Goal: Task Accomplishment & Management: Manage account settings

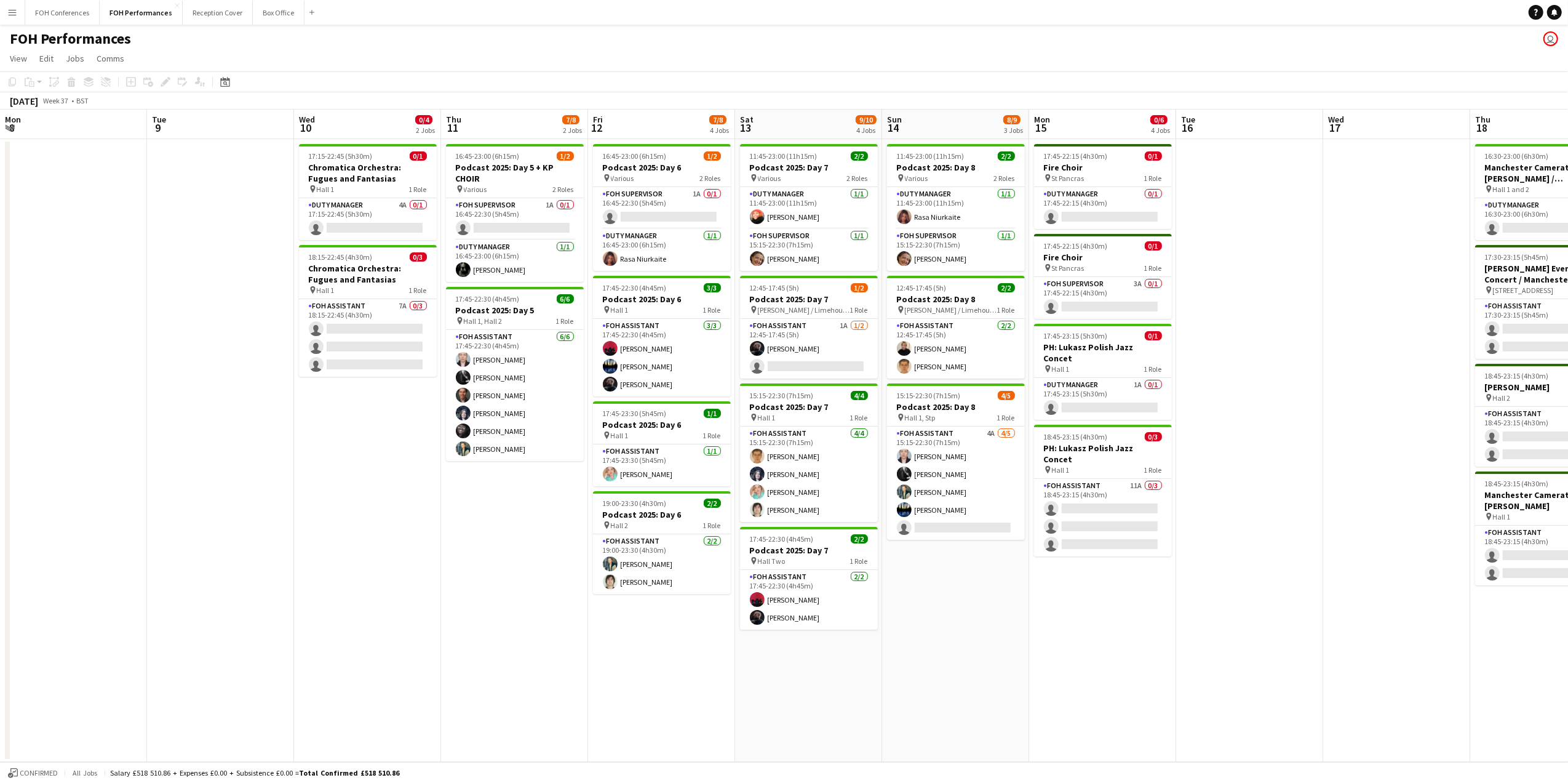
scroll to position [0, 407]
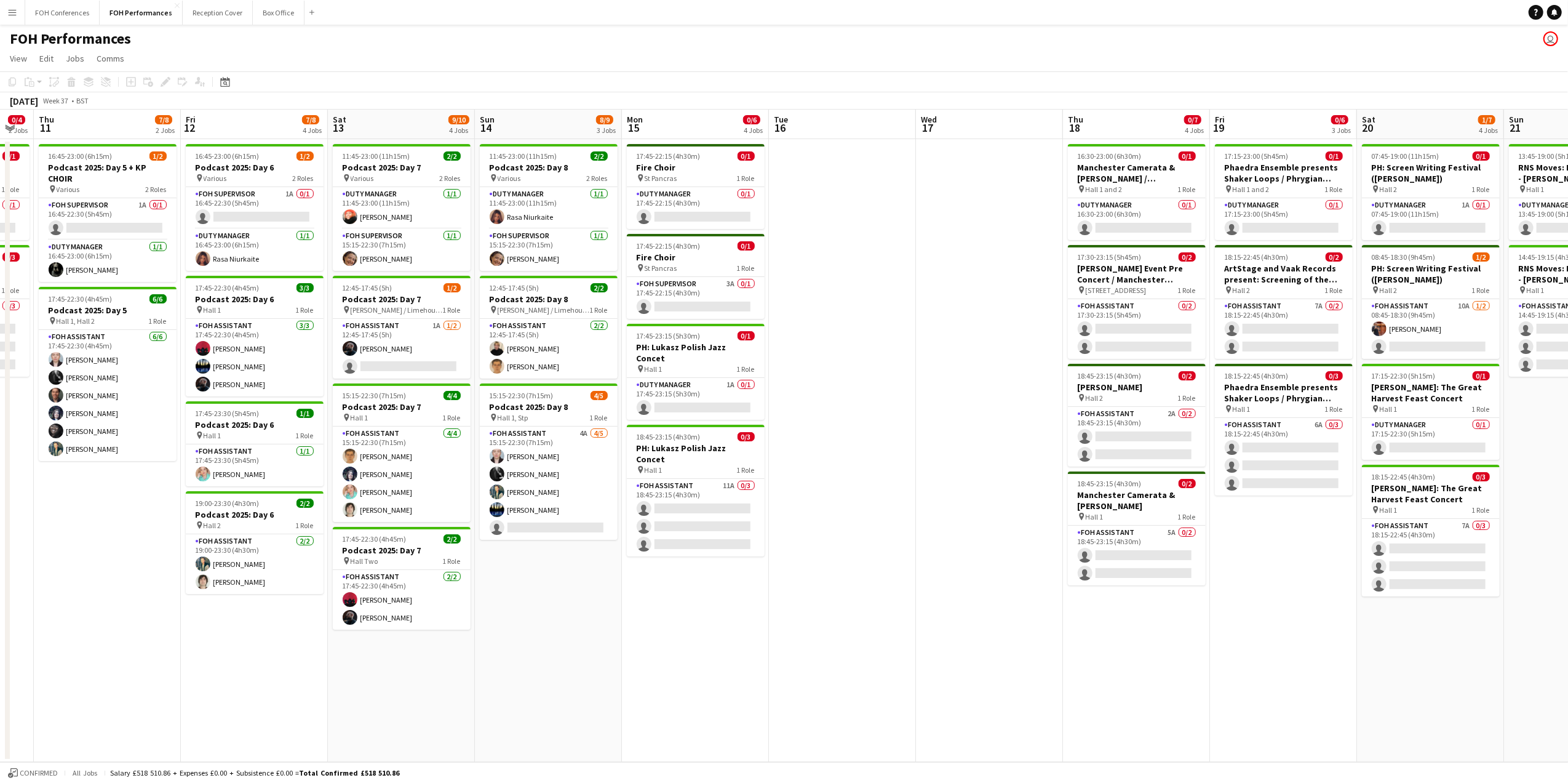
drag, startPoint x: 463, startPoint y: 45, endPoint x: 11, endPoint y: 27, distance: 452.4
click at [463, 45] on div "FOH Performances user" at bounding box center [784, 36] width 1568 height 23
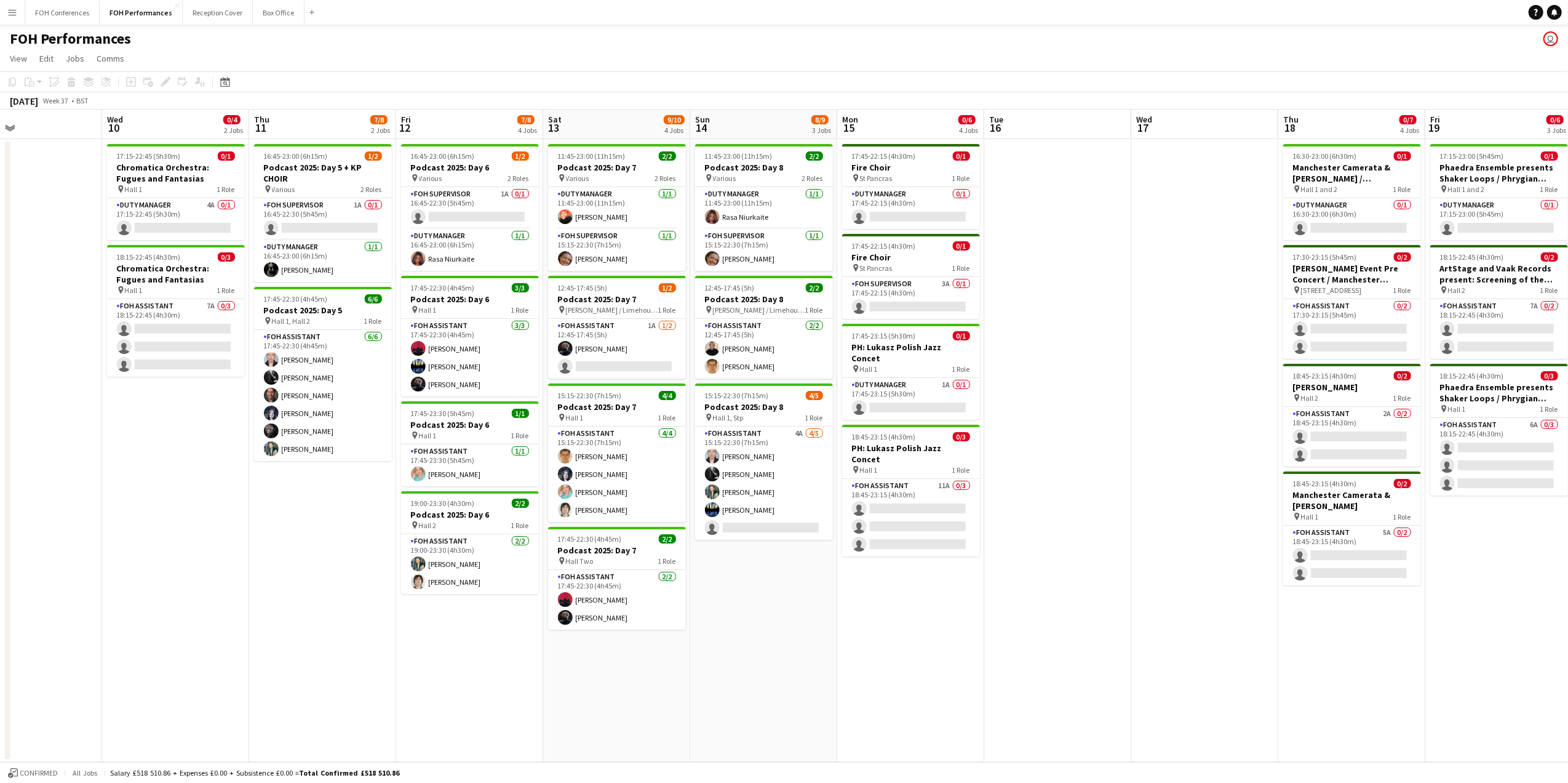
scroll to position [0, 493]
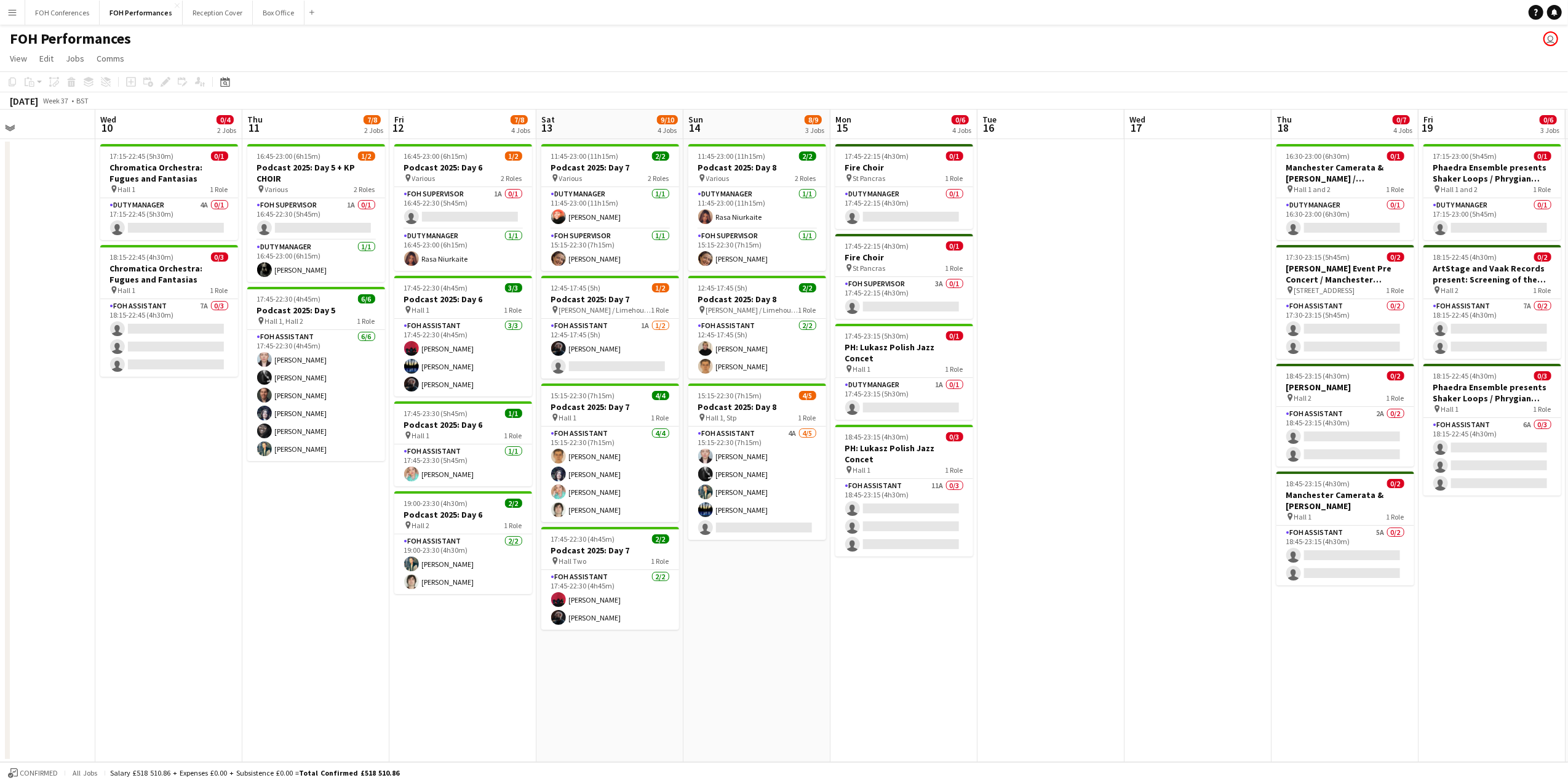
drag, startPoint x: 811, startPoint y: 125, endPoint x: 1020, endPoint y: 170, distance: 213.8
click at [1020, 170] on app-calendar-viewport "Sat 6 8/13 3 Jobs Sun 7 8/14 4 Jobs Mon 8 Tue 9 Wed 10 0/4 2 Jobs Thu 11 7/8 2 …" at bounding box center [784, 436] width 1568 height 652
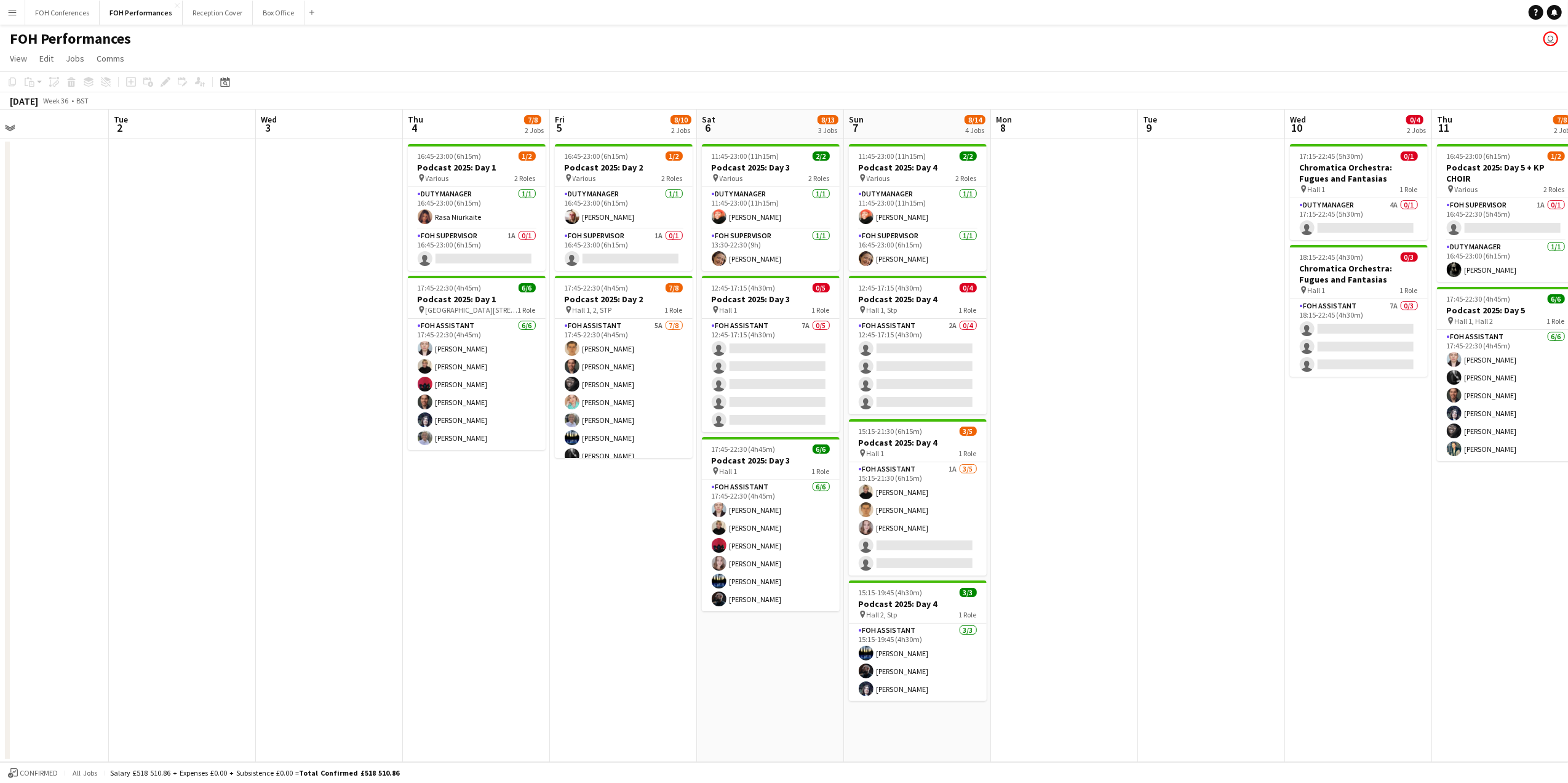
drag, startPoint x: 305, startPoint y: 129, endPoint x: 1121, endPoint y: 146, distance: 816.2
click at [1485, 141] on app-calendar-viewport "Sat 30 Sun 31 Mon 1 Tue 2 Wed 3 Thu 4 7/8 2 Jobs Fri 5 8/10 2 Jobs Sat 6 8/13 3…" at bounding box center [784, 436] width 1568 height 652
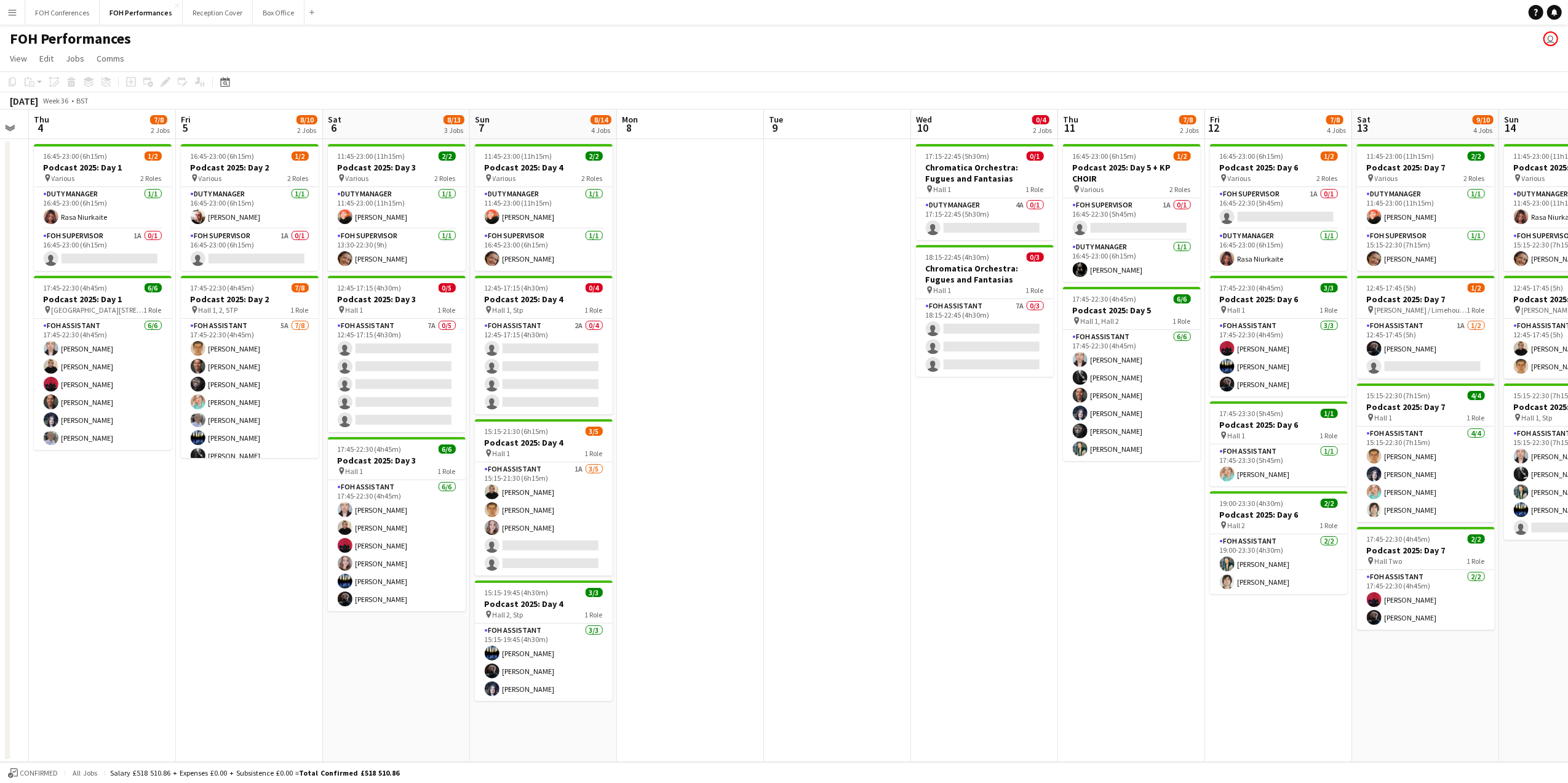
drag, startPoint x: 761, startPoint y: 129, endPoint x: 438, endPoint y: 151, distance: 323.7
click at [438, 151] on app-calendar-viewport "Sun 31 Mon 1 Tue 2 Wed 3 Thu 4 7/8 2 Jobs Fri 5 8/10 2 Jobs Sat 6 8/13 3 Jobs S…" at bounding box center [784, 436] width 1568 height 652
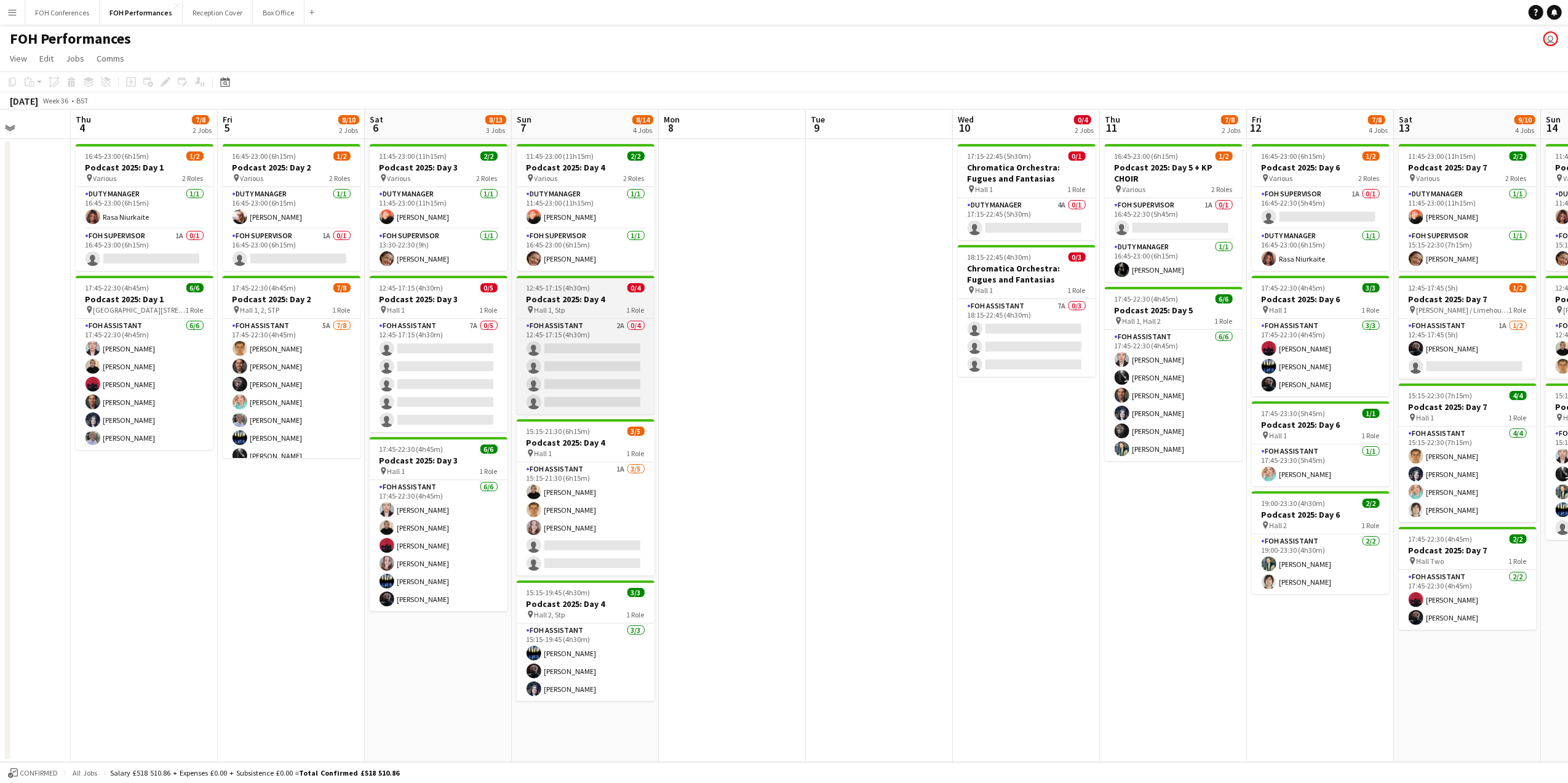
click at [556, 292] on span "12:45-17:15 (4h30m)" at bounding box center [558, 287] width 64 height 9
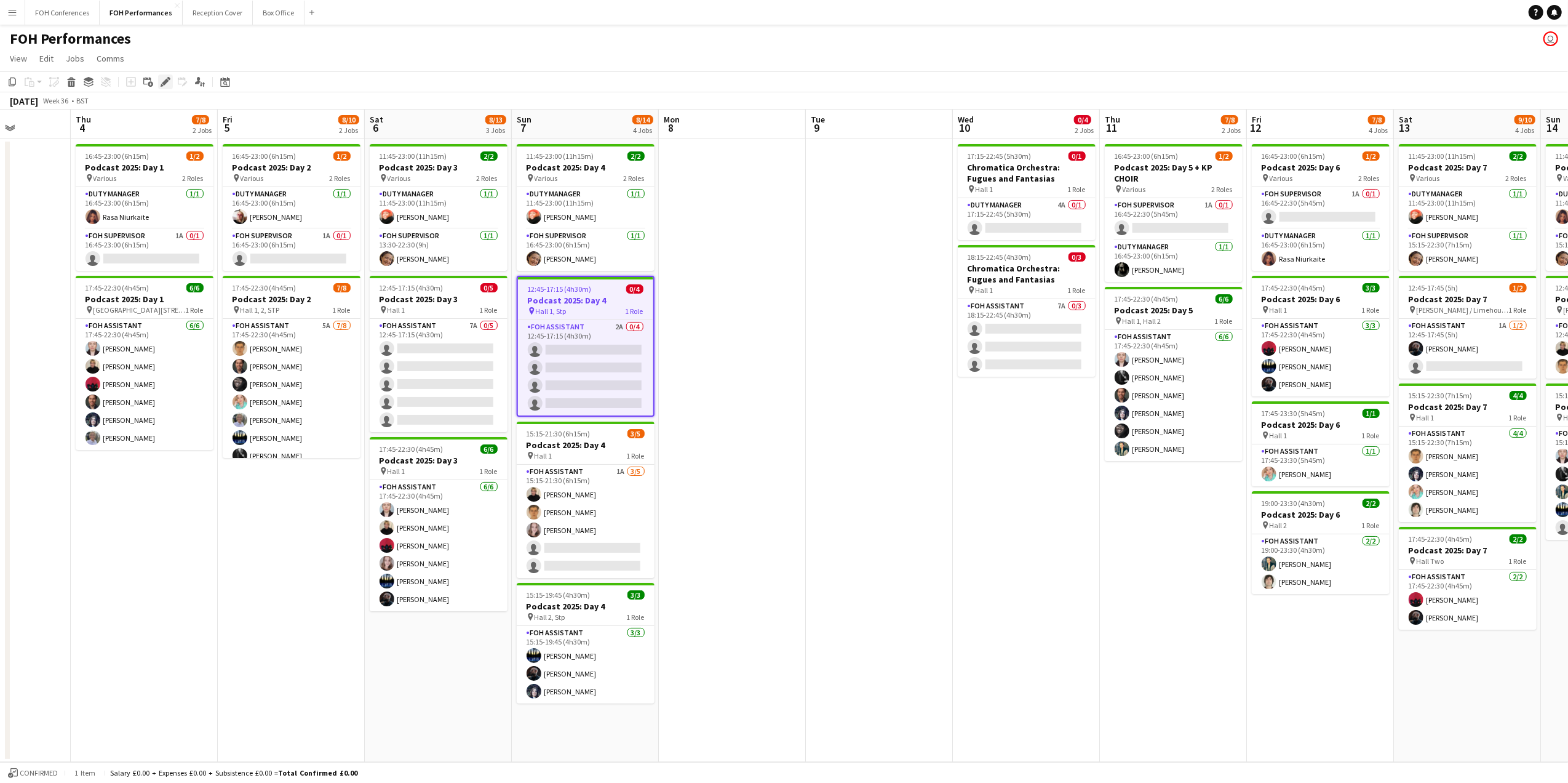
click at [163, 86] on icon "Edit" at bounding box center [165, 82] width 10 height 10
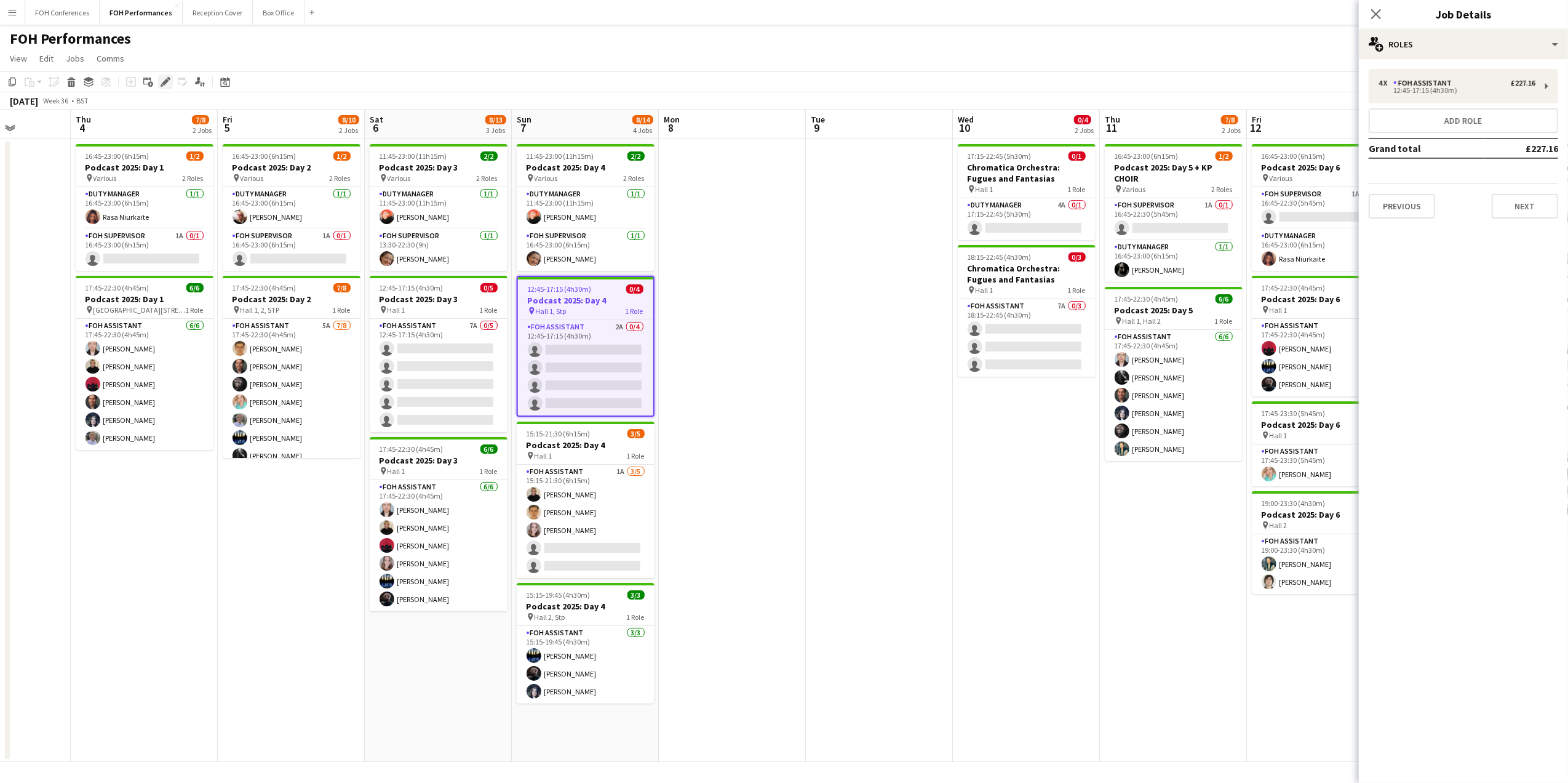
click at [163, 79] on icon "Edit" at bounding box center [165, 82] width 10 height 10
click at [1531, 88] on div "12:45-17:15 (4h30m)" at bounding box center [1457, 91] width 157 height 6
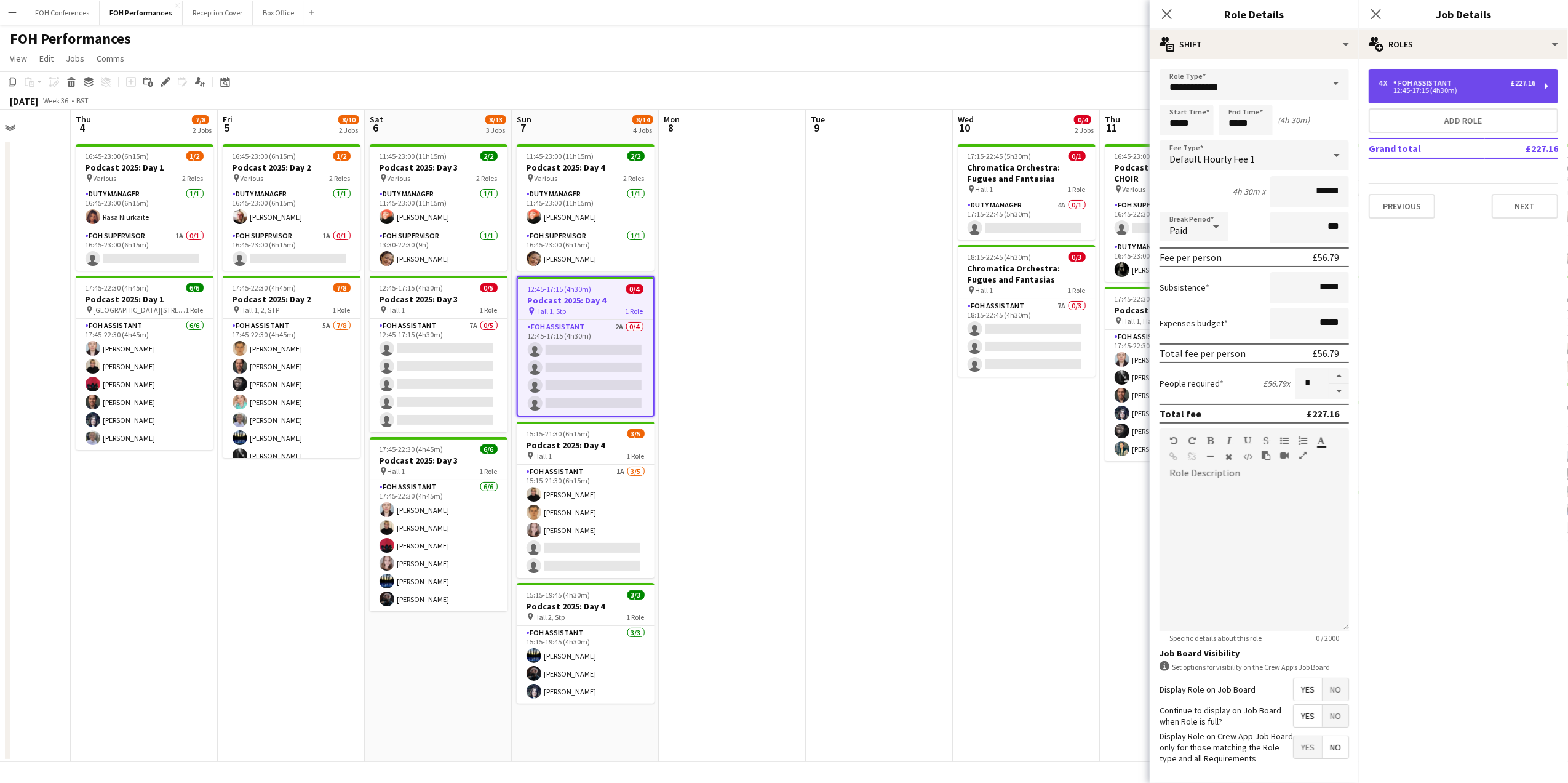
click at [1531, 88] on div "12:45-17:15 (4h30m)" at bounding box center [1457, 91] width 157 height 6
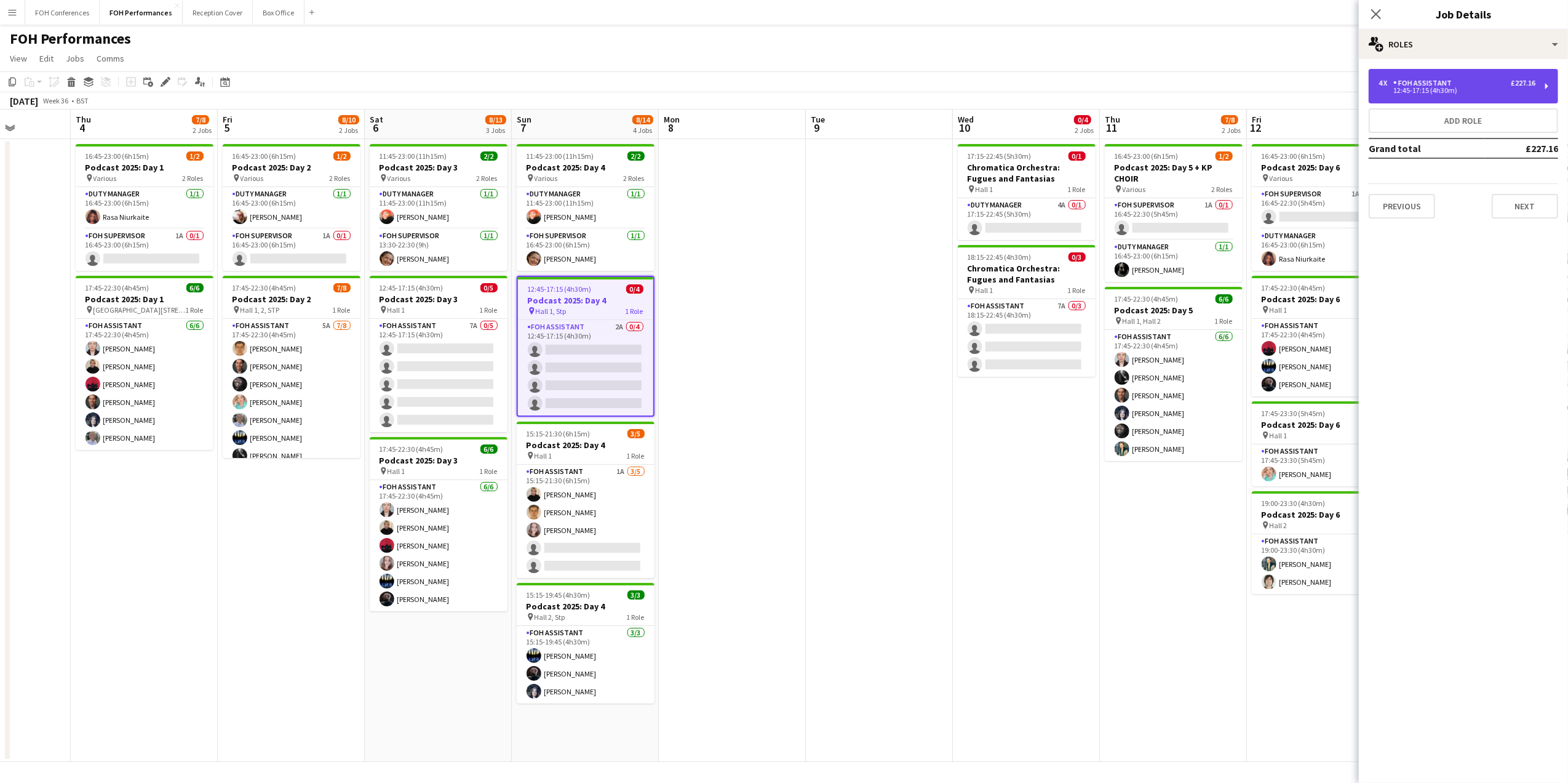
click at [1531, 88] on div "12:45-17:15 (4h30m)" at bounding box center [1457, 91] width 157 height 6
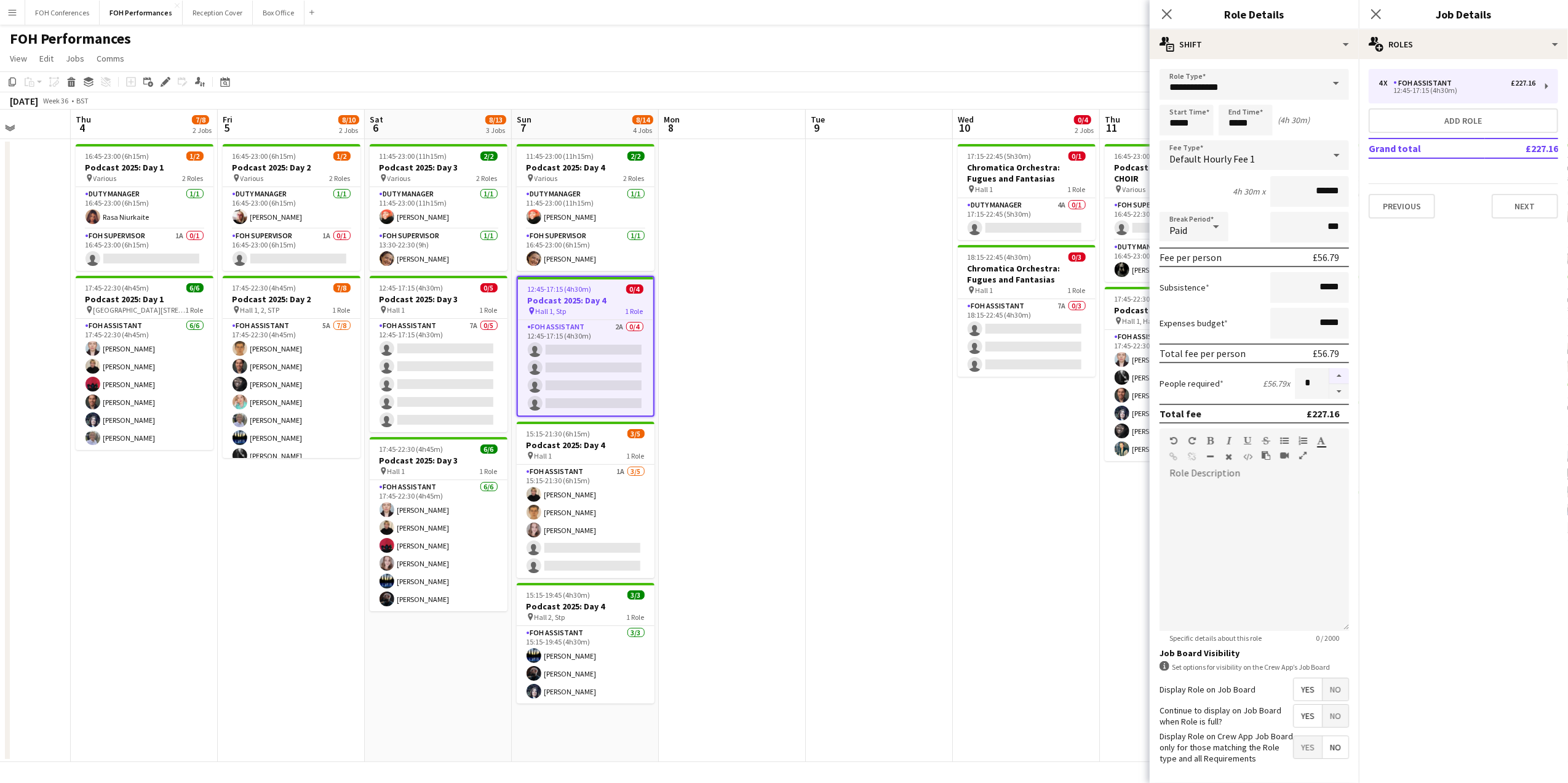
click at [1329, 369] on button "button" at bounding box center [1339, 376] width 20 height 16
click at [1330, 388] on button "button" at bounding box center [1339, 392] width 20 height 16
click at [1329, 370] on button "button" at bounding box center [1339, 376] width 20 height 16
type input "*"
click at [1107, 43] on div "FOH Performances user" at bounding box center [784, 36] width 1568 height 23
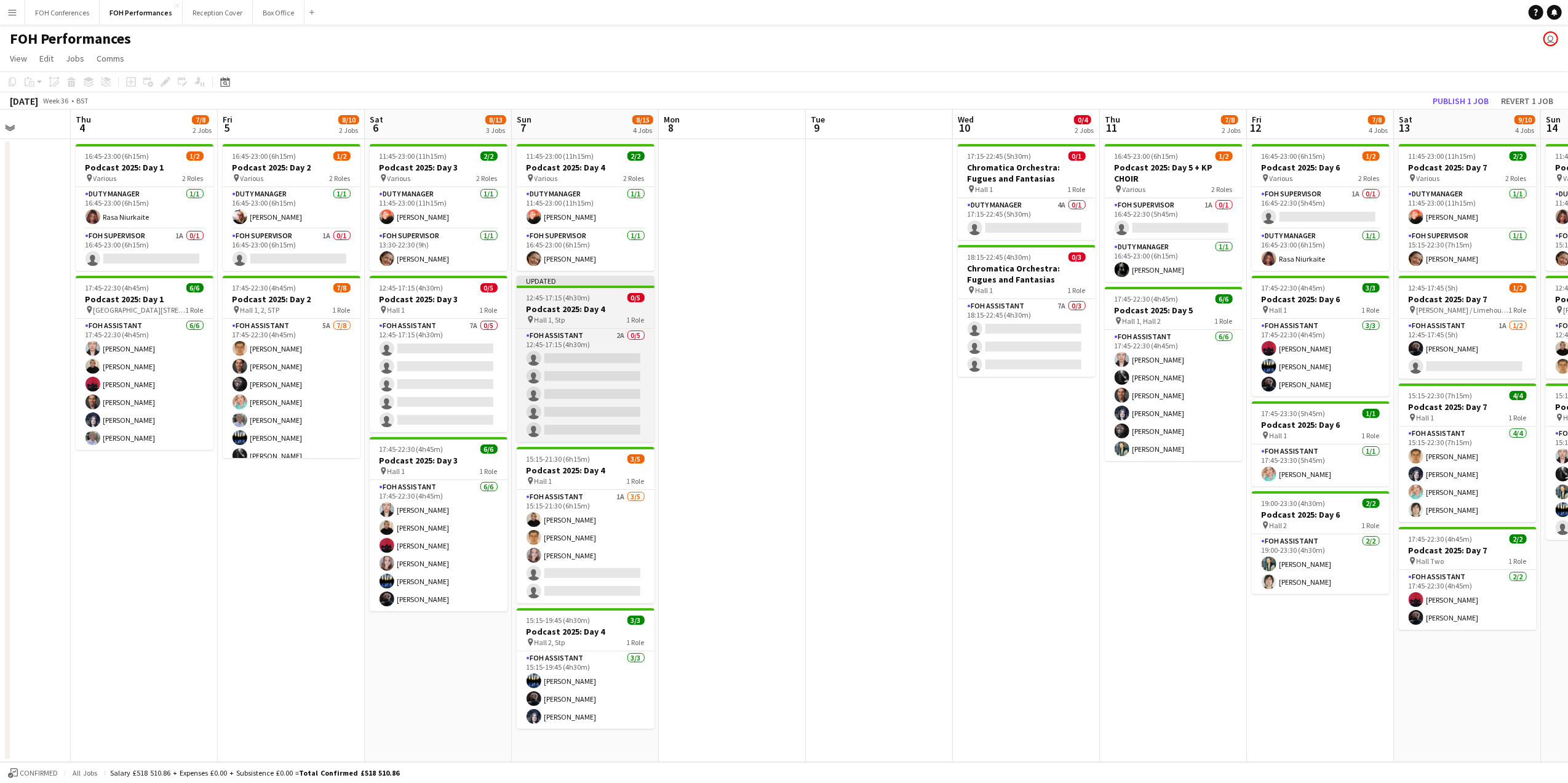
click at [569, 308] on h3 "Podcast 2025: Day 4" at bounding box center [585, 309] width 138 height 11
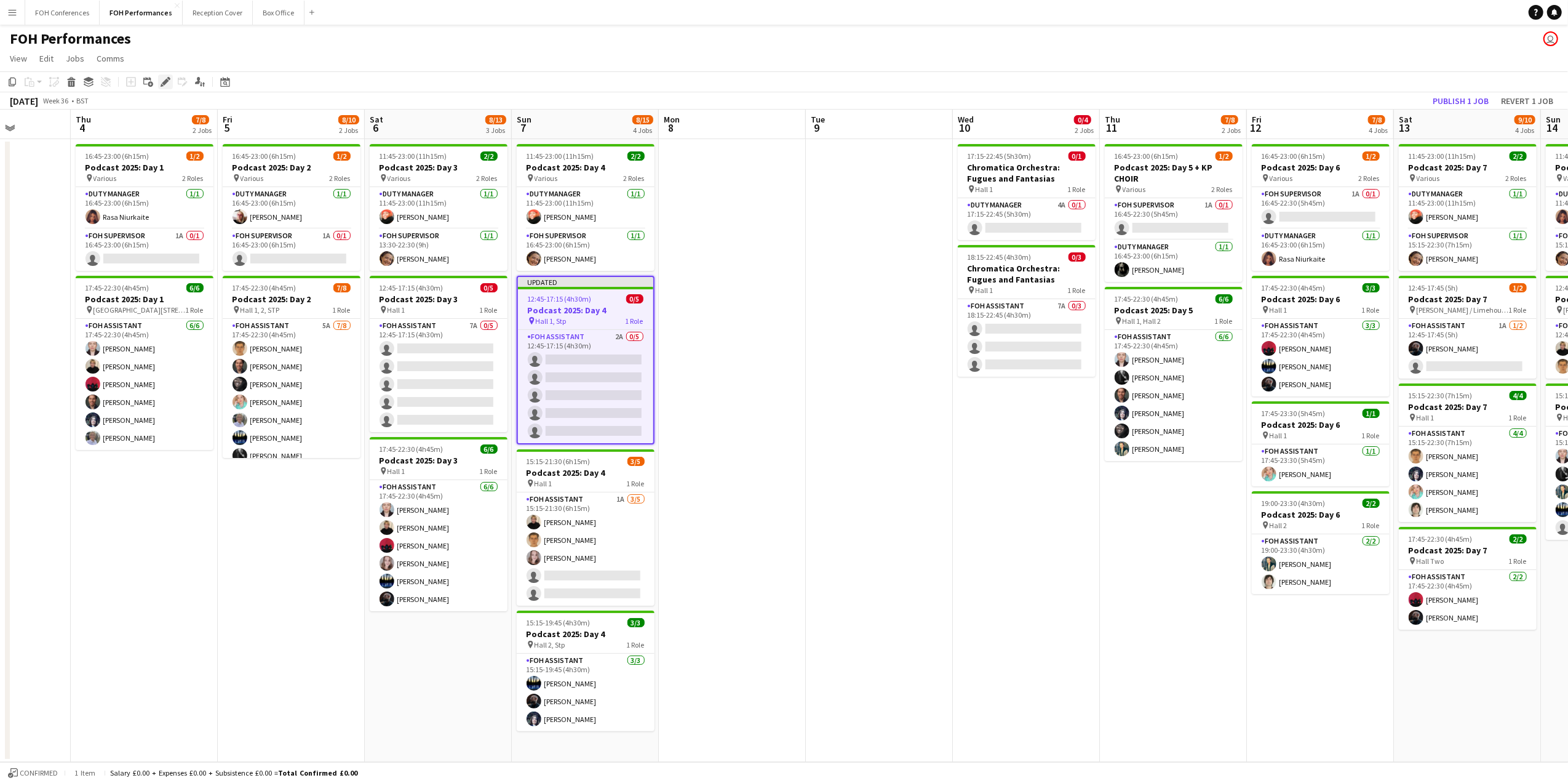
click at [165, 88] on div "Edit" at bounding box center [165, 81] width 15 height 15
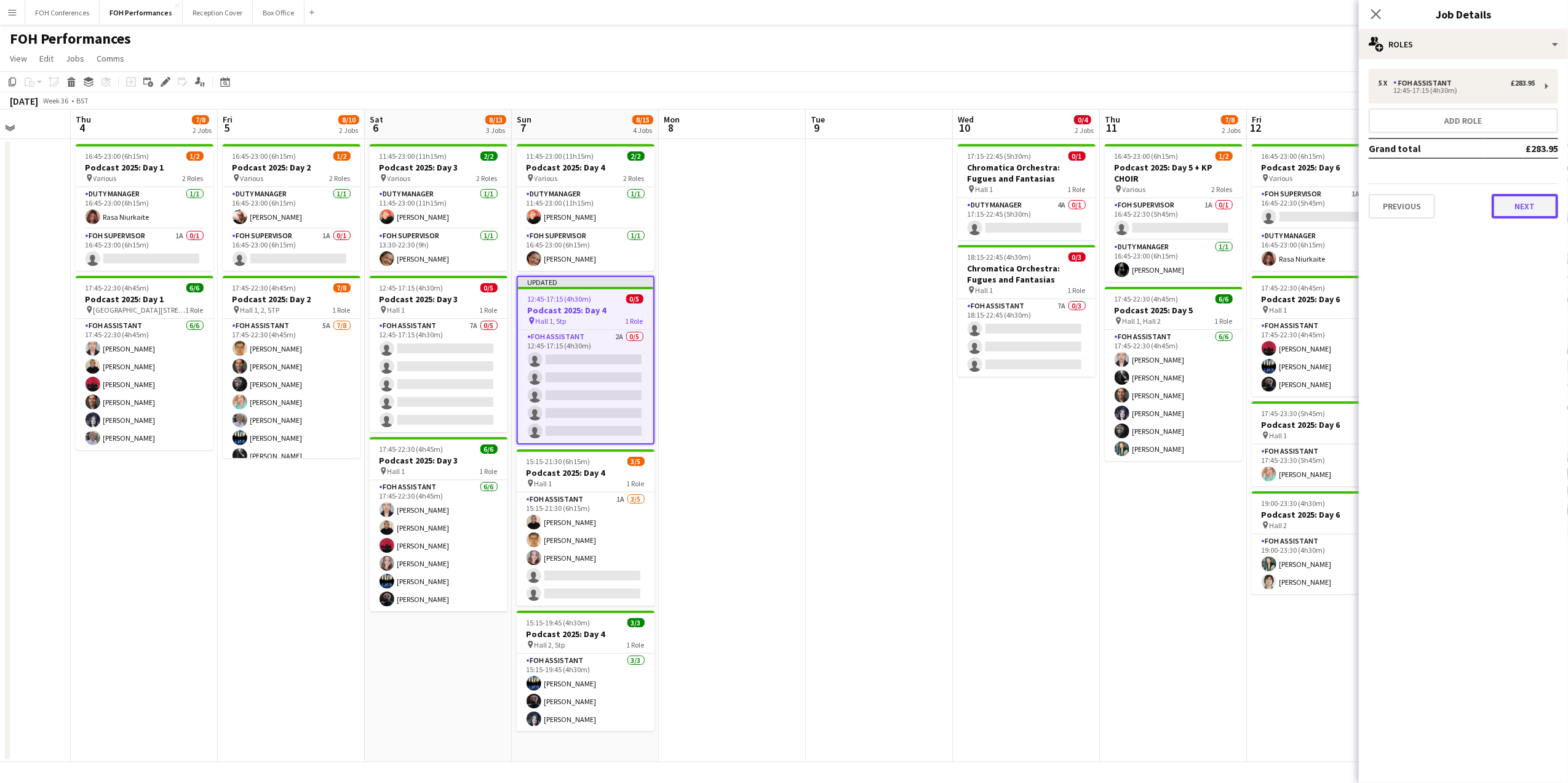
click at [1522, 210] on button "Next" at bounding box center [1525, 206] width 66 height 25
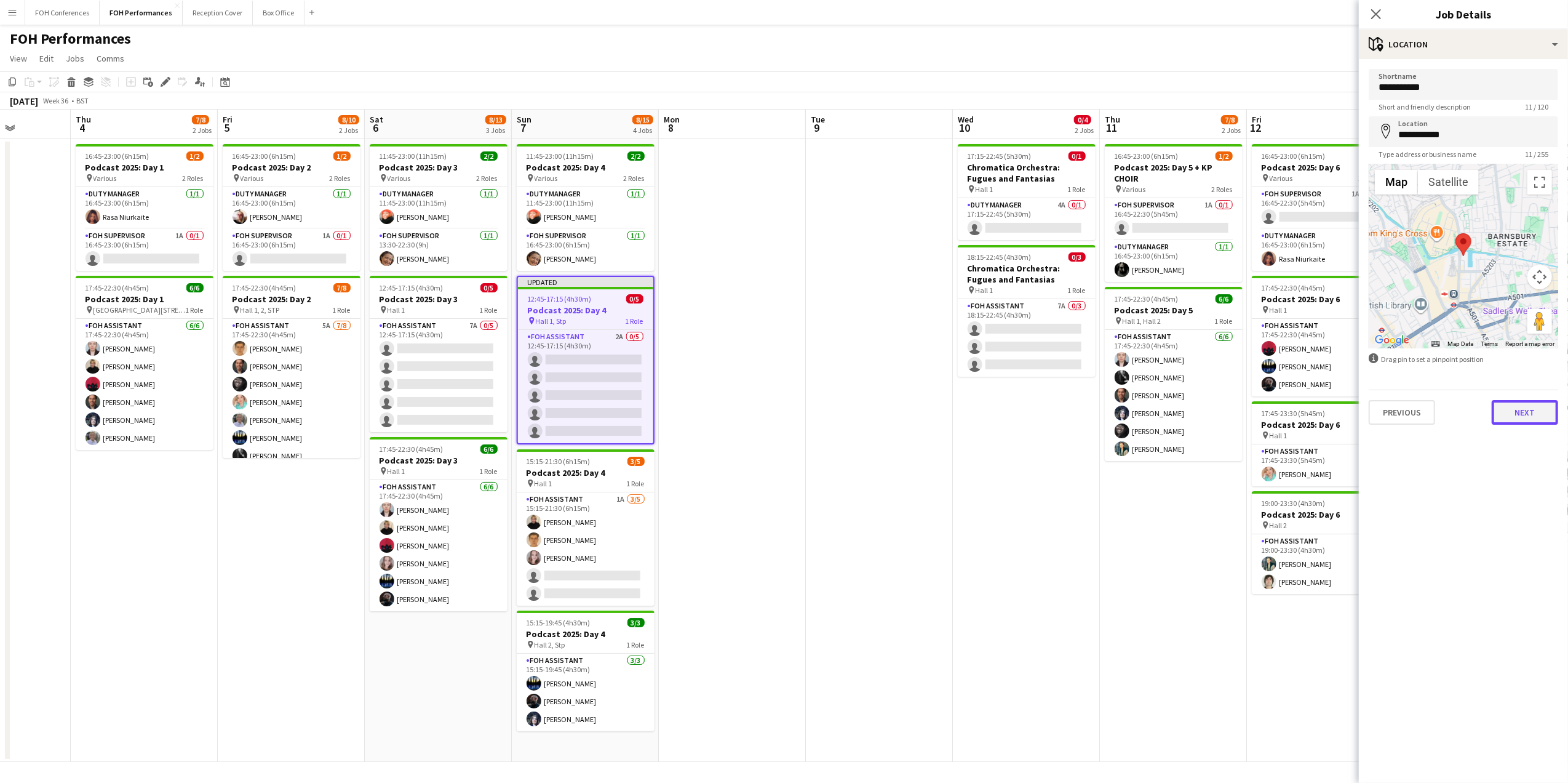
click at [1536, 405] on button "Next" at bounding box center [1525, 412] width 66 height 25
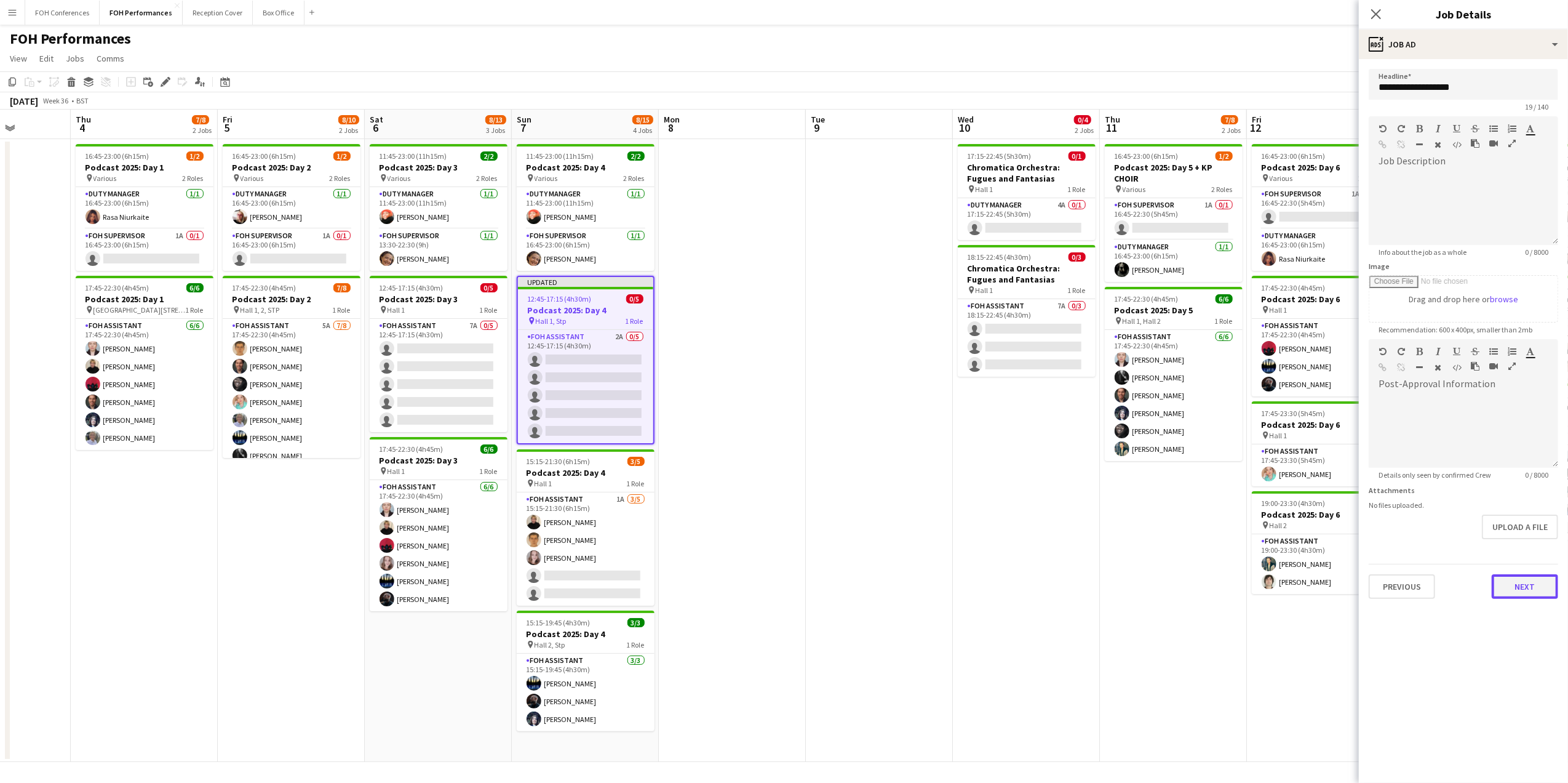
click at [1519, 580] on button "Next" at bounding box center [1525, 586] width 66 height 25
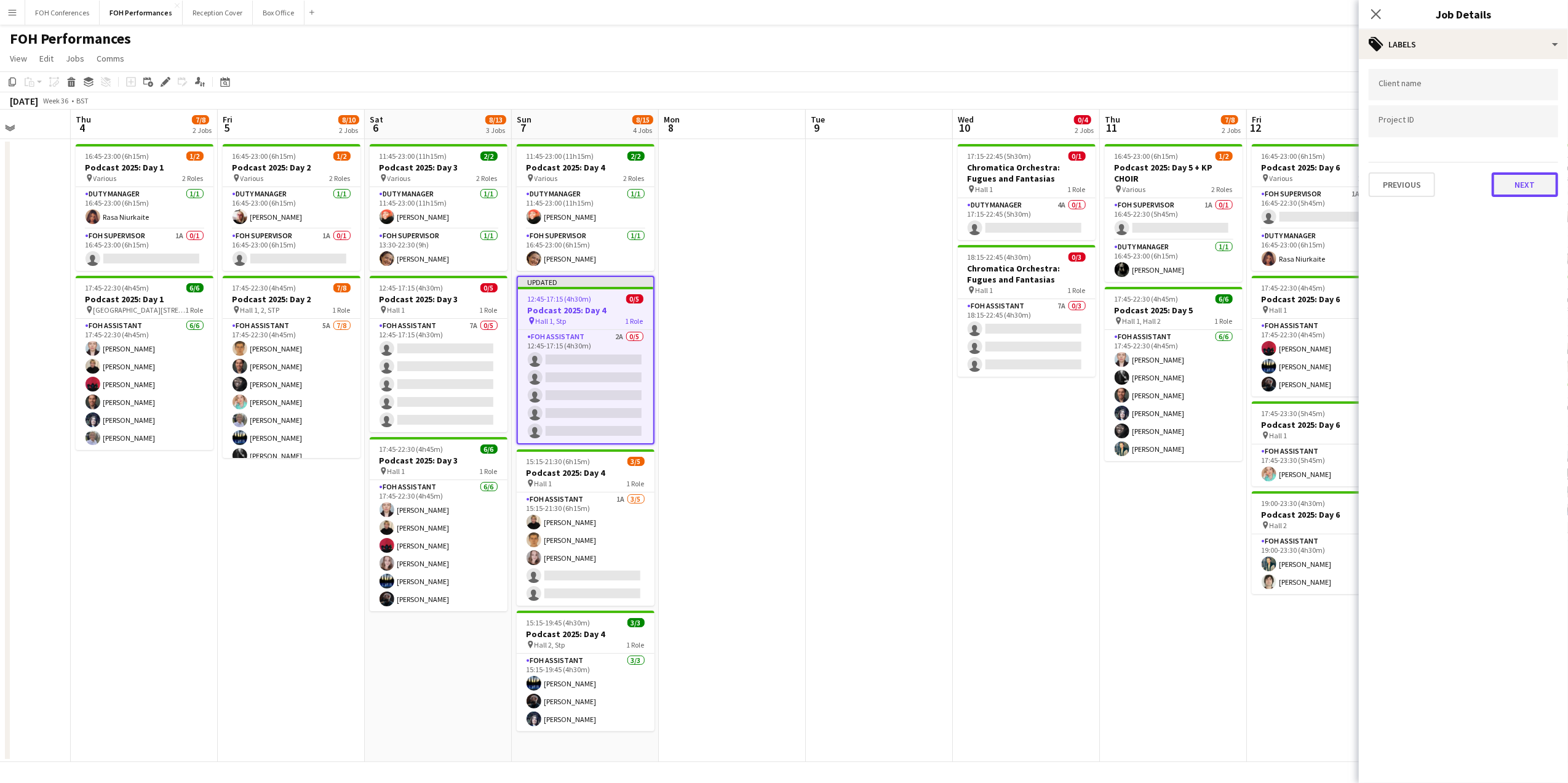
click at [1508, 175] on button "Next" at bounding box center [1525, 185] width 66 height 25
click at [1526, 244] on button "Next" at bounding box center [1525, 237] width 66 height 25
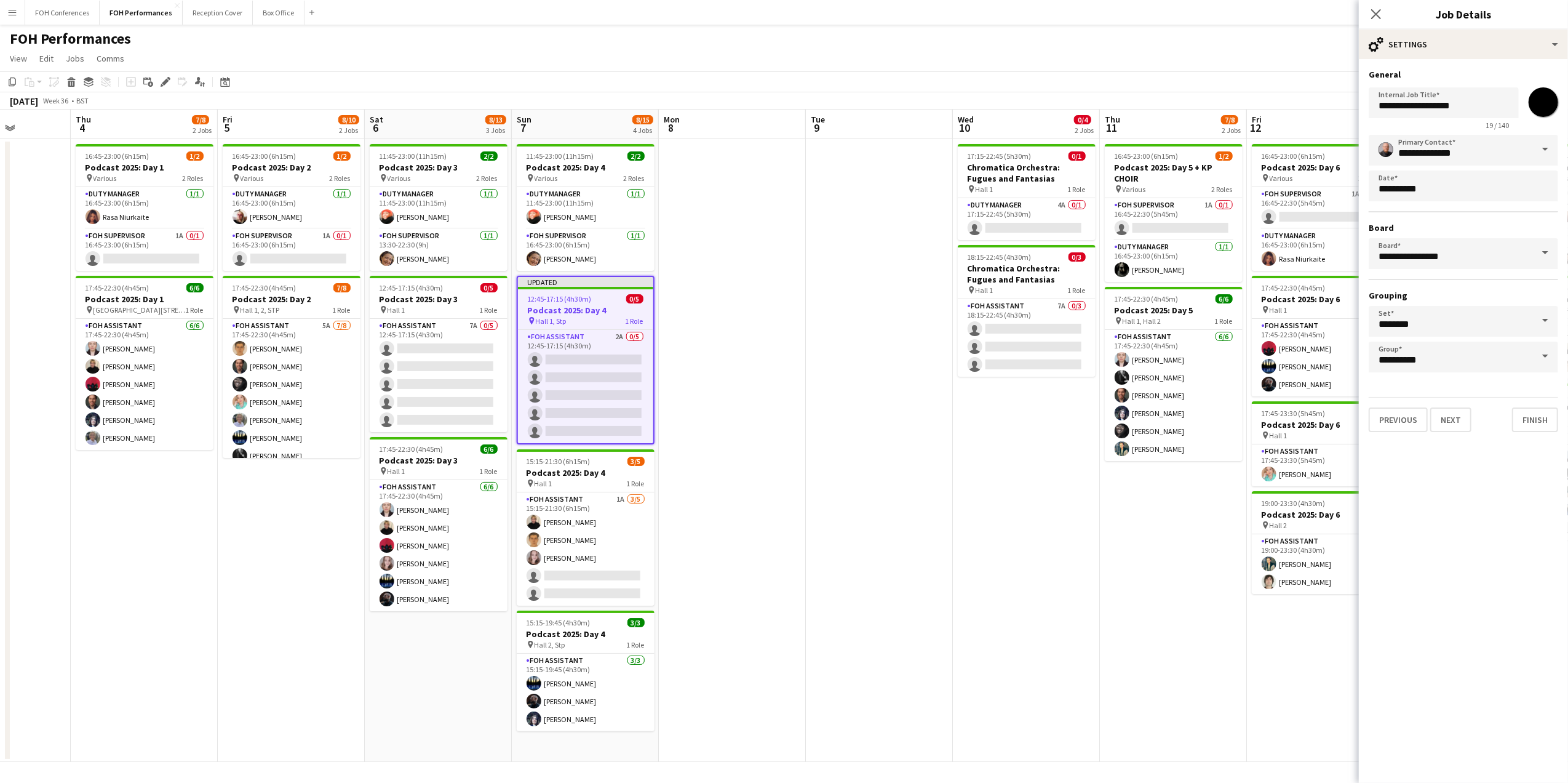
click at [1541, 99] on input "*******" at bounding box center [1543, 102] width 45 height 45
type input "*******"
click at [1323, 31] on div "FOH Performances user" at bounding box center [784, 36] width 1568 height 23
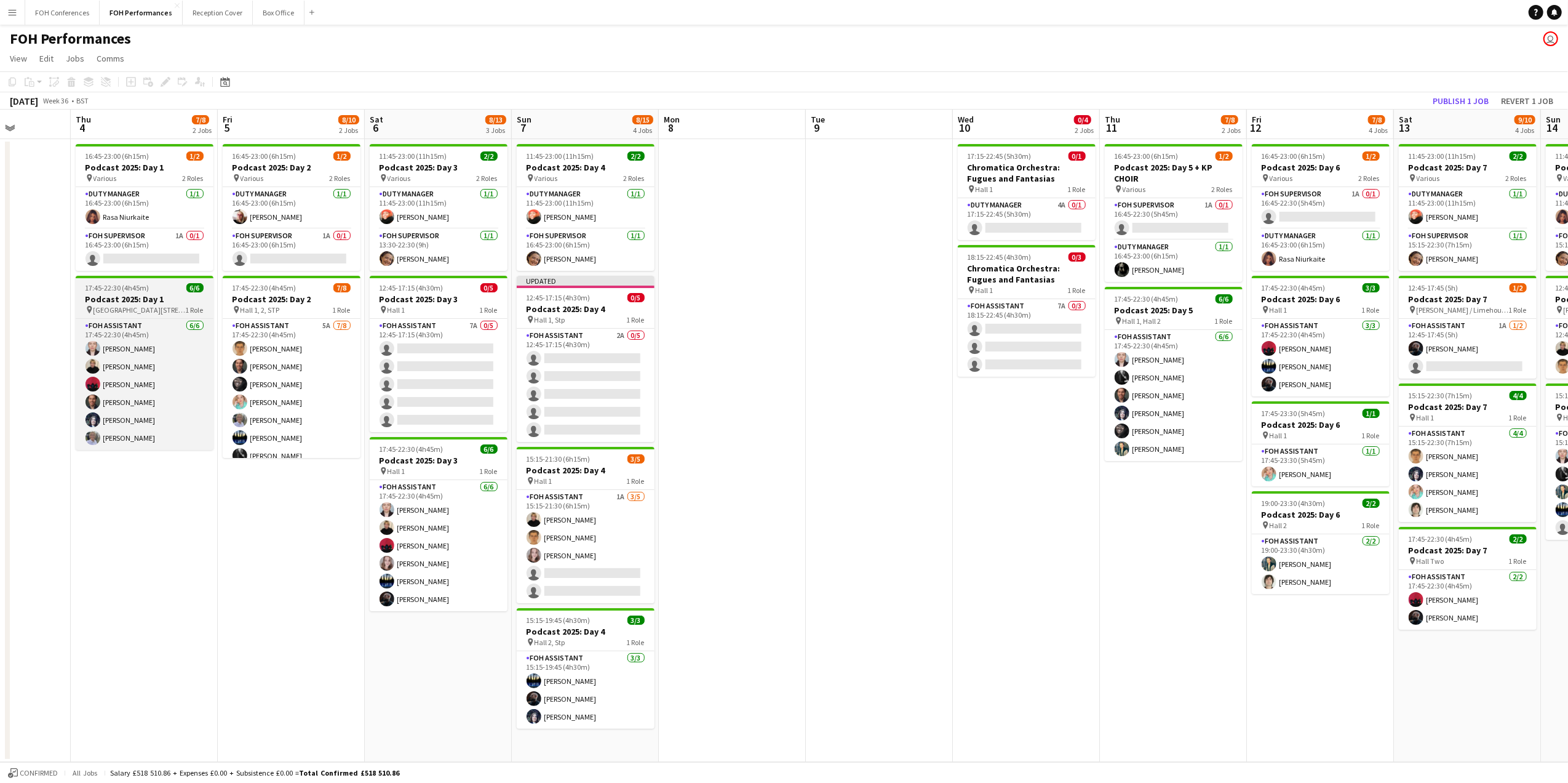
click at [131, 296] on h3 "Podcast 2025: Day 1" at bounding box center [144, 299] width 138 height 11
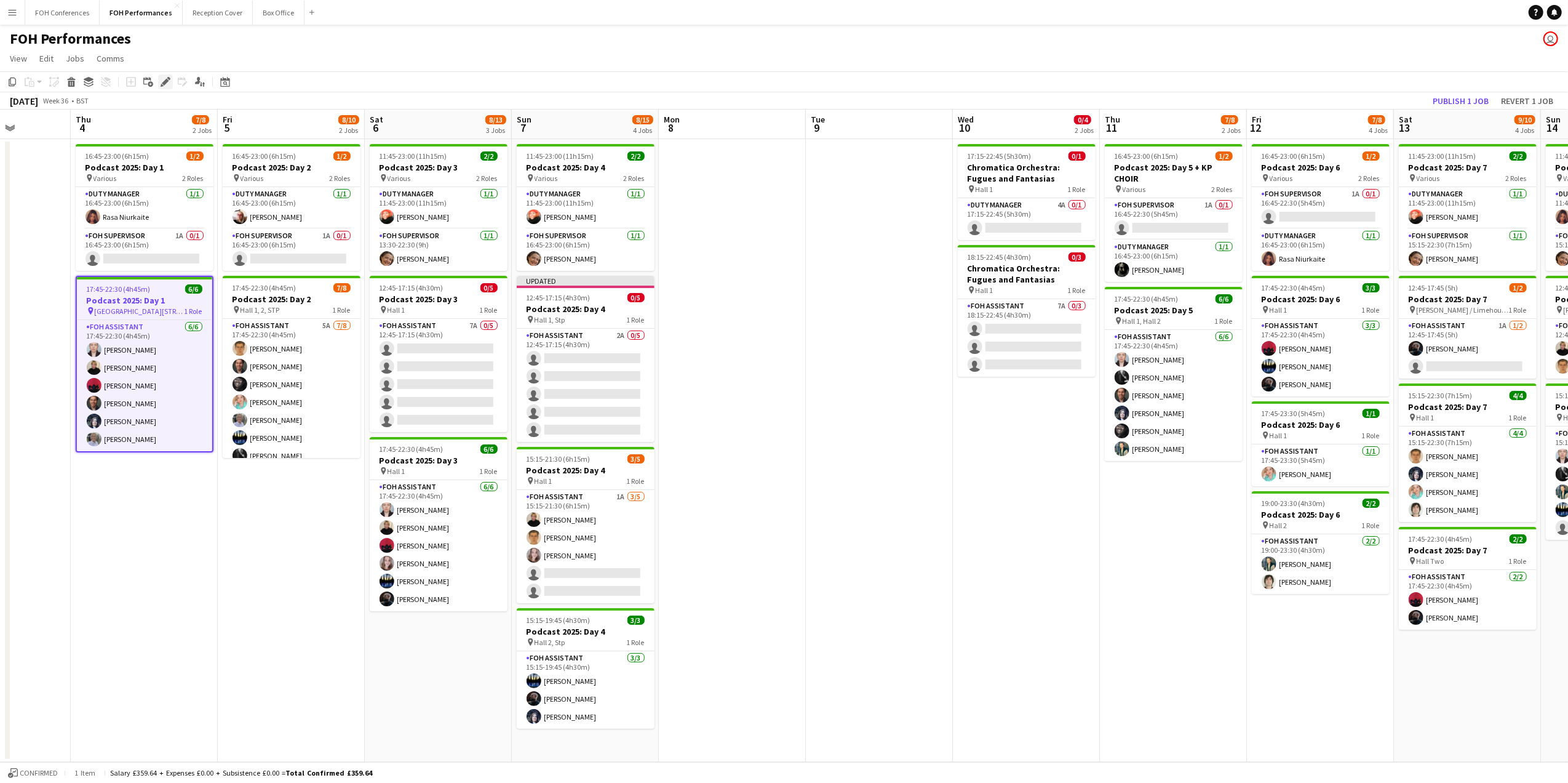
click at [168, 75] on div "Edit" at bounding box center [165, 81] width 15 height 15
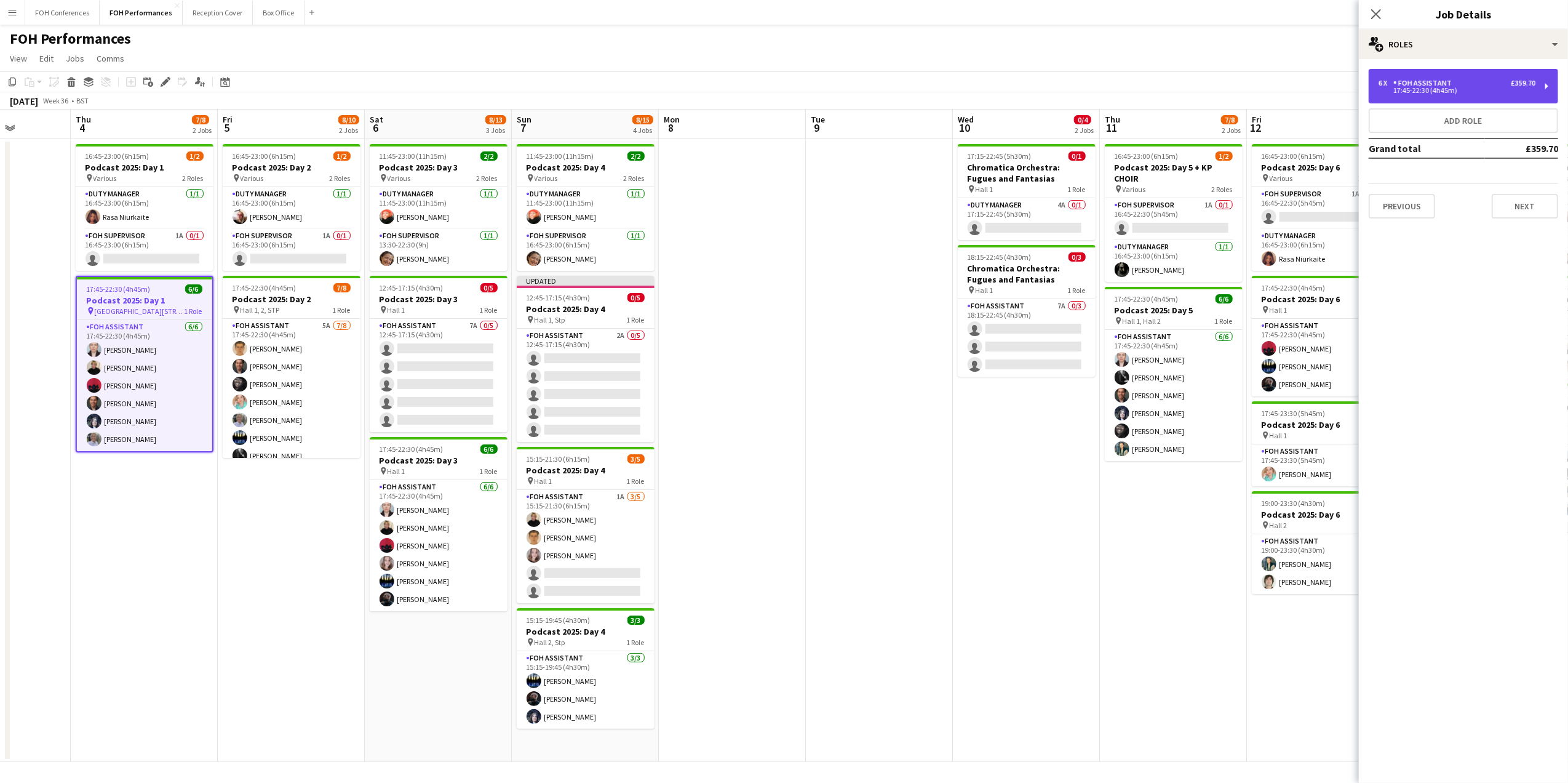
click at [1518, 79] on div "£359.70" at bounding box center [1523, 83] width 25 height 8
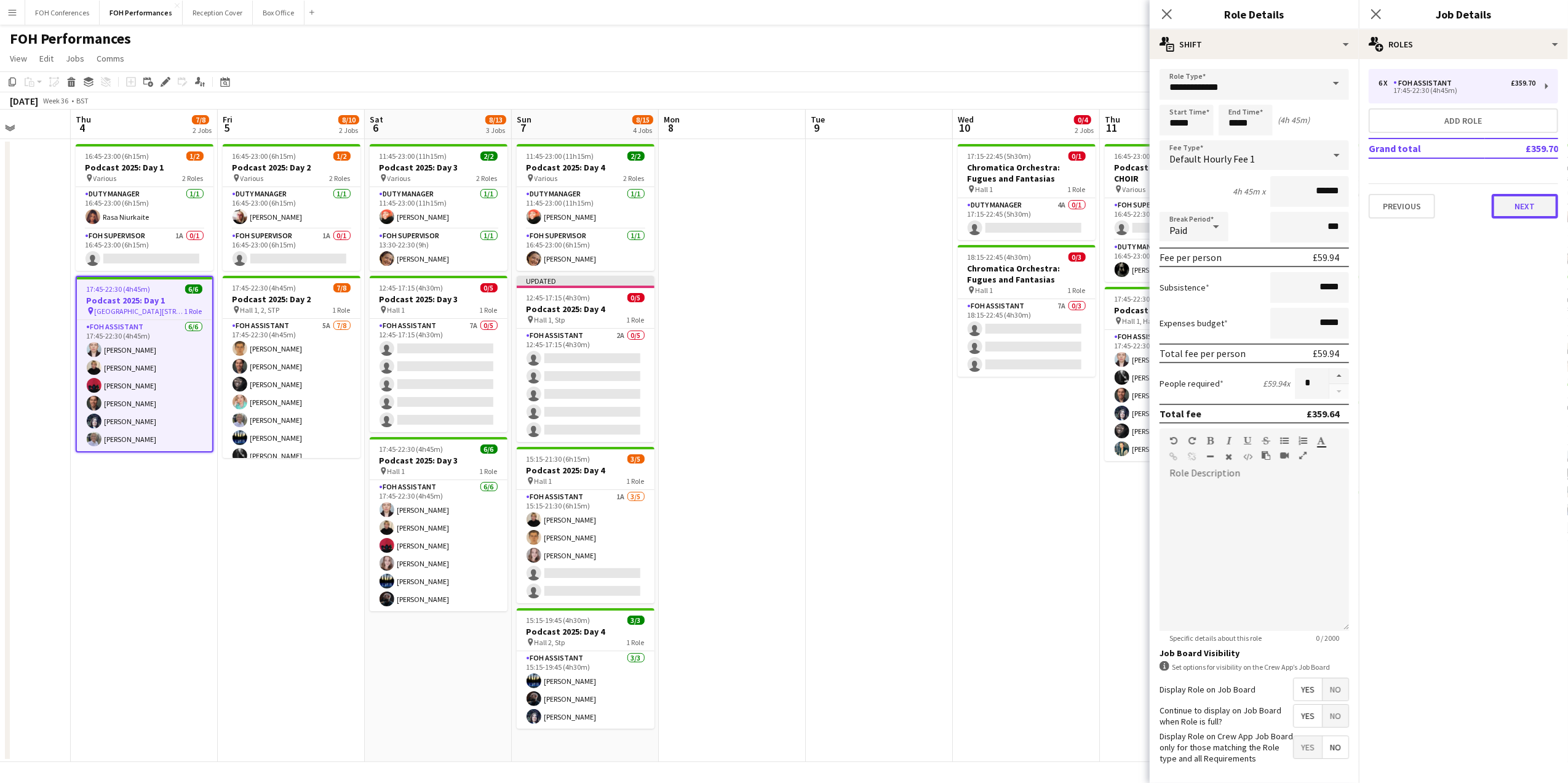
click at [1511, 216] on button "Next" at bounding box center [1525, 206] width 66 height 25
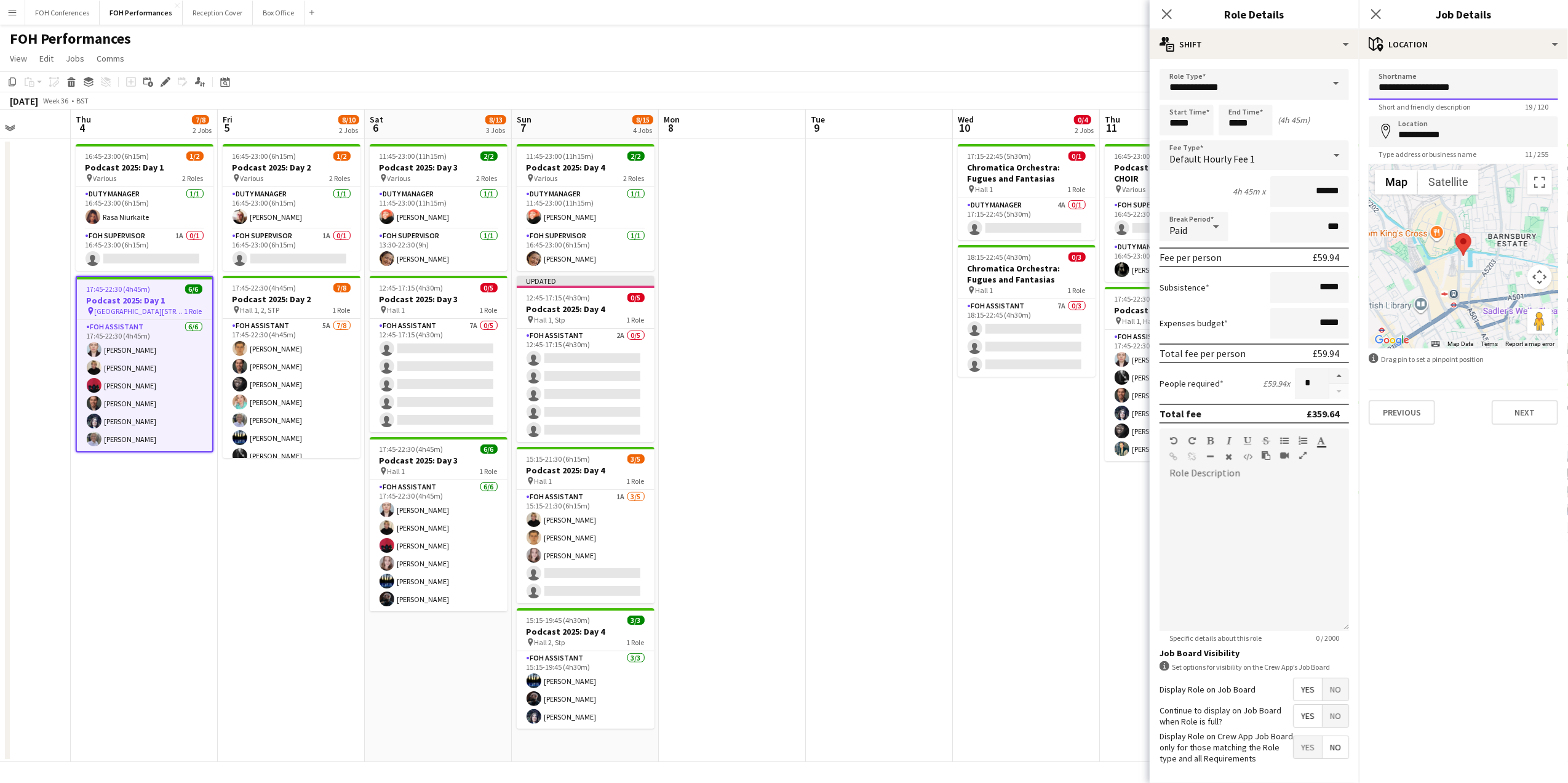
click at [1476, 91] on input "**********" at bounding box center [1463, 84] width 189 height 31
type input "**********"
click at [1046, 35] on div "FOH Performances user" at bounding box center [784, 36] width 1568 height 23
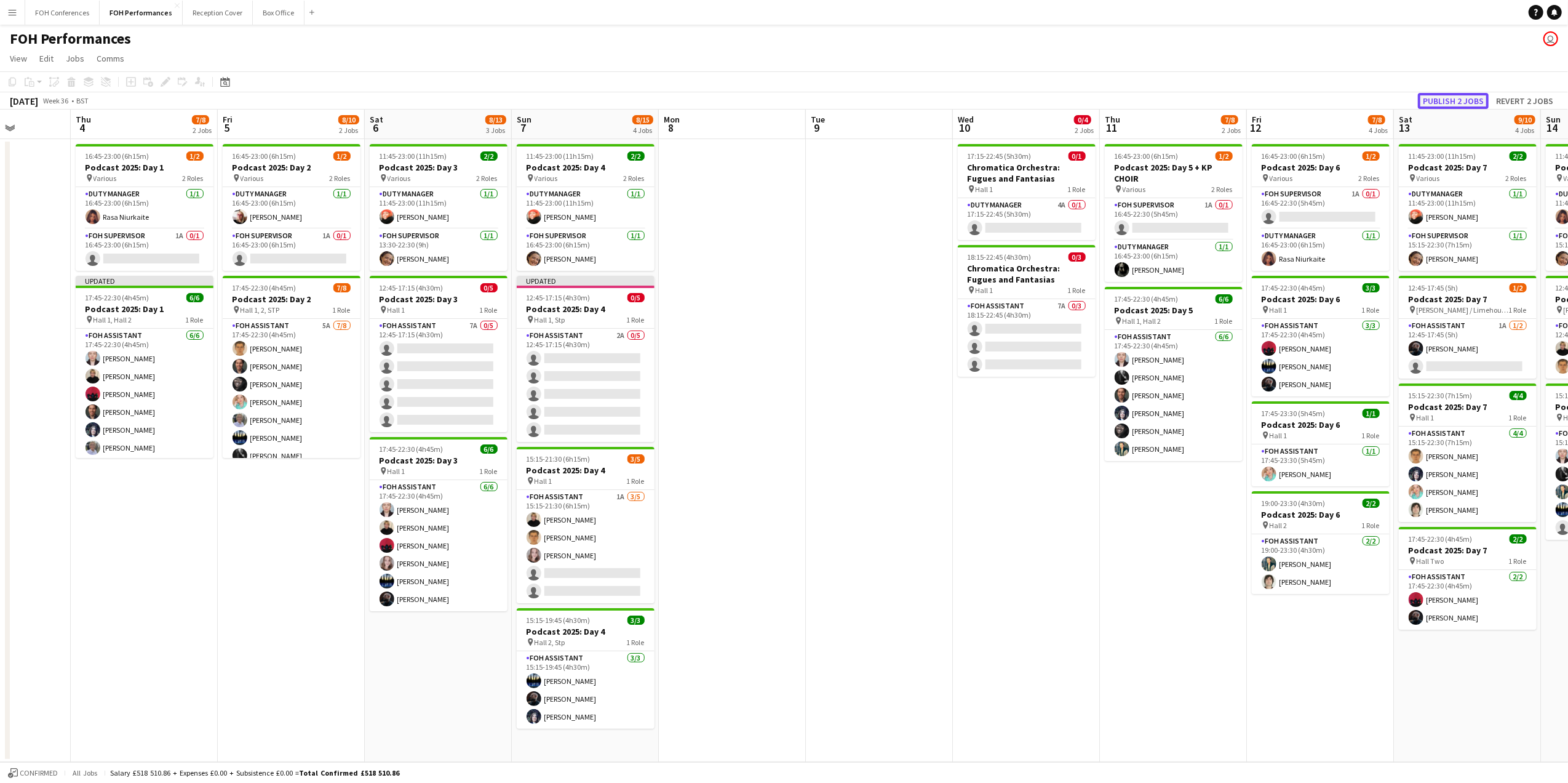
click at [1465, 103] on button "Publish 2 jobs" at bounding box center [1453, 100] width 71 height 16
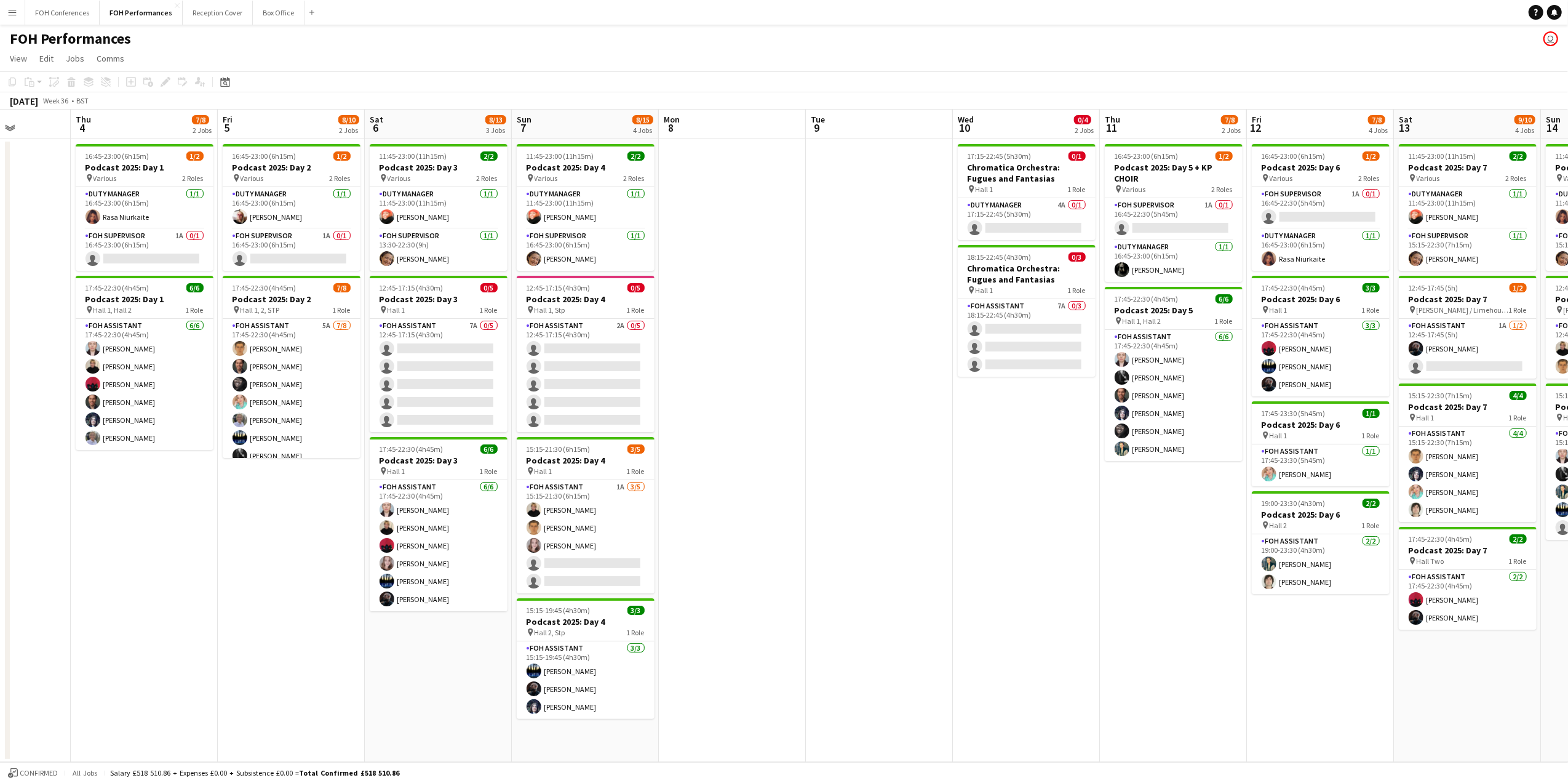
click at [1022, 124] on app-board-header-date "Wed 10 0/4 2 Jobs" at bounding box center [1026, 124] width 147 height 30
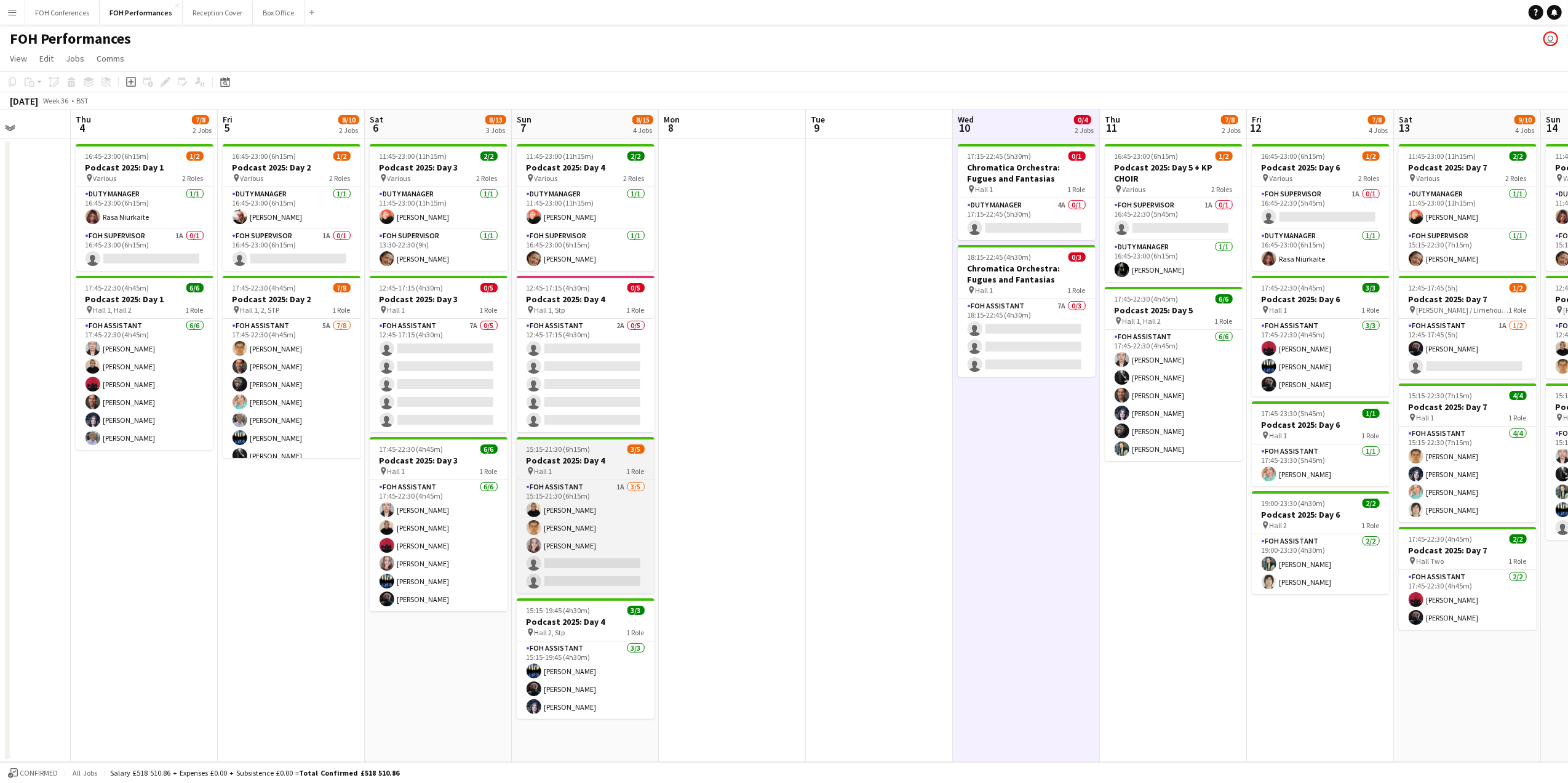
click at [555, 442] on app-job-card "15:15-21:30 (6h15m) 3/5 Podcast 2025: Day 4 pin Hall 1 1 Role FOH Assistant 1A …" at bounding box center [585, 515] width 138 height 156
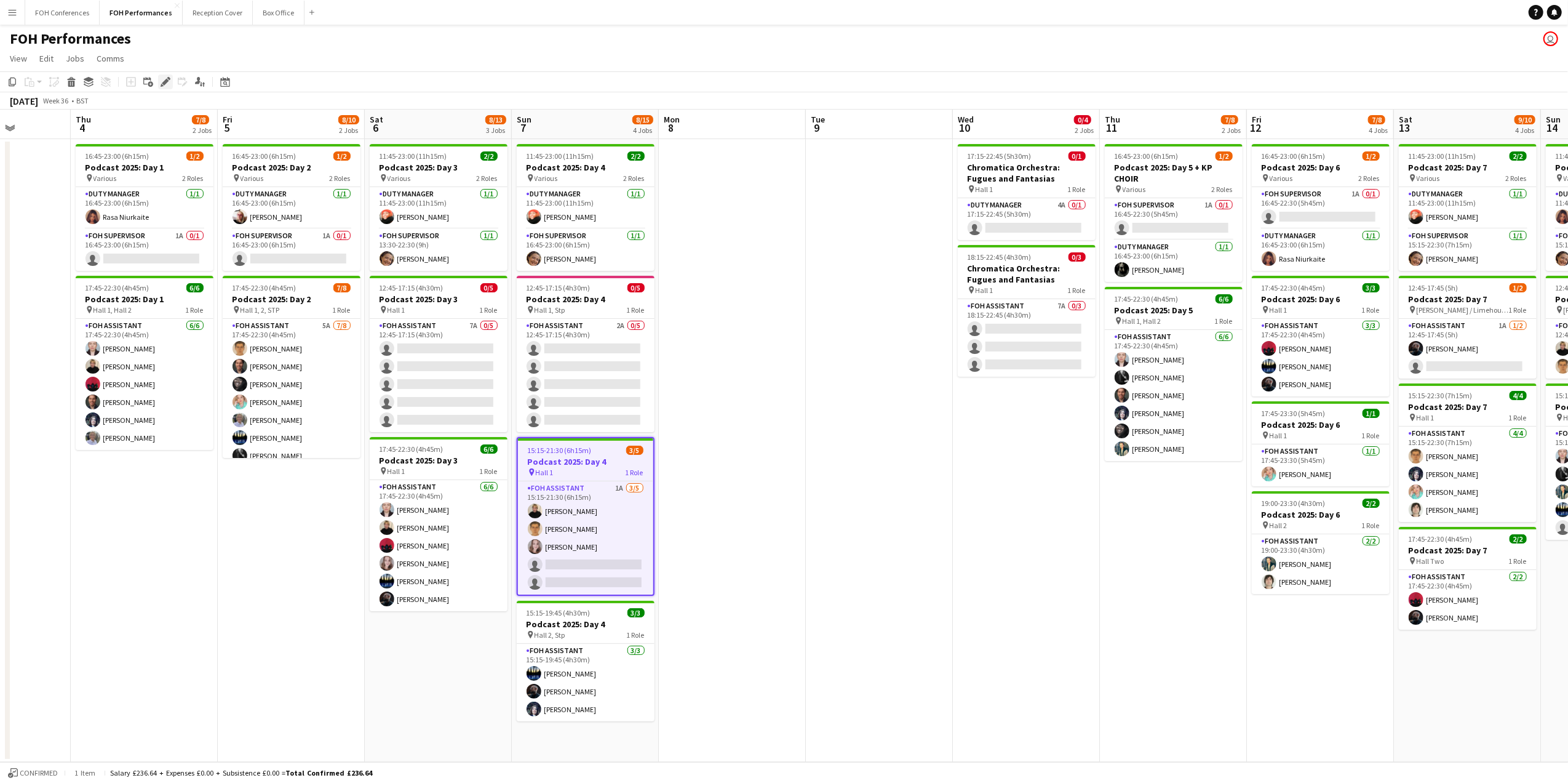
click at [168, 83] on icon "Edit" at bounding box center [165, 82] width 10 height 10
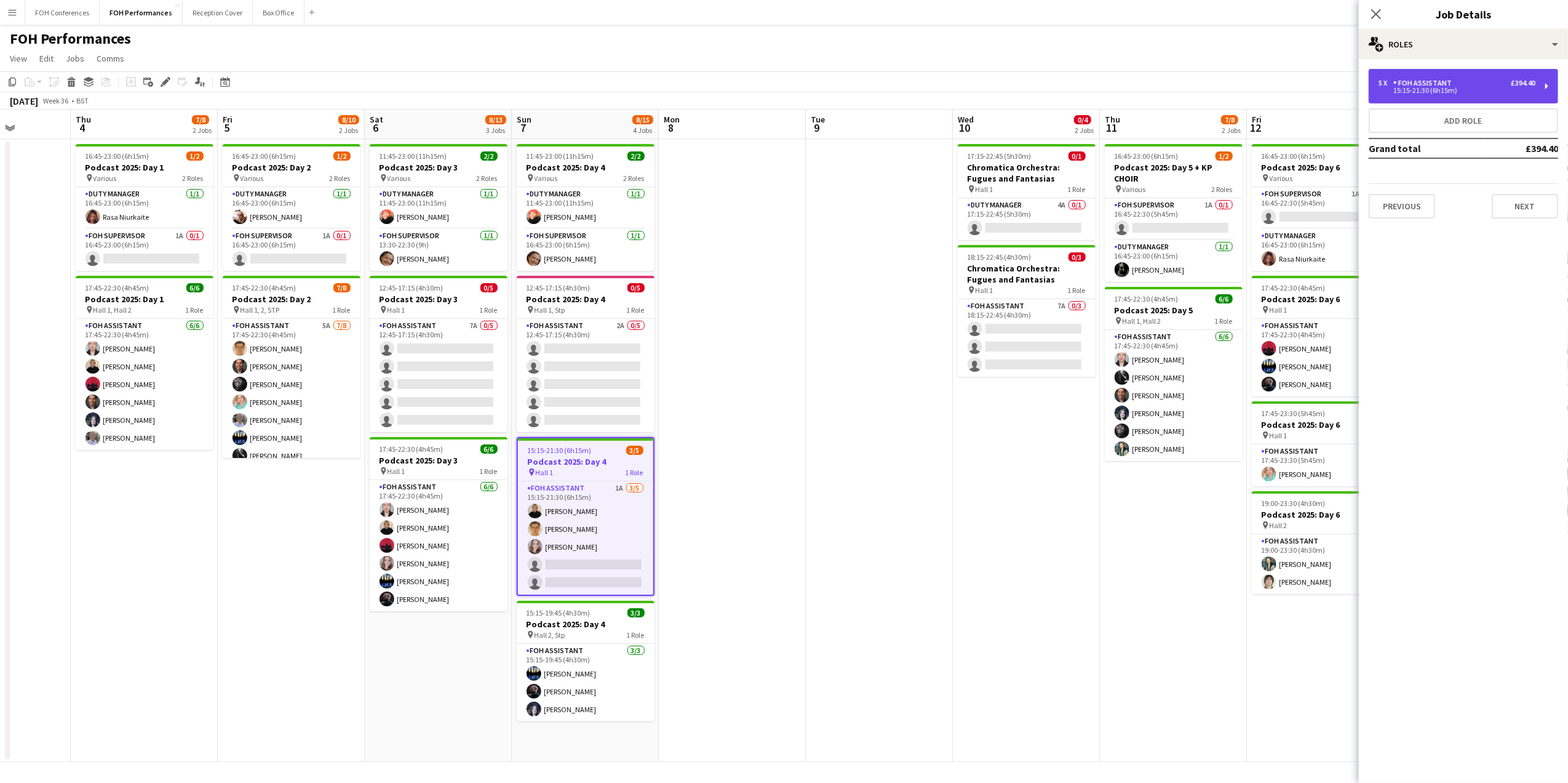
click at [1533, 97] on div "5 x FOH Assistant £394.40 15:15-21:30 (6h15m)" at bounding box center [1463, 86] width 189 height 35
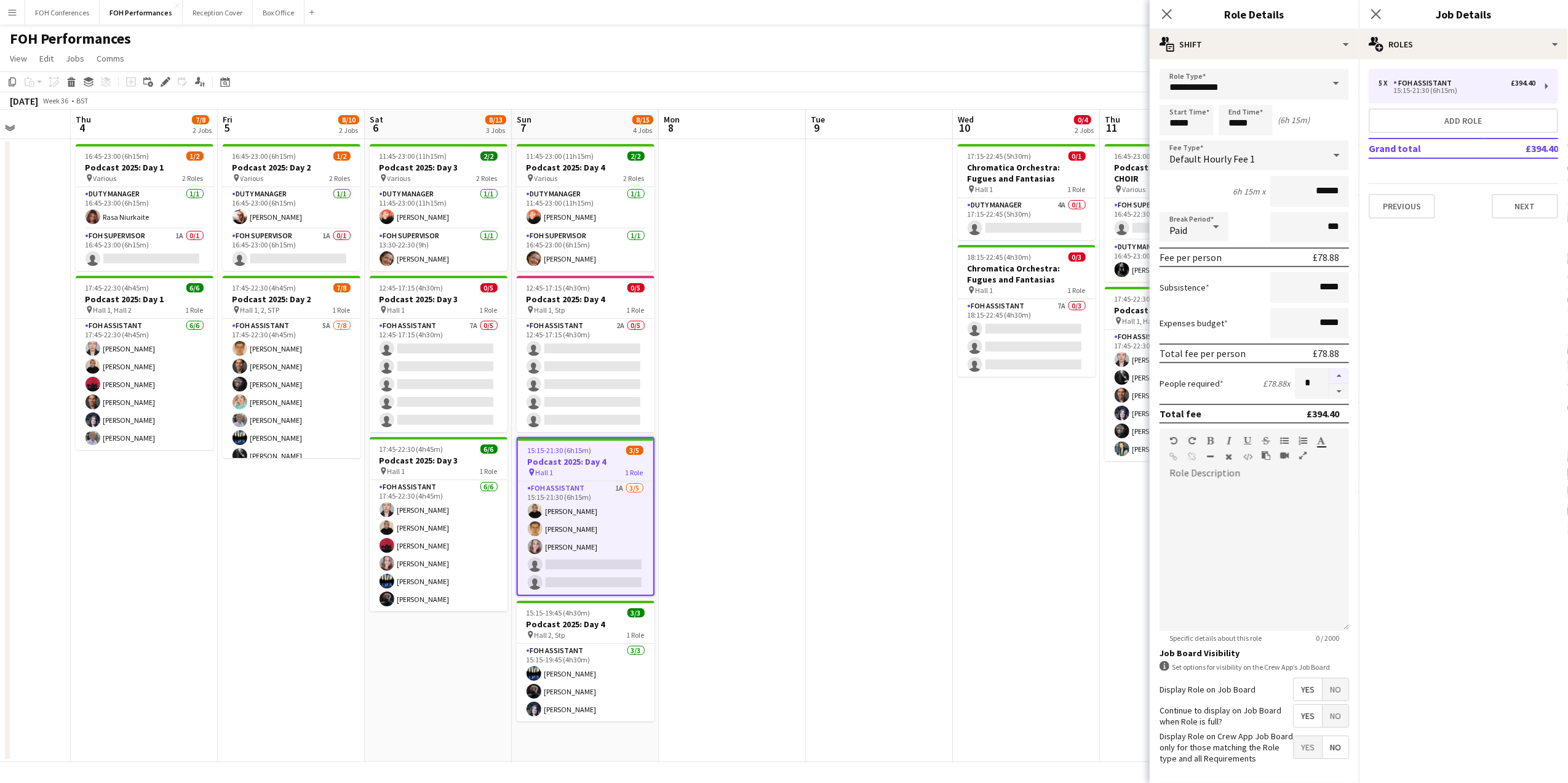
click at [1329, 368] on button "button" at bounding box center [1339, 376] width 20 height 16
type input "*"
click at [1519, 202] on button "Next" at bounding box center [1525, 206] width 66 height 25
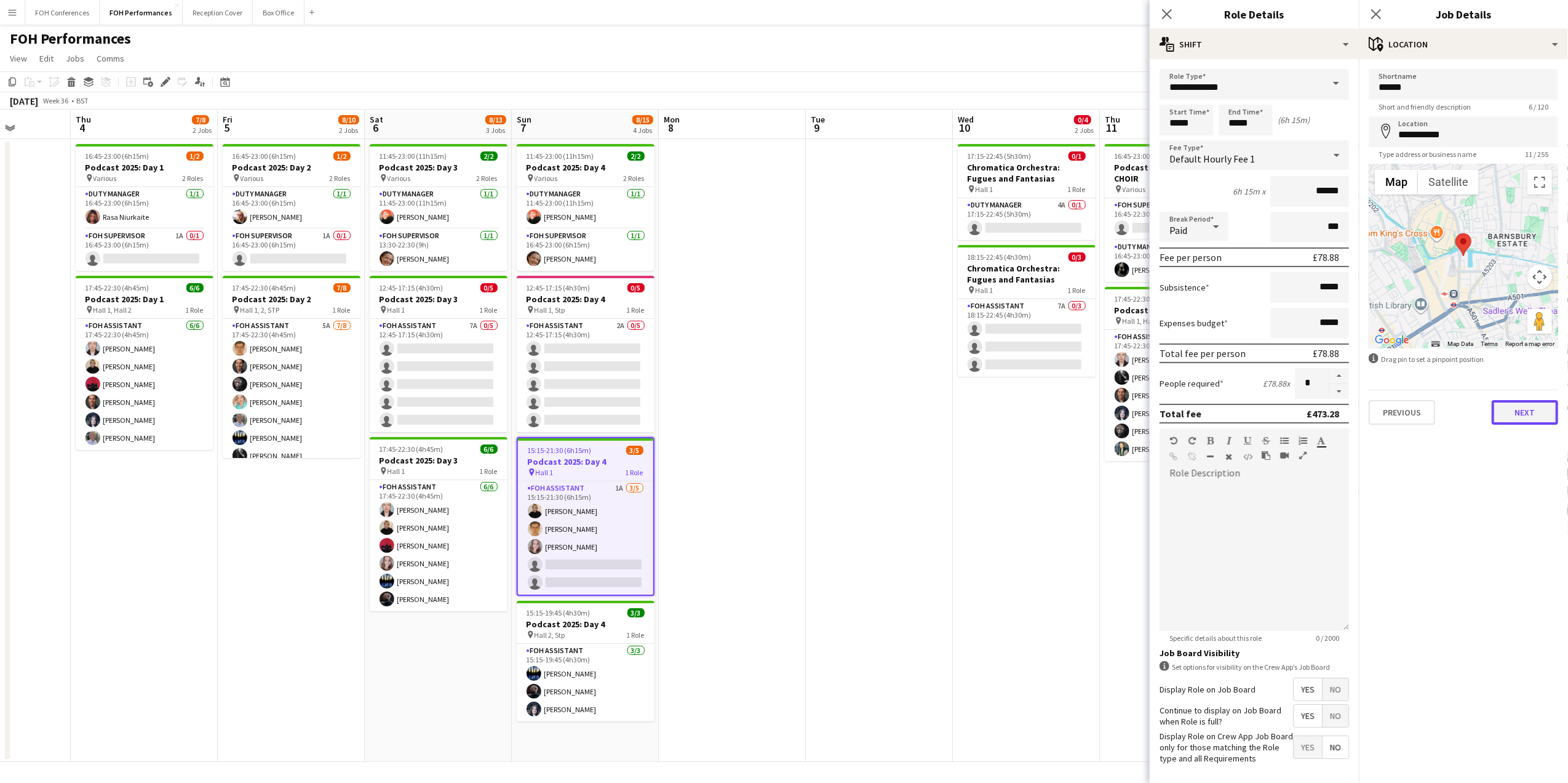
click at [1516, 414] on button "Next" at bounding box center [1525, 412] width 66 height 25
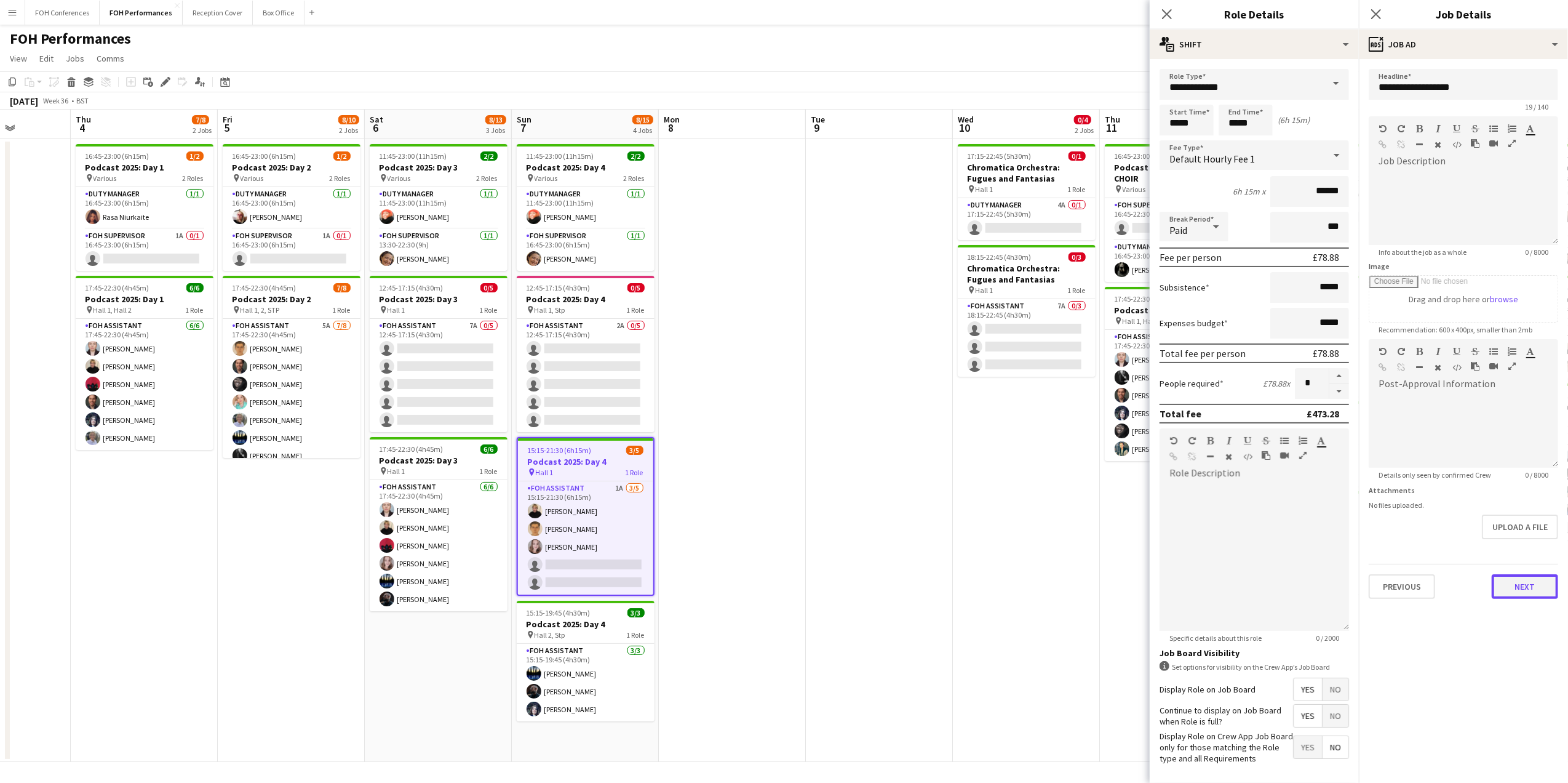
click at [1517, 593] on button "Next" at bounding box center [1525, 586] width 66 height 25
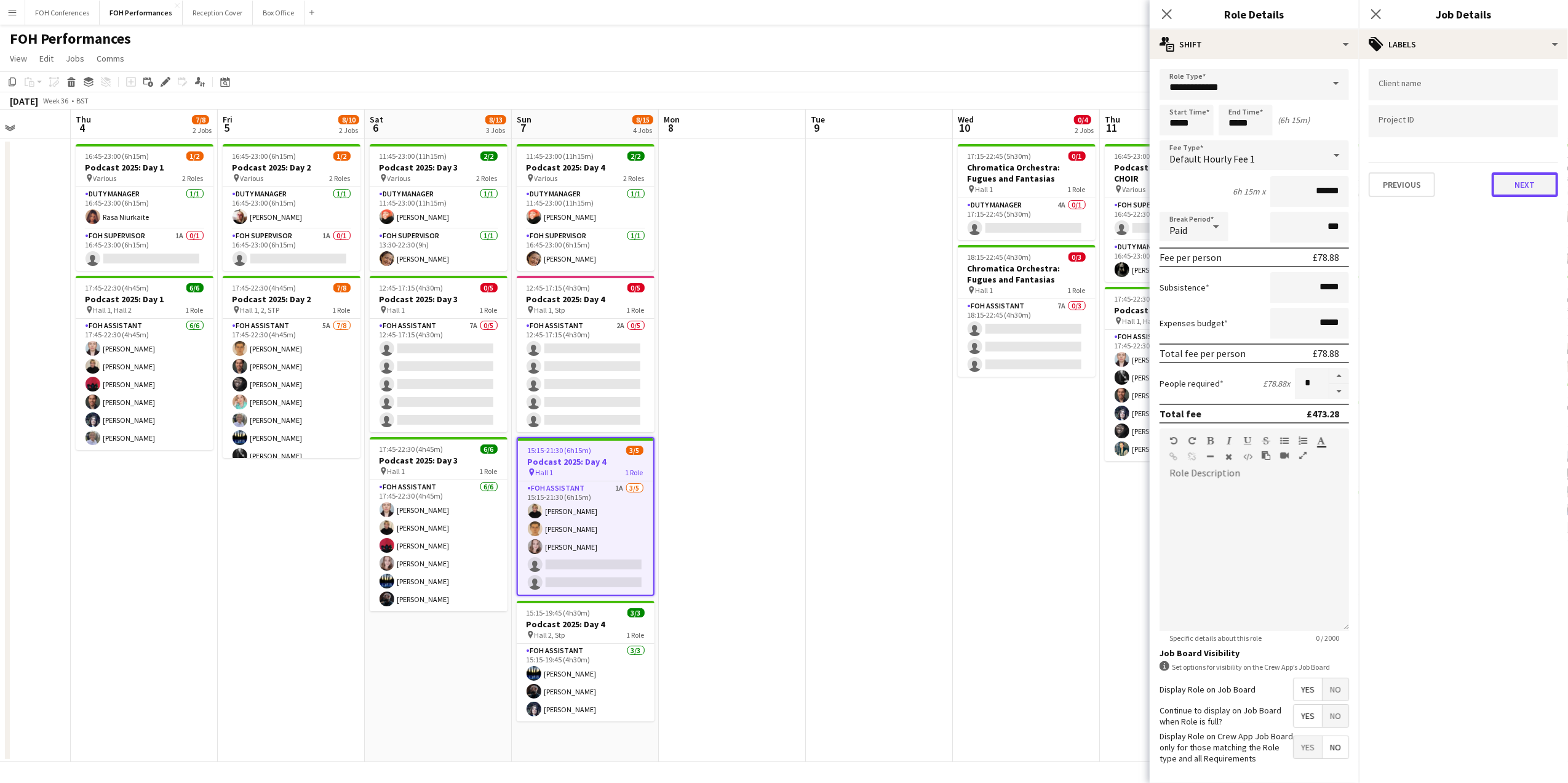
click at [1521, 182] on button "Next" at bounding box center [1525, 185] width 66 height 25
click at [1531, 240] on button "Next" at bounding box center [1525, 237] width 66 height 25
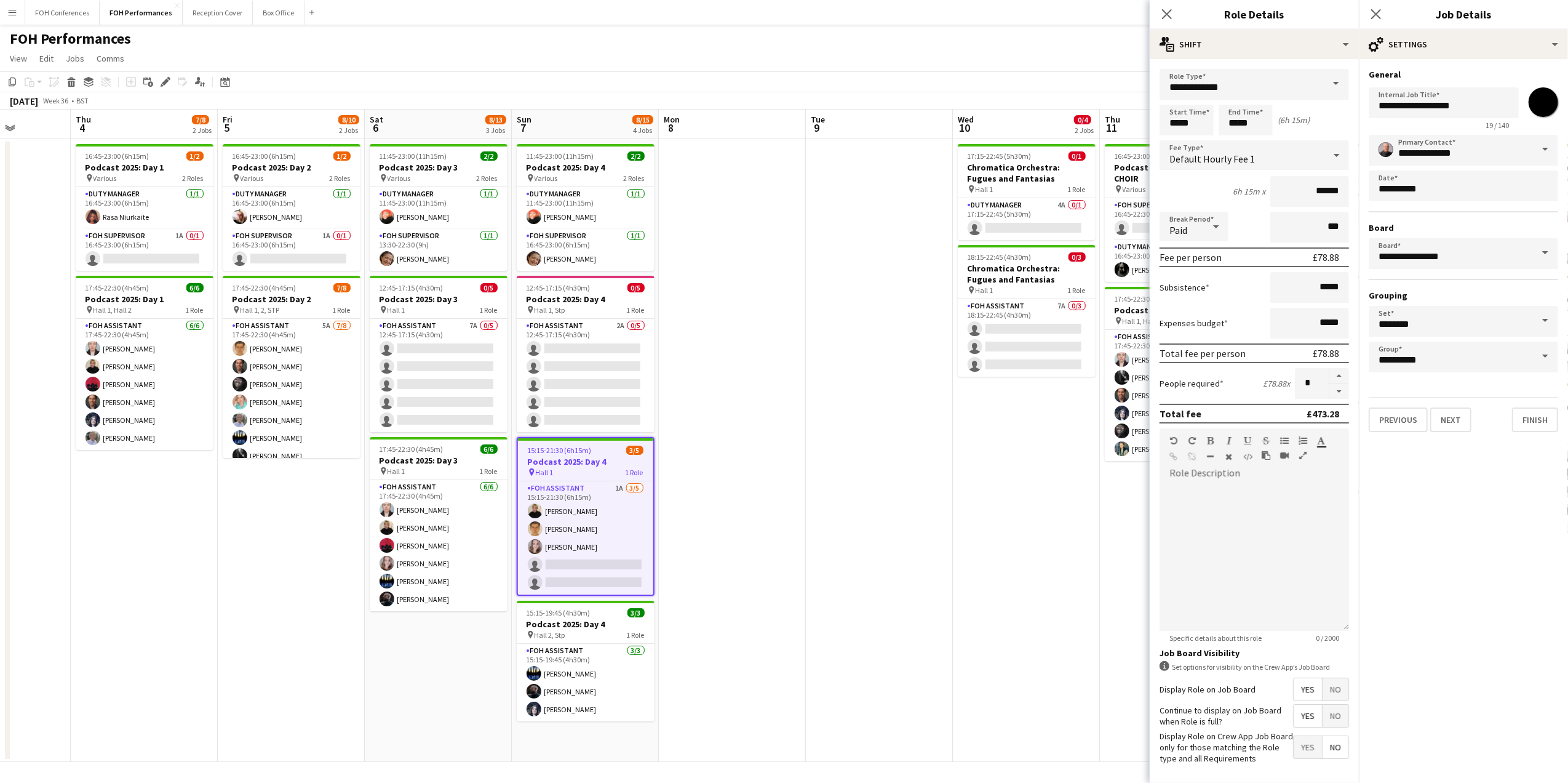
click at [1543, 104] on input "*******" at bounding box center [1543, 102] width 45 height 45
type input "*******"
click at [1091, 55] on app-page-menu "View Day view expanded Day view collapsed Month view Date picker Jump to today …" at bounding box center [784, 59] width 1568 height 23
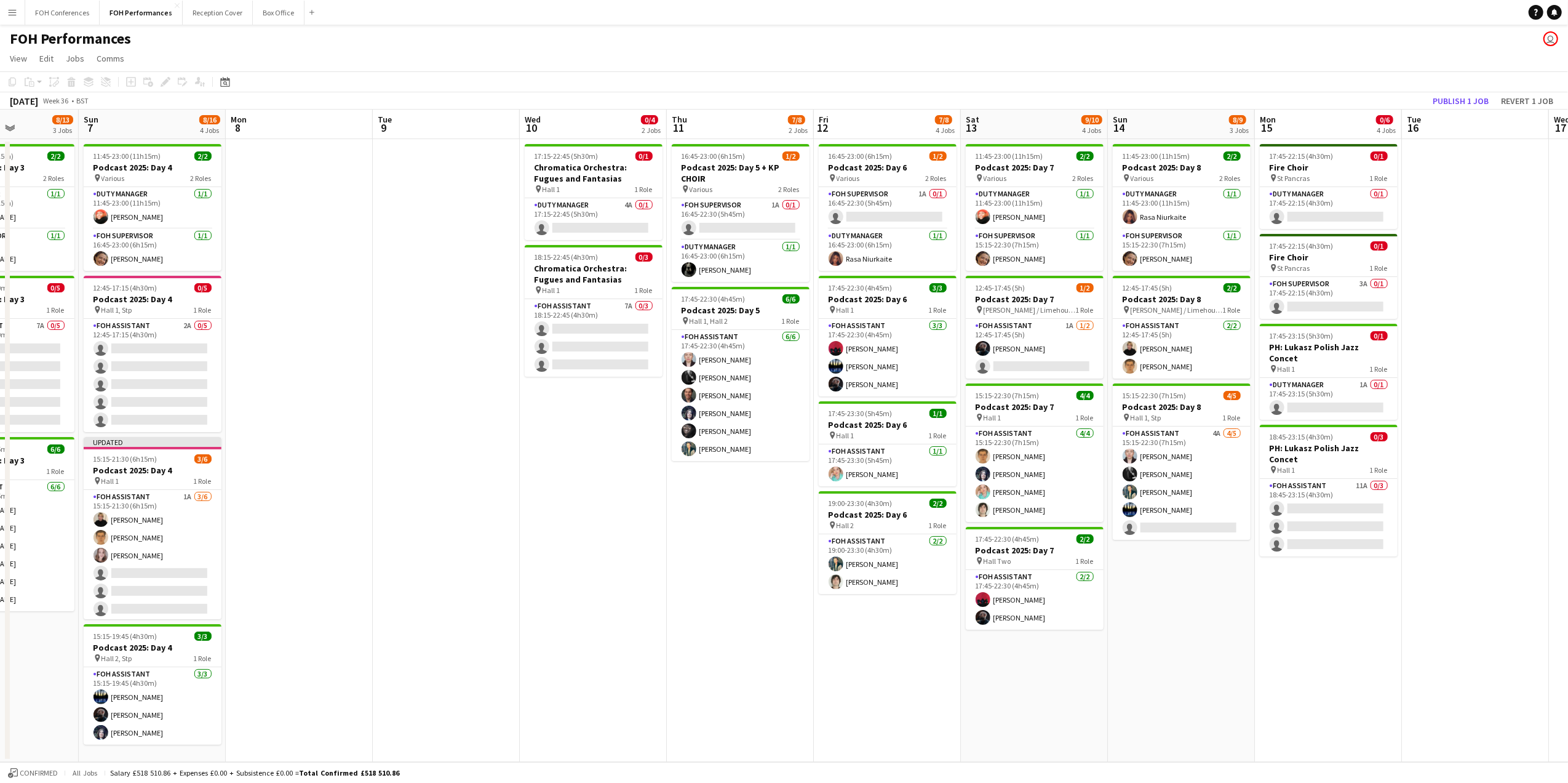
drag, startPoint x: 1316, startPoint y: 134, endPoint x: 879, endPoint y: 129, distance: 437.0
click at [879, 129] on app-calendar-viewport "Wed 3 Thu 4 7/8 2 Jobs Fri 5 8/10 2 Jobs Sat 6 8/13 3 Jobs Sun 7 8/16 4 Jobs Mo…" at bounding box center [784, 436] width 1568 height 652
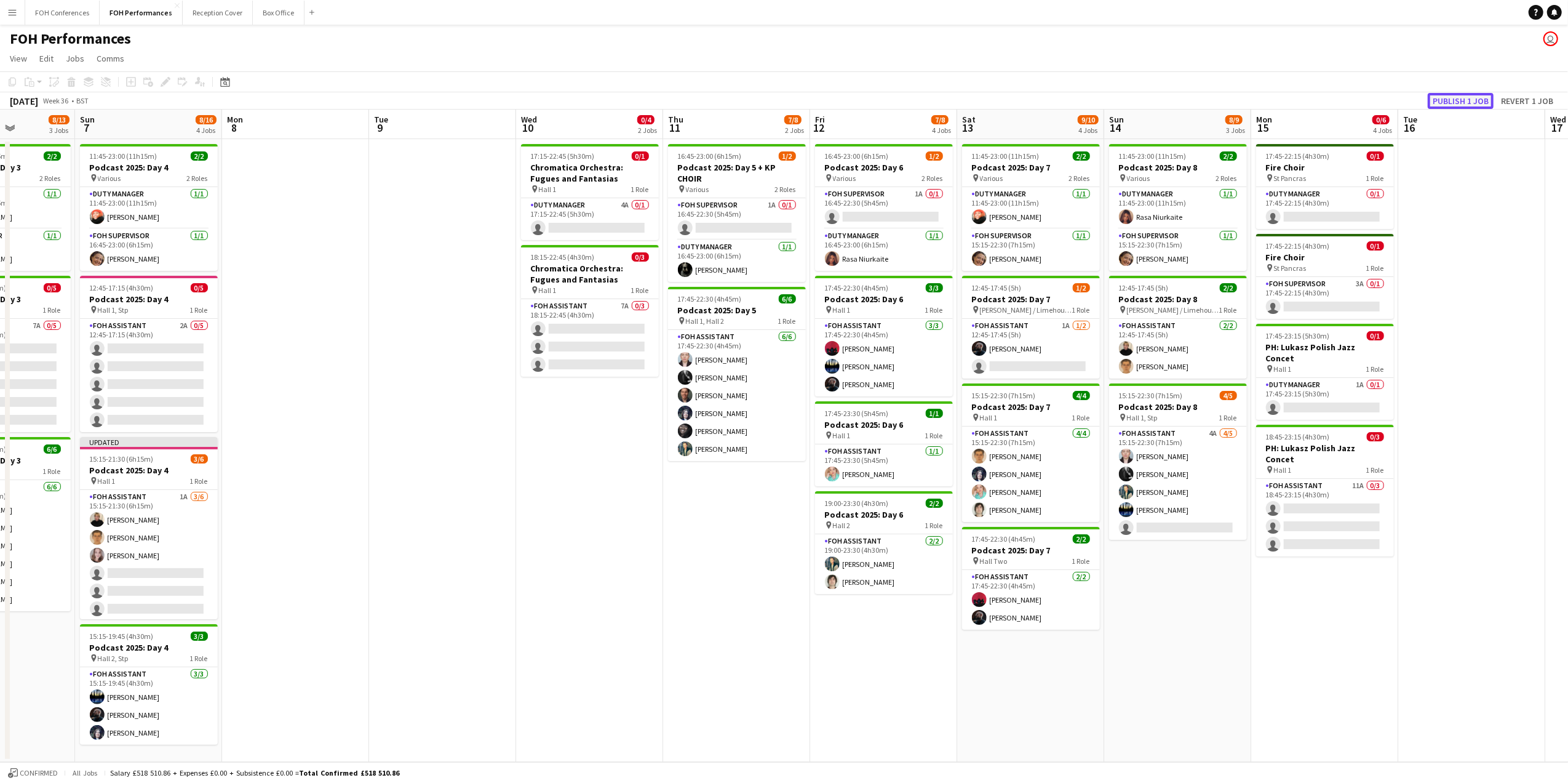
click at [1441, 100] on button "Publish 1 job" at bounding box center [1460, 100] width 66 height 16
click at [1031, 134] on app-board-header-date "Sat 13 9/10 4 Jobs" at bounding box center [1031, 124] width 147 height 30
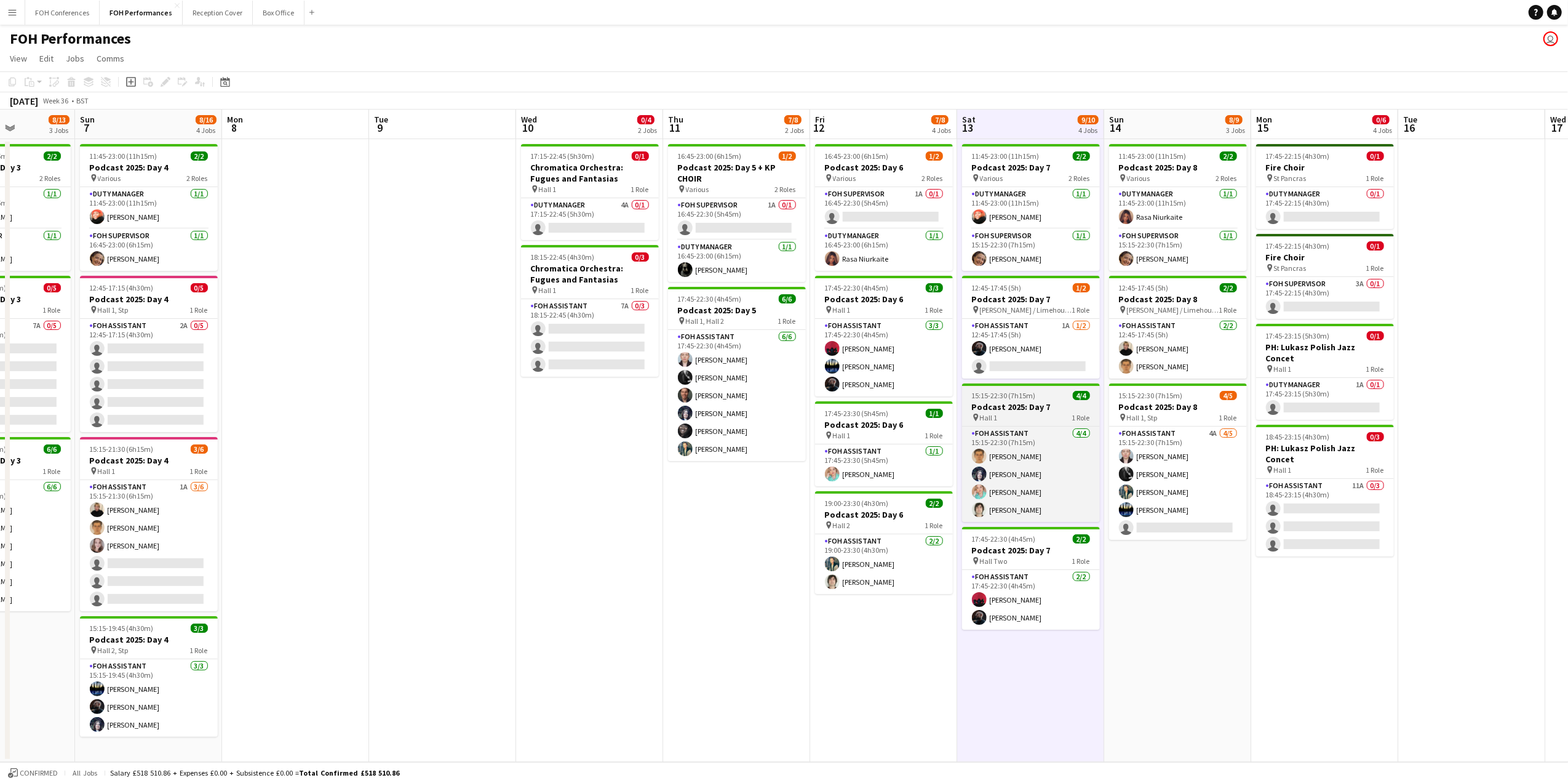
click at [1021, 407] on h3 "Podcast 2025: Day 7" at bounding box center [1031, 407] width 138 height 11
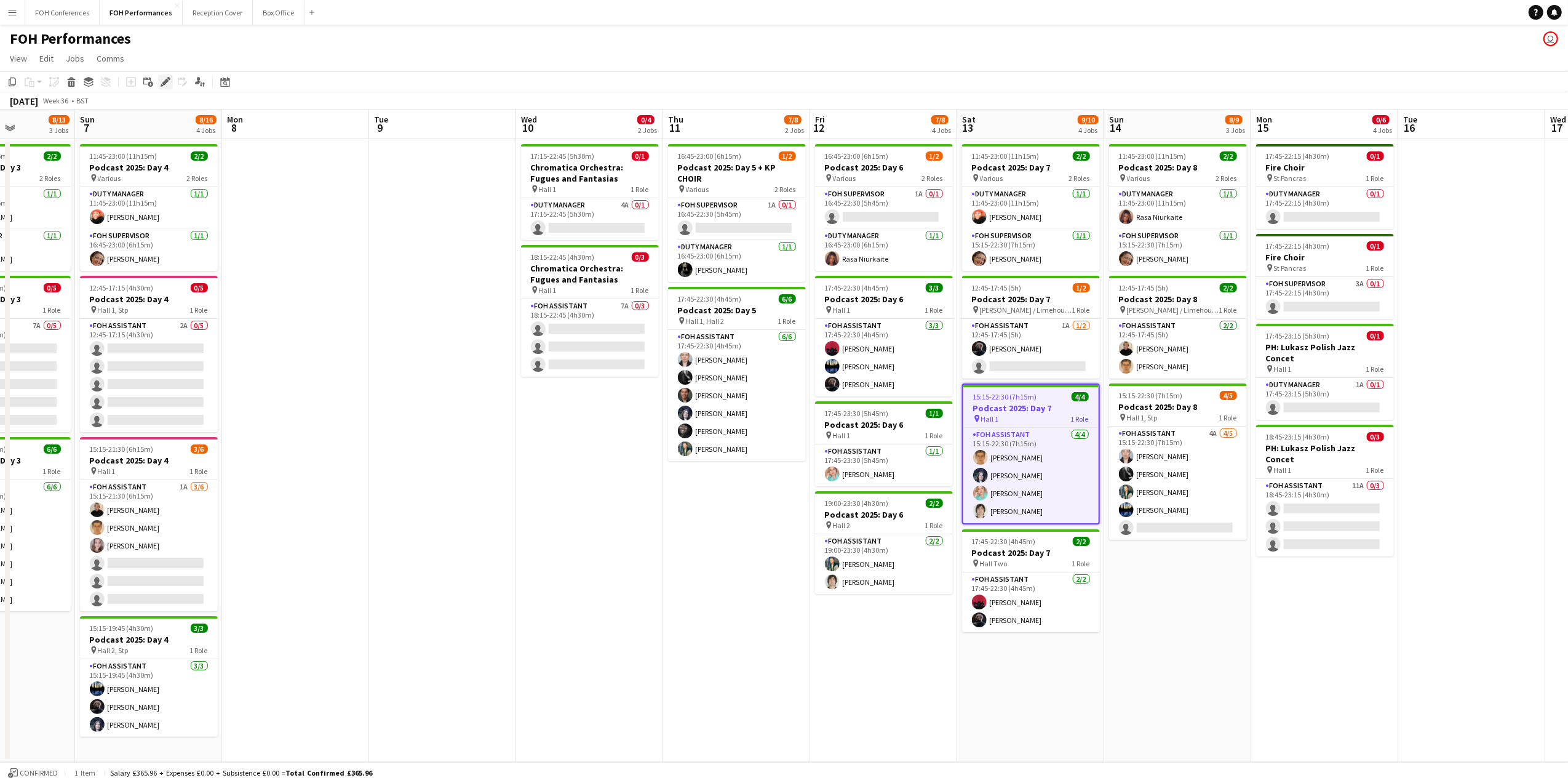
click at [166, 86] on icon "Edit" at bounding box center [165, 82] width 10 height 10
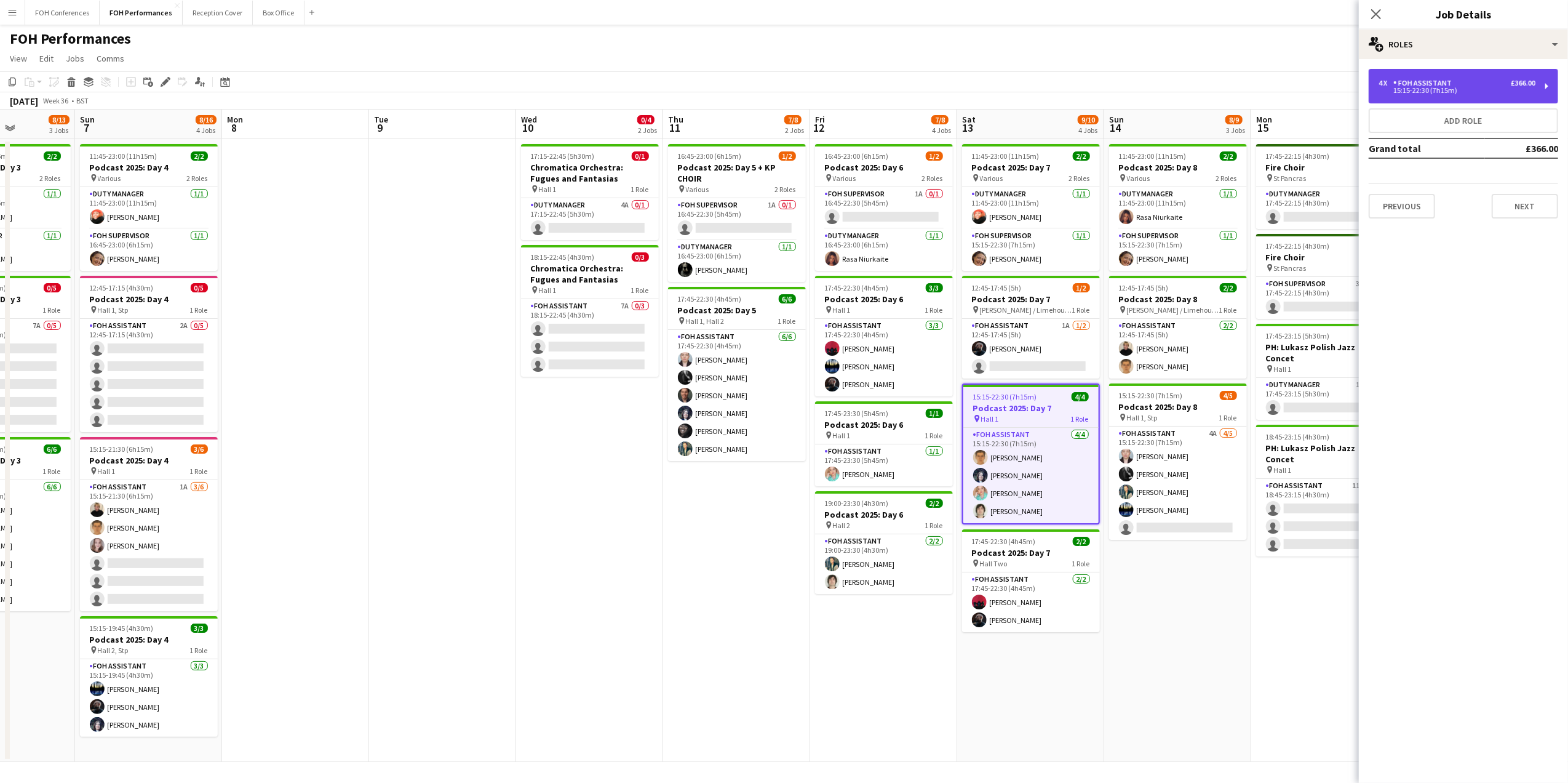
click at [1546, 86] on div "4 x FOH Assistant £366.00 15:15-22:30 (7h15m)" at bounding box center [1463, 86] width 189 height 35
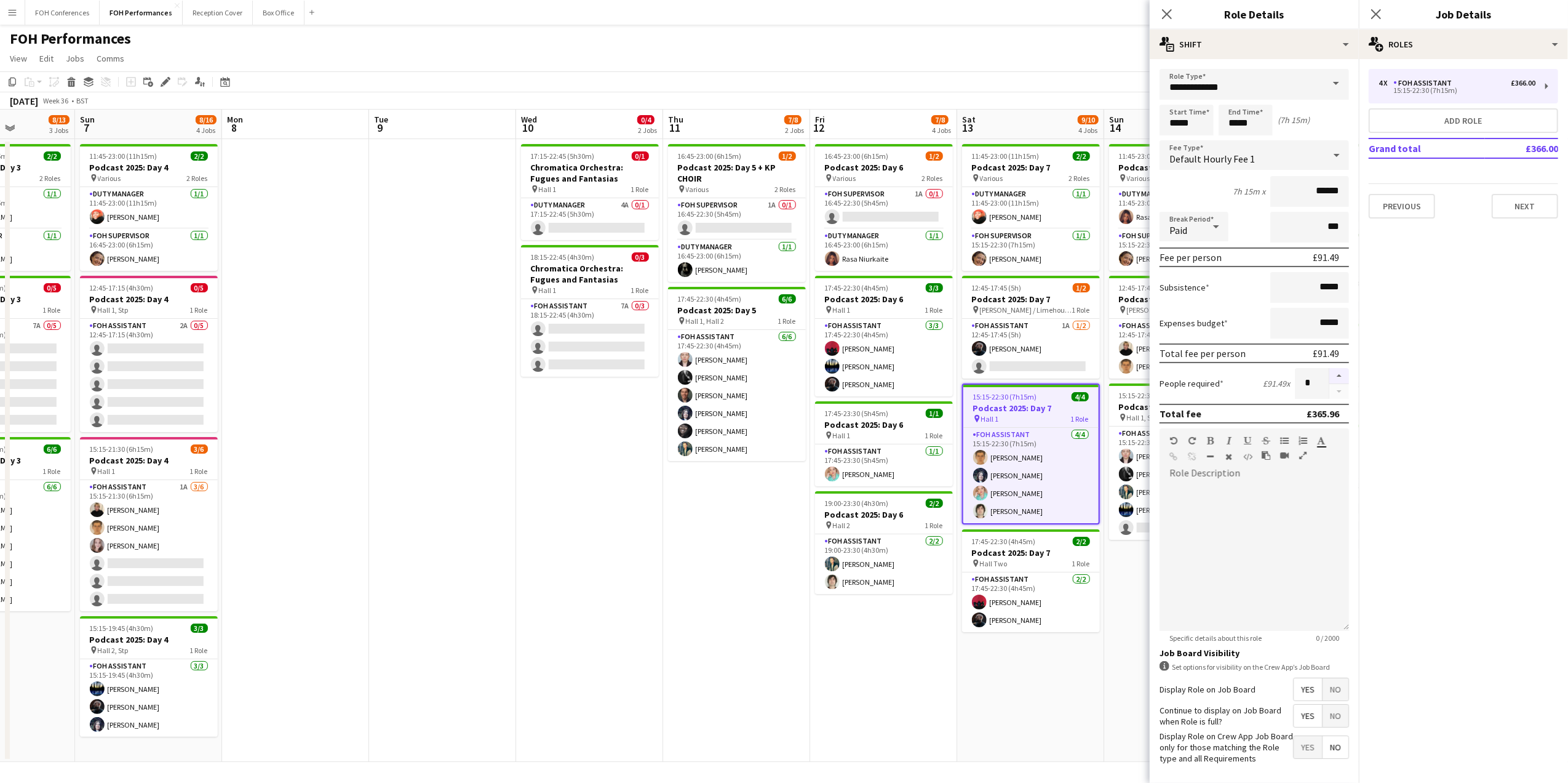
click at [1329, 372] on button "button" at bounding box center [1339, 376] width 20 height 16
type input "*"
click at [1553, 198] on button "Next" at bounding box center [1525, 206] width 66 height 25
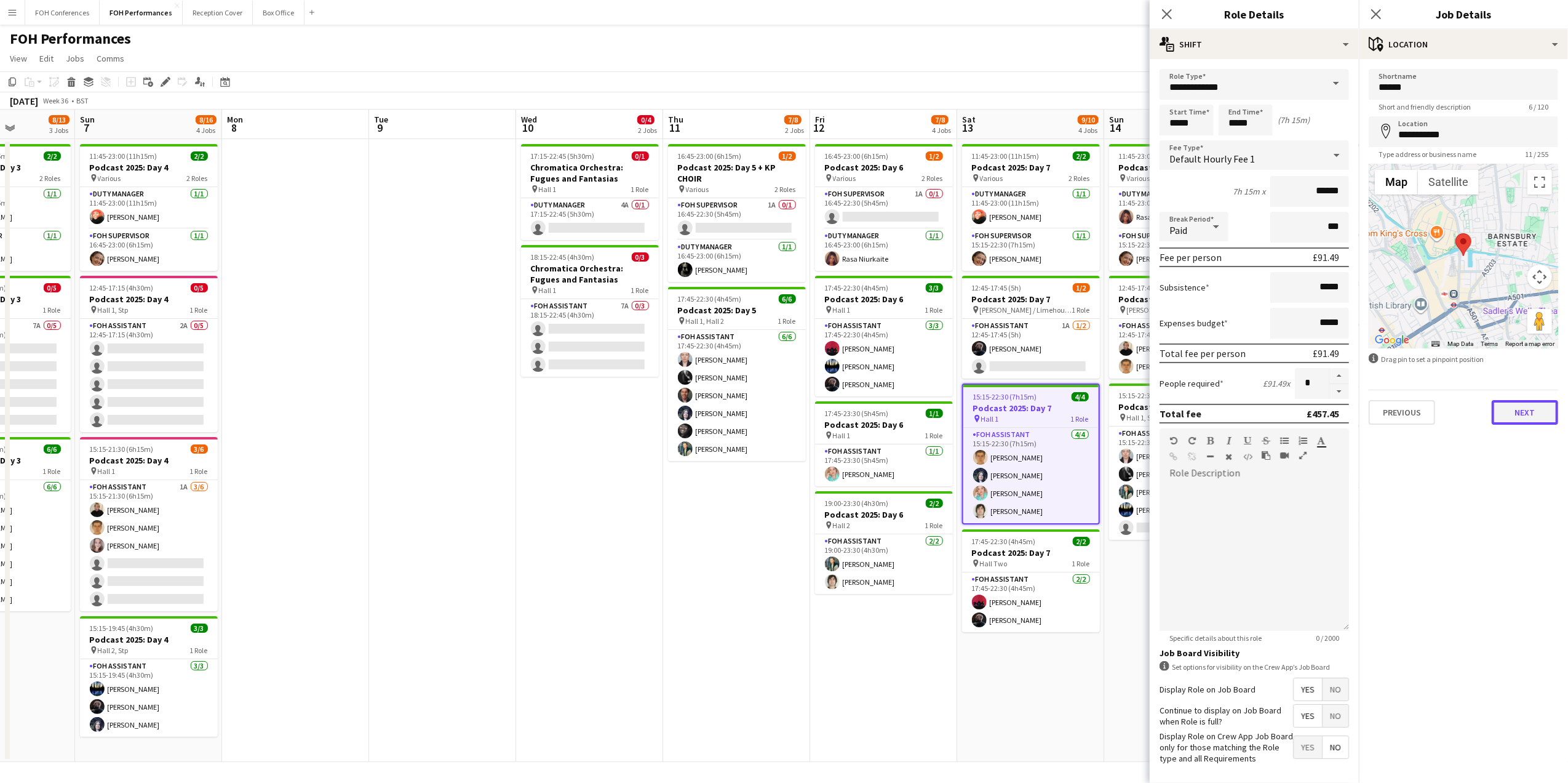
click at [1511, 407] on button "Next" at bounding box center [1525, 412] width 66 height 25
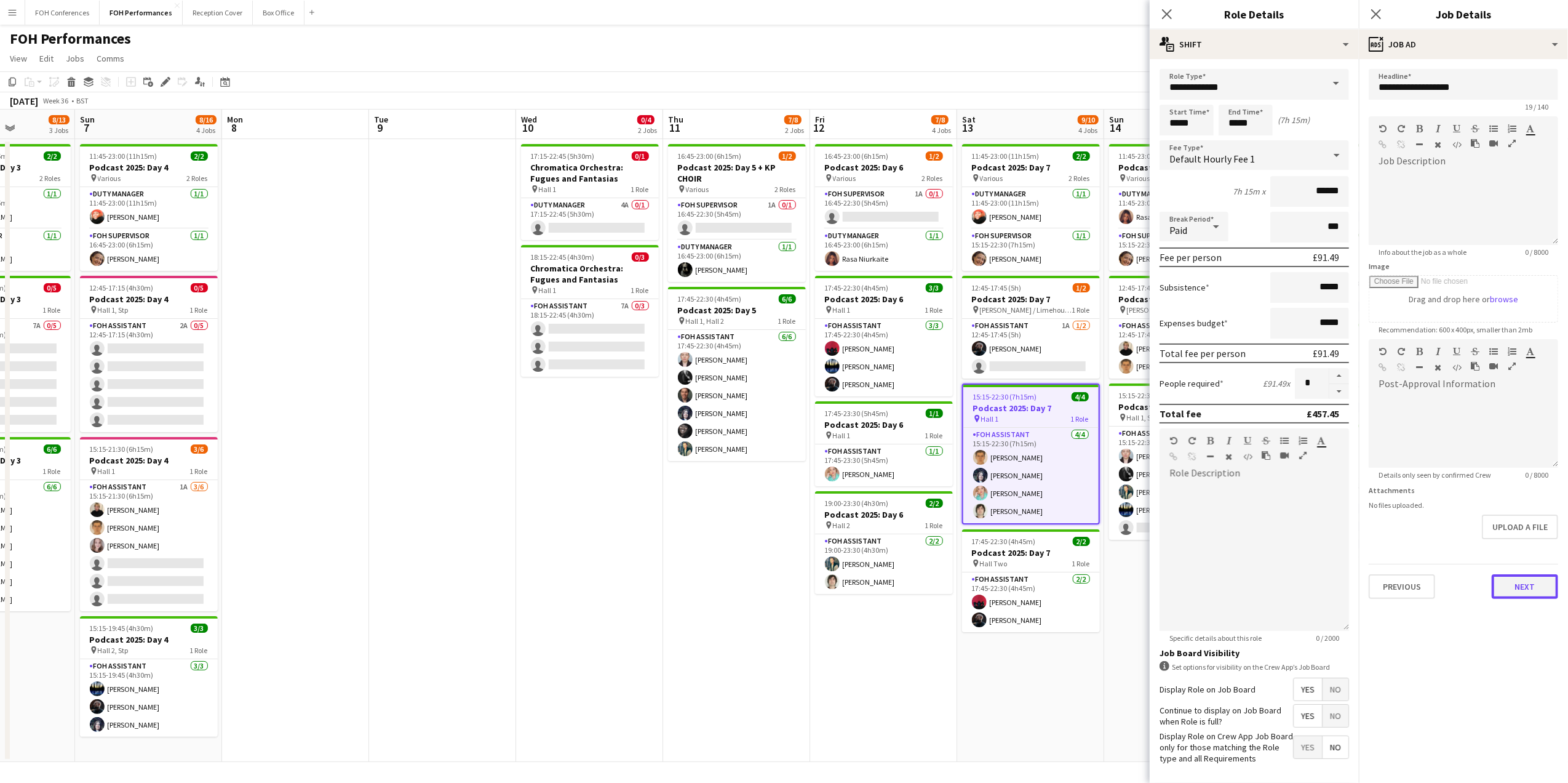
click at [1509, 581] on button "Next" at bounding box center [1525, 586] width 66 height 25
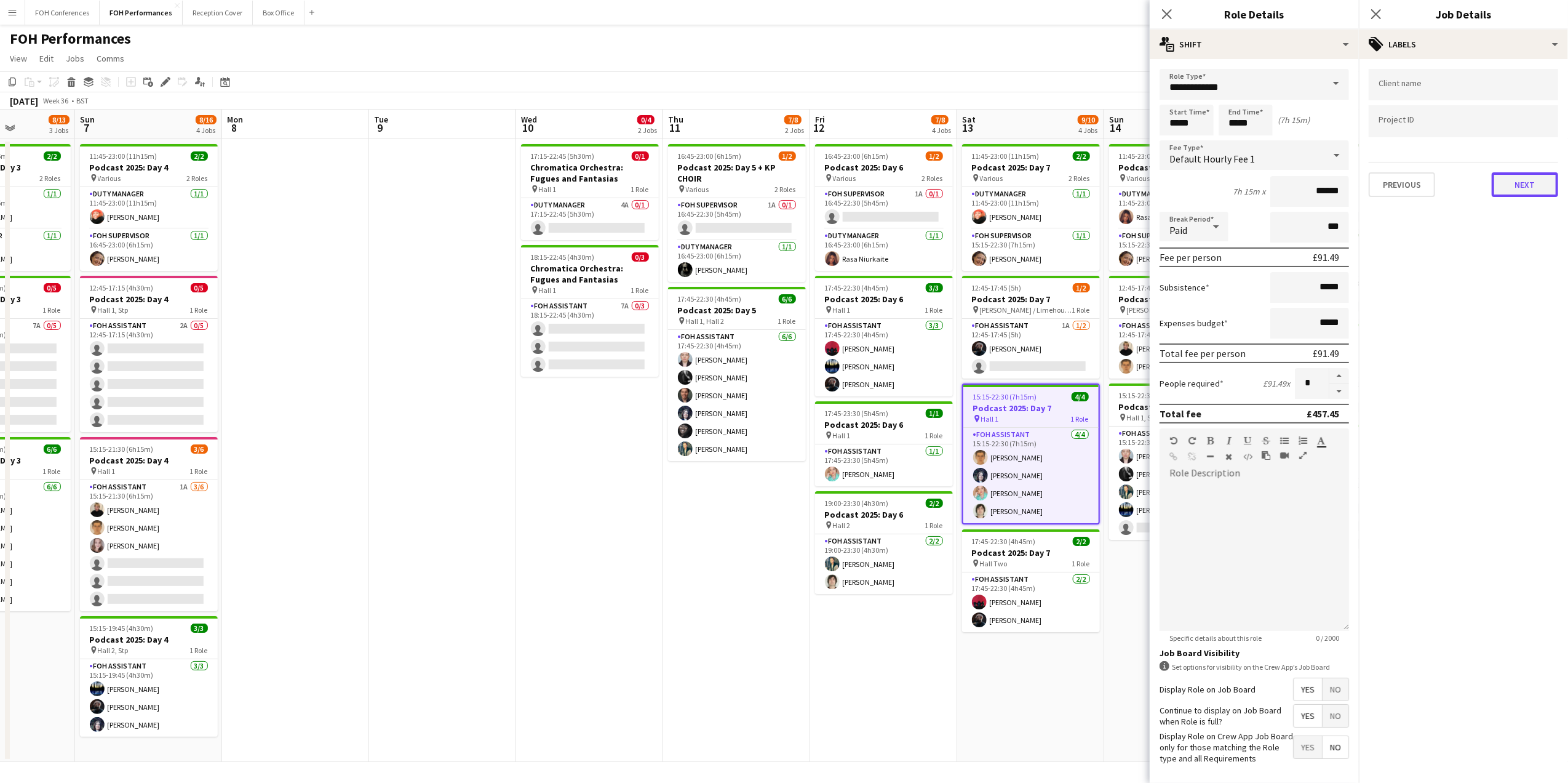
click at [1538, 193] on button "Next" at bounding box center [1525, 185] width 66 height 25
drag, startPoint x: 1512, startPoint y: 243, endPoint x: 1512, endPoint y: 231, distance: 12.0
click at [1512, 247] on button "Next" at bounding box center [1525, 237] width 66 height 25
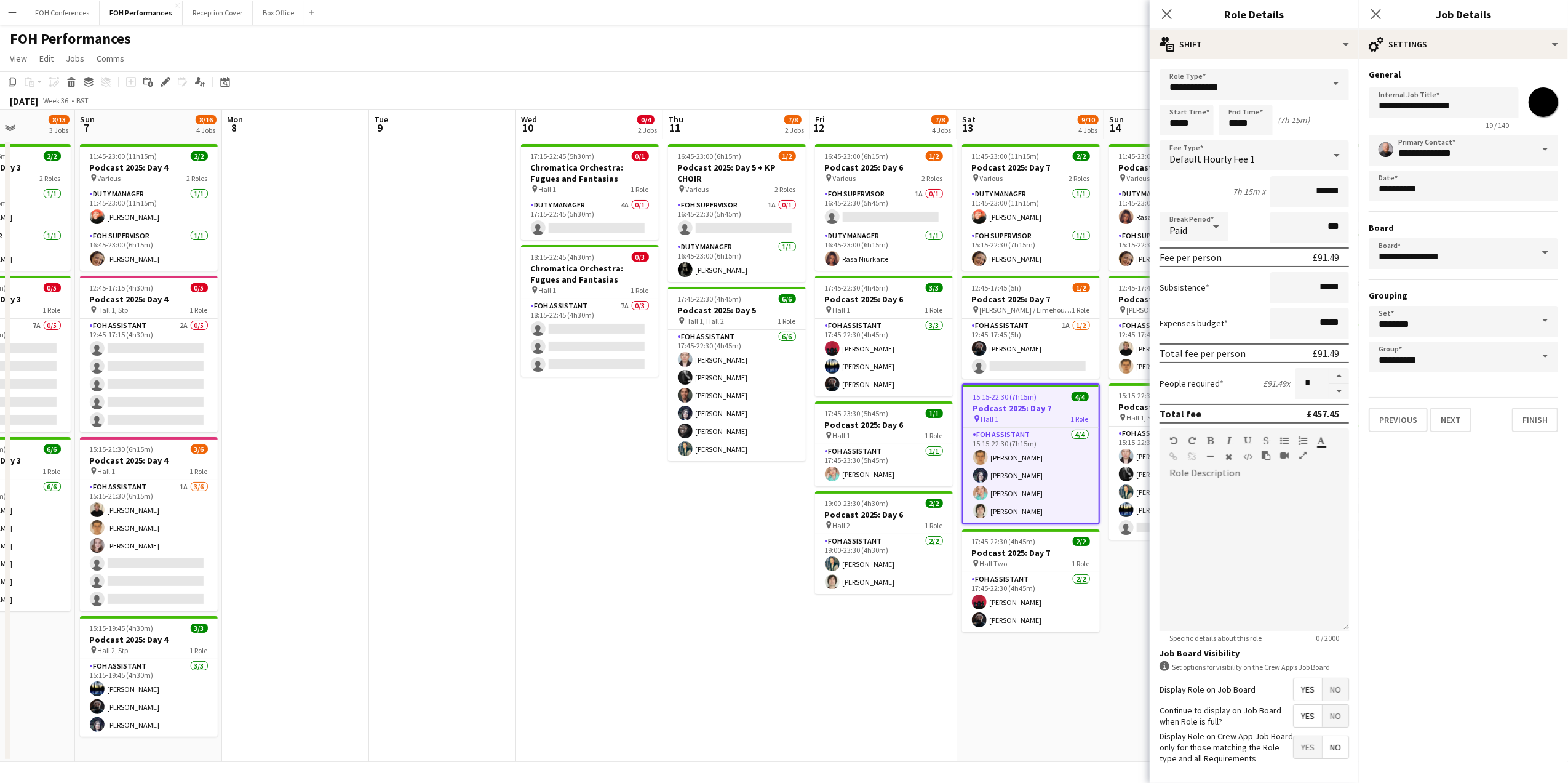
click at [1545, 105] on input "*******" at bounding box center [1543, 102] width 45 height 45
type input "*******"
click at [1439, 523] on mat-expansion-panel "**********" at bounding box center [1463, 421] width 209 height 724
click at [1536, 416] on button "Finish" at bounding box center [1535, 419] width 46 height 25
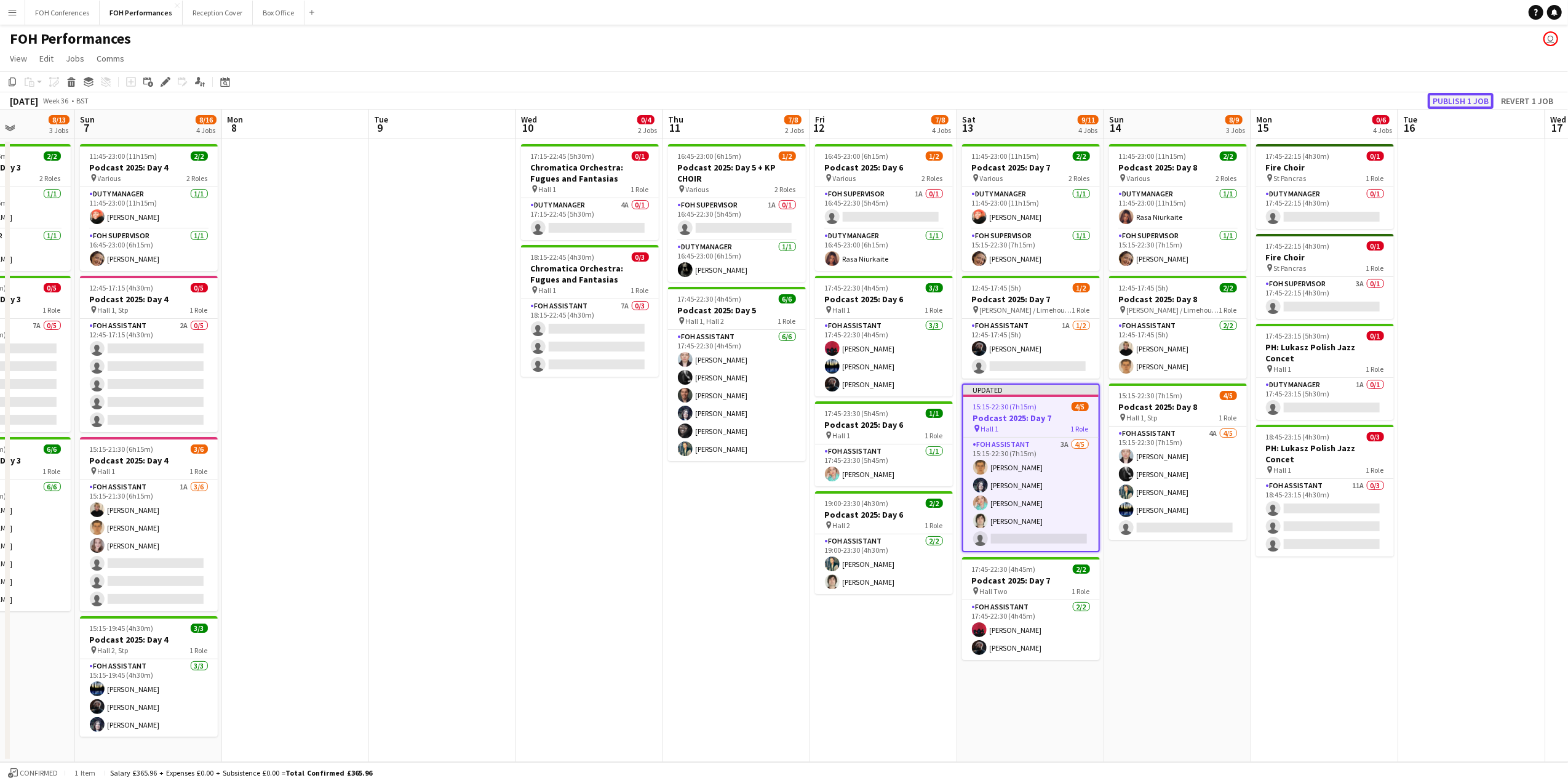
click at [1449, 98] on button "Publish 1 job" at bounding box center [1460, 100] width 66 height 16
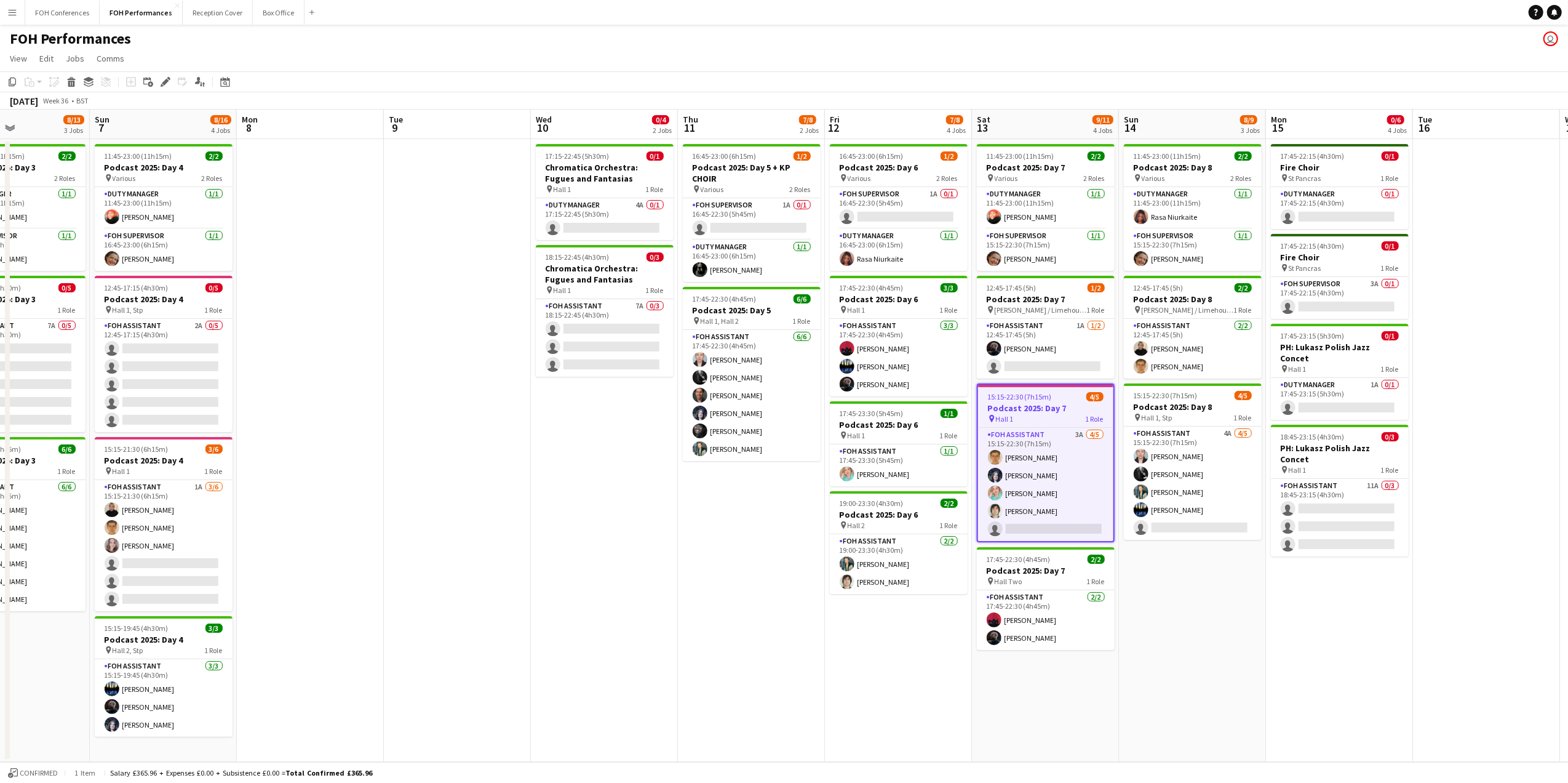
scroll to position [0, 495]
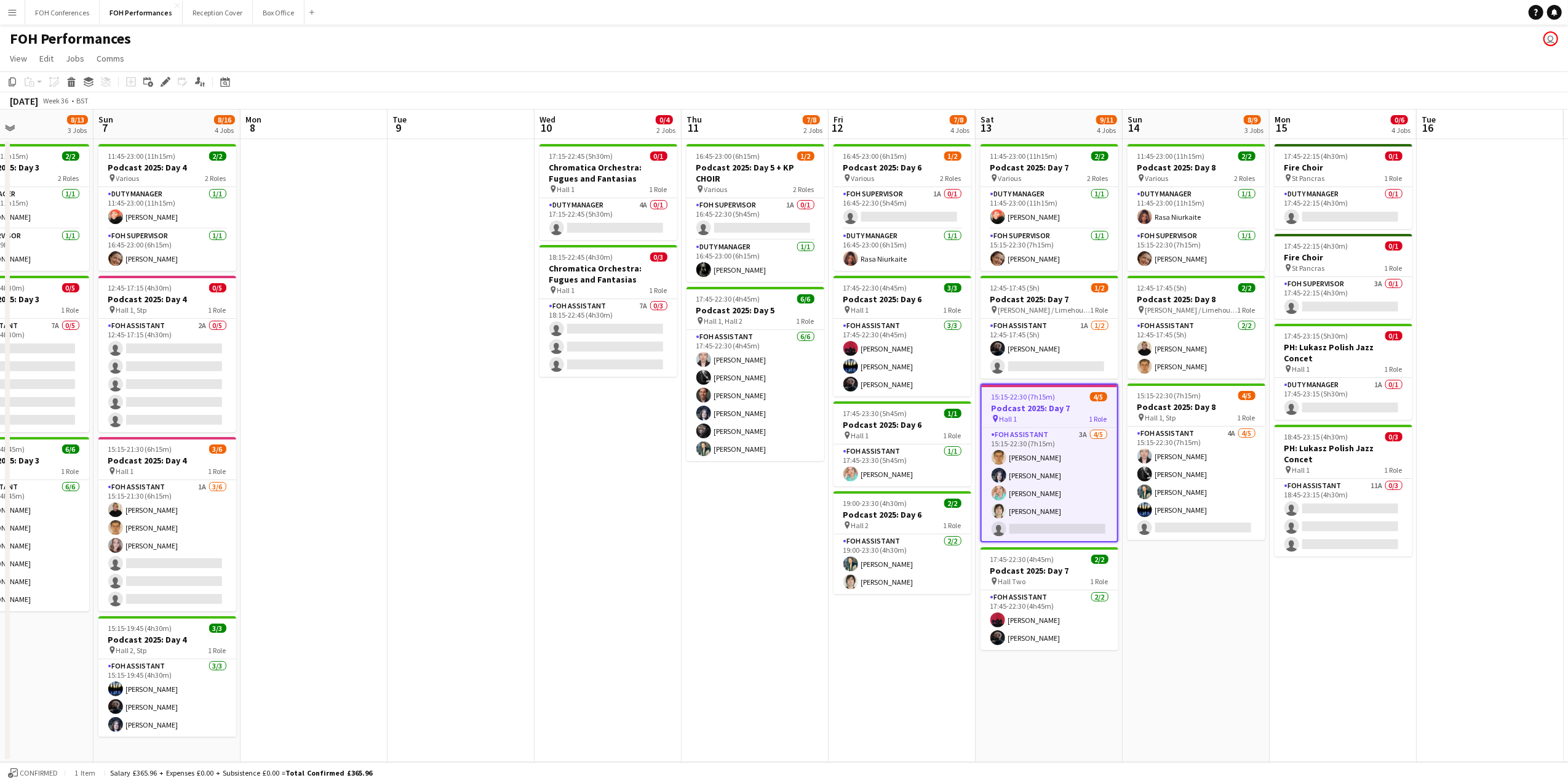
drag, startPoint x: 899, startPoint y: 129, endPoint x: 918, endPoint y: 129, distance: 19.0
click at [918, 129] on app-calendar-viewport "Wed 3 Thu 4 7/8 2 Jobs Fri 5 8/10 2 Jobs Sat 6 8/13 3 Jobs Sun 7 8/16 4 Jobs Mo…" at bounding box center [784, 436] width 1568 height 652
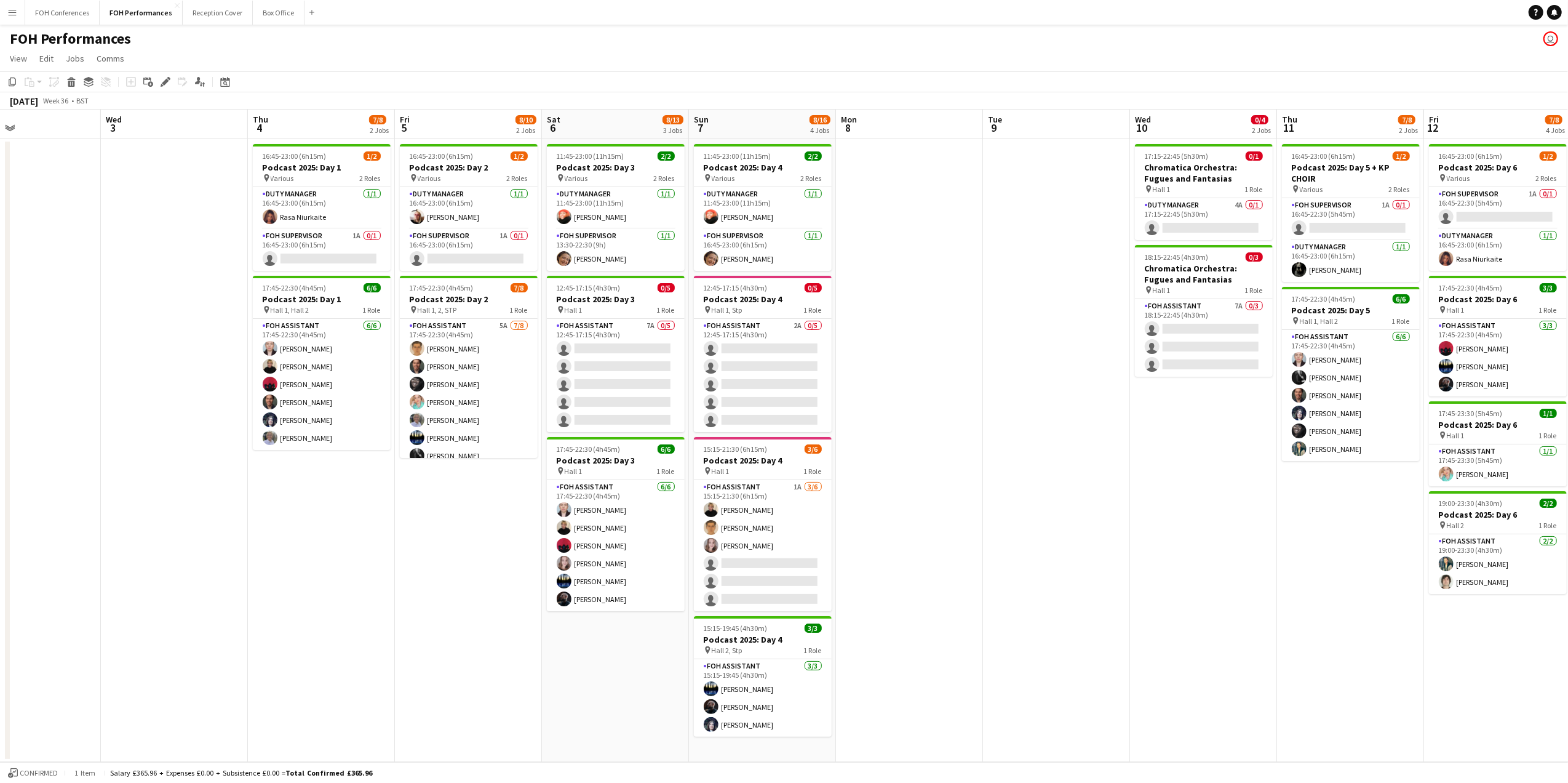
scroll to position [0, 318]
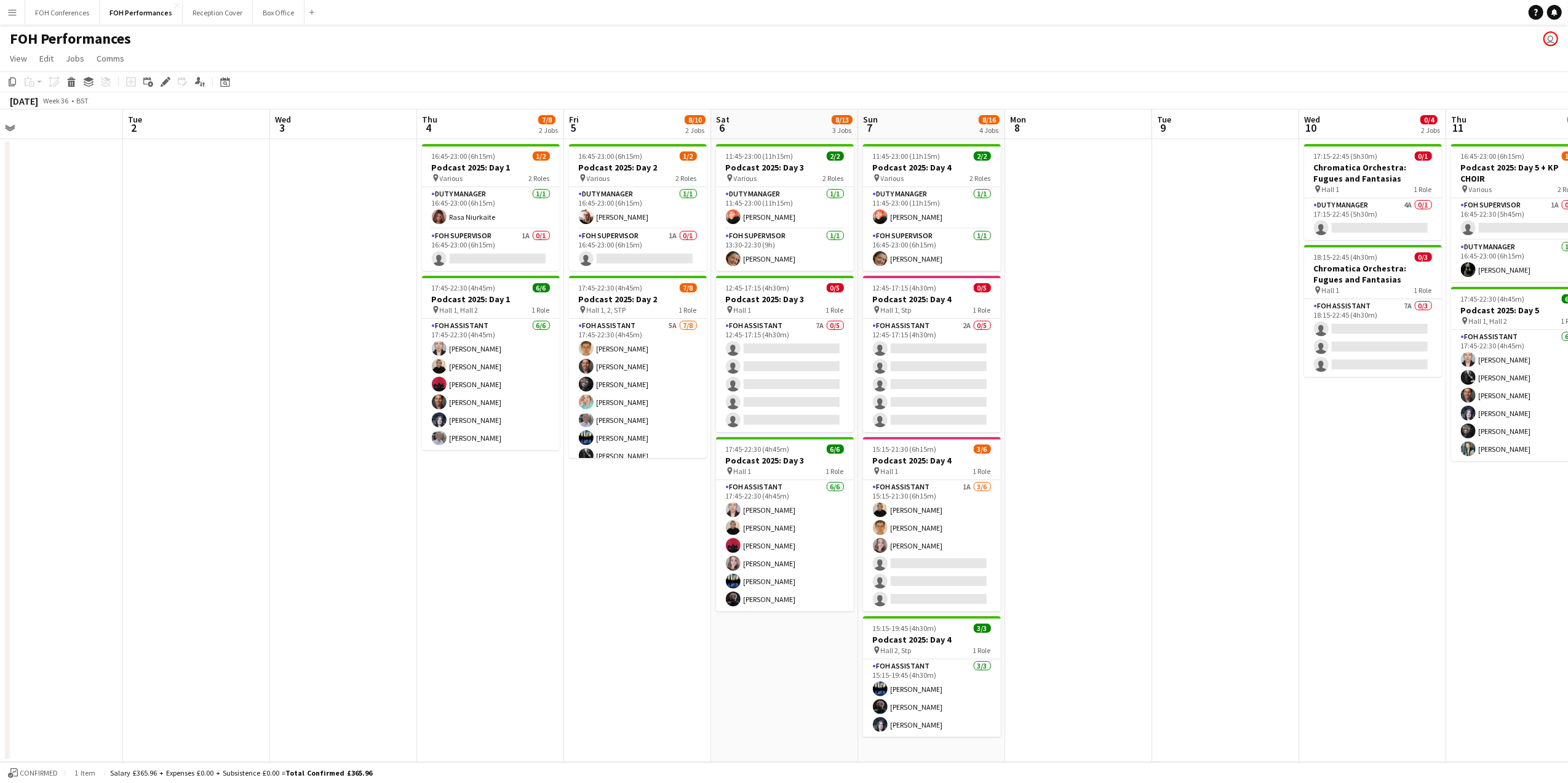
drag, startPoint x: 166, startPoint y: 118, endPoint x: 930, endPoint y: 128, distance: 764.1
click at [930, 128] on app-calendar-viewport "Sat 30 Sun 31 Mon 1 Tue 2 Wed 3 Thu 4 7/8 2 Jobs Fri 5 8/10 2 Jobs Sat 6 8/13 3…" at bounding box center [784, 436] width 1568 height 652
click at [909, 262] on app-card-role "FOH Supervisor 1/1 16:45-23:00 (6h15m) Raquel Taveira-Marques" at bounding box center [932, 250] width 138 height 42
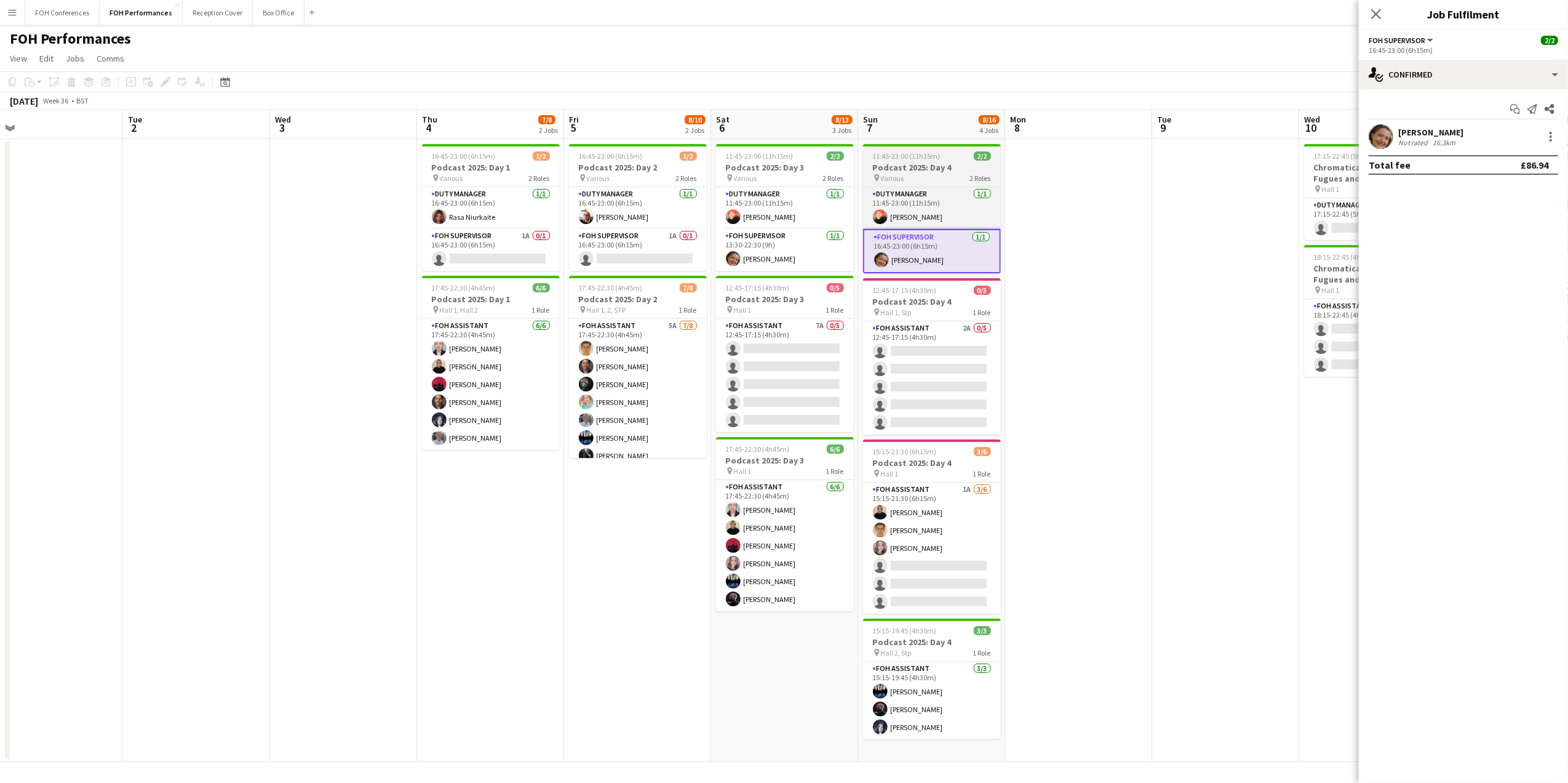
click at [908, 170] on h3 "Podcast 2025: Day 4" at bounding box center [932, 168] width 138 height 11
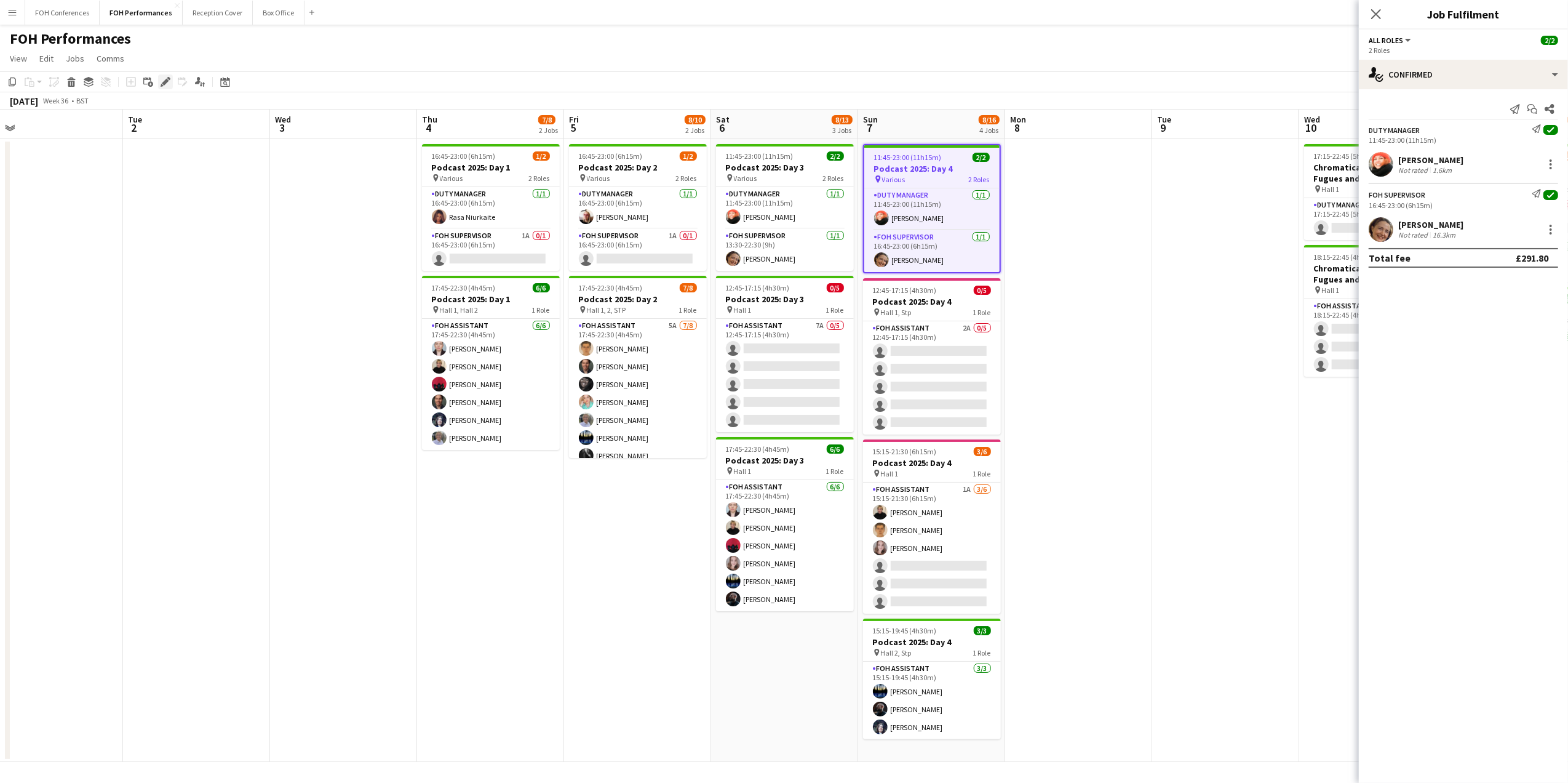
click at [163, 82] on icon "Edit" at bounding box center [165, 82] width 10 height 10
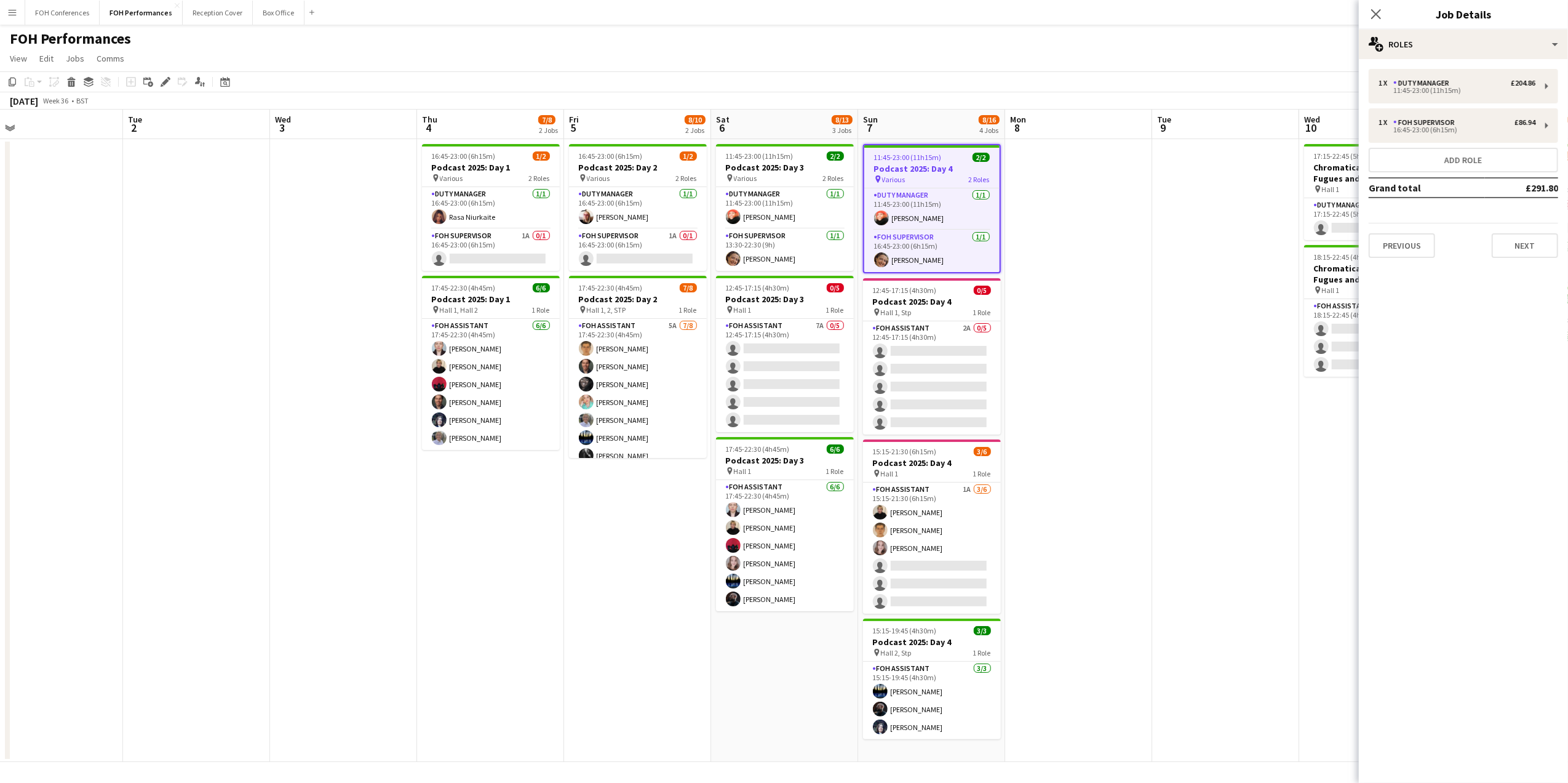
click at [965, 66] on app-page-menu "View Day view expanded Day view collapsed Month view Date picker Jump to today …" at bounding box center [784, 59] width 1568 height 23
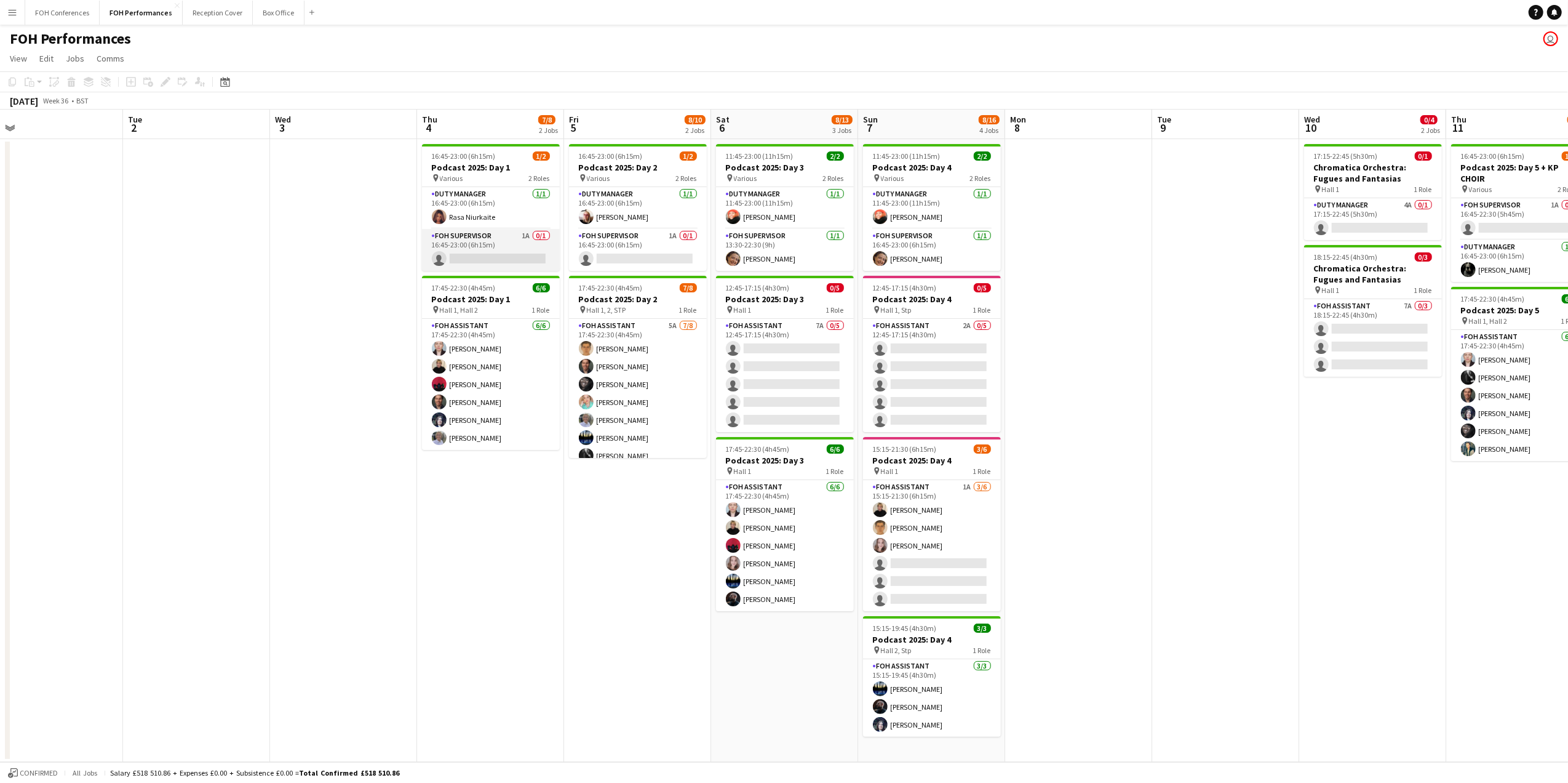
click at [479, 263] on app-card-role "FOH Supervisor 1A 0/1 16:45-23:00 (6h15m) single-neutral-actions" at bounding box center [491, 250] width 138 height 42
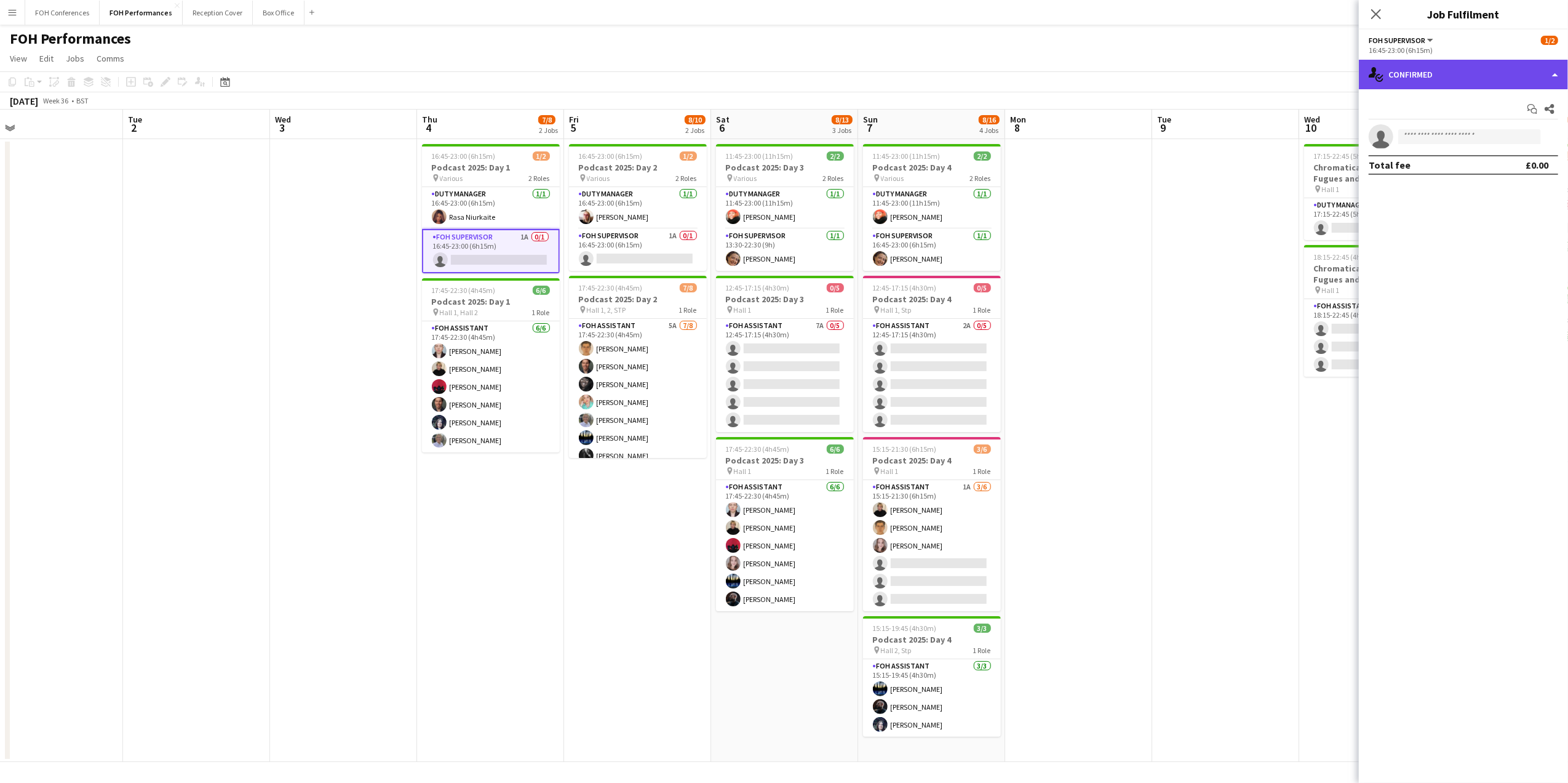
click at [1446, 83] on div "single-neutral-actions-check-2 Confirmed" at bounding box center [1463, 74] width 209 height 30
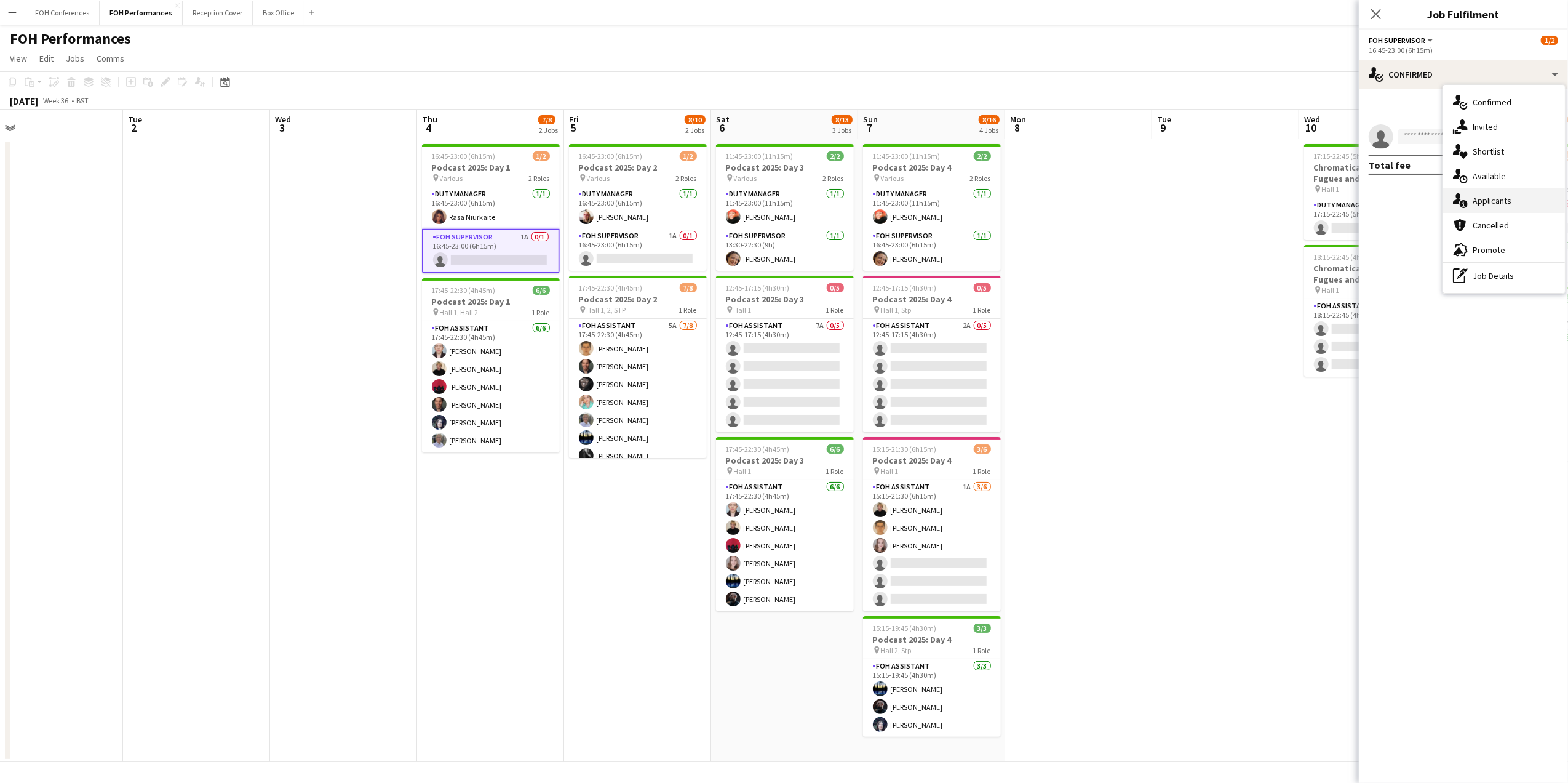
click at [1494, 188] on div "single-neutral-actions-information Applicants" at bounding box center [1504, 200] width 122 height 25
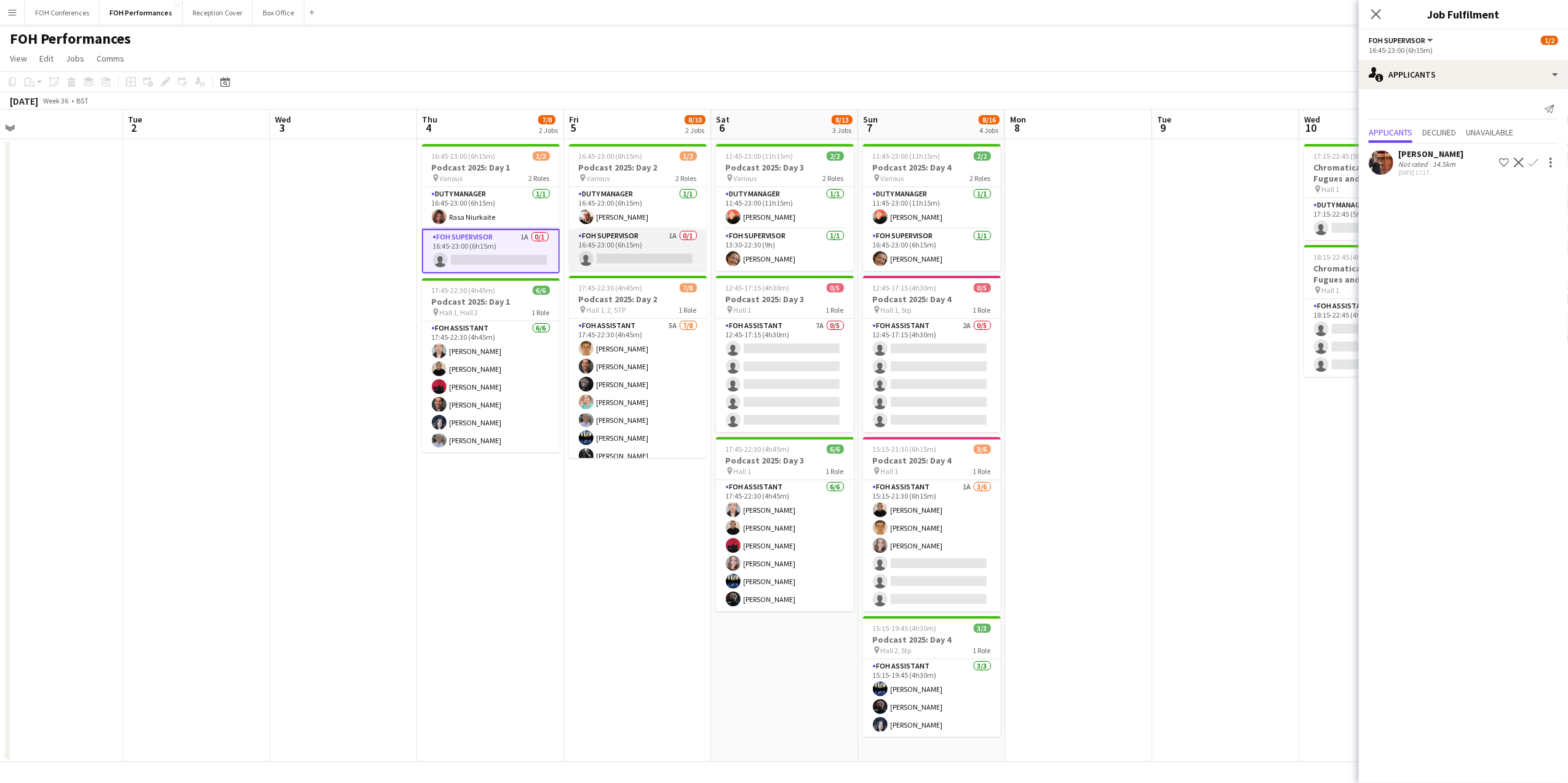
click at [636, 257] on app-card-role "FOH Supervisor 1A 0/1 16:45-23:00 (6h15m) single-neutral-actions" at bounding box center [638, 250] width 138 height 42
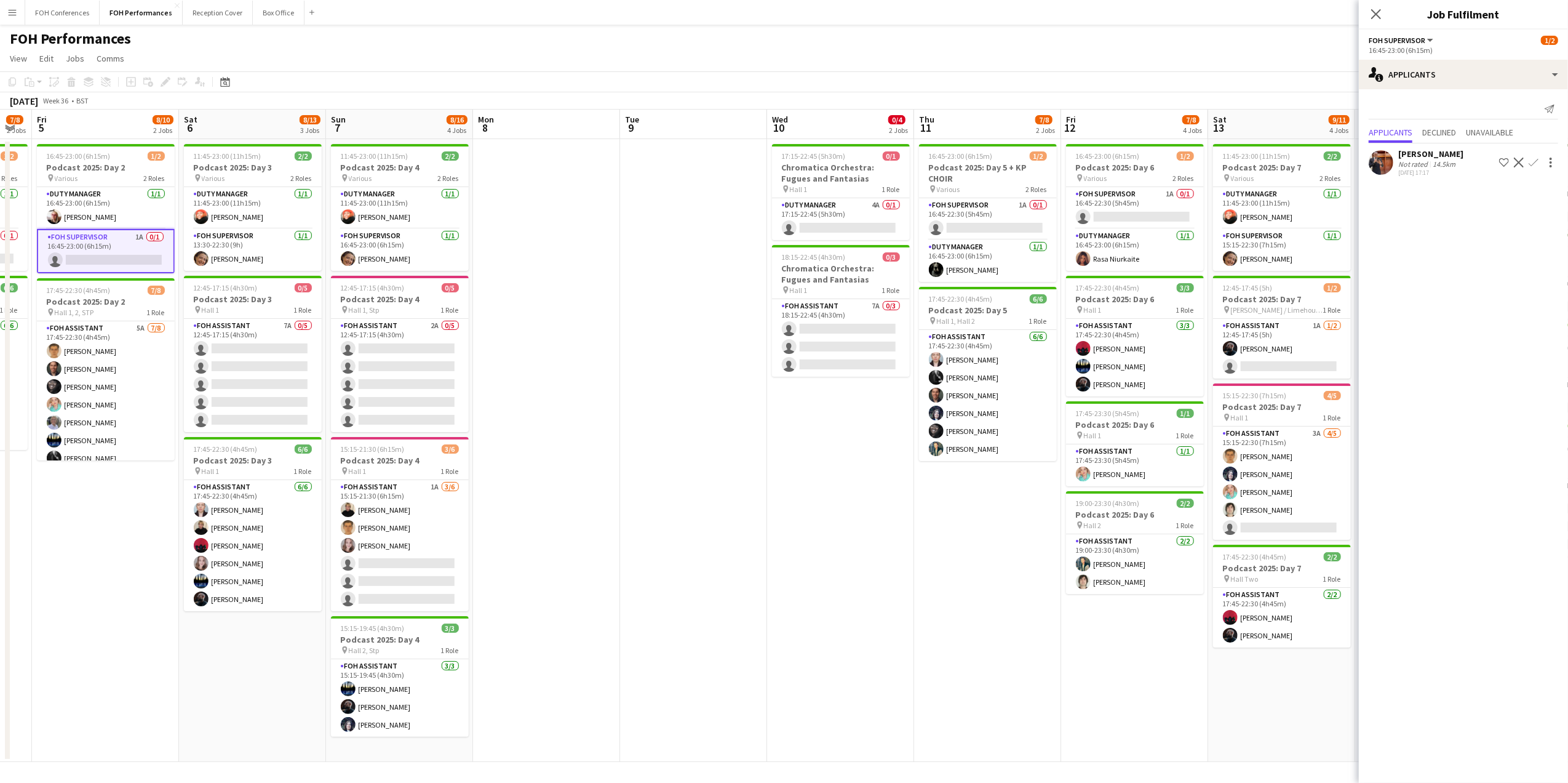
scroll to position [0, 416]
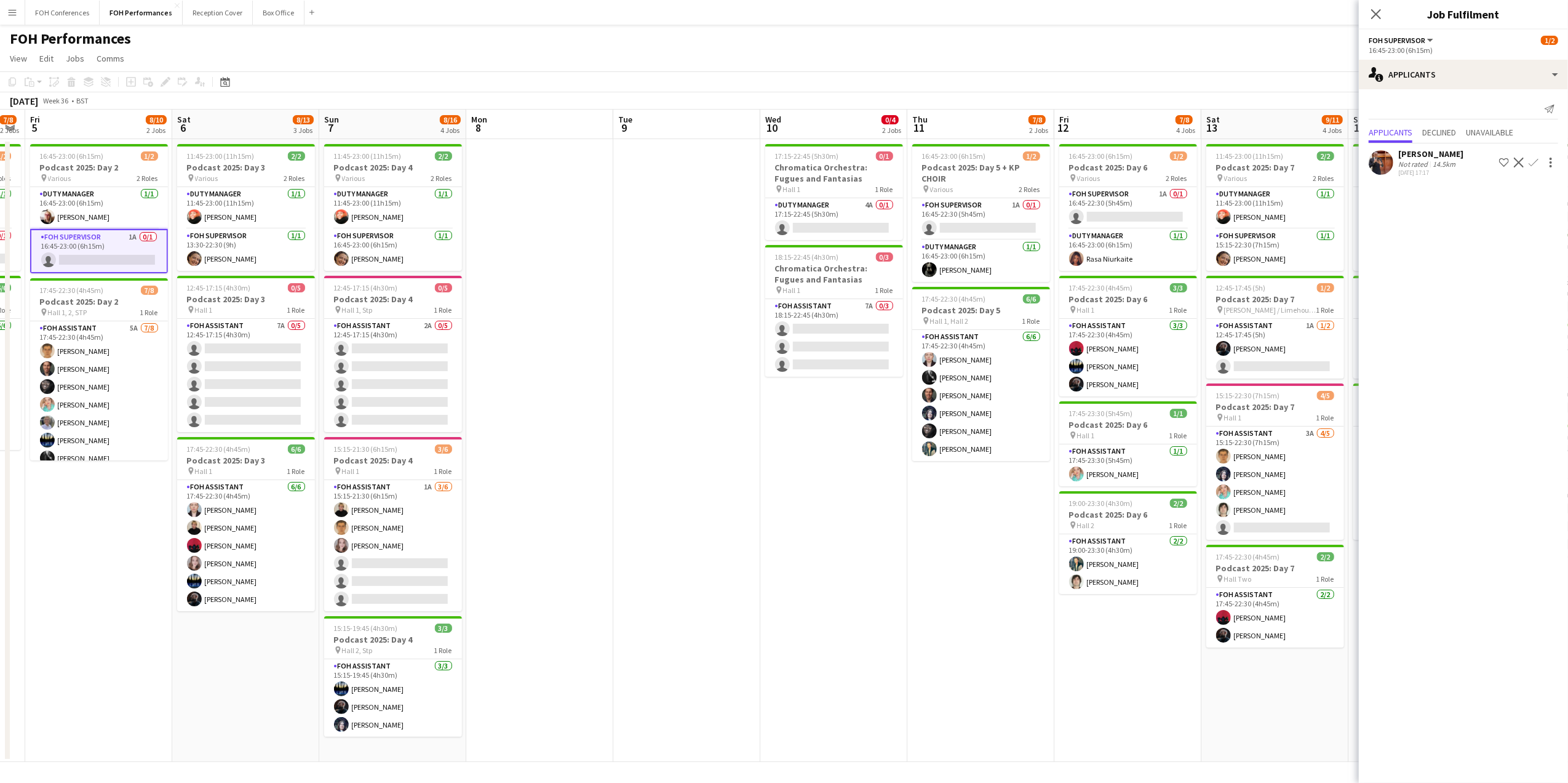
drag, startPoint x: 1196, startPoint y: 126, endPoint x: 658, endPoint y: 161, distance: 539.1
click at [658, 161] on app-calendar-viewport "Tue 2 Wed 3 Thu 4 7/8 2 Jobs Fri 5 8/10 2 Jobs Sat 6 8/13 3 Jobs Sun 7 8/16 4 J…" at bounding box center [784, 436] width 1568 height 652
click at [1152, 209] on app-card-role "FOH Supervisor 1A 0/1 16:45-22:30 (5h45m) single-neutral-actions" at bounding box center [1128, 207] width 138 height 42
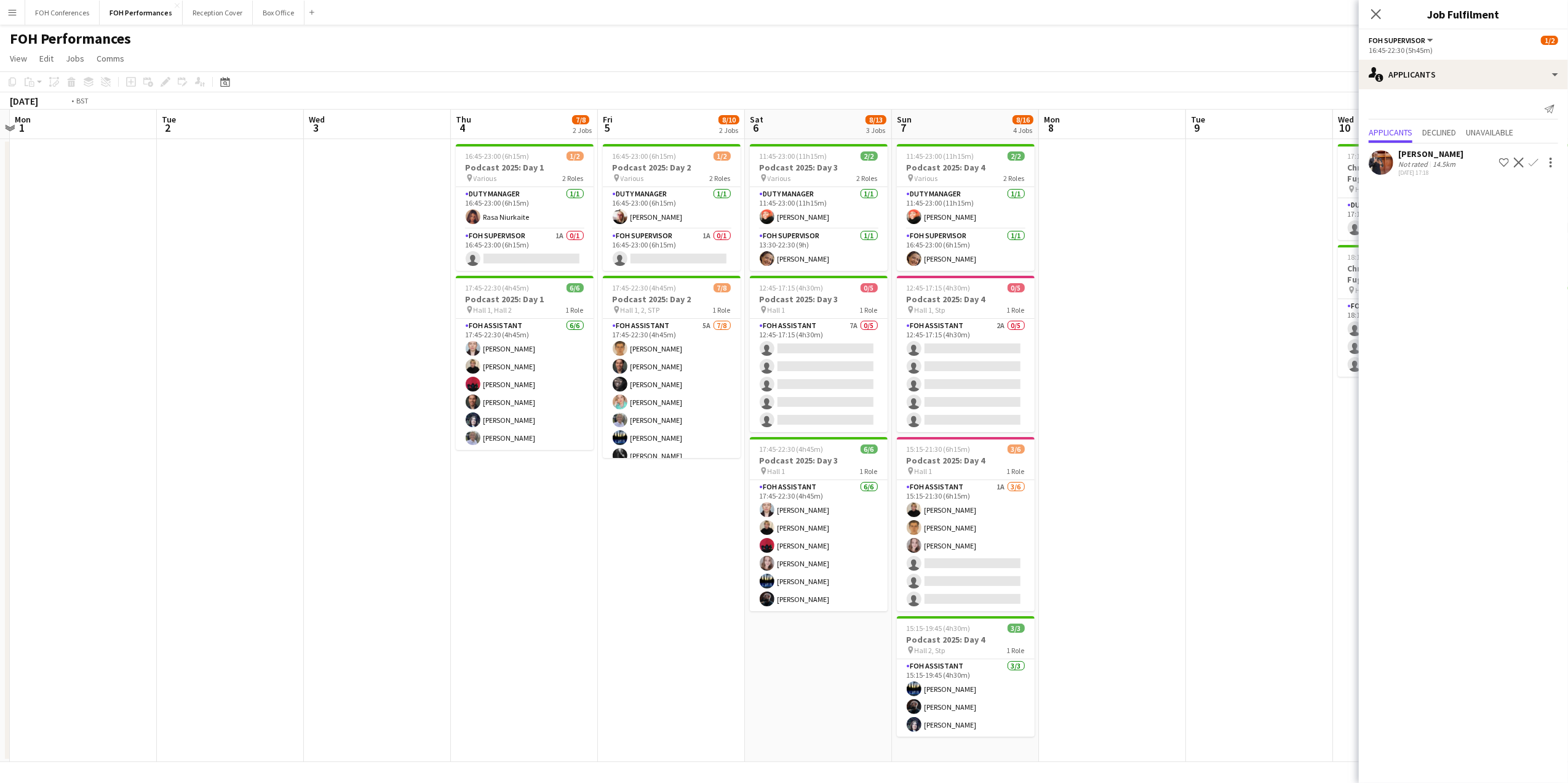
scroll to position [0, 361]
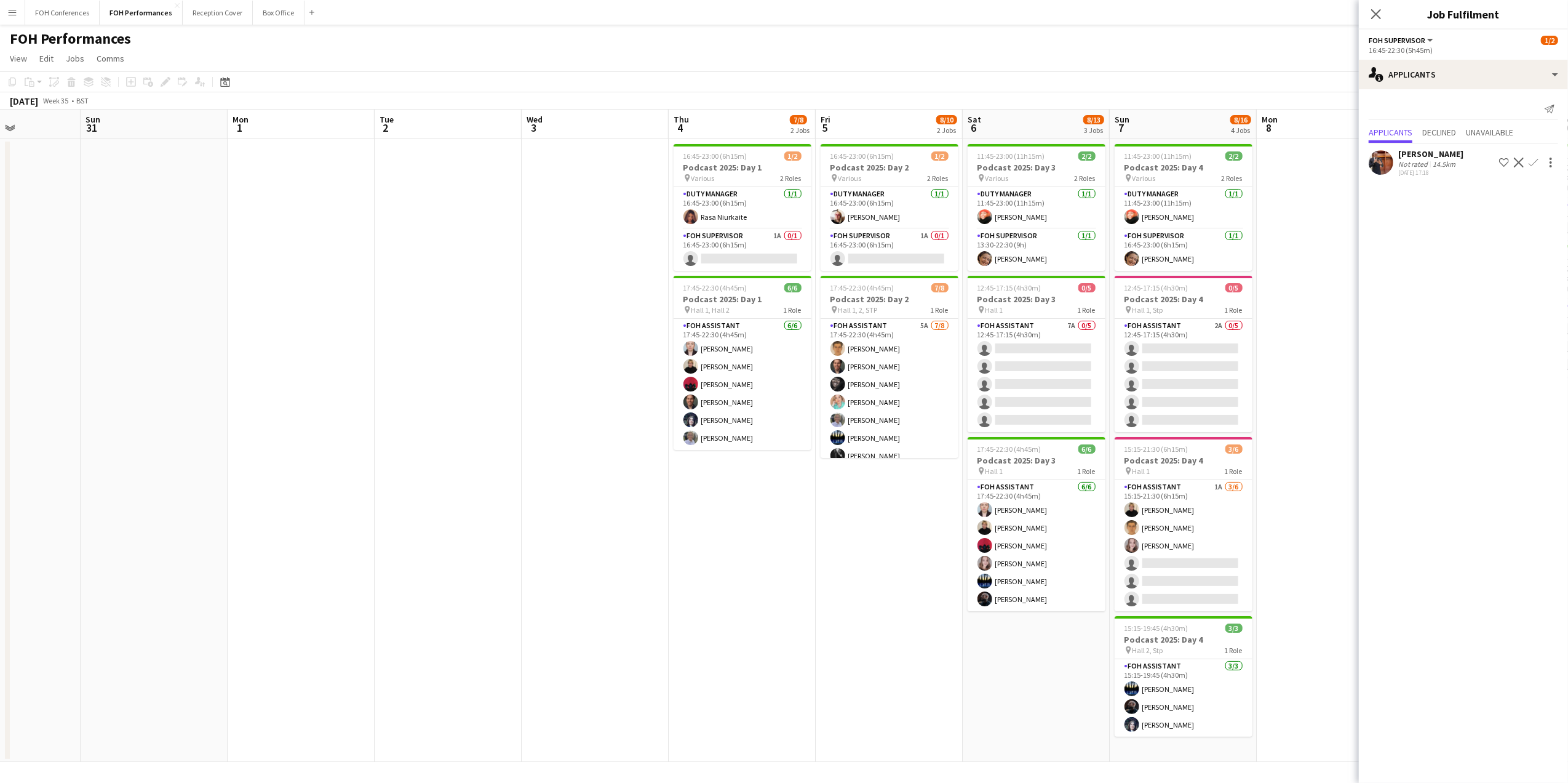
drag, startPoint x: 520, startPoint y: 131, endPoint x: 1396, endPoint y: 176, distance: 877.2
click at [1396, 176] on body "Menu Boards Boards Boards All jobs Status Workforce Workforce My Workforce Recr…" at bounding box center [784, 391] width 1568 height 783
click at [688, 54] on app-page-menu "View Day view expanded Day view collapsed Month view Date picker Jump to today …" at bounding box center [784, 59] width 1568 height 23
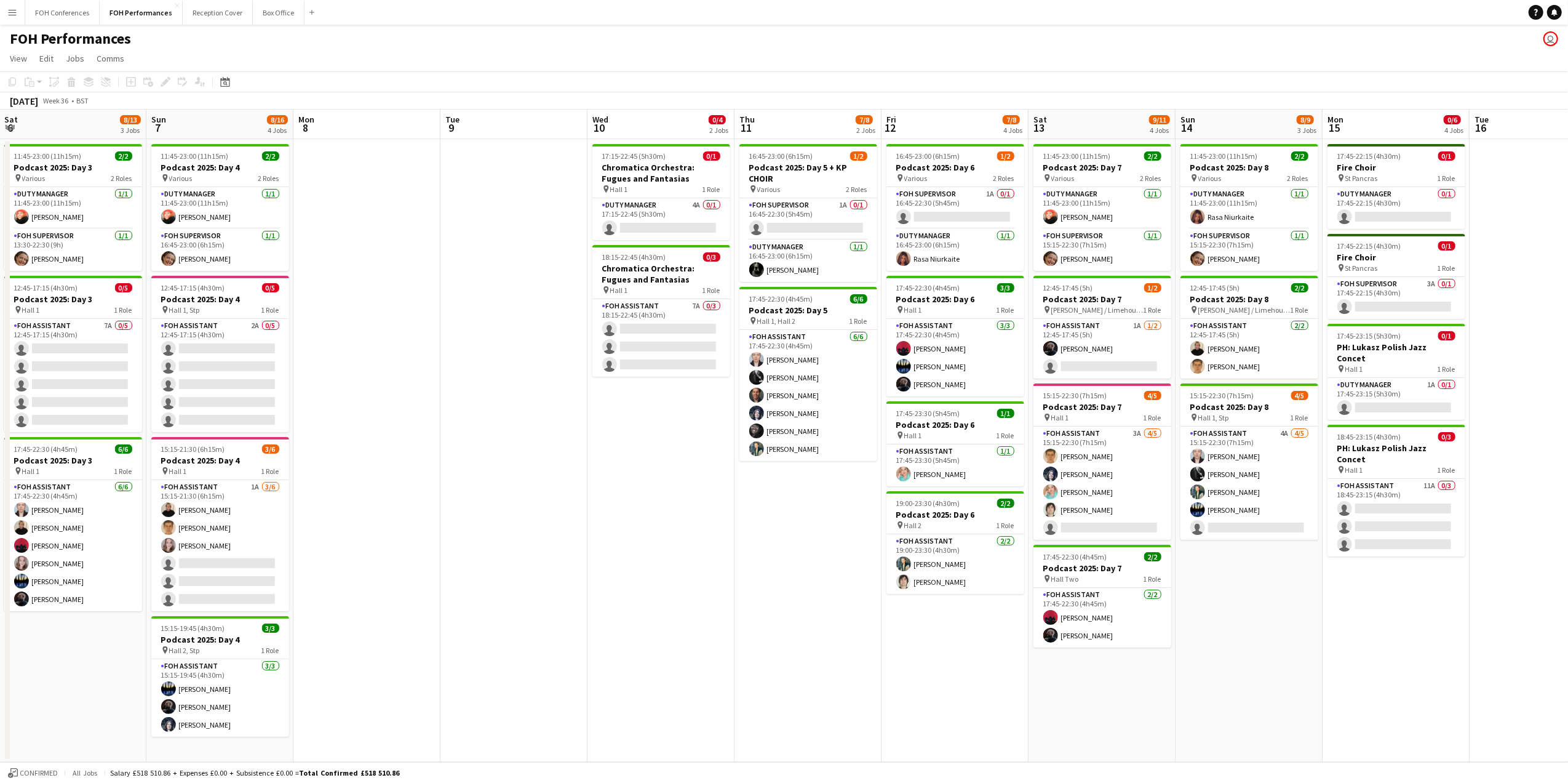
drag, startPoint x: 1355, startPoint y: 121, endPoint x: 390, endPoint y: 166, distance: 966.0
click at [390, 166] on app-calendar-viewport "Wed 3 Thu 4 7/8 2 Jobs Fri 5 8/10 2 Jobs Sat 6 8/13 3 Jobs Sun 7 8/16 4 Jobs Mo…" at bounding box center [784, 436] width 1568 height 652
click at [973, 220] on app-card-role "FOH Supervisor 1A 0/1 16:45-22:30 (5h45m) single-neutral-actions" at bounding box center [953, 207] width 138 height 42
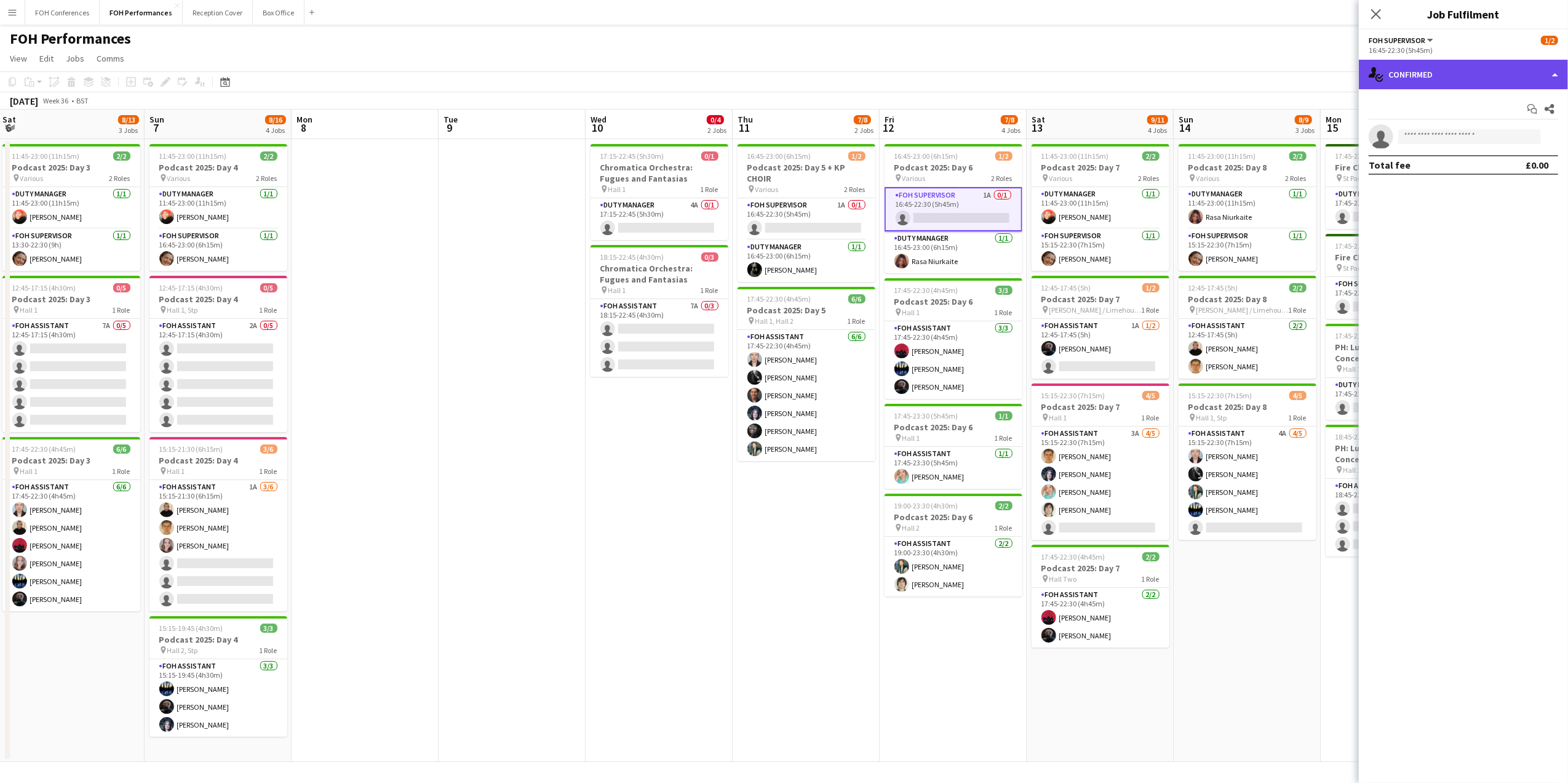
click at [1427, 71] on div "single-neutral-actions-check-2 Confirmed" at bounding box center [1463, 74] width 209 height 30
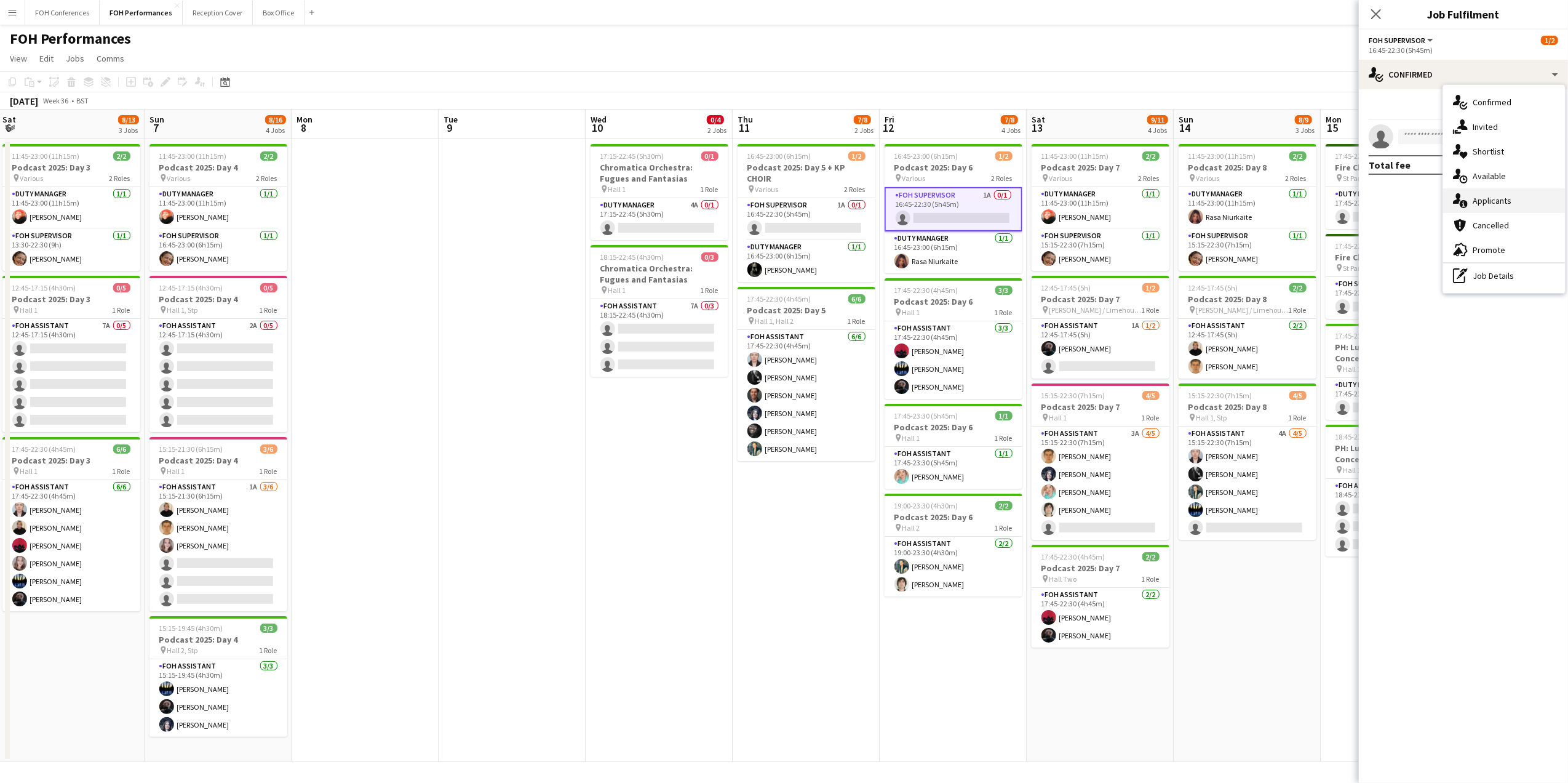
click at [1476, 192] on div "single-neutral-actions-information Applicants" at bounding box center [1504, 200] width 122 height 25
click at [1118, 48] on app-page-menu "View Day view expanded Day view collapsed Month view Date picker Jump to today …" at bounding box center [784, 59] width 1568 height 23
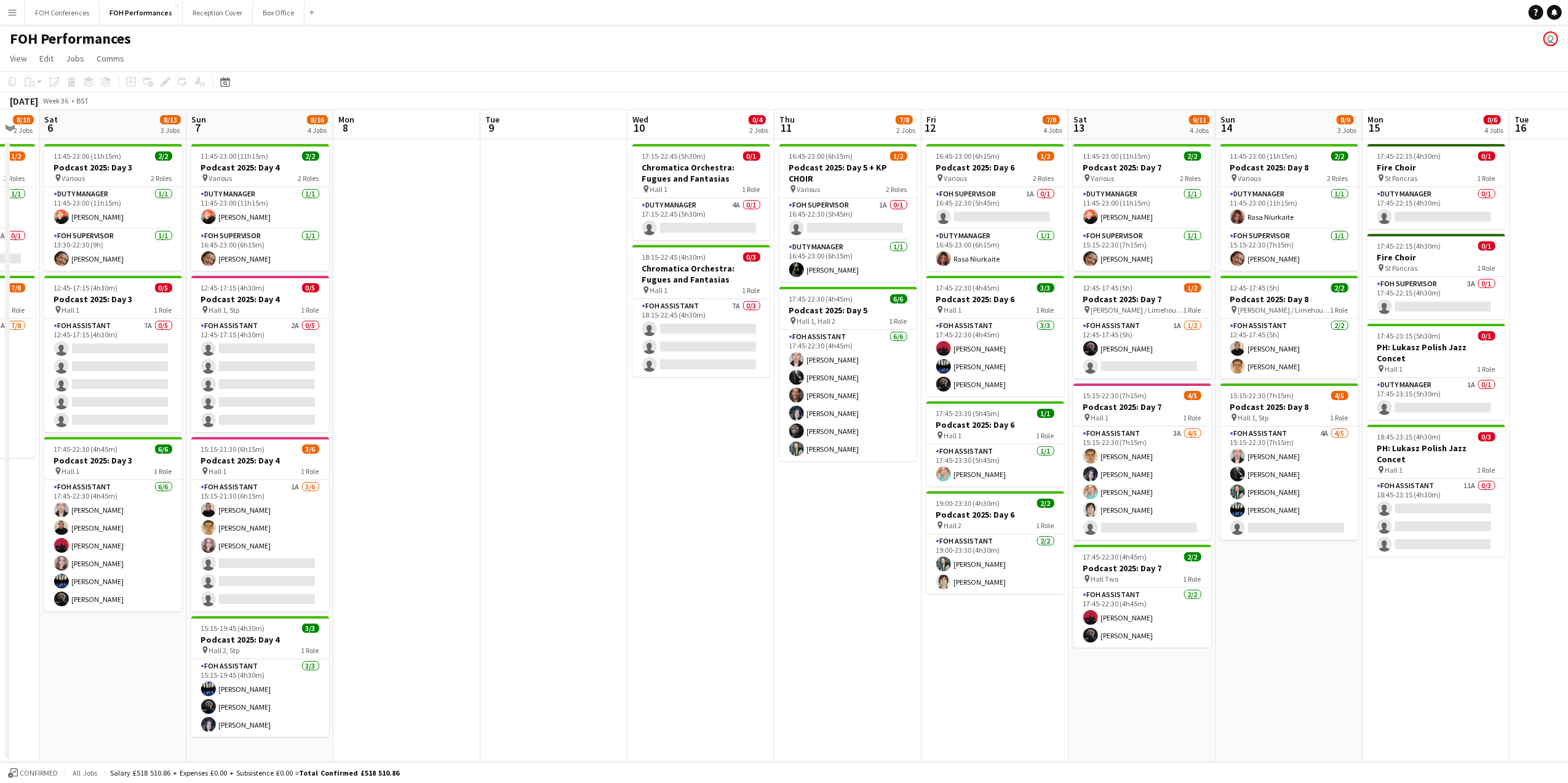
scroll to position [0, 247]
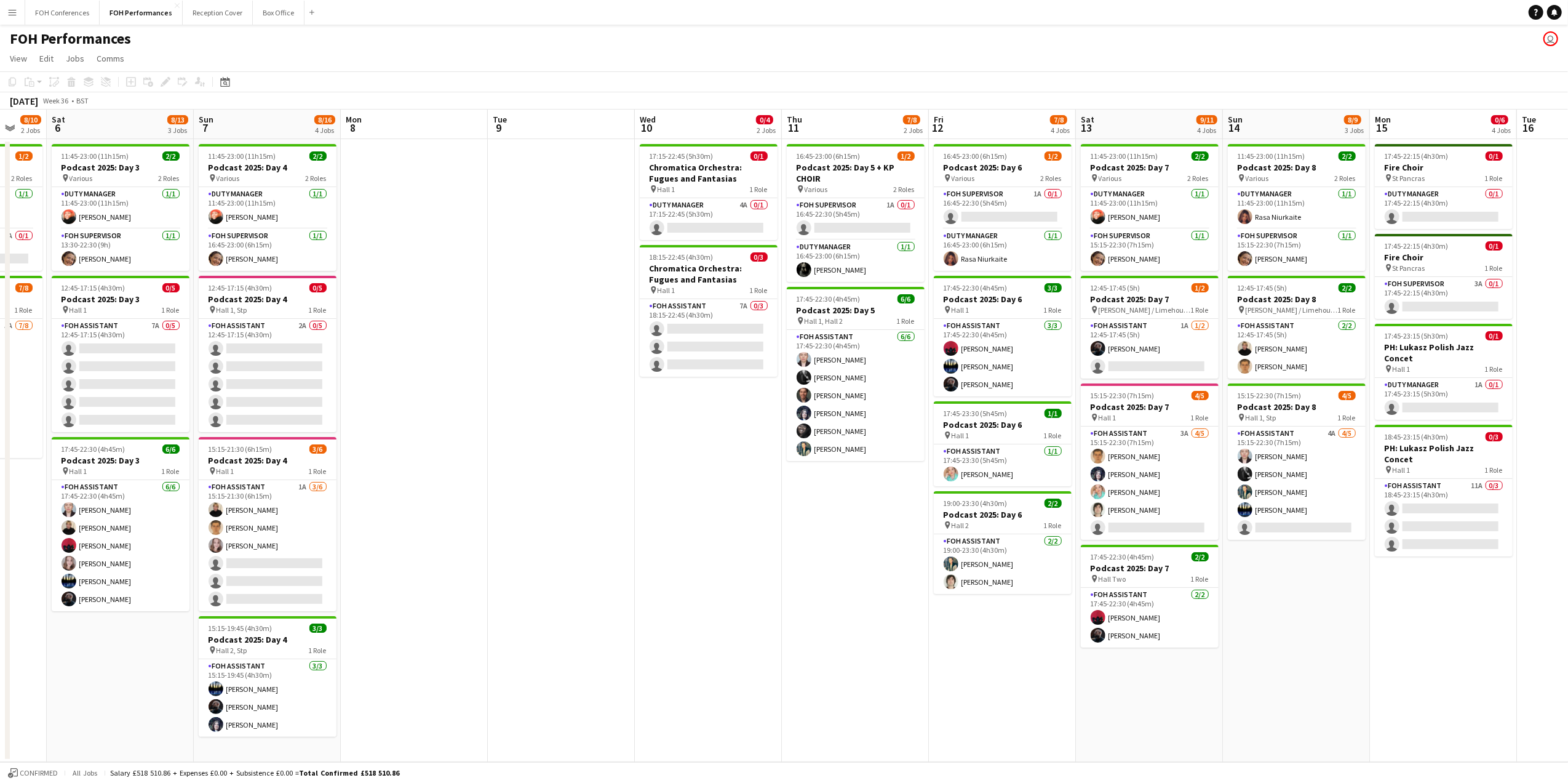
drag, startPoint x: 1390, startPoint y: 130, endPoint x: 1439, endPoint y: 138, distance: 49.6
click at [1439, 138] on app-calendar-viewport "Thu 4 7/8 2 Jobs Fri 5 8/10 2 Jobs Sat 6 8/13 3 Jobs Sun 7 8/16 4 Jobs Mon 8 Tu…" at bounding box center [784, 436] width 1568 height 652
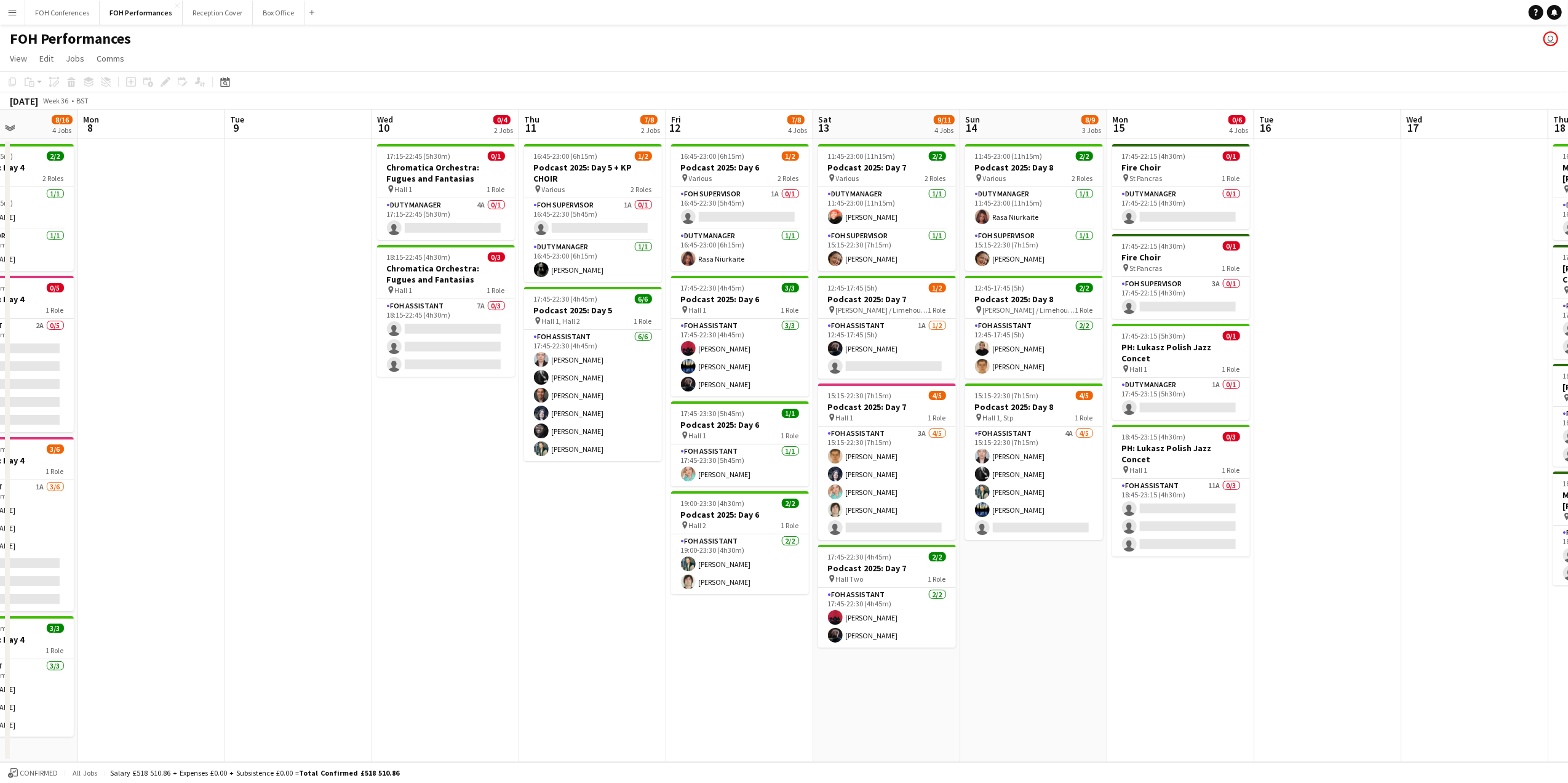
scroll to position [0, 532]
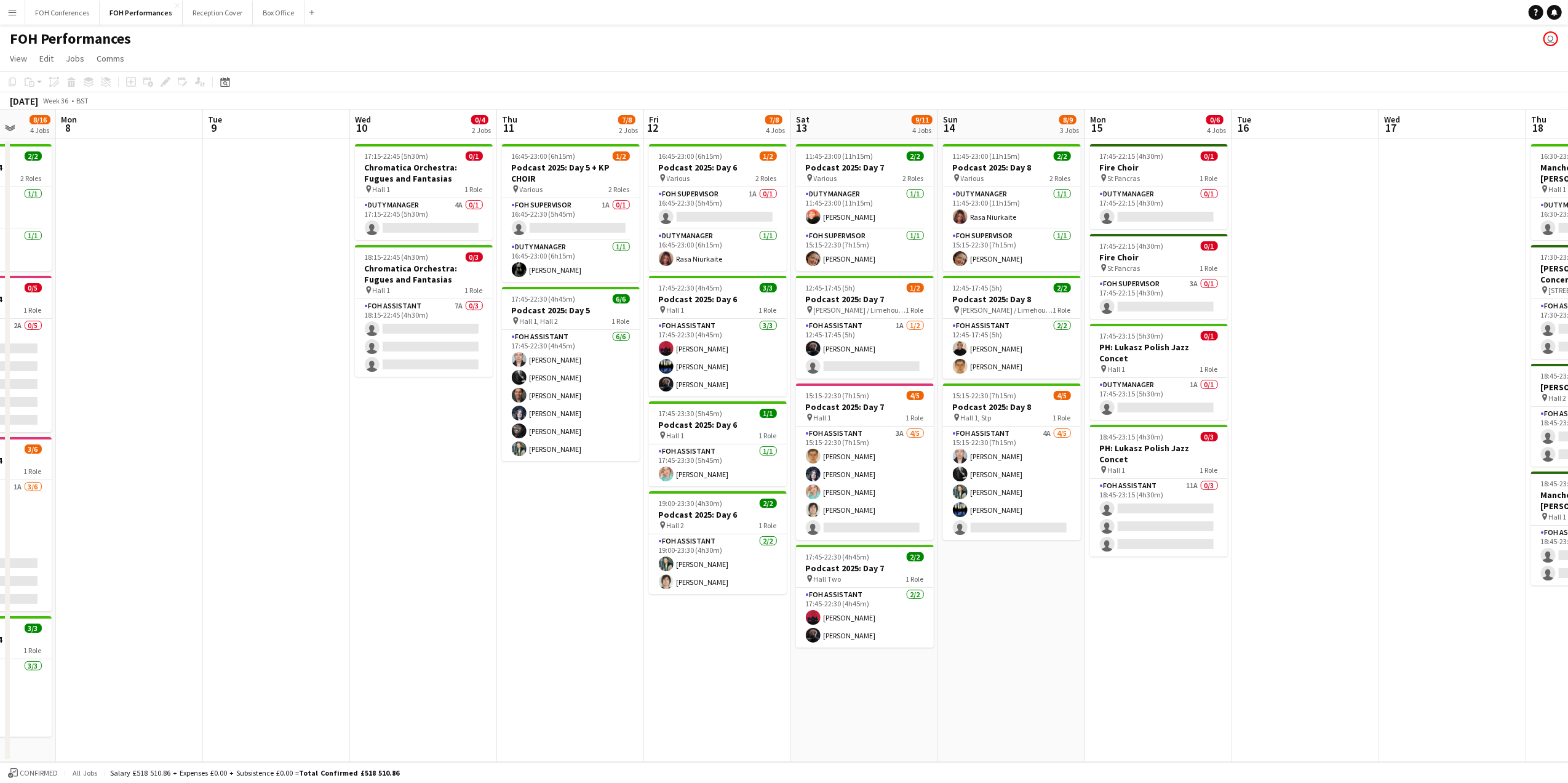
drag, startPoint x: 1301, startPoint y: 119, endPoint x: 1017, endPoint y: 182, distance: 290.9
click at [1017, 182] on app-calendar-viewport "Thu 4 7/8 2 Jobs Fri 5 8/10 2 Jobs Sat 6 8/13 3 Jobs Sun 7 8/16 4 Jobs Mon 8 Tu…" at bounding box center [784, 436] width 1568 height 652
click at [848, 530] on app-card-role "FOH Assistant 3A 4/5 15:15-22:30 (7h15m) William Warren Louise Warren Lilly Dri…" at bounding box center [865, 483] width 138 height 113
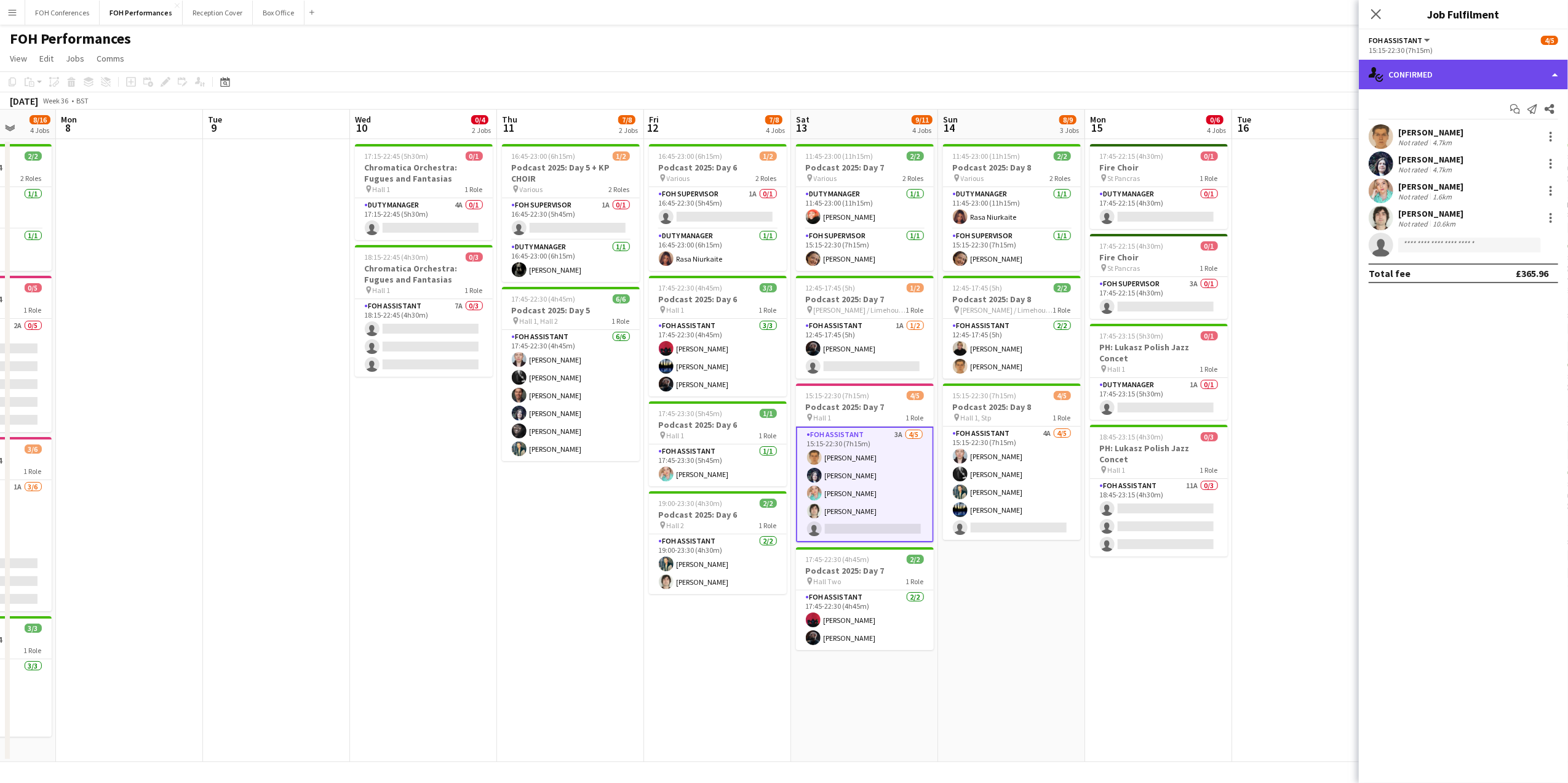
click at [1418, 62] on div "single-neutral-actions-check-2 Confirmed" at bounding box center [1463, 74] width 209 height 30
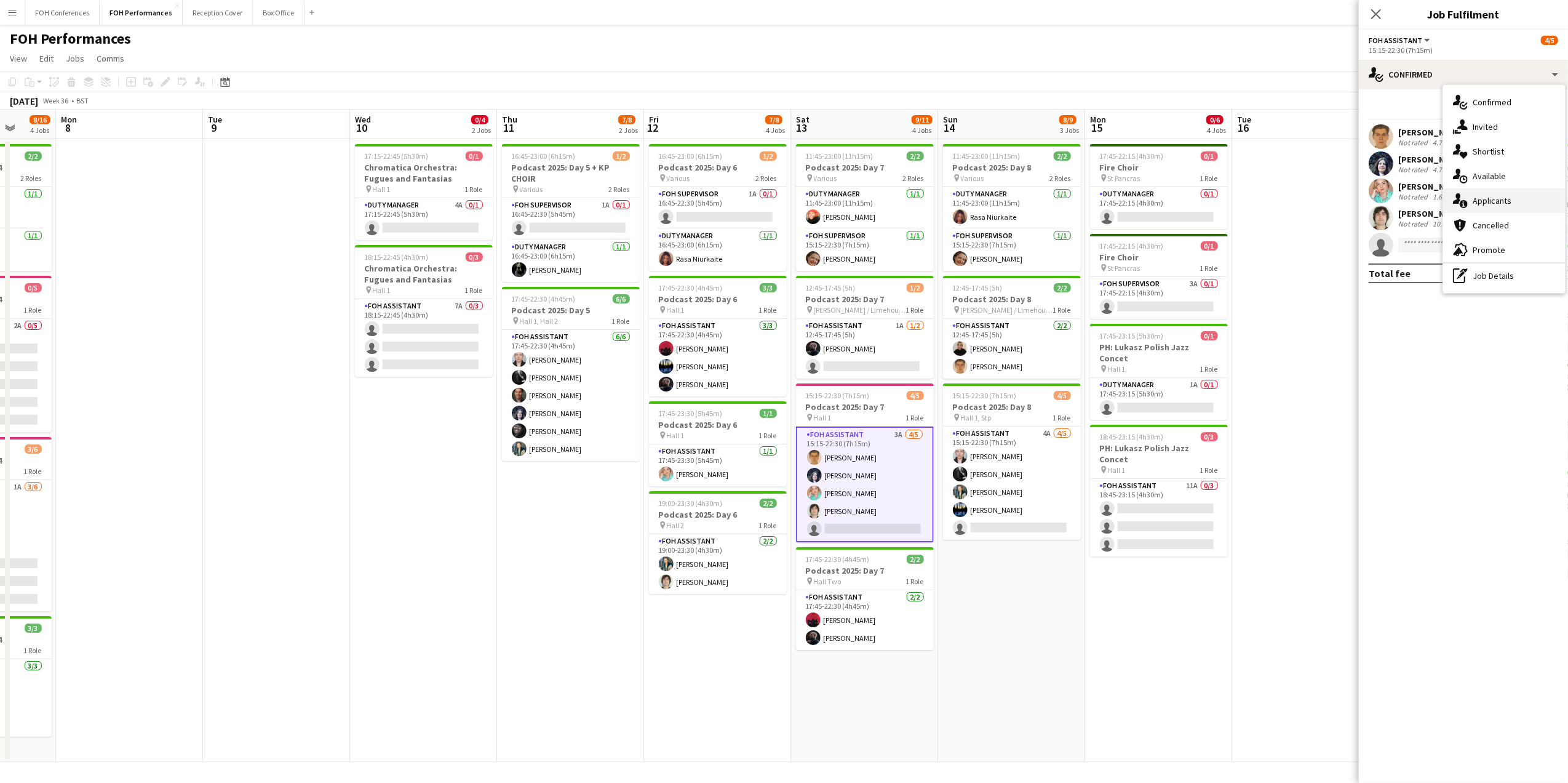
click at [1487, 205] on div "single-neutral-actions-information Applicants" at bounding box center [1504, 200] width 122 height 25
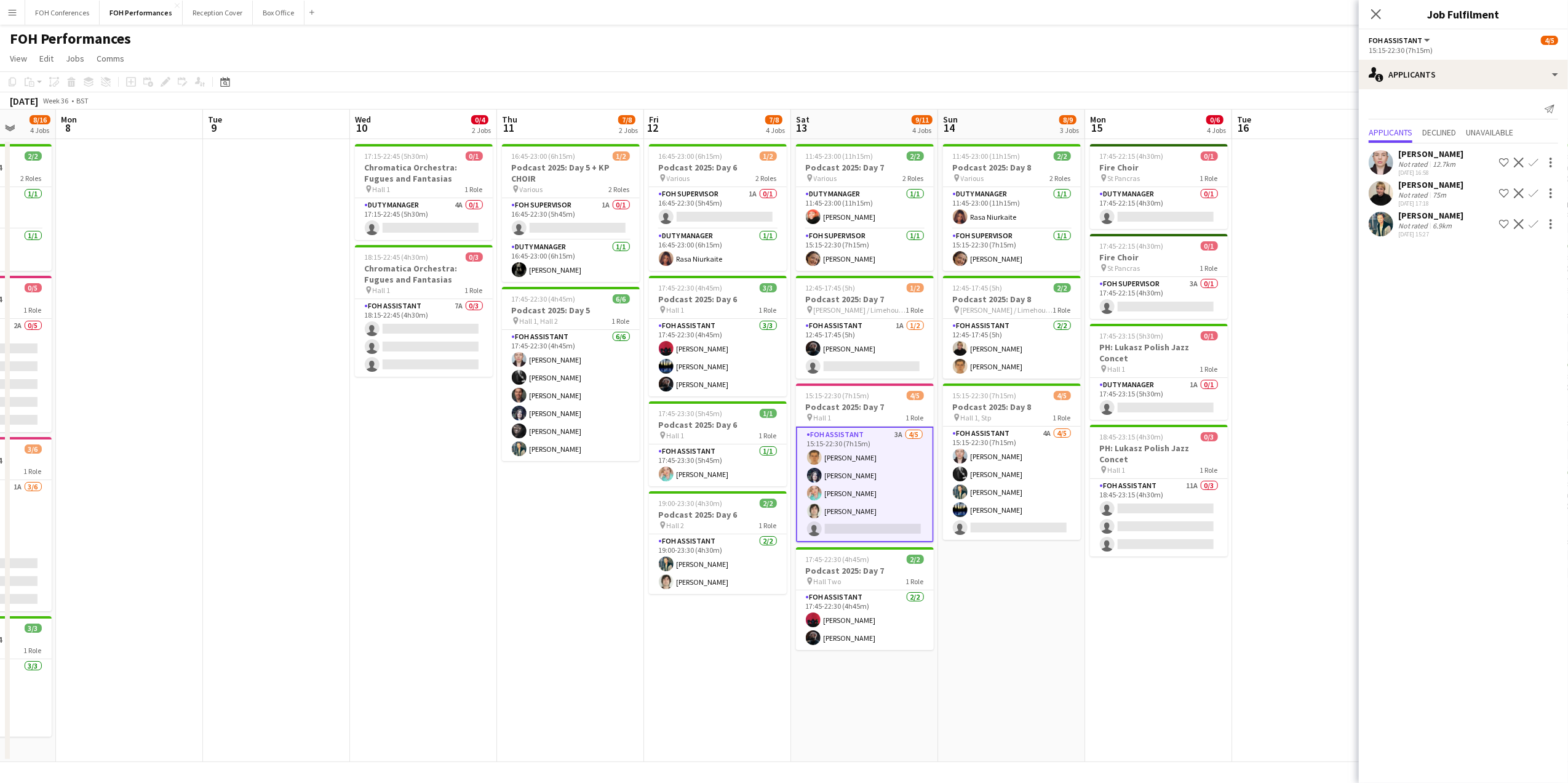
click at [1195, 71] on app-toolbar "Copy Paste Paste Ctrl+V Paste with crew Ctrl+Shift+V Paste linked Job Delete Gr…" at bounding box center [784, 82] width 1568 height 21
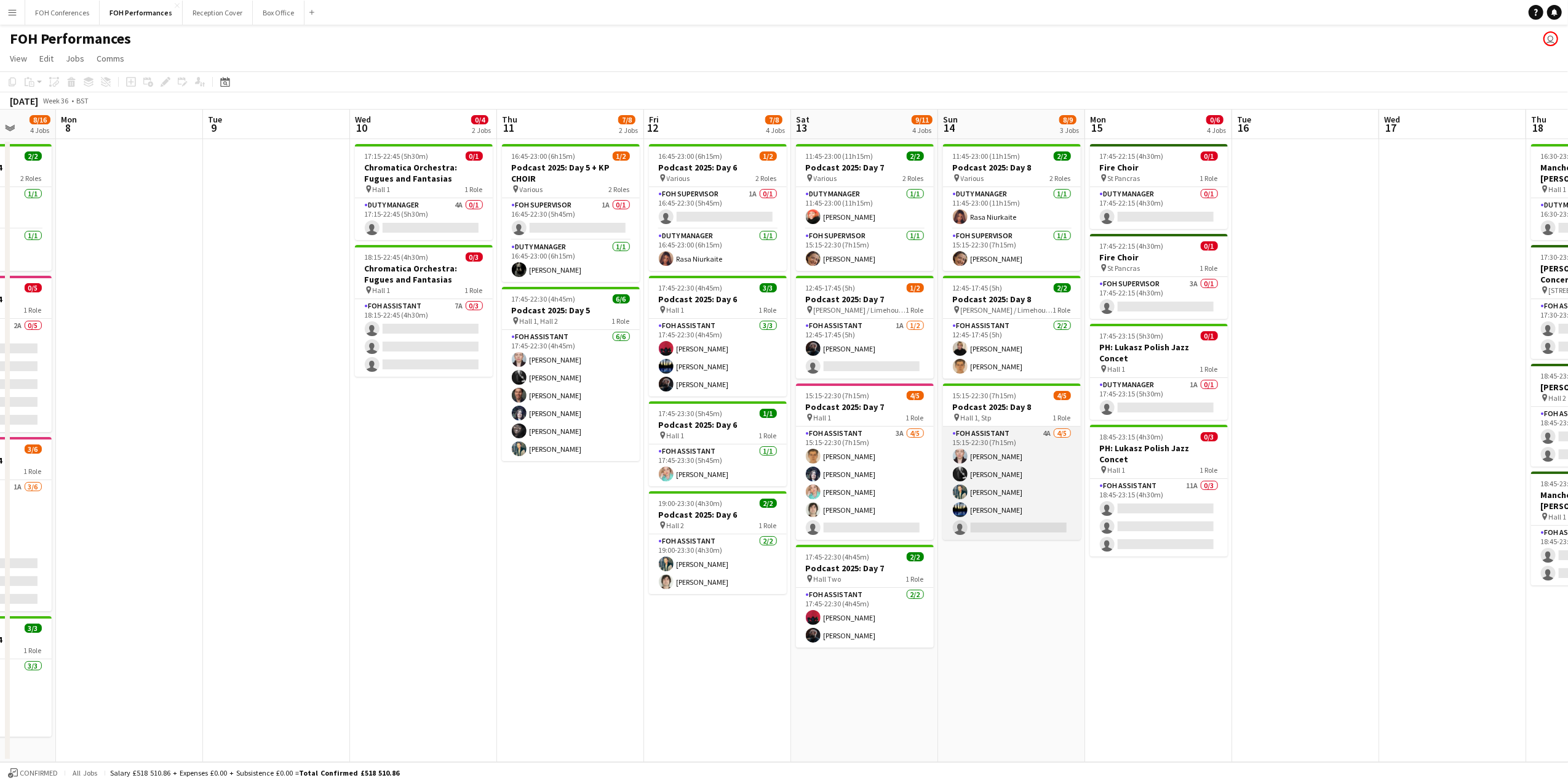
click at [995, 525] on app-card-role "FOH Assistant 4A 4/5 15:15-22:30 (7h15m) Pamela Sledzik Catriona Lockhart Jonat…" at bounding box center [1012, 483] width 138 height 113
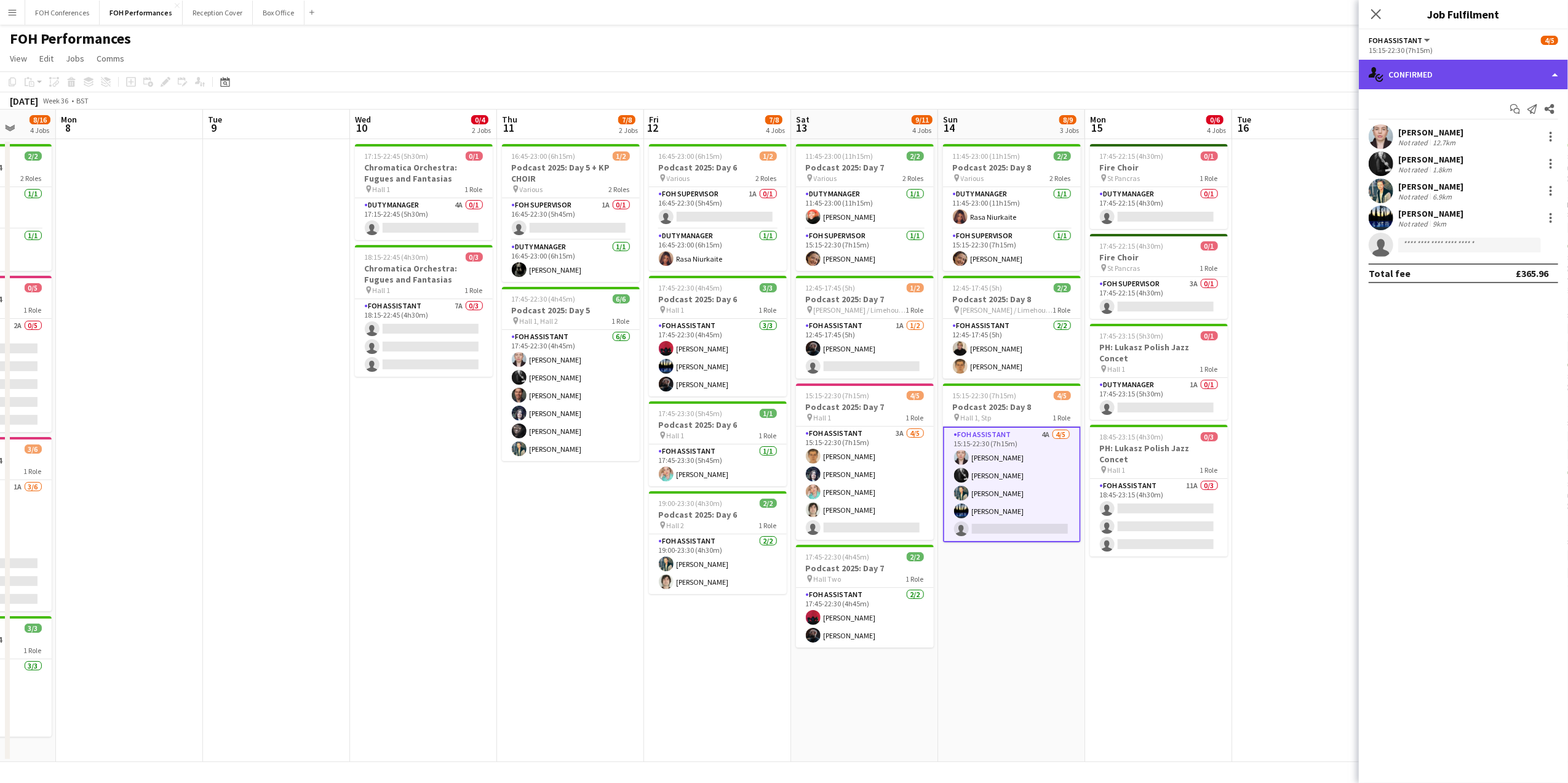
click at [1431, 74] on div "single-neutral-actions-check-2 Confirmed" at bounding box center [1463, 74] width 209 height 30
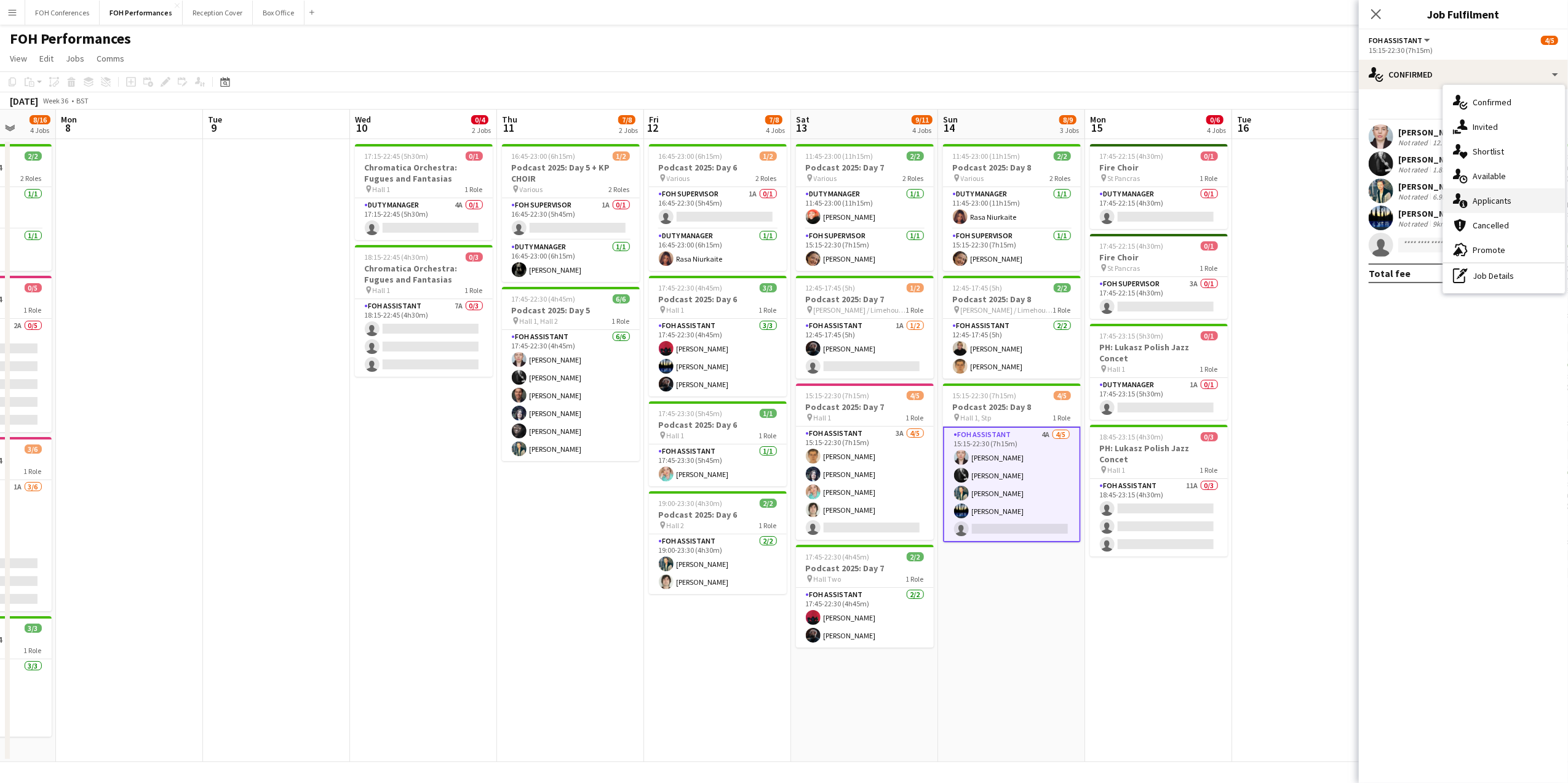
click at [1485, 210] on div "single-neutral-actions-information Applicants" at bounding box center [1504, 200] width 122 height 25
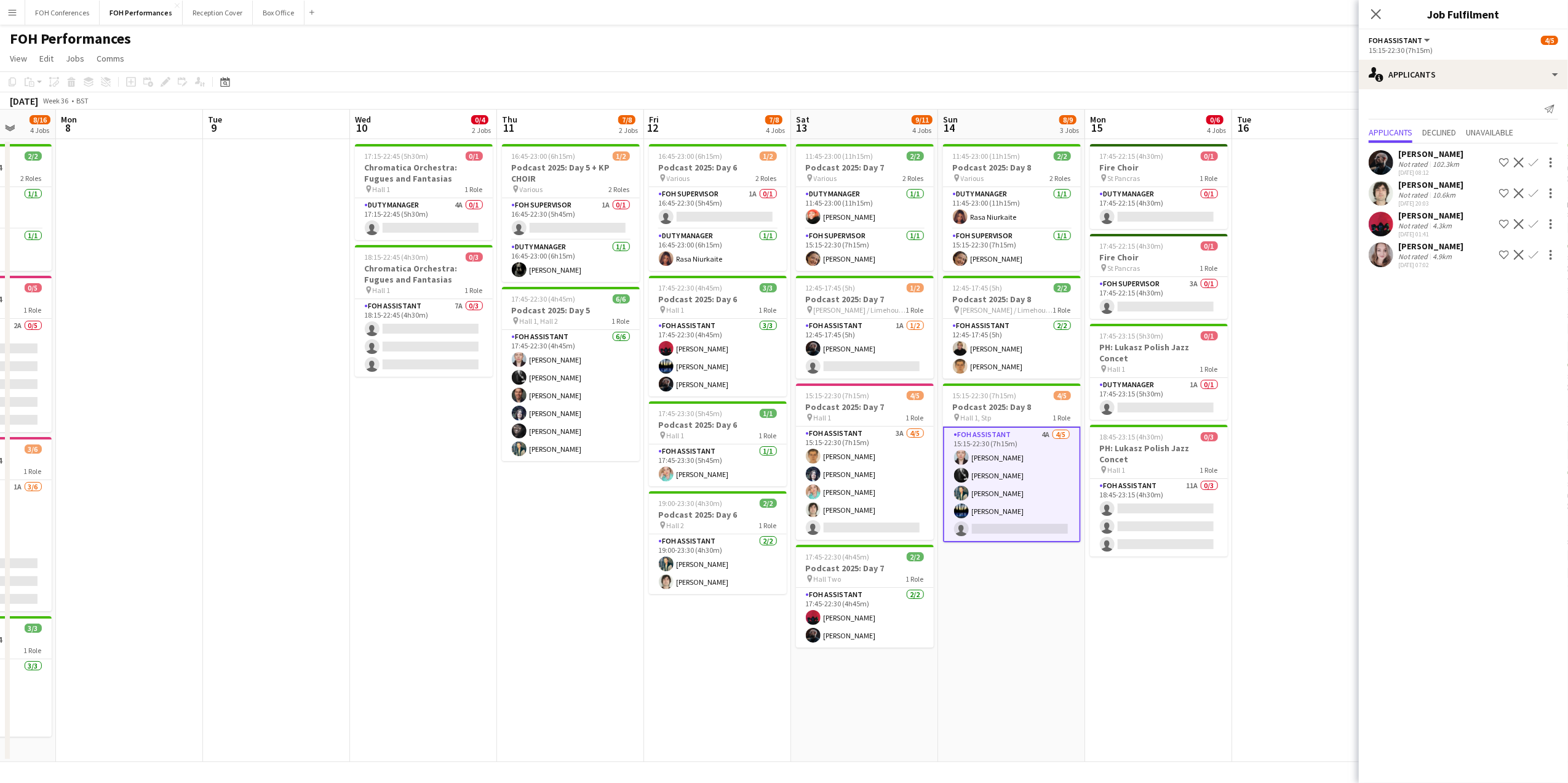
click at [1202, 35] on div "FOH Performances user" at bounding box center [784, 36] width 1568 height 23
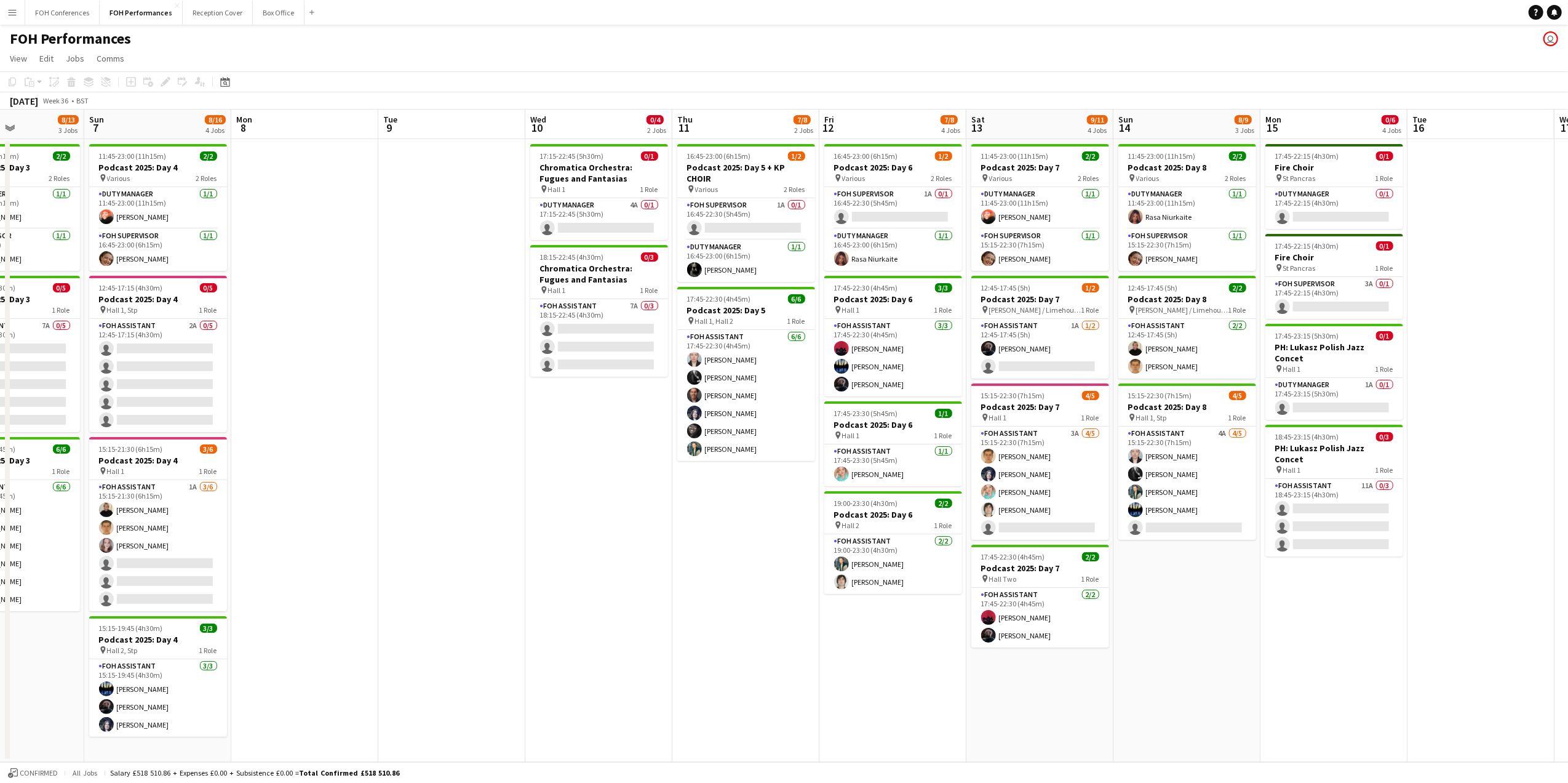
scroll to position [0, 355]
drag, startPoint x: 1287, startPoint y: 133, endPoint x: 1465, endPoint y: 139, distance: 178.1
click at [1465, 139] on app-calendar-viewport "Thu 4 7/8 2 Jobs Fri 5 8/10 2 Jobs Sat 6 8/13 3 Jobs Sun 7 8/16 4 Jobs Mon 8 Tu…" at bounding box center [784, 436] width 1568 height 652
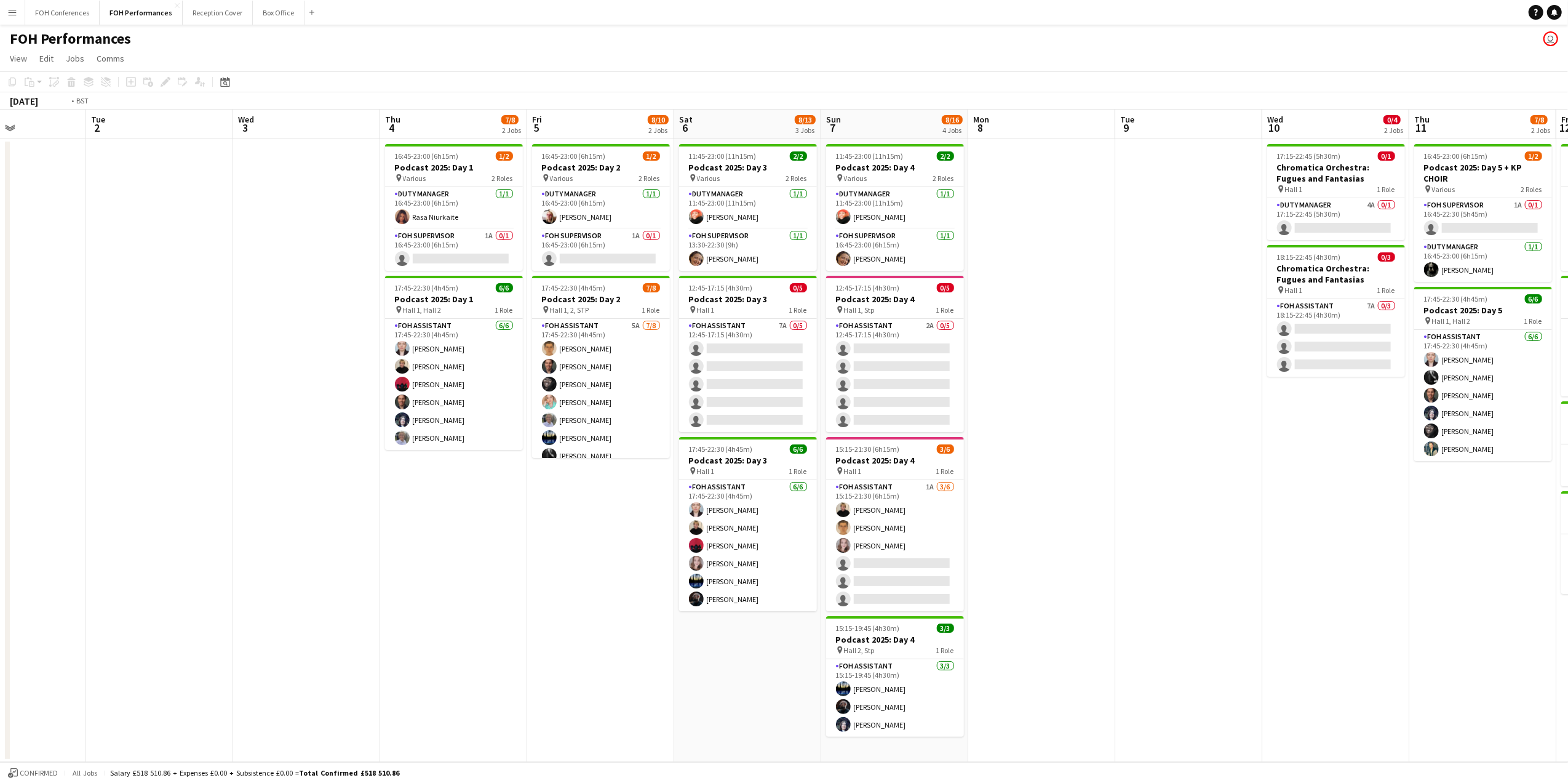
scroll to position [0, 328]
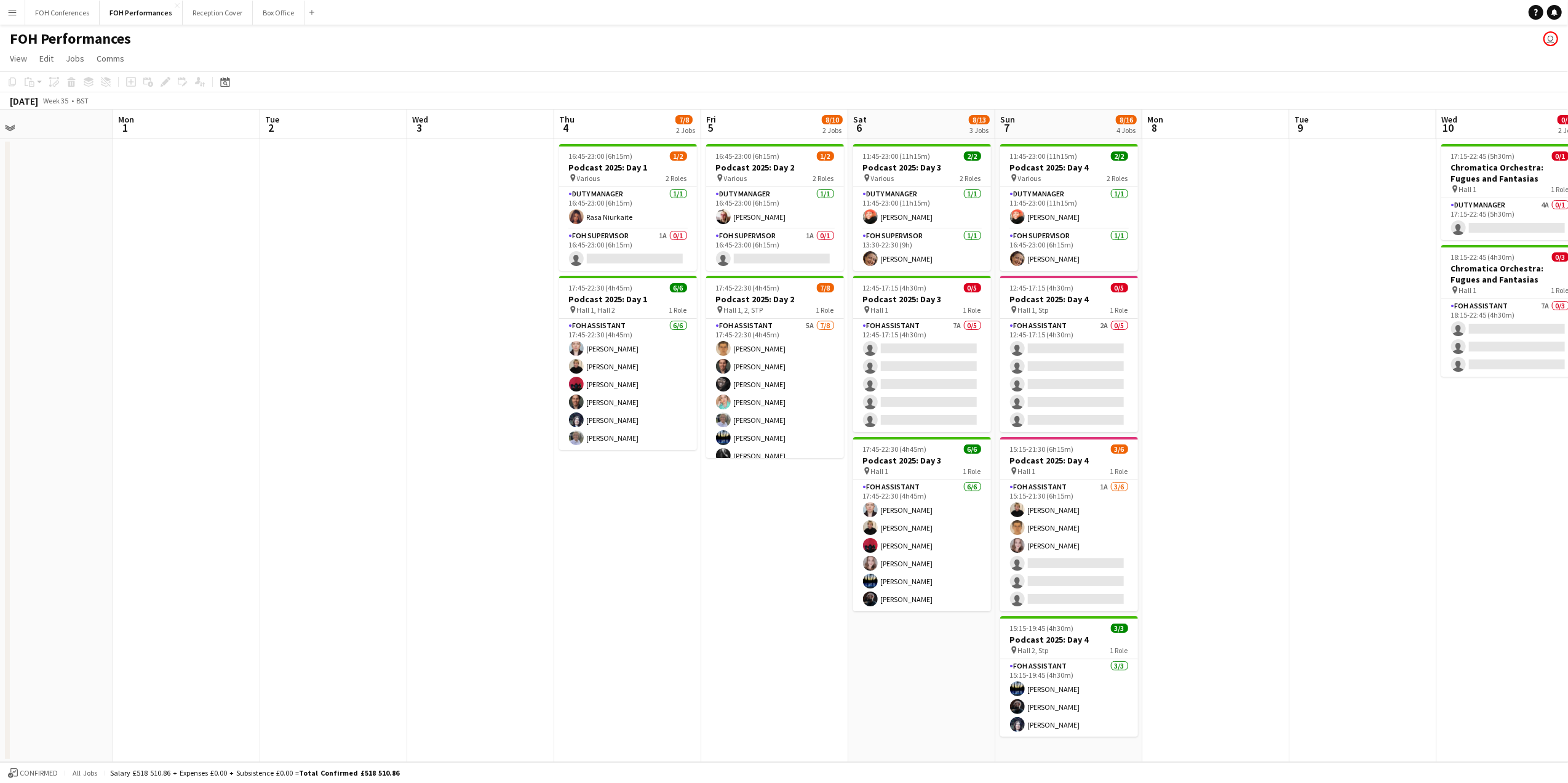
drag, startPoint x: 347, startPoint y: 129, endPoint x: 1256, endPoint y: 139, distance: 909.1
click at [1256, 139] on app-calendar-viewport "Fri 29 4/4 2 Jobs Sat 30 Sun 31 Mon 1 Tue 2 Wed 3 Thu 4 7/8 2 Jobs Fri 5 8/10 2…" at bounding box center [784, 436] width 1568 height 652
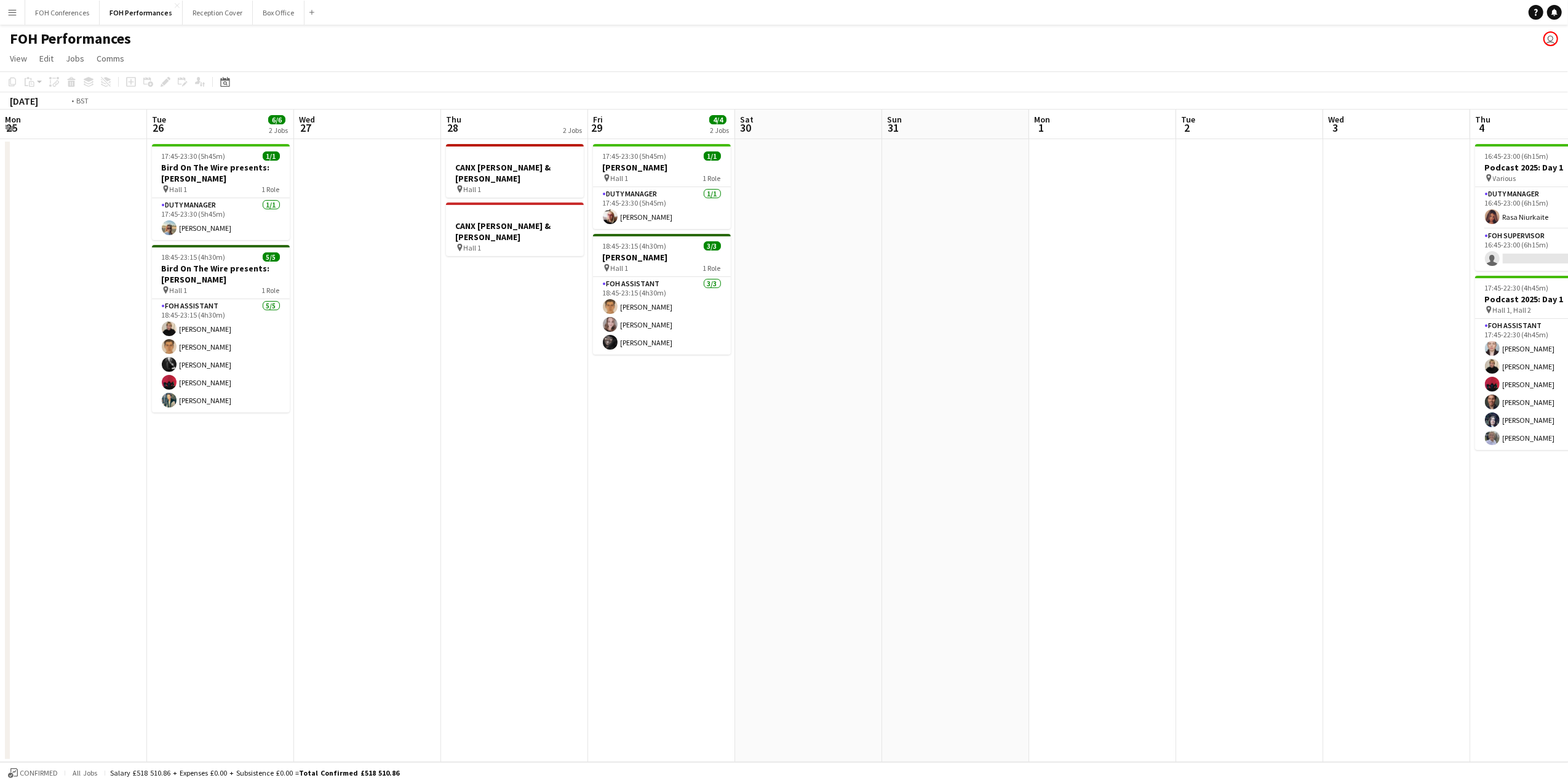
scroll to position [0, 428]
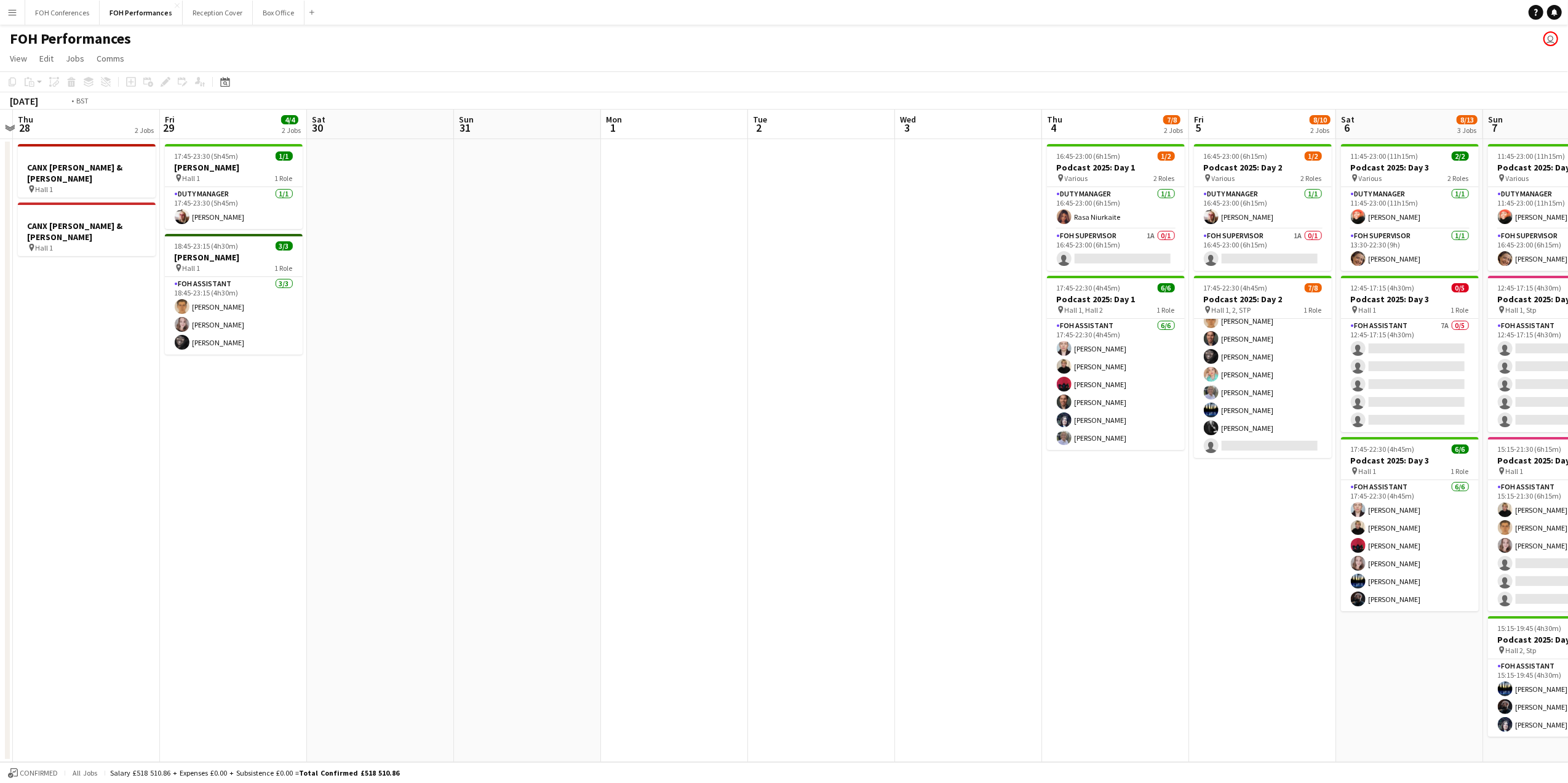
drag, startPoint x: 329, startPoint y: 130, endPoint x: 1405, endPoint y: 173, distance: 1076.9
click at [1405, 173] on app-calendar-viewport "Mon 25 Tue 26 6/6 2 Jobs Wed 27 Thu 28 2 Jobs Fri 29 4/4 2 Jobs Sat 30 Sun 31 M…" at bounding box center [784, 436] width 1568 height 652
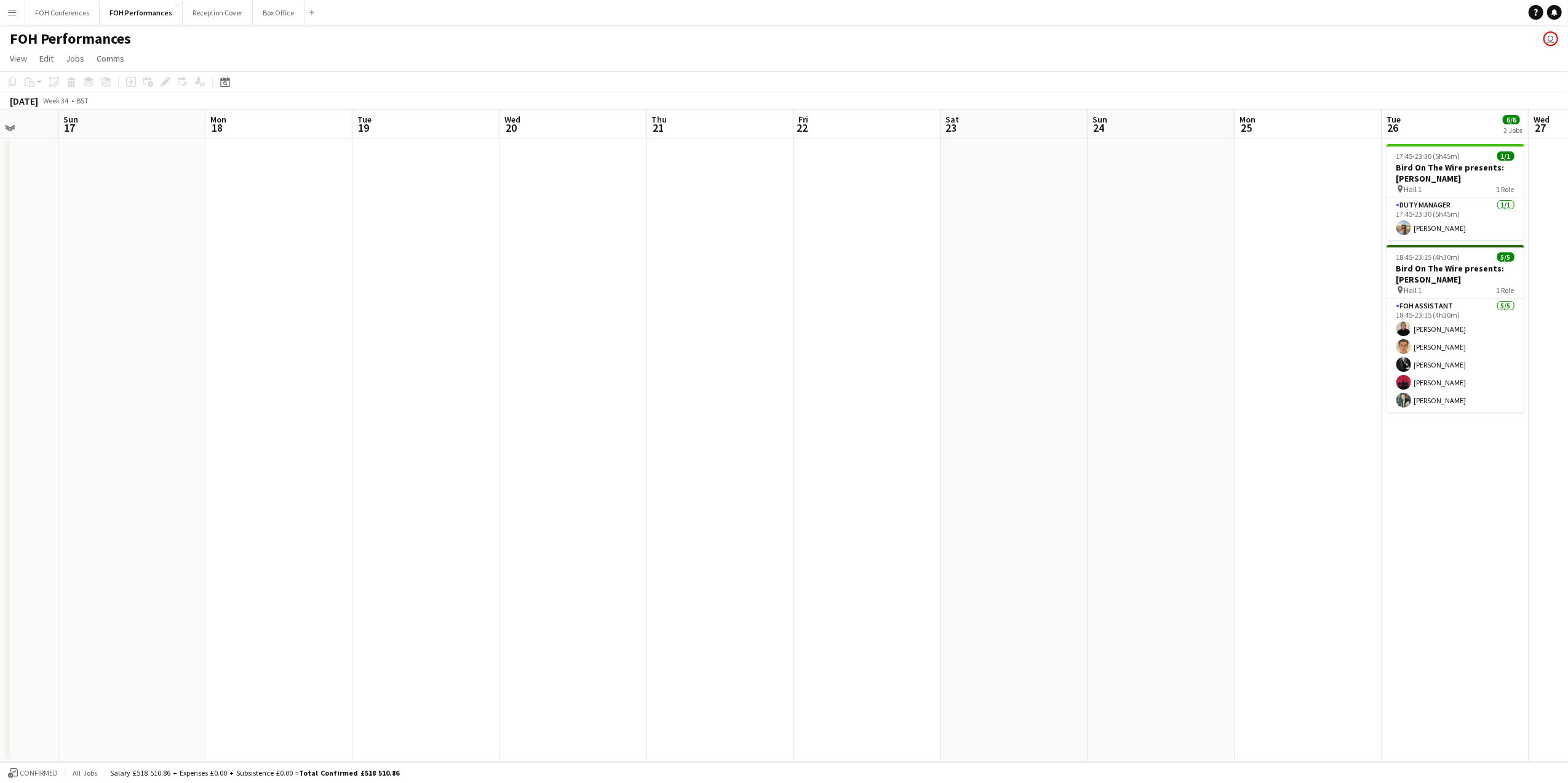
scroll to position [0, 367]
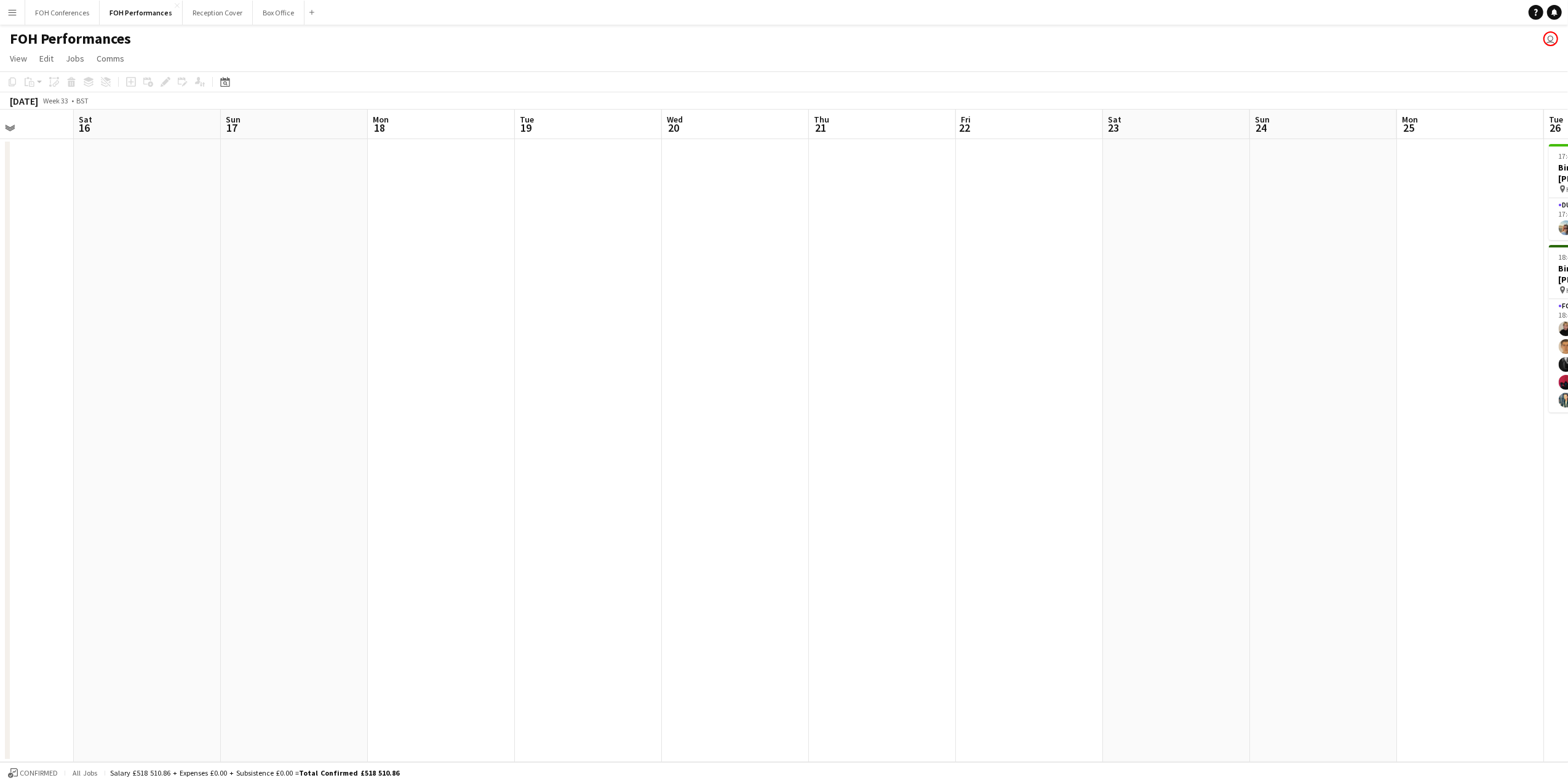
drag, startPoint x: 333, startPoint y: 122, endPoint x: 1570, endPoint y: 134, distance: 1237.1
click at [1567, 134] on html "Menu Boards Boards Boards All jobs Status Workforce Workforce My Workforce Recr…" at bounding box center [784, 391] width 1568 height 783
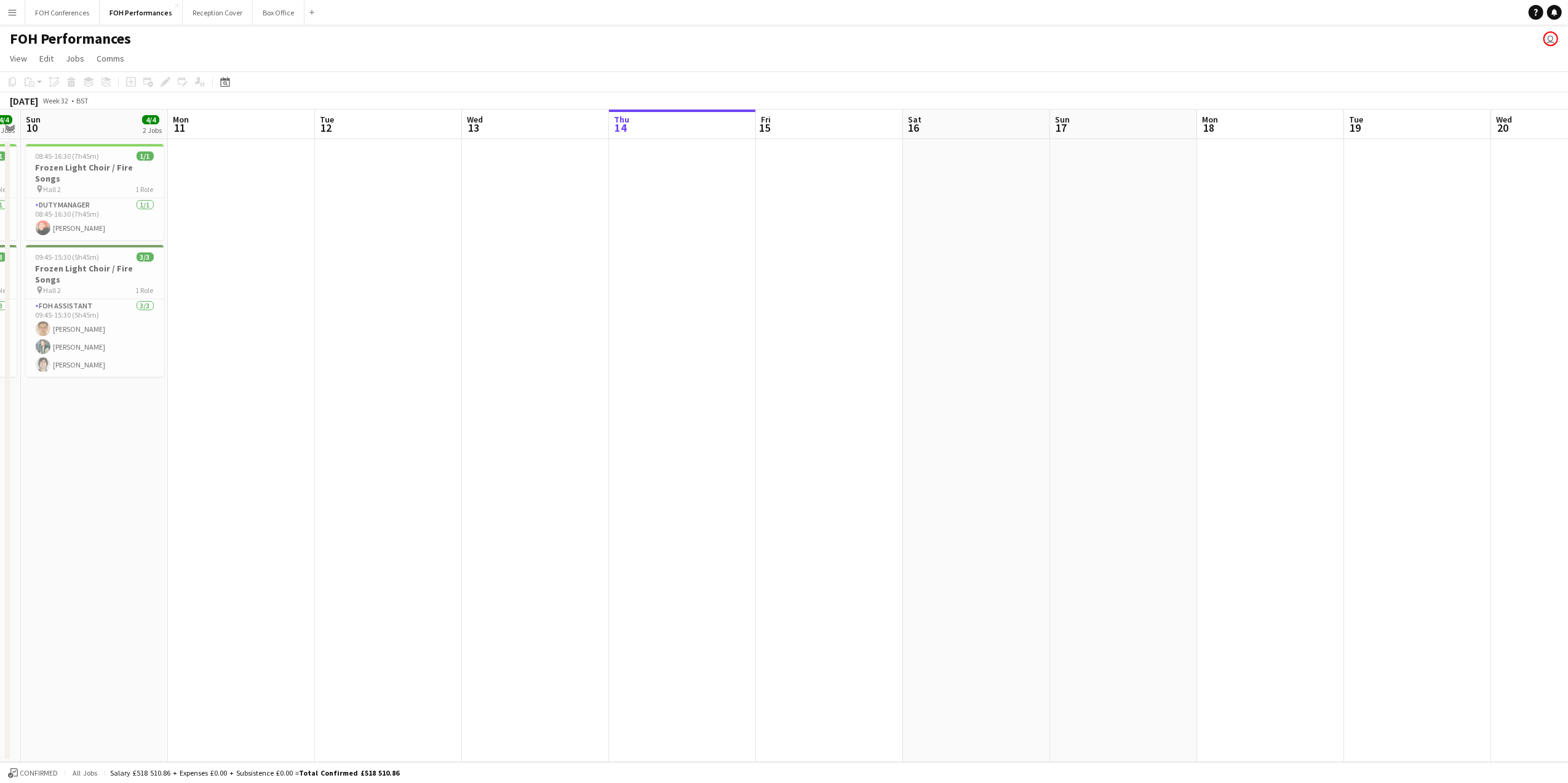
scroll to position [0, 266]
drag, startPoint x: 145, startPoint y: 129, endPoint x: 982, endPoint y: 127, distance: 837.0
click at [982, 127] on app-calendar-viewport "Fri 8 7/7 4 Jobs Sat 9 4/4 2 Jobs Sun 10 4/4 2 Jobs Mon 11 Tue 12 Wed 13 Thu 14…" at bounding box center [784, 436] width 1568 height 652
click at [556, 59] on app-page-menu "View Day view expanded Day view collapsed Month view Date picker Jump to today …" at bounding box center [784, 59] width 1568 height 23
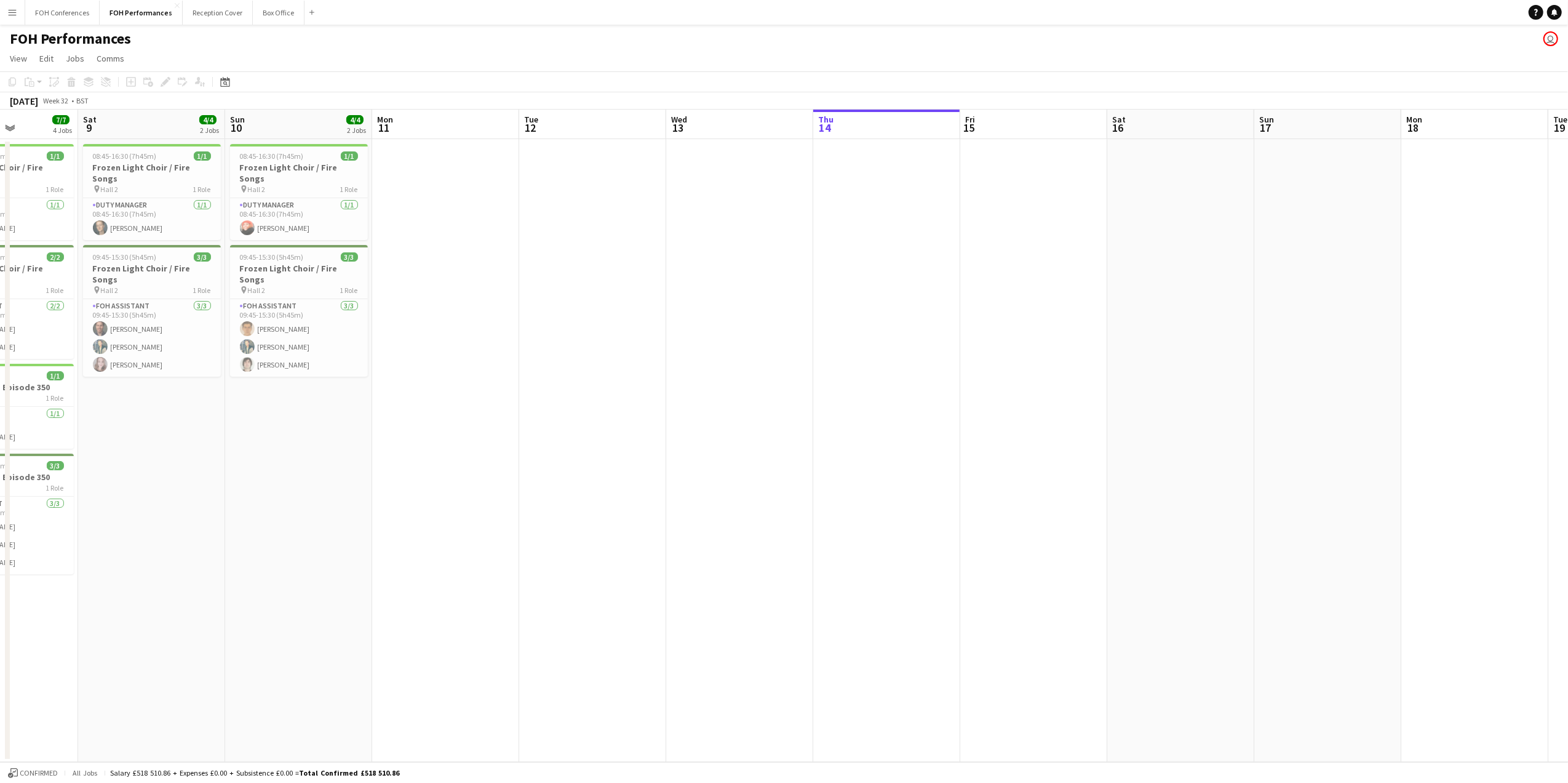
scroll to position [0, 361]
drag, startPoint x: 433, startPoint y: 129, endPoint x: 632, endPoint y: 134, distance: 199.1
click at [632, 134] on app-calendar-viewport "Wed 6 Thu 7 Fri 8 7/7 4 Jobs Sat 9 4/4 2 Jobs Sun 10 4/4 2 Jobs Mon 11 Tue 12 W…" at bounding box center [784, 436] width 1568 height 652
click at [310, 12] on app-icon "Add" at bounding box center [312, 12] width 5 height 5
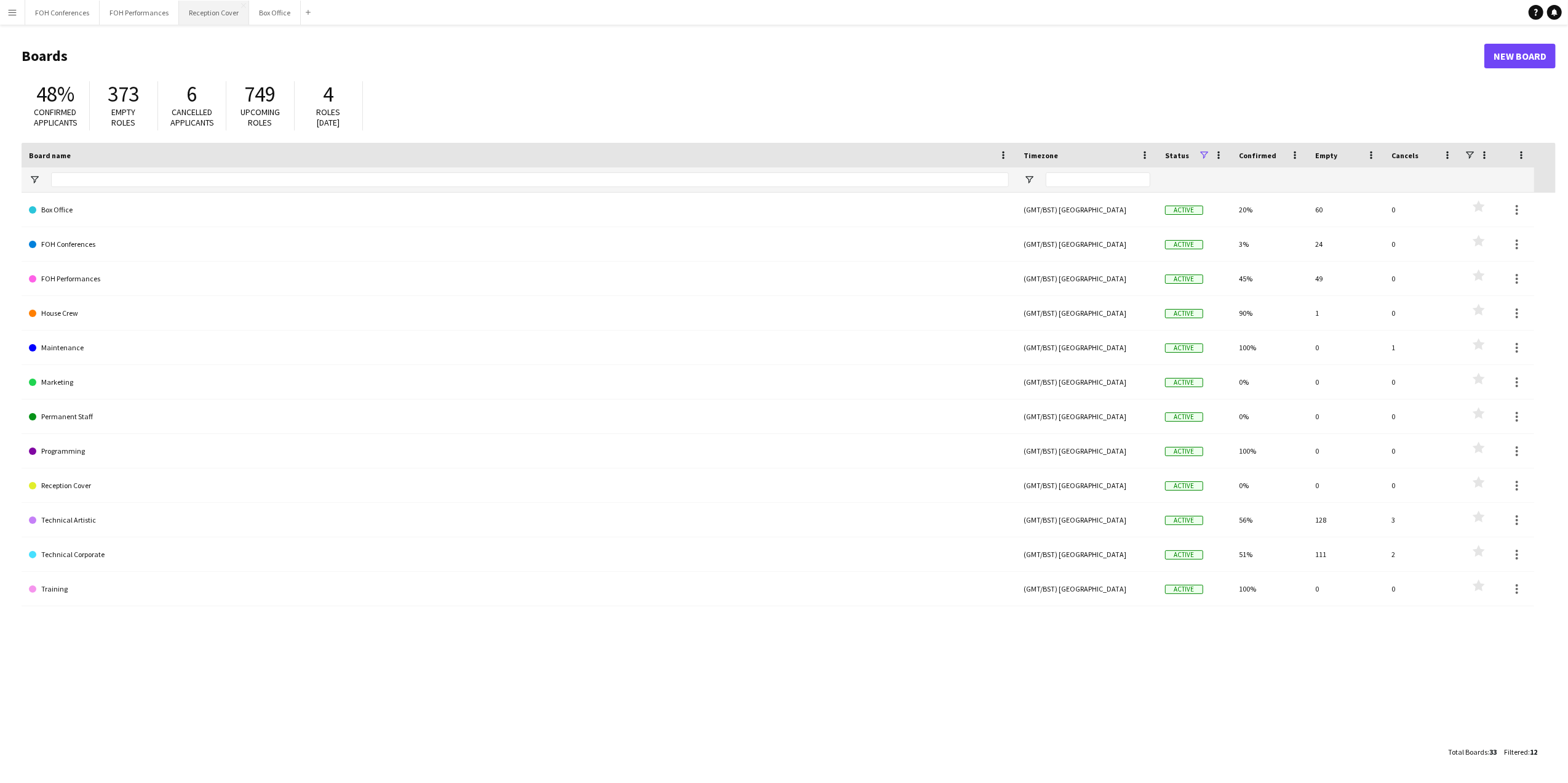
click at [214, 5] on button "Reception Cover Close" at bounding box center [213, 13] width 70 height 24
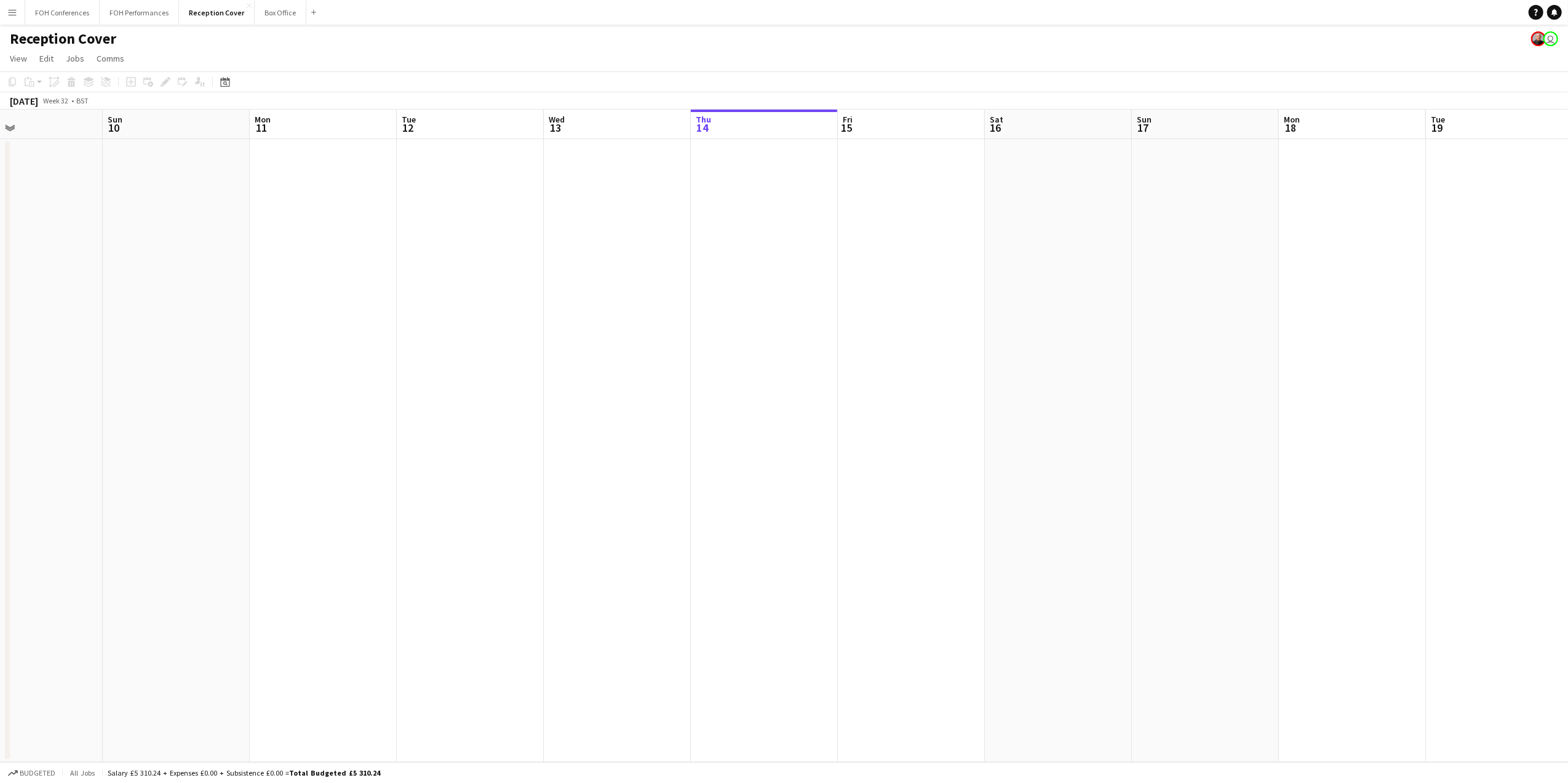
scroll to position [0, 332]
drag, startPoint x: 101, startPoint y: 130, endPoint x: 651, endPoint y: 168, distance: 551.3
click at [651, 168] on app-calendar-viewport "Thu 7 Fri 8 Sat 9 Sun 10 Mon 11 Tue 12 Wed 13 Thu 14 Fri 15 Sat 16 Sun 17 Mon 1…" at bounding box center [784, 436] width 1568 height 652
drag, startPoint x: 197, startPoint y: 127, endPoint x: 816, endPoint y: 132, distance: 619.0
click at [816, 132] on app-calendar-viewport "Mon 4 Tue 5 Wed 6 Thu 7 Fri 8 Sat 9 Sun 10 Mon 11 Tue 12 Wed 13 Thu 14 Fri 15 S…" at bounding box center [784, 436] width 1568 height 652
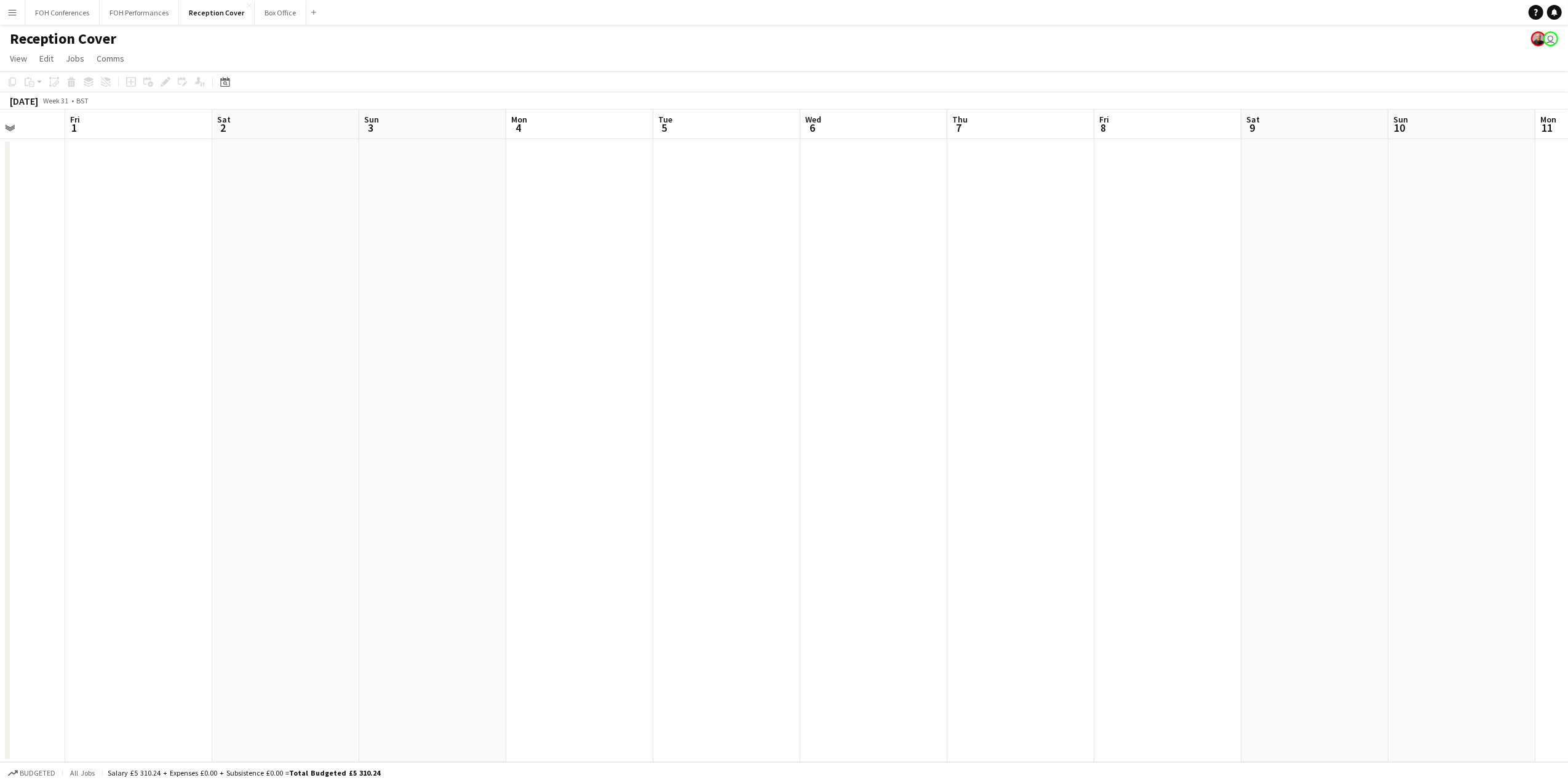
drag, startPoint x: 193, startPoint y: 121, endPoint x: 1053, endPoint y: 156, distance: 860.7
click at [1053, 156] on app-calendar-viewport "Wed 30 Thu 31 Fri 1 Sat 2 Sun 3 Mon 4 Tue 5 Wed 6 Thu 7 Fri 8 Sat 9 Sun 10 Mon …" at bounding box center [784, 436] width 1568 height 652
drag, startPoint x: 602, startPoint y: 139, endPoint x: 1367, endPoint y: 119, distance: 765.3
click at [1400, 144] on app-calendar-viewport "Wed 23 Thu 24 Fri 25 Sat 26 Sun 27 Mon 28 Tue 29 Wed 30 Thu 31 Fri 1 Sat 2 Sun …" at bounding box center [784, 436] width 1568 height 652
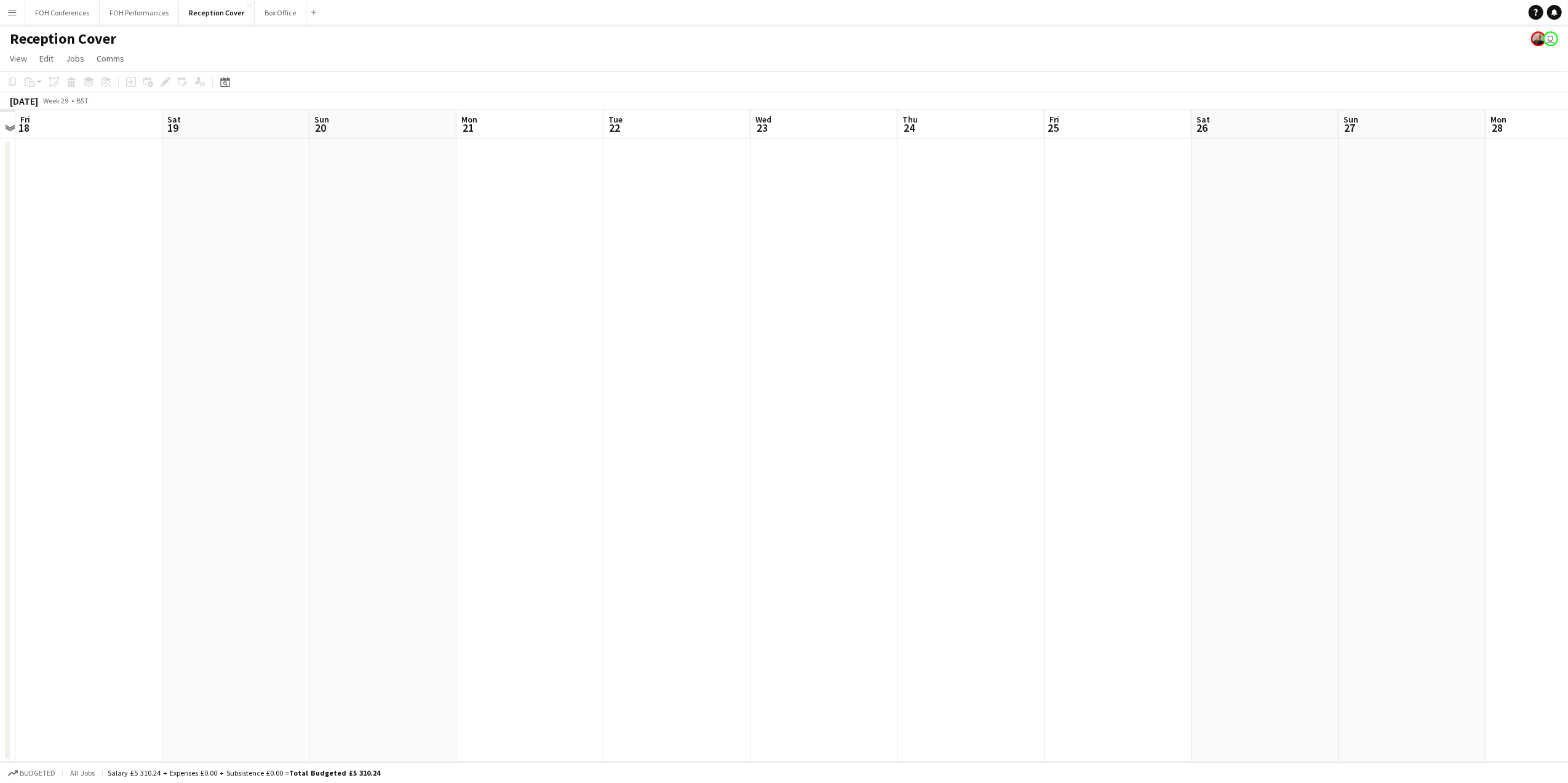
drag, startPoint x: 204, startPoint y: 131, endPoint x: 1549, endPoint y: 127, distance: 1345.0
click at [1548, 126] on app-calendar-viewport "Wed 16 Thu 17 Fri 18 Sat 19 Sun 20 Mon 21 Tue 22 Wed 23 Thu 24 Fri 25 Sat 26 Su…" at bounding box center [784, 436] width 1568 height 652
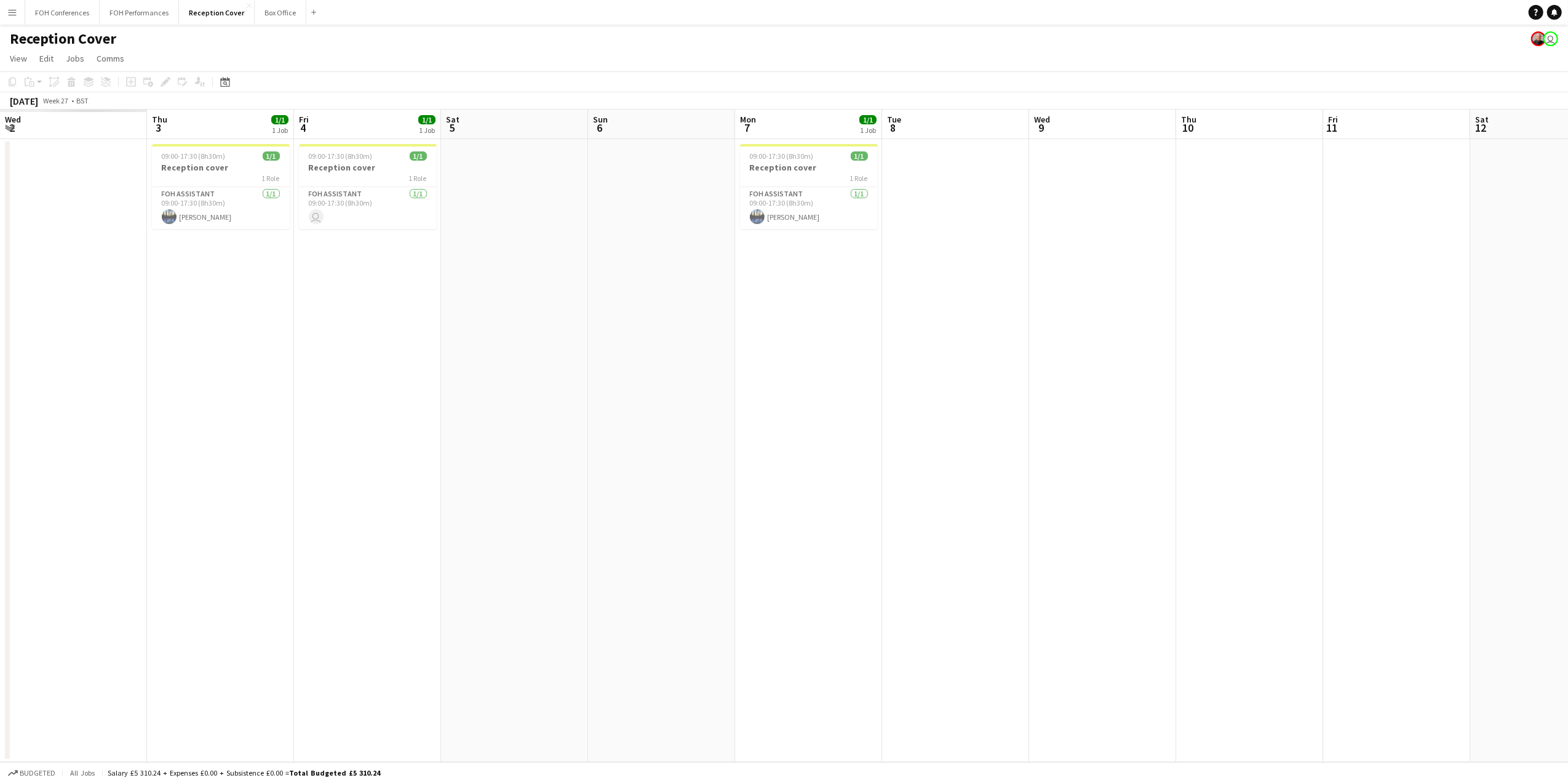
drag, startPoint x: 281, startPoint y: 125, endPoint x: 1570, endPoint y: 163, distance: 1289.6
click at [1567, 163] on html "Menu Boards Boards Boards All jobs Status Workforce Workforce My Workforce Recr…" at bounding box center [784, 391] width 1568 height 783
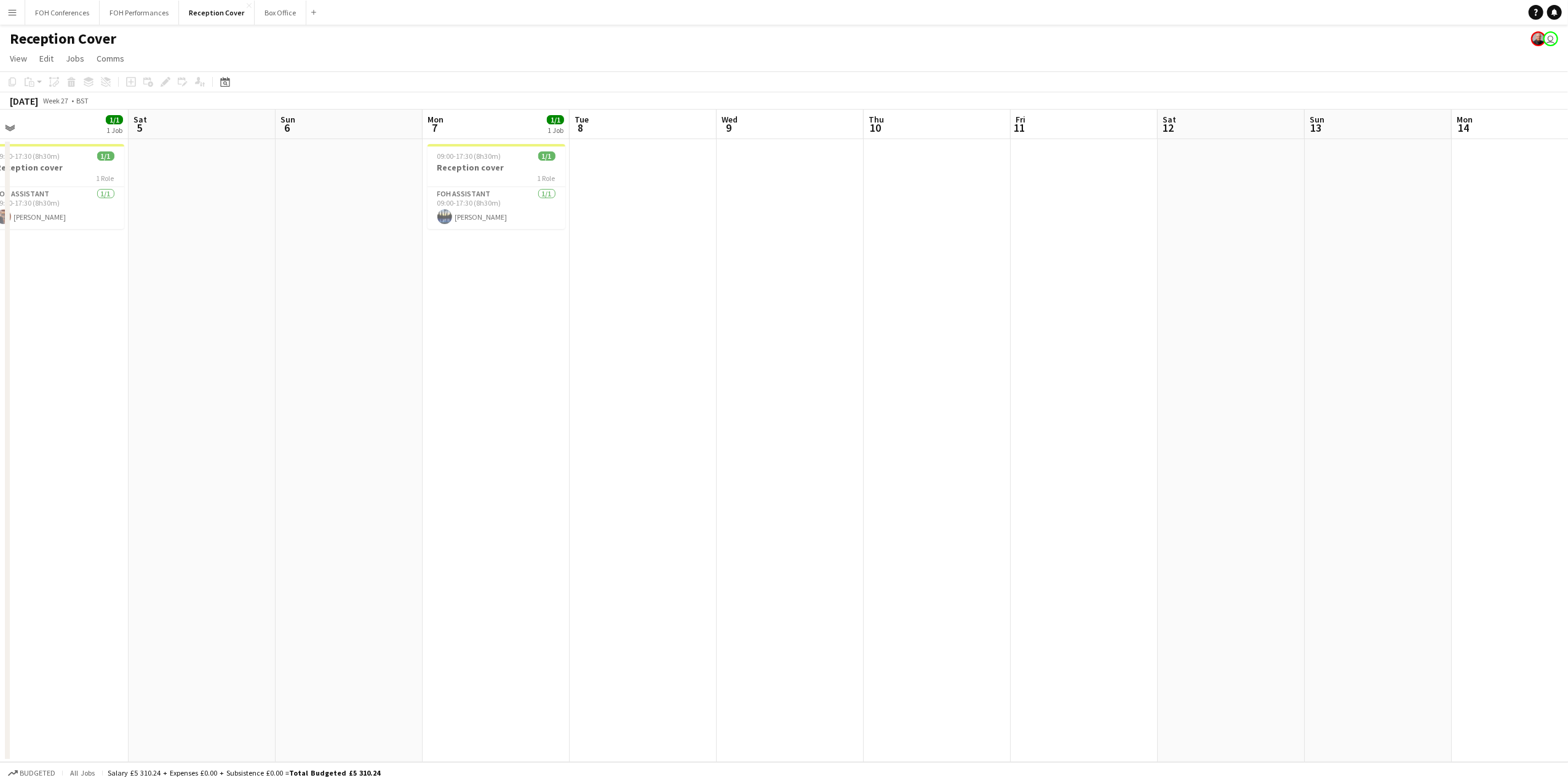
scroll to position [0, 367]
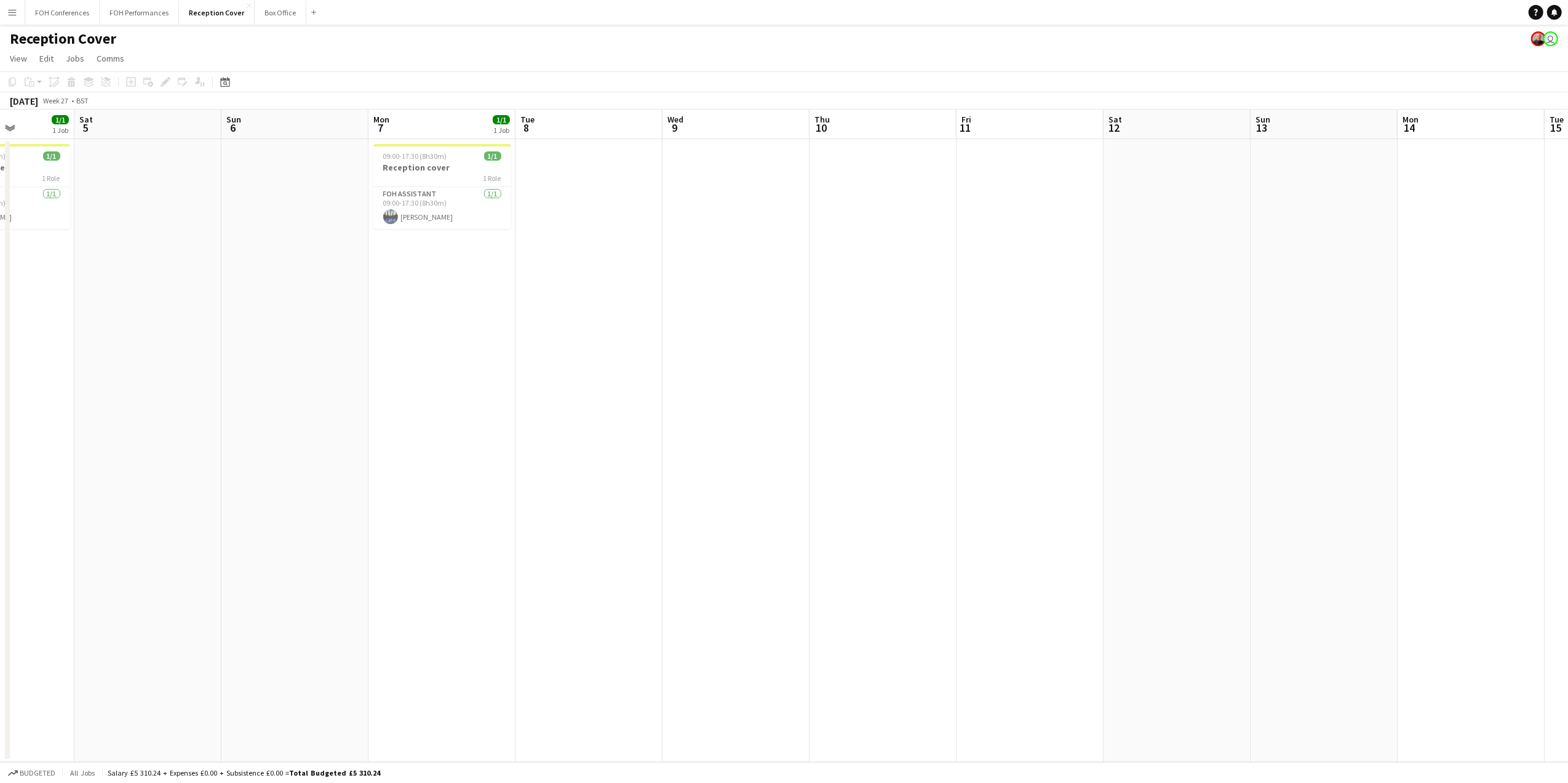
drag, startPoint x: 320, startPoint y: 132, endPoint x: 325, endPoint y: 140, distance: 9.4
click at [325, 140] on app-calendar-viewport "Wed 2 Thu 3 1/1 1 Job Fri 4 1/1 1 Job Sat 5 Sun 6 Mon 7 1/1 1 Job Tue 8 Wed 9 T…" at bounding box center [784, 436] width 1568 height 652
click at [431, 160] on app-job-card "09:00-17:30 (8h30m) 1/1 Reception cover 1 Role FOH Assistant 1/1 09:00-17:30 (8…" at bounding box center [442, 187] width 138 height 85
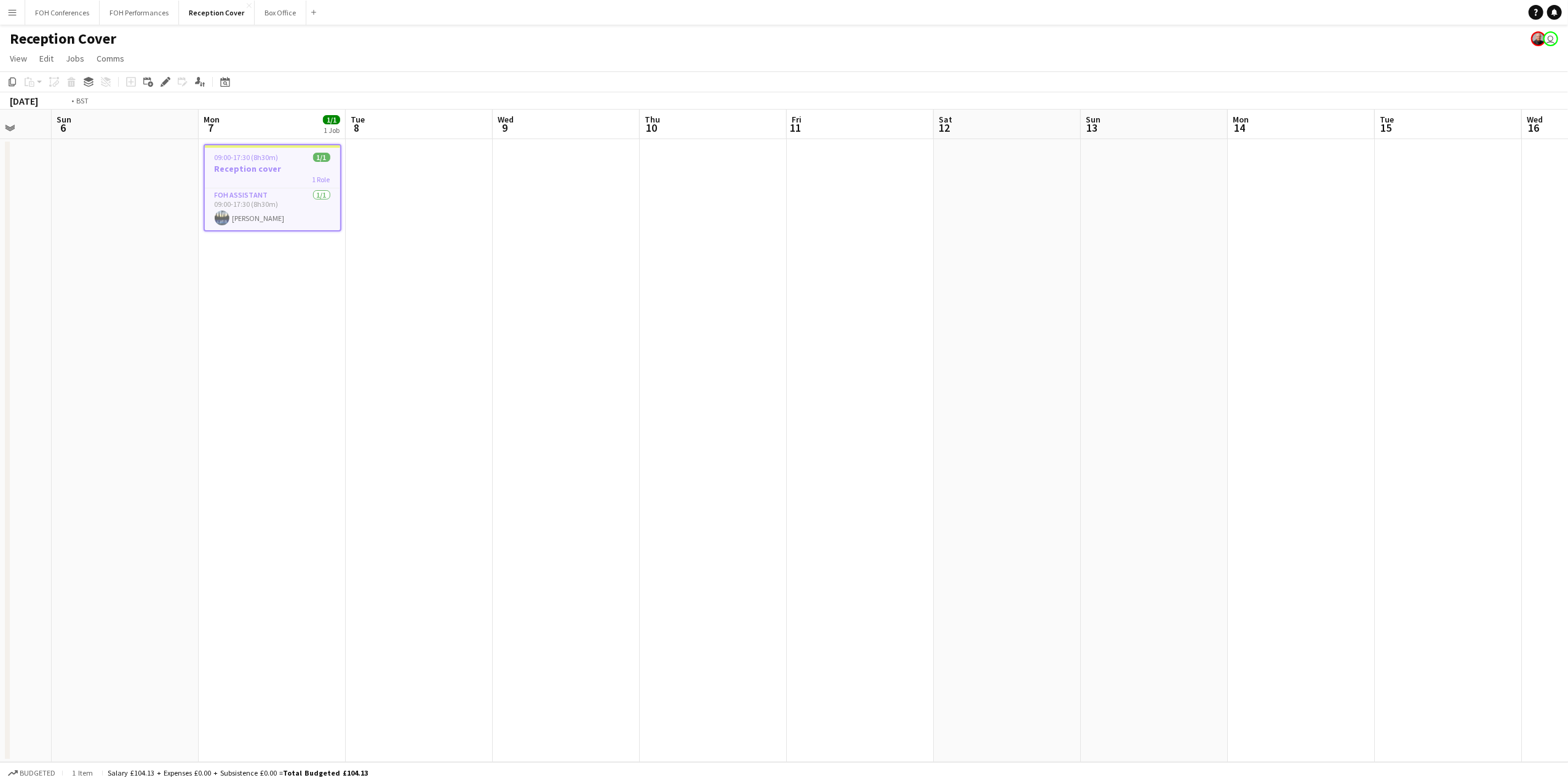
scroll to position [0, 481]
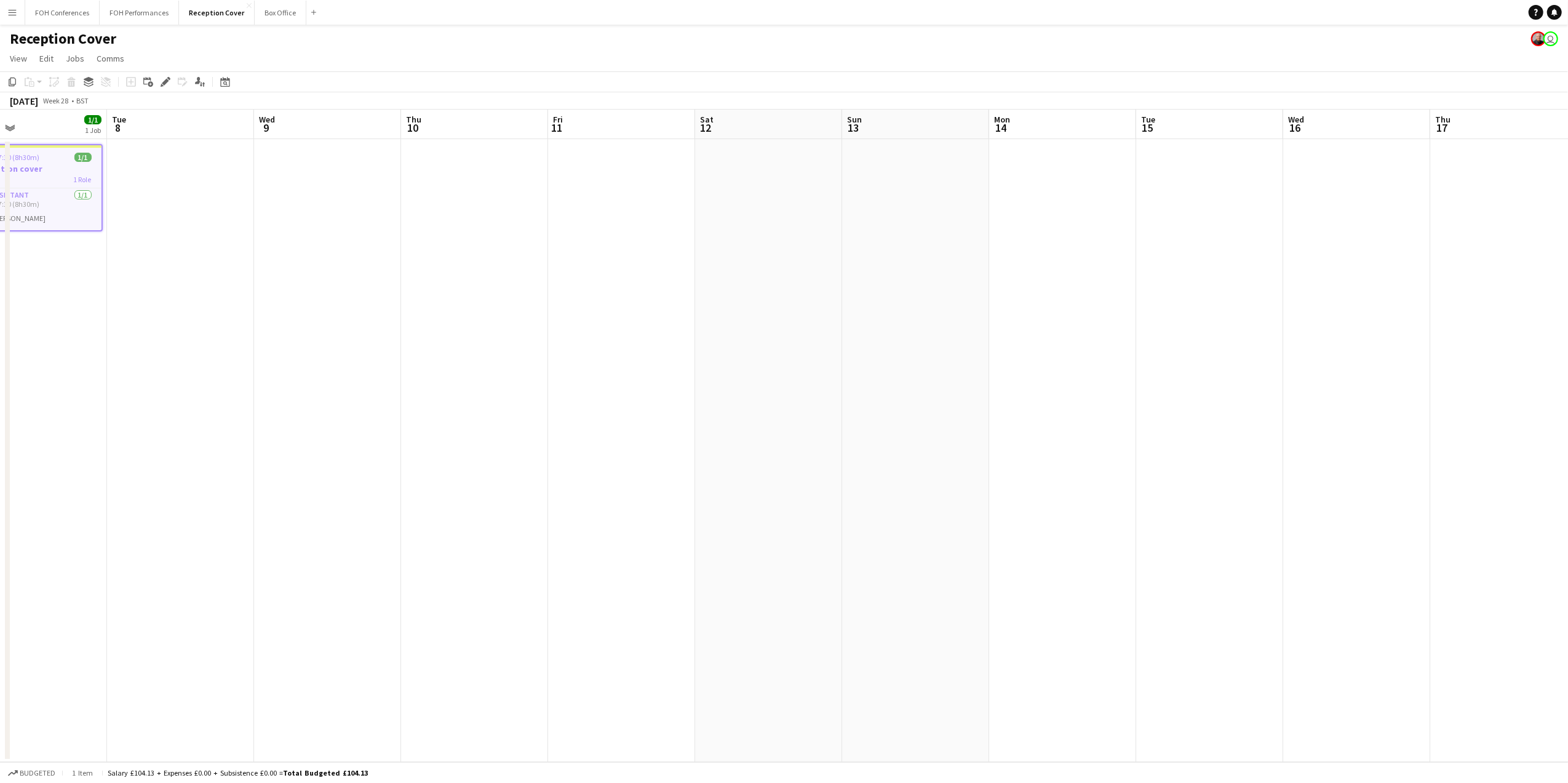
drag, startPoint x: 1199, startPoint y: 120, endPoint x: 334, endPoint y: 94, distance: 865.4
click at [334, 94] on app-calendar "Copy Paste Paste Ctrl+V Paste with crew Ctrl+Shift+V Paste linked Job Delete Gr…" at bounding box center [784, 417] width 1568 height 690
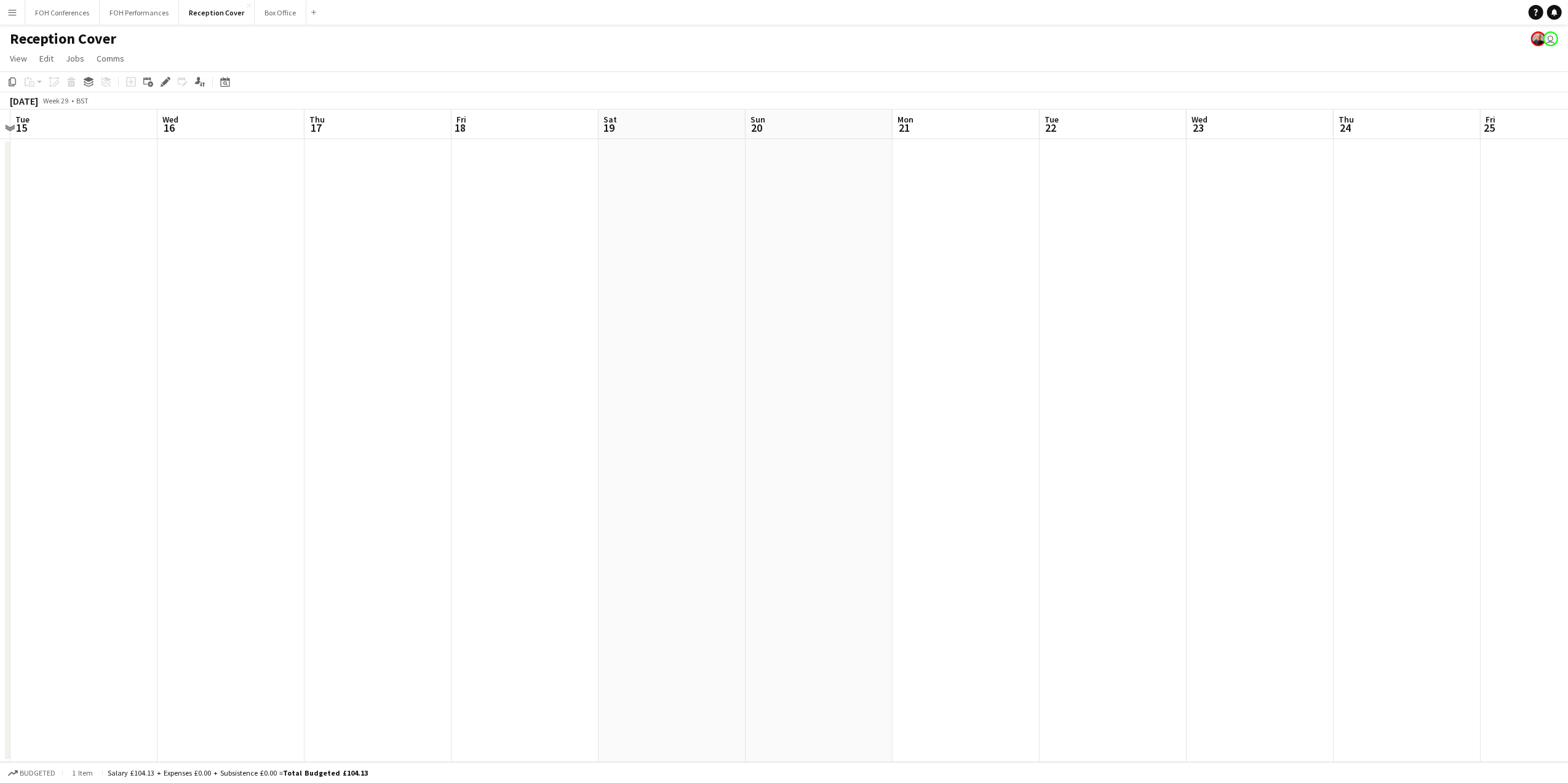
drag, startPoint x: 1277, startPoint y: 125, endPoint x: 891, endPoint y: 102, distance: 386.7
click at [153, 130] on app-calendar-viewport "Sat 12 Sun 13 Mon 14 Tue 15 Wed 16 Thu 17 Fri 18 Sat 19 Sun 20 Mon 21 Tue 22 We…" at bounding box center [784, 436] width 1568 height 652
drag, startPoint x: 1339, startPoint y: 123, endPoint x: 211, endPoint y: 105, distance: 1128.1
click at [177, 114] on app-calendar-viewport "Sun 20 Mon 21 Tue 22 Wed 23 Thu 24 Fri 25 Sat 26 Sun 27 Mon 28 Tue 29 Wed 30 Th…" at bounding box center [784, 436] width 1568 height 652
drag, startPoint x: 1367, startPoint y: 124, endPoint x: 115, endPoint y: 118, distance: 1252.0
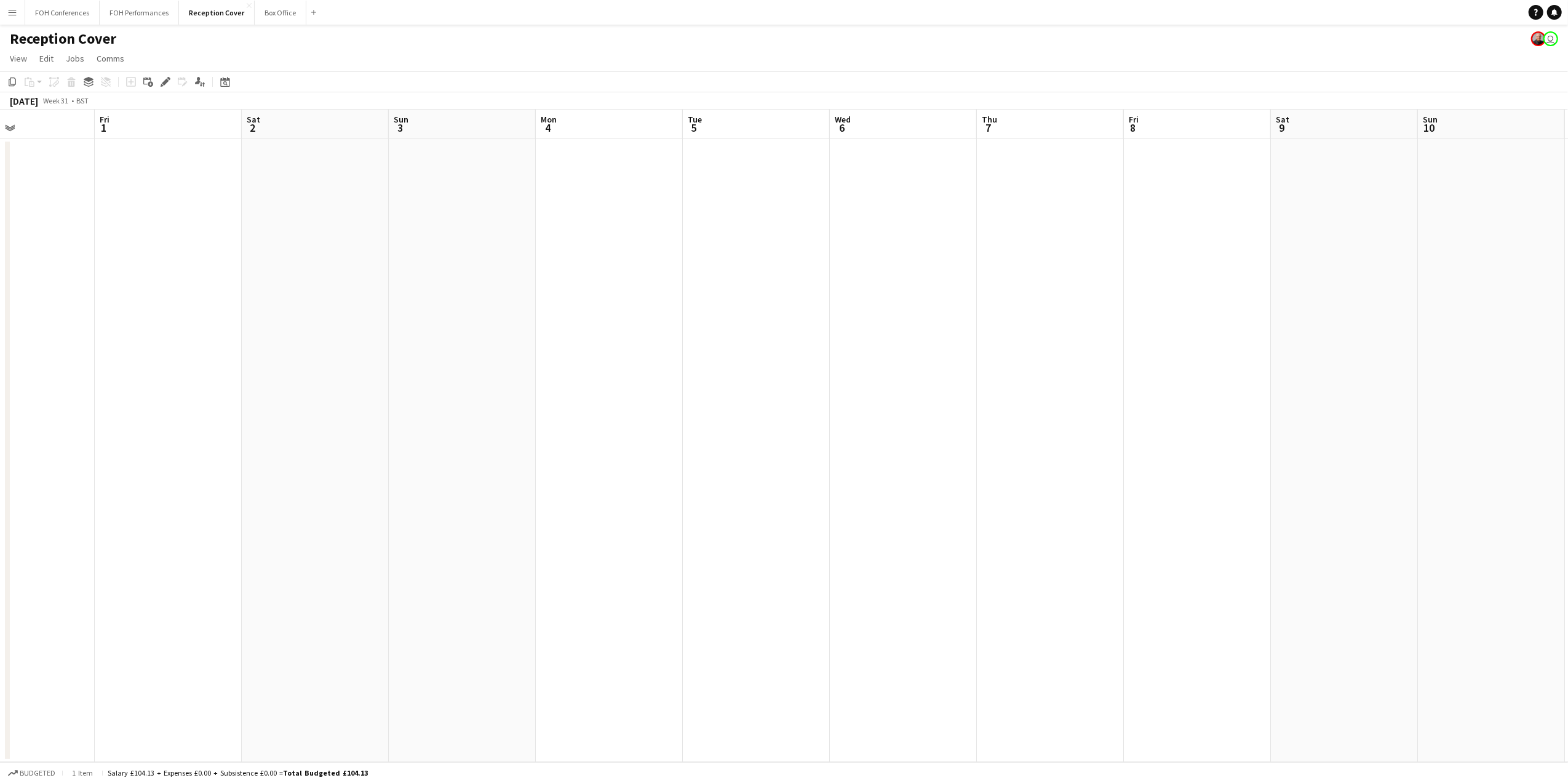
click at [114, 120] on app-calendar-viewport "Mon 28 Tue 29 Wed 30 Thu 31 Fri 1 Sat 2 Sun 3 Mon 4 Tue 5 Wed 6 Thu 7 Fri 8 Sat…" at bounding box center [784, 436] width 1568 height 652
drag, startPoint x: 1207, startPoint y: 127, endPoint x: 830, endPoint y: 127, distance: 377.0
click at [830, 127] on app-calendar-viewport "Thu 31 Fri 1 Sat 2 Sun 3 Mon 4 Tue 5 Wed 6 Thu 7 Fri 8 Sat 9 Sun 10 Mon 11 Tue …" at bounding box center [784, 436] width 1568 height 652
click at [741, 156] on app-date-cell at bounding box center [744, 451] width 147 height 622
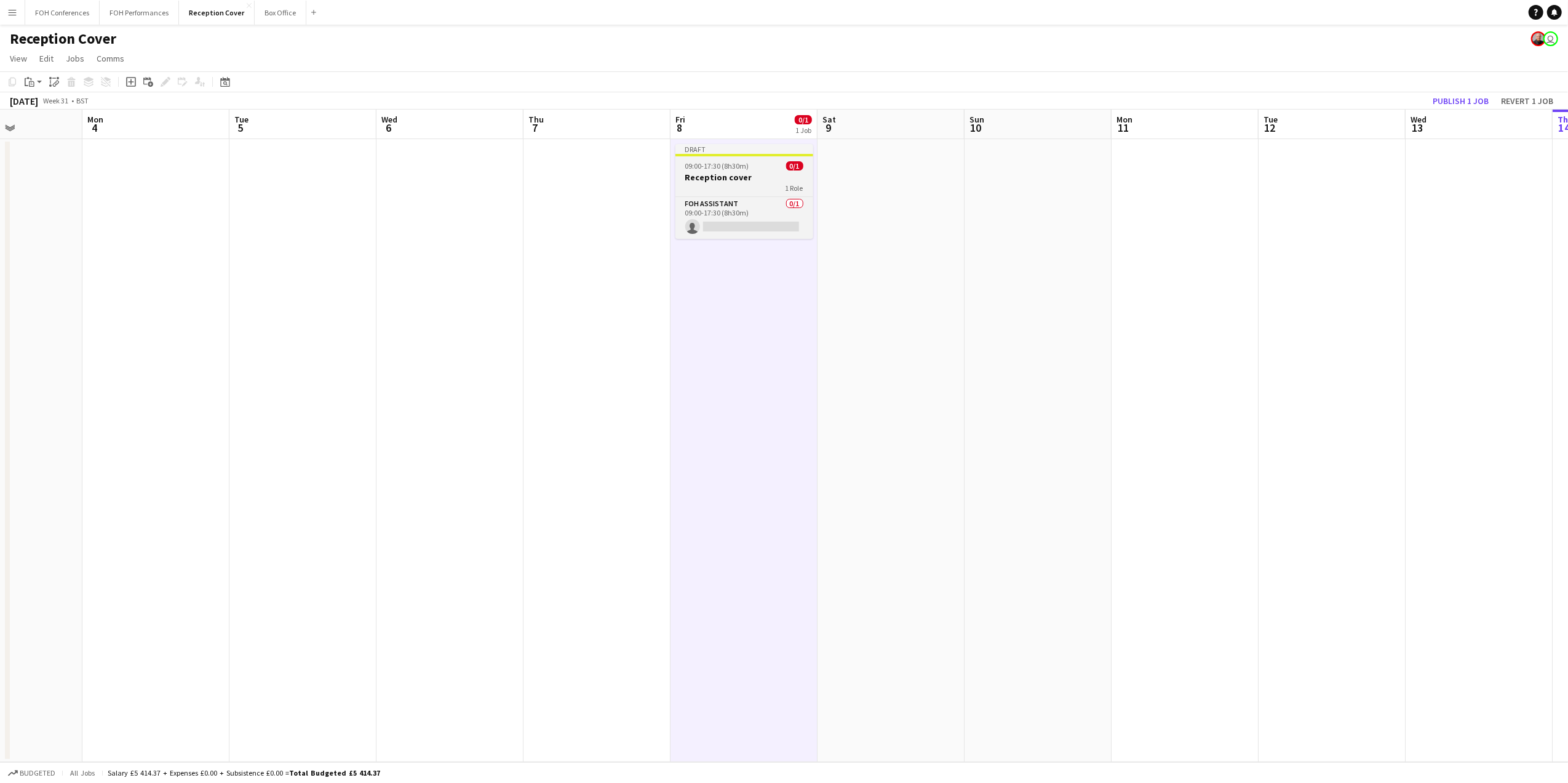
click at [729, 170] on span "09:00-17:30 (8h30m)" at bounding box center [717, 166] width 64 height 9
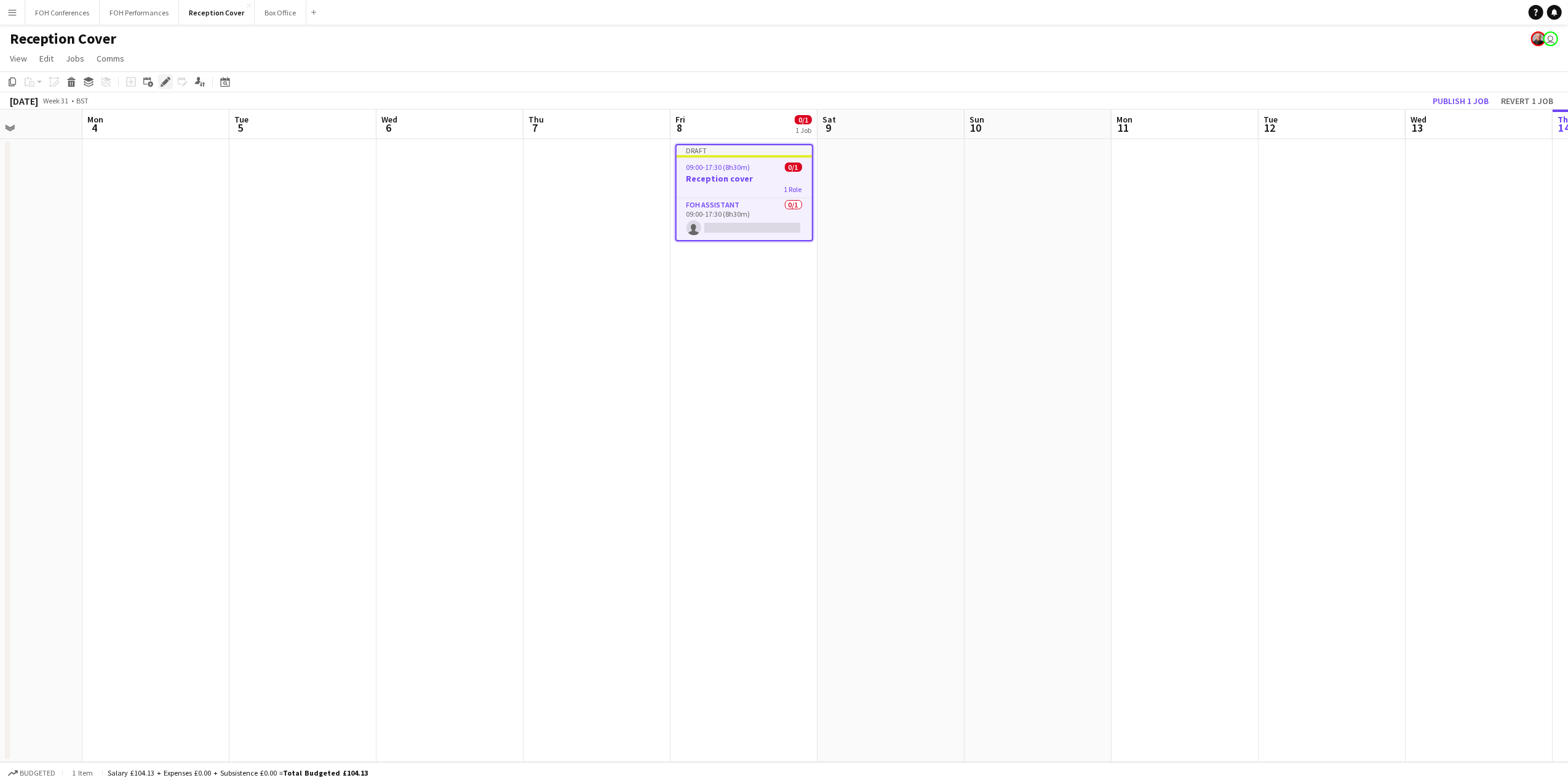
click at [163, 85] on icon at bounding box center [162, 85] width 3 height 3
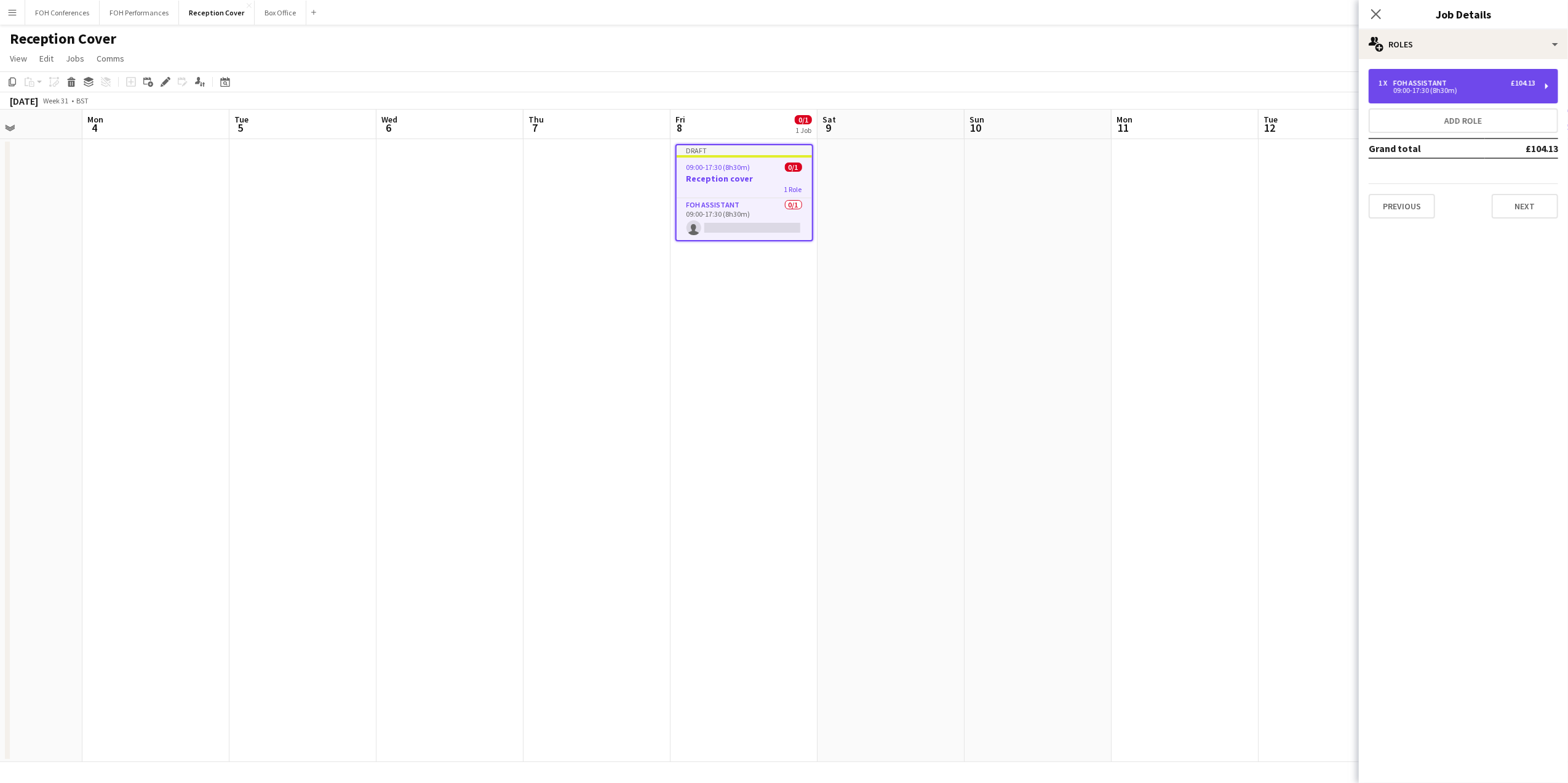
click at [1533, 85] on div "£104.13" at bounding box center [1523, 83] width 25 height 8
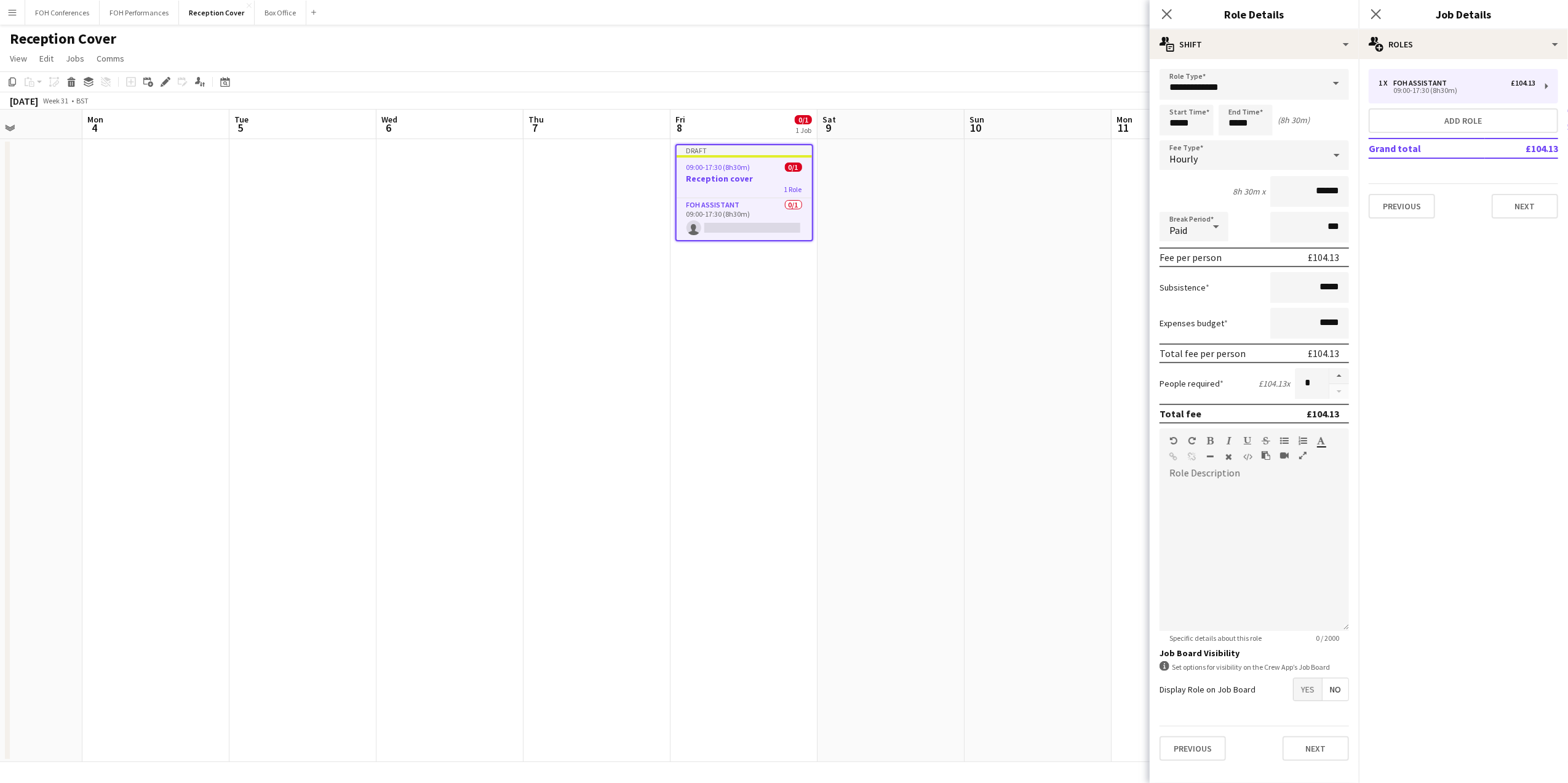
click at [1338, 84] on span at bounding box center [1335, 83] width 26 height 30
click at [1233, 291] on div "Subsistence *****" at bounding box center [1254, 288] width 189 height 31
click at [1305, 187] on input "******" at bounding box center [1309, 192] width 78 height 31
click at [1337, 192] on input "******" at bounding box center [1309, 192] width 78 height 31
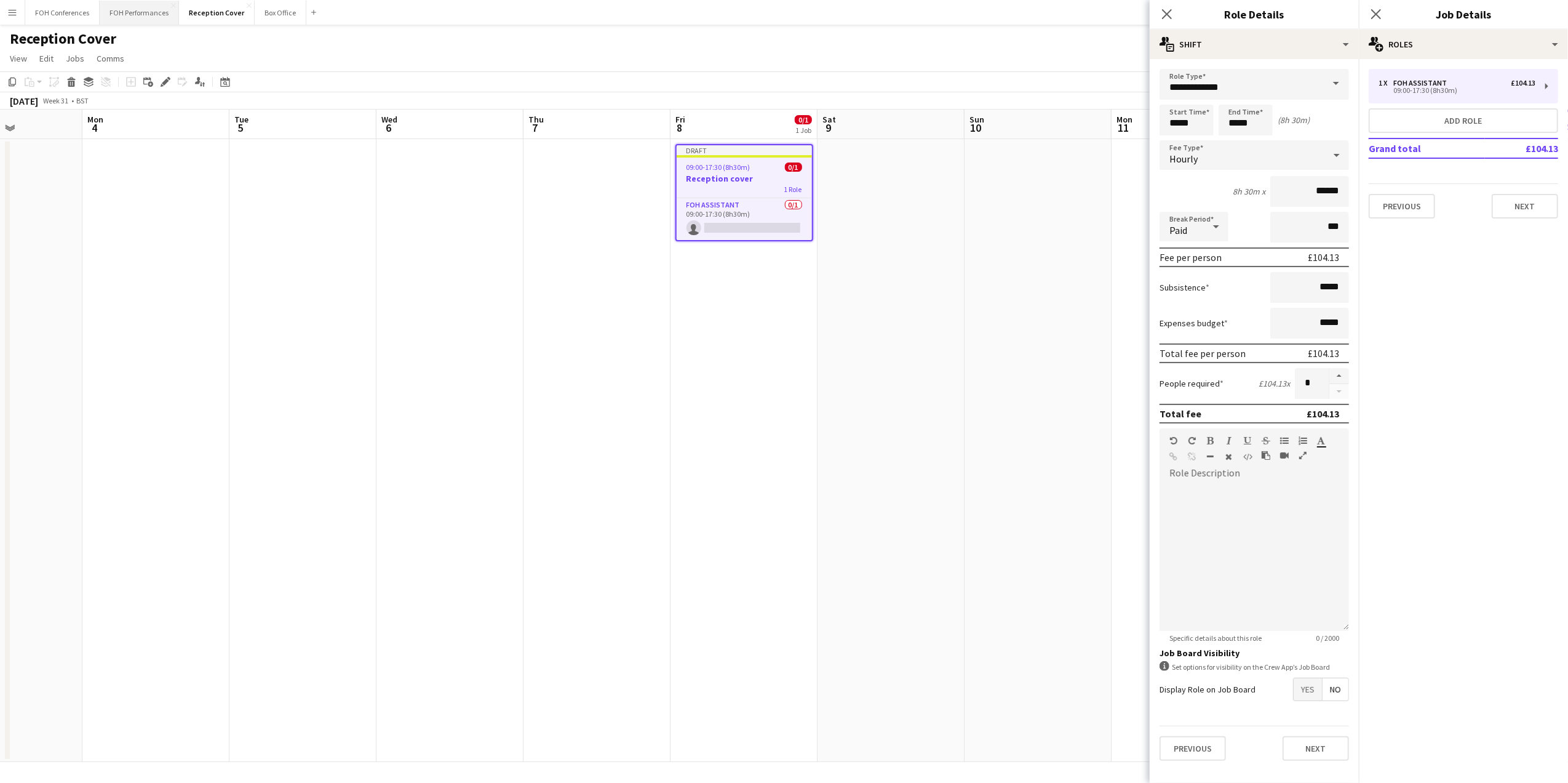
click at [129, 11] on button "FOH Performances Close" at bounding box center [139, 13] width 79 height 24
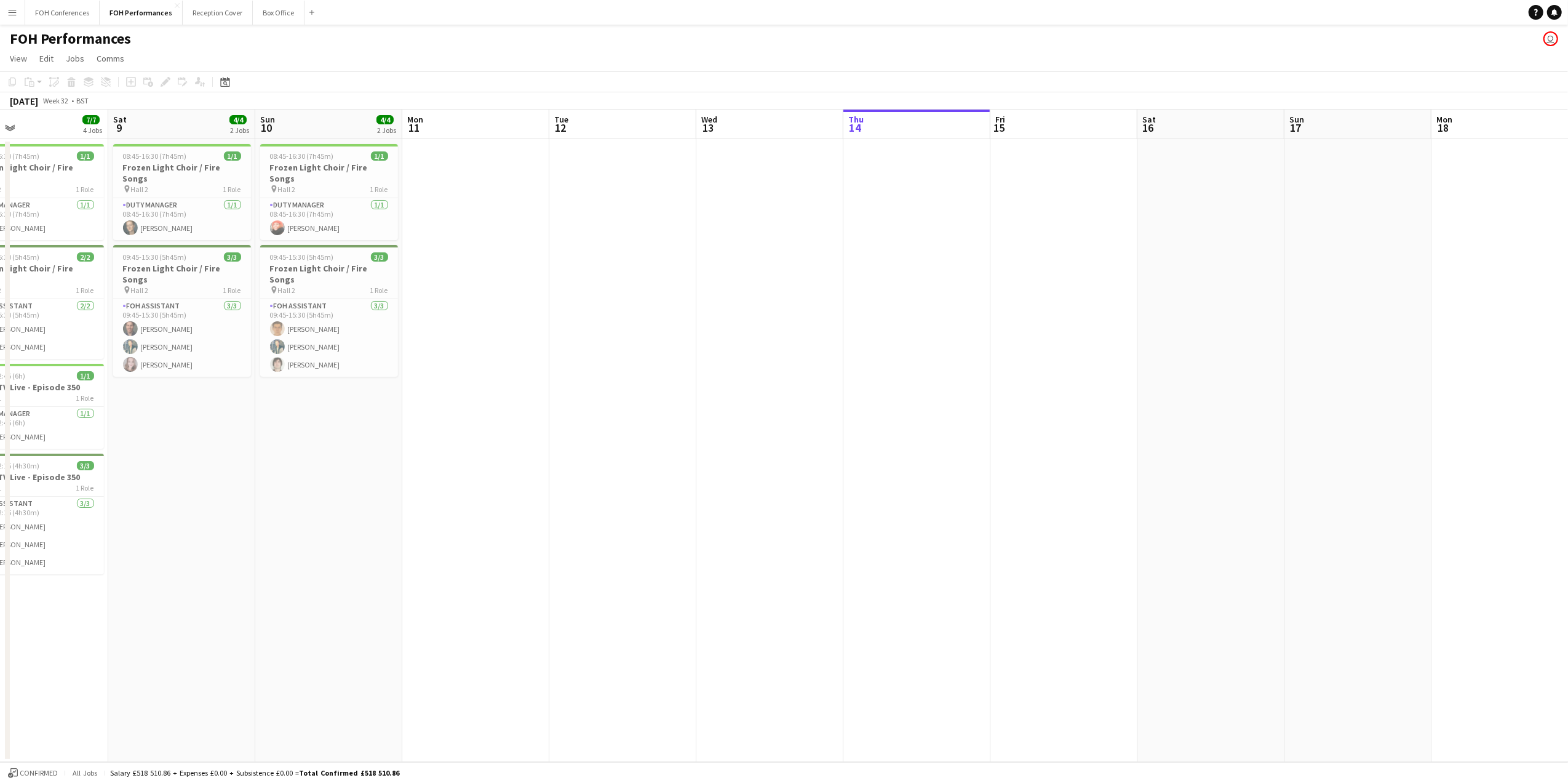
scroll to position [0, 357]
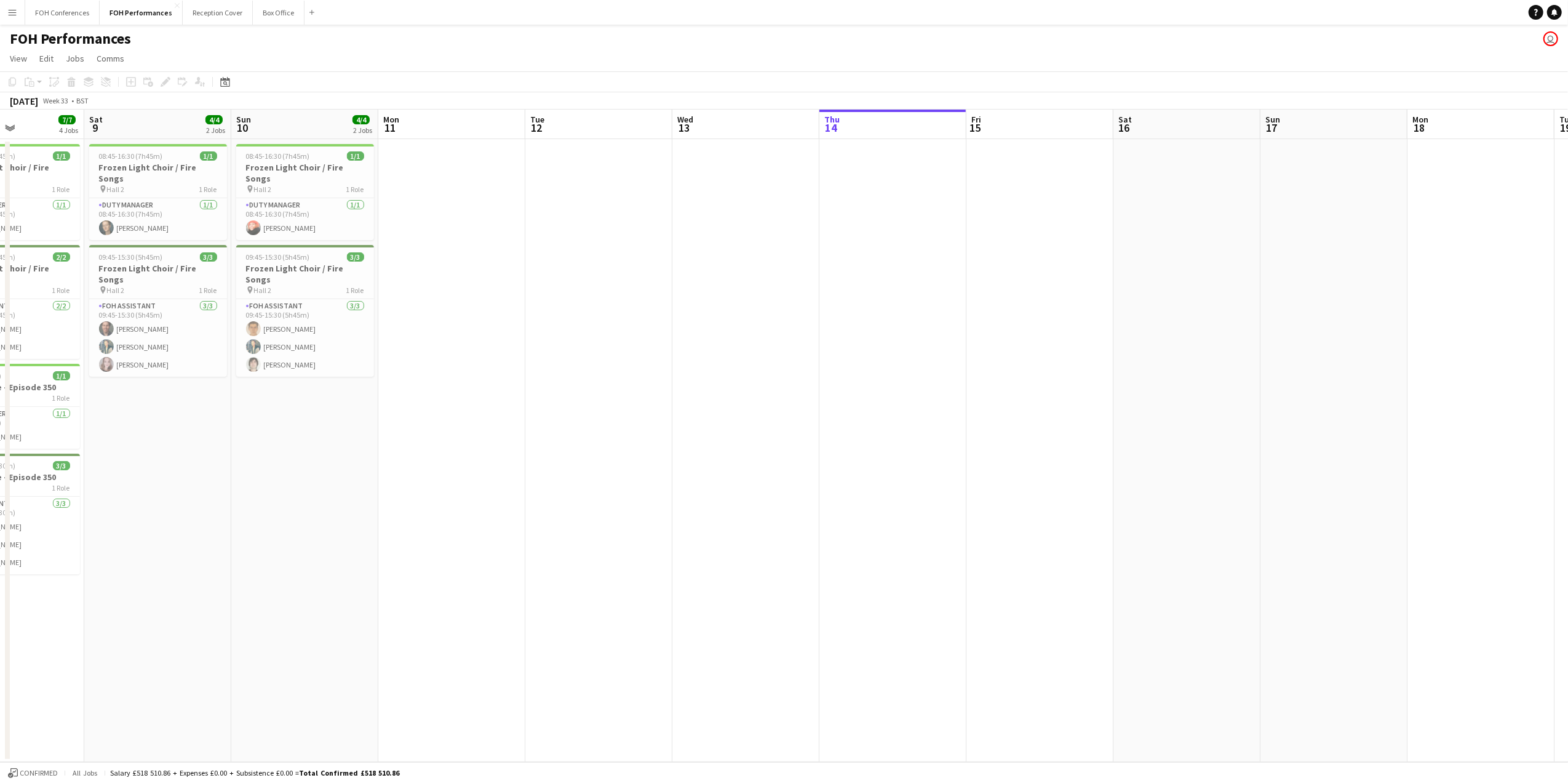
drag, startPoint x: 91, startPoint y: 134, endPoint x: 911, endPoint y: 143, distance: 820.0
click at [911, 143] on app-calendar-viewport "Wed 6 Thu 7 Fri 8 7/7 4 Jobs Sat 9 4/4 2 Jobs Sun 10 4/4 2 Jobs Mon 11 Tue 12 W…" at bounding box center [784, 436] width 1568 height 652
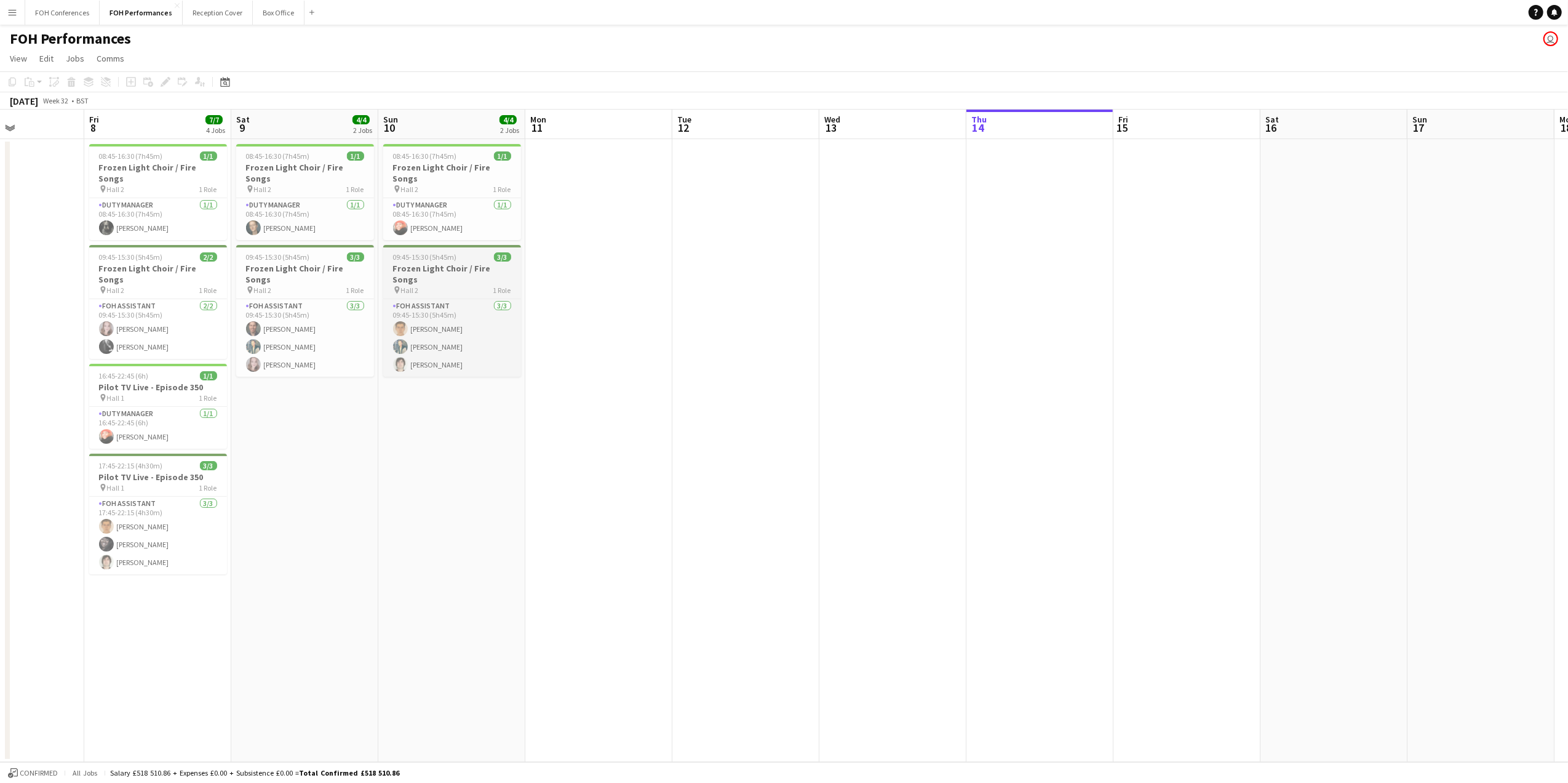
click at [451, 263] on h3 "Frozen Light Choir / Fire Songs" at bounding box center [452, 274] width 138 height 22
click at [166, 77] on icon "Edit" at bounding box center [165, 82] width 10 height 10
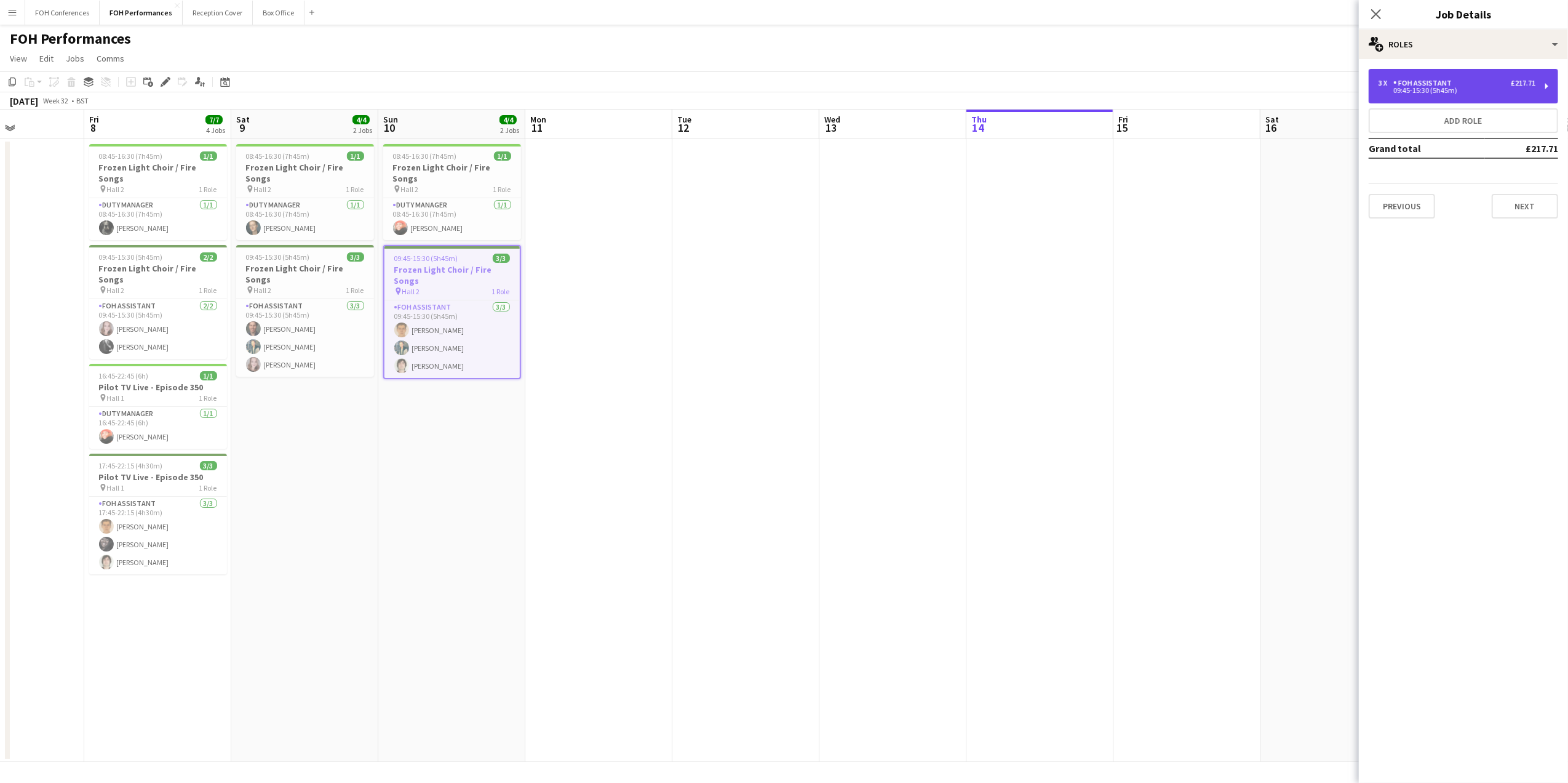
click at [1548, 83] on div "3 x FOH Assistant £217.71 09:45-15:30 (5h45m)" at bounding box center [1463, 86] width 189 height 35
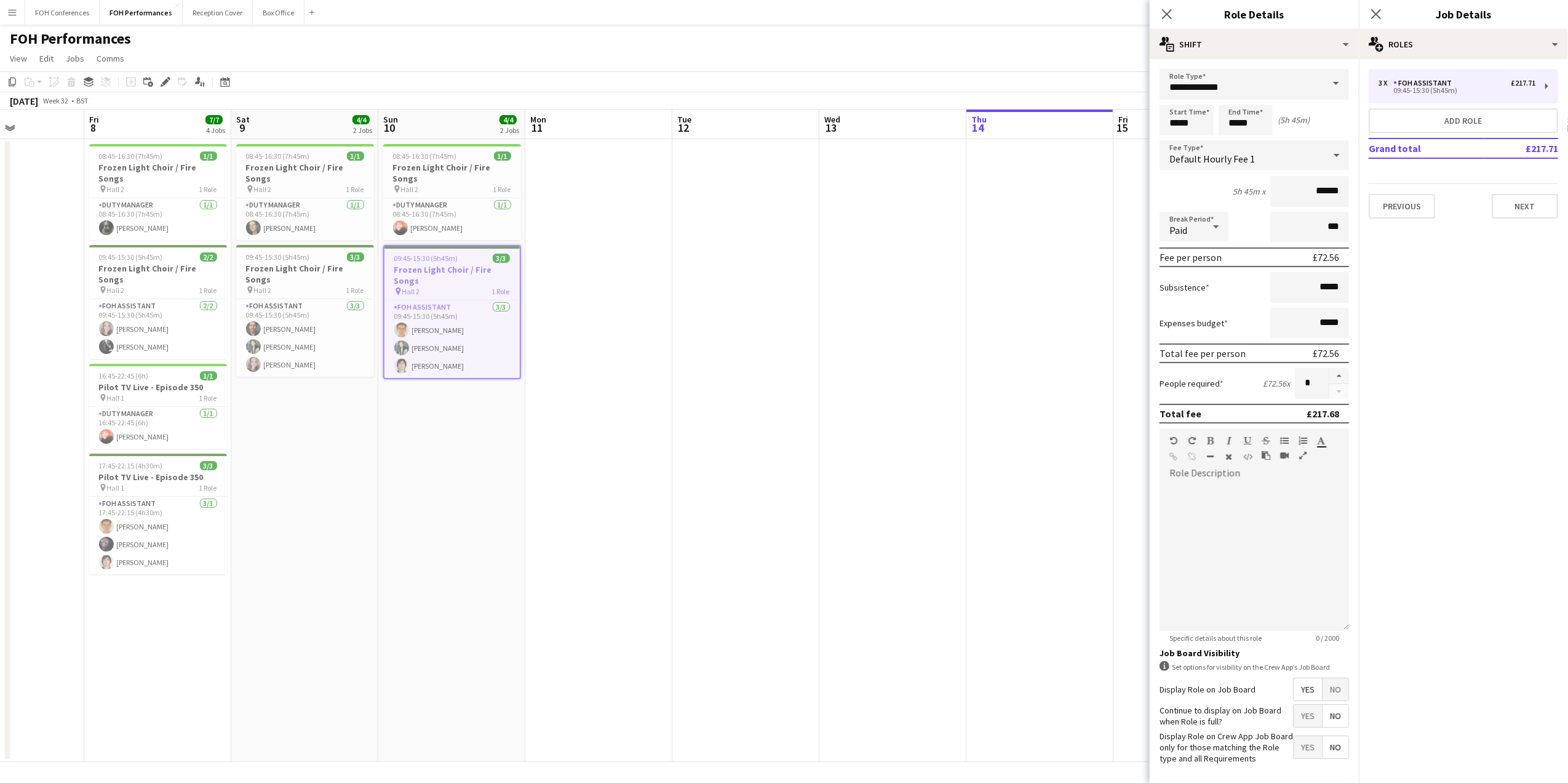
click at [1036, 54] on app-page-menu "View Day view expanded Day view collapsed Month view Date picker Jump to today …" at bounding box center [784, 59] width 1568 height 23
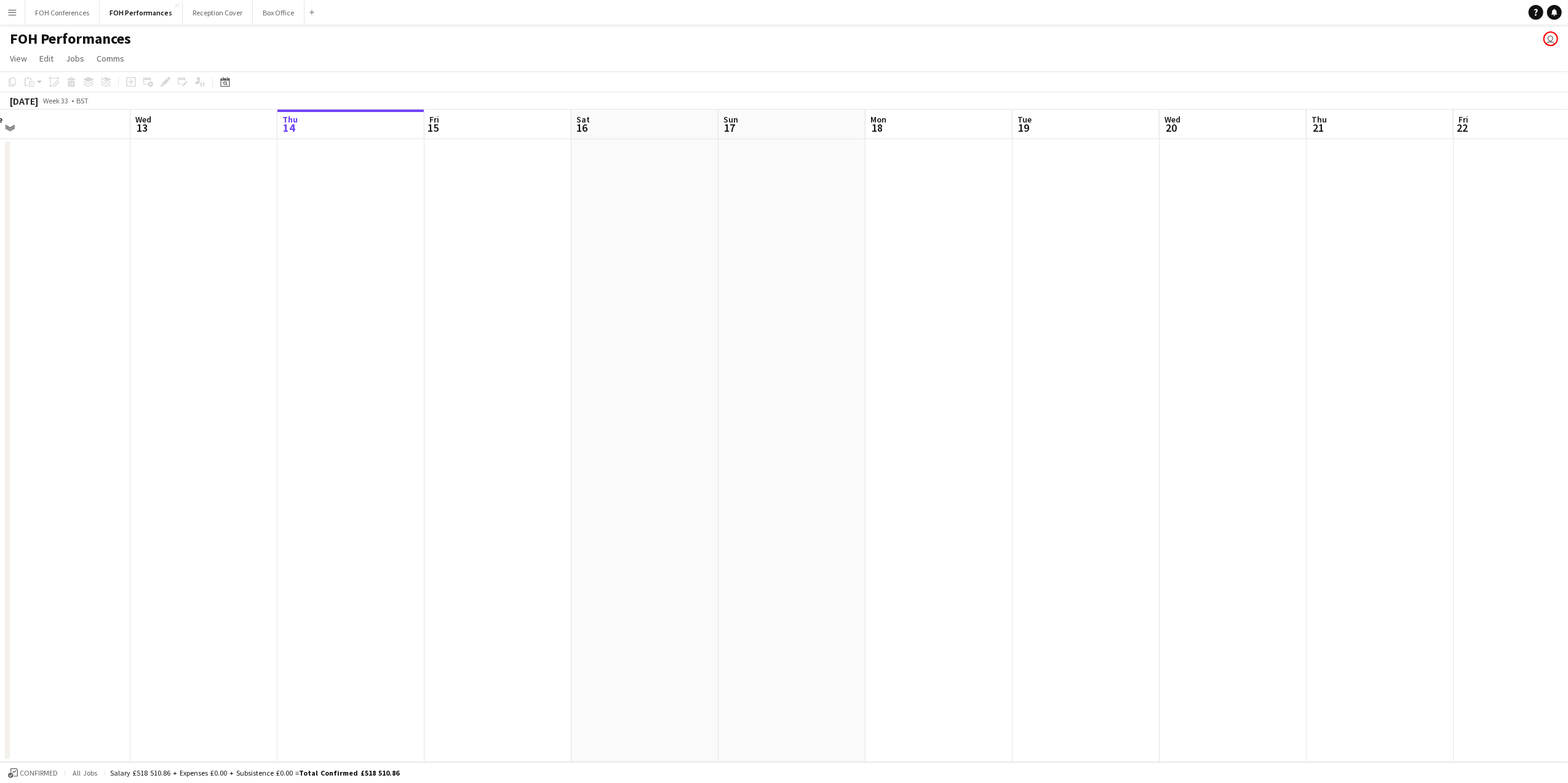
drag, startPoint x: 1341, startPoint y: 124, endPoint x: 681, endPoint y: 126, distance: 660.0
click at [681, 126] on app-calendar-viewport "Sat 9 4/4 2 Jobs Sun 10 4/4 2 Jobs Mon 11 Tue 12 Wed 13 Thu 14 Fri 15 Sat 16 Su…" at bounding box center [784, 436] width 1568 height 652
drag, startPoint x: 1540, startPoint y: 123, endPoint x: 908, endPoint y: 108, distance: 632.2
click at [908, 108] on app-calendar "Copy Paste Paste Ctrl+V Paste with crew Ctrl+Shift+V Paste linked Job Delete Gr…" at bounding box center [784, 417] width 1568 height 690
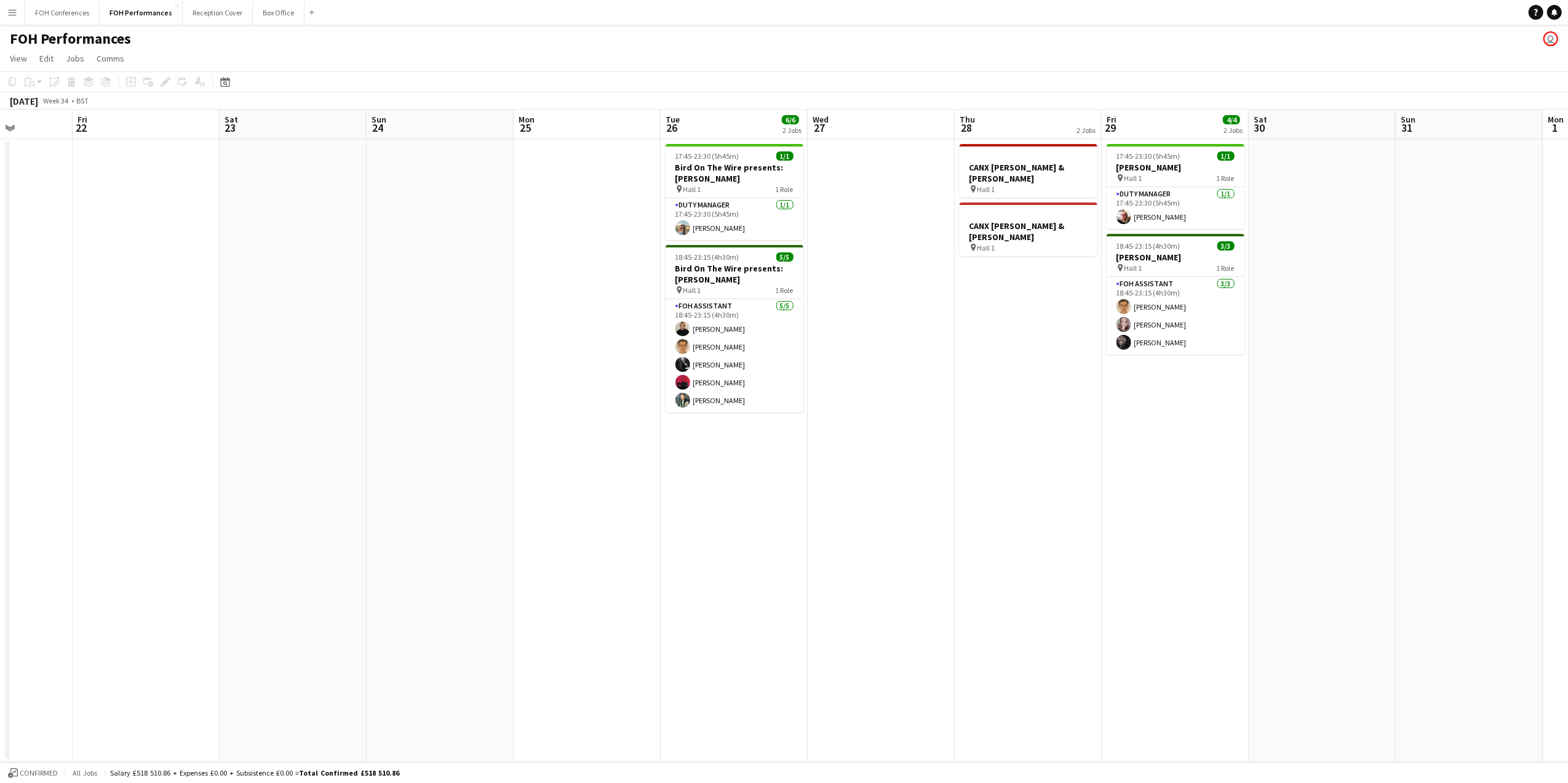
drag, startPoint x: 1446, startPoint y: 129, endPoint x: 604, endPoint y: 122, distance: 842.0
click at [604, 122] on app-calendar-viewport "Mon 18 Tue 19 Wed 20 Thu 21 Fri 22 Sat 23 Sun 24 Mon 25 Tue 26 6/6 2 Jobs Wed 2…" at bounding box center [784, 436] width 1568 height 652
click at [220, 10] on button "Reception Cover Close" at bounding box center [217, 13] width 70 height 24
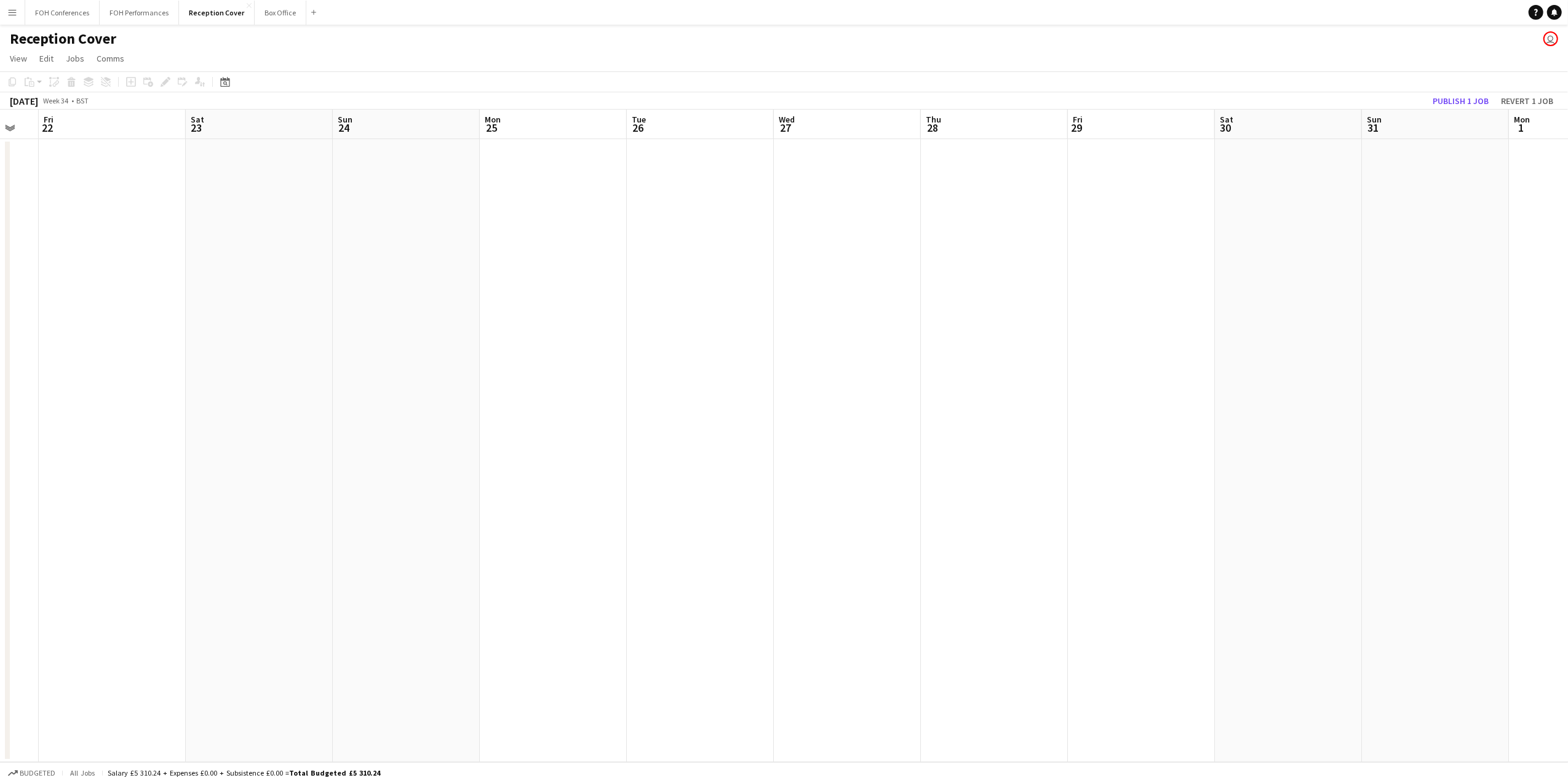
drag, startPoint x: 1436, startPoint y: 118, endPoint x: 160, endPoint y: 115, distance: 1276.0
click at [153, 115] on app-calendar-viewport "Mon 18 Tue 19 Wed 20 Thu 21 Fri 22 Sat 23 Sun 24 Mon 25 Tue 26 Wed 27 Thu 28 Fr…" at bounding box center [784, 436] width 1568 height 652
drag, startPoint x: 182, startPoint y: 122, endPoint x: 1044, endPoint y: 190, distance: 864.7
click at [1314, 205] on app-calendar-viewport "Fri 15 Sat 16 Sun 17 Mon 18 Tue 19 Wed 20 Thu 21 Fri 22 Sat 23 Sun 24 Mon 25 Tu…" at bounding box center [784, 436] width 1568 height 652
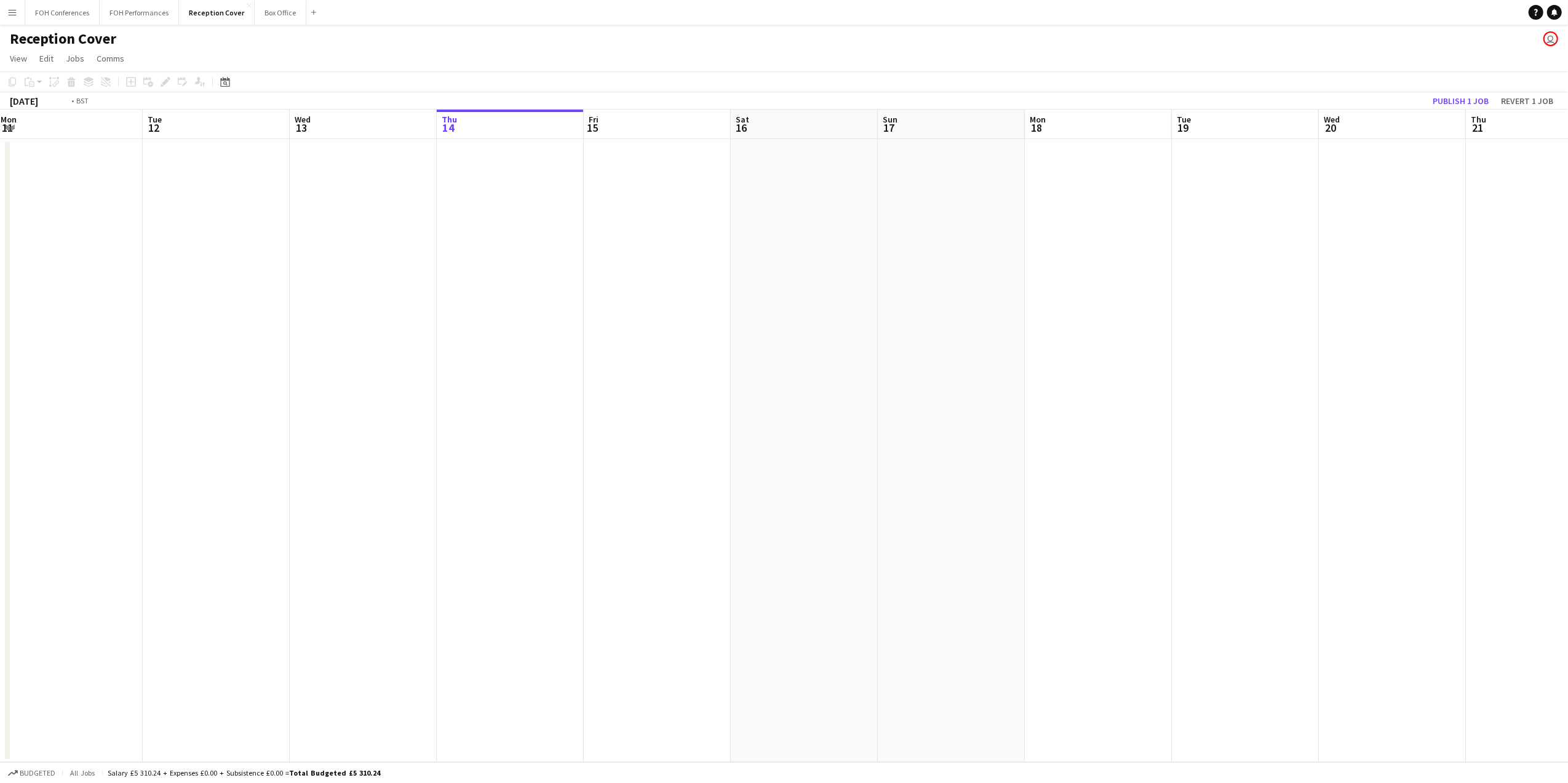
drag, startPoint x: 196, startPoint y: 129, endPoint x: 955, endPoint y: 130, distance: 759.0
click at [956, 130] on app-calendar-viewport "Sat 9 Sun 10 Mon 11 Tue 12 Wed 13 Thu 14 Fri 15 Sat 16 Sun 17 Mon 18 Tue 19 Wed…" at bounding box center [784, 436] width 1568 height 652
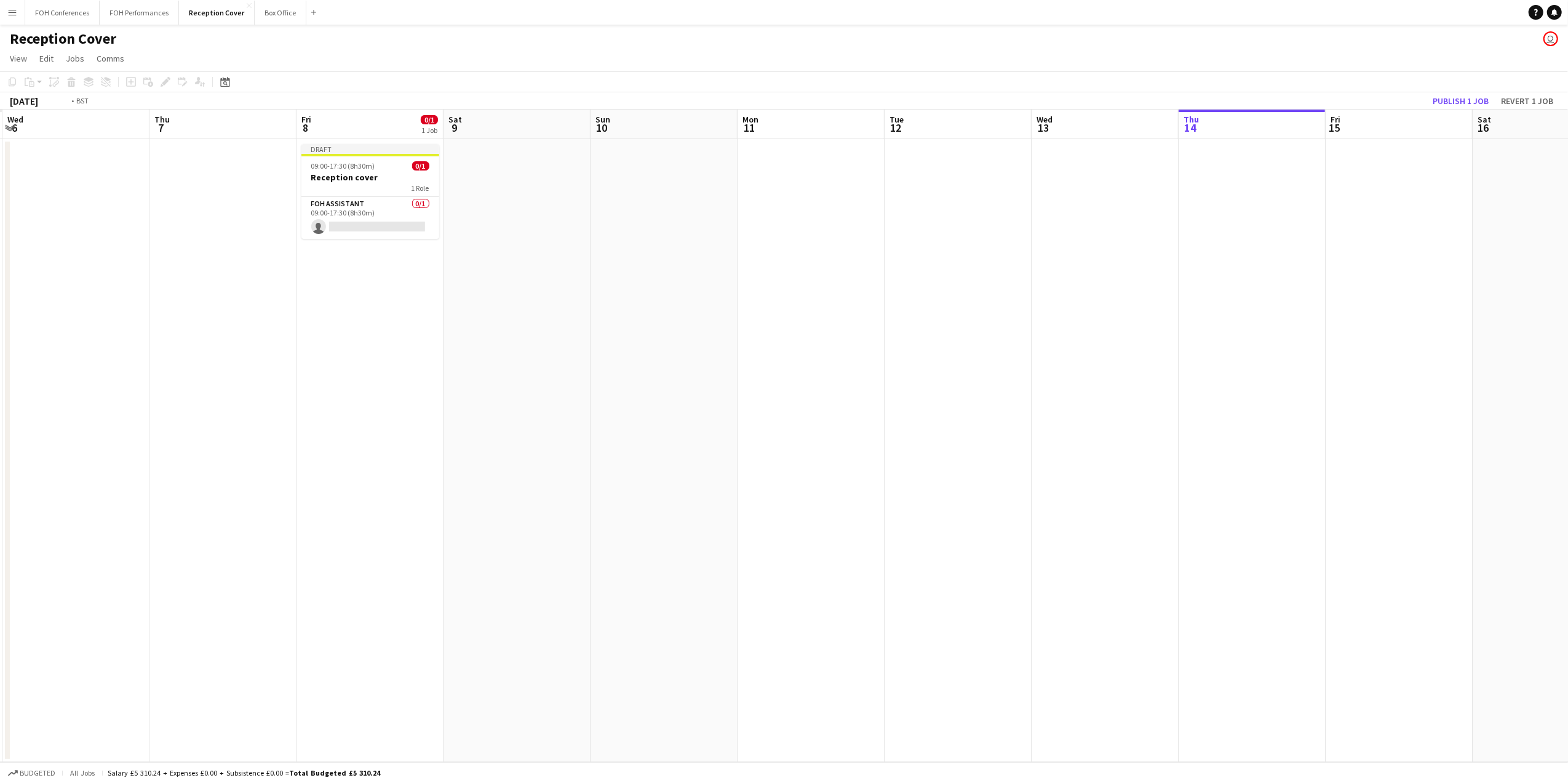
scroll to position [0, 281]
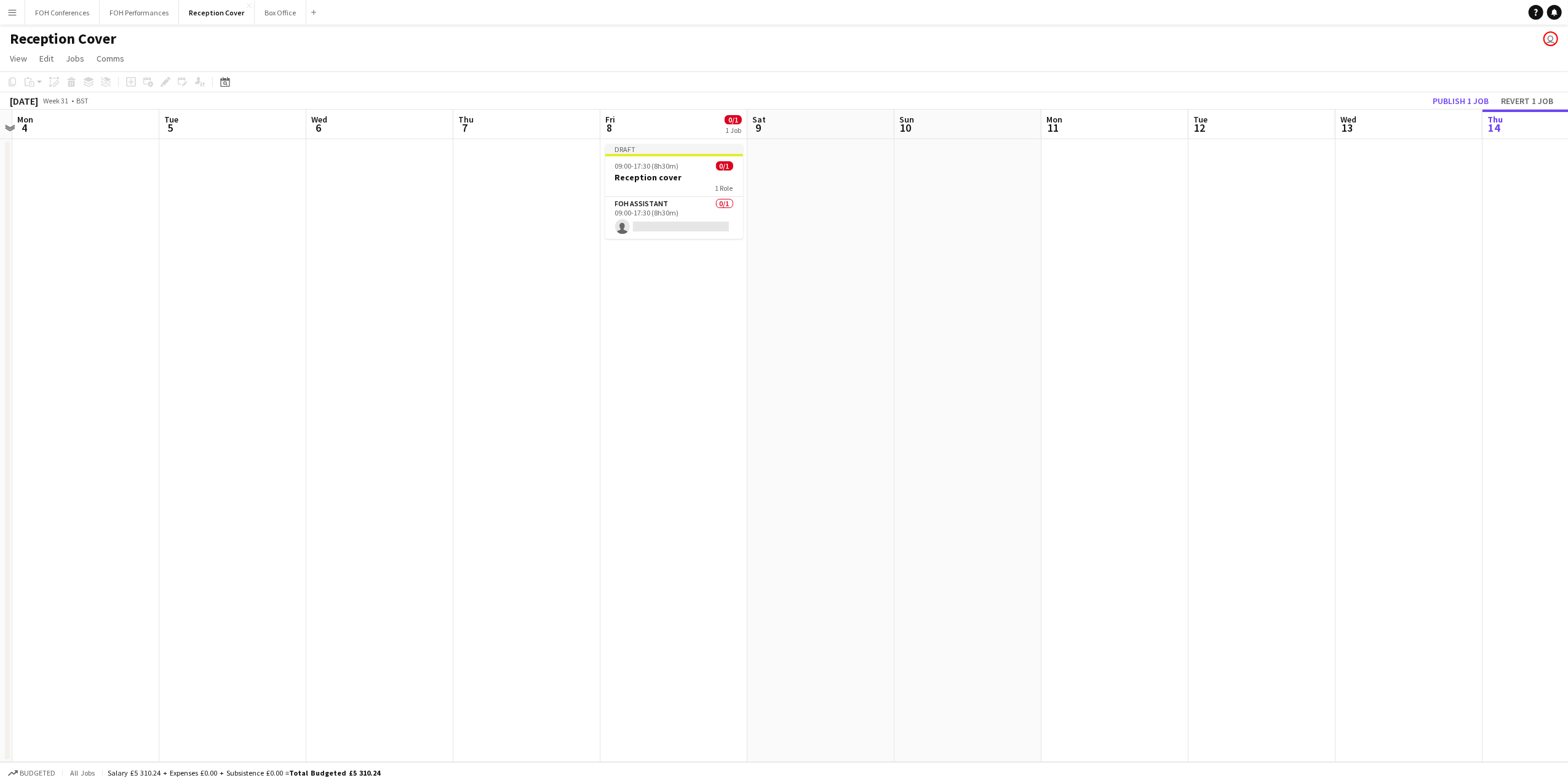
drag, startPoint x: 225, startPoint y: 124, endPoint x: 951, endPoint y: 151, distance: 726.5
click at [951, 151] on app-calendar-viewport "Sat 2 Sun 3 Mon 4 Tue 5 Wed 6 Thu 7 Fri 8 0/1 1 Job Sat 9 Sun 10 Mon 11 Tue 12 …" at bounding box center [784, 436] width 1568 height 652
click at [640, 160] on app-job-card "Draft 09:00-17:30 (8h30m) 0/1 Reception cover 1 Role FOH Assistant 0/1 09:00-17…" at bounding box center [674, 192] width 138 height 95
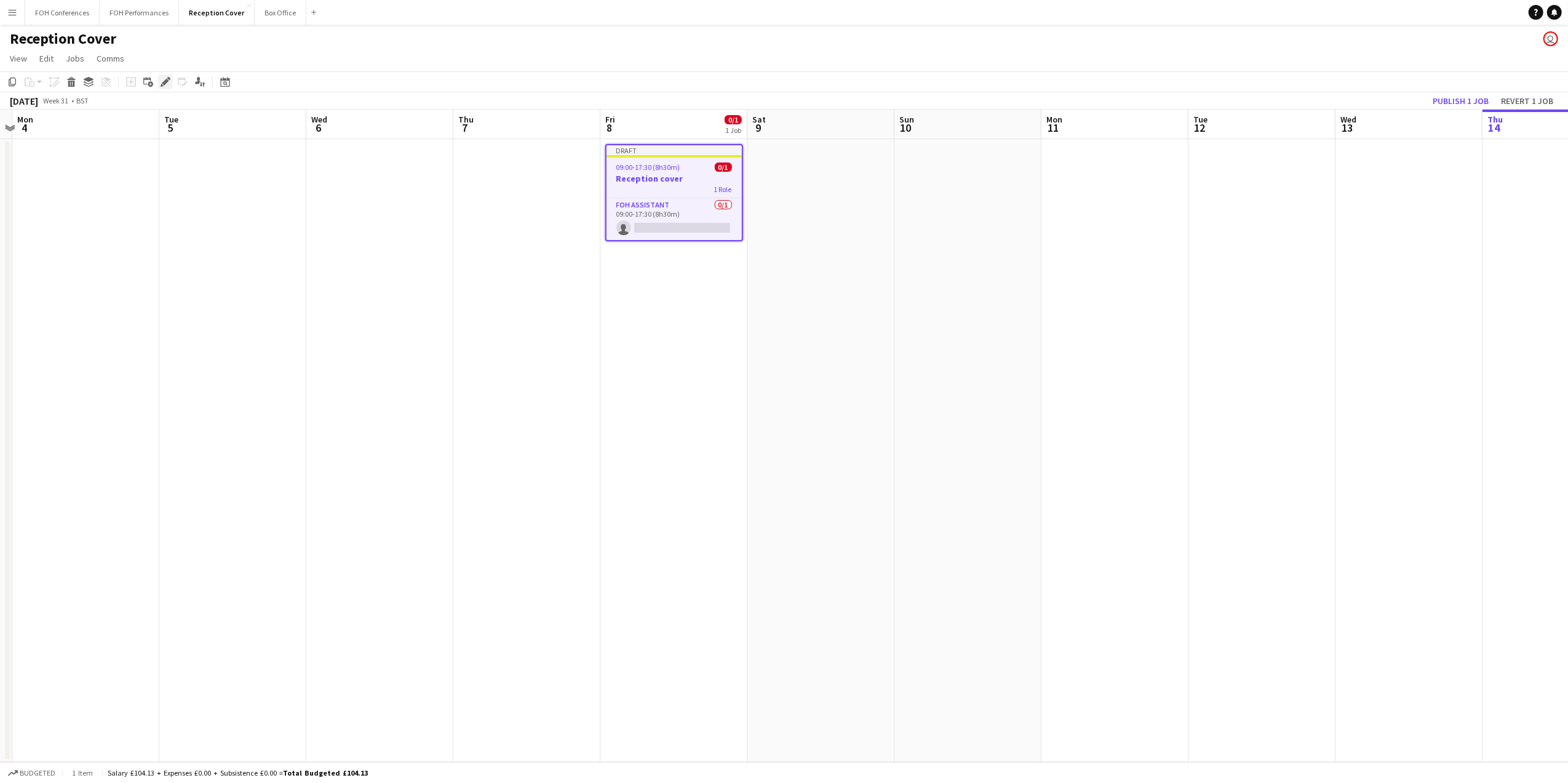
click at [166, 82] on icon at bounding box center [165, 82] width 7 height 7
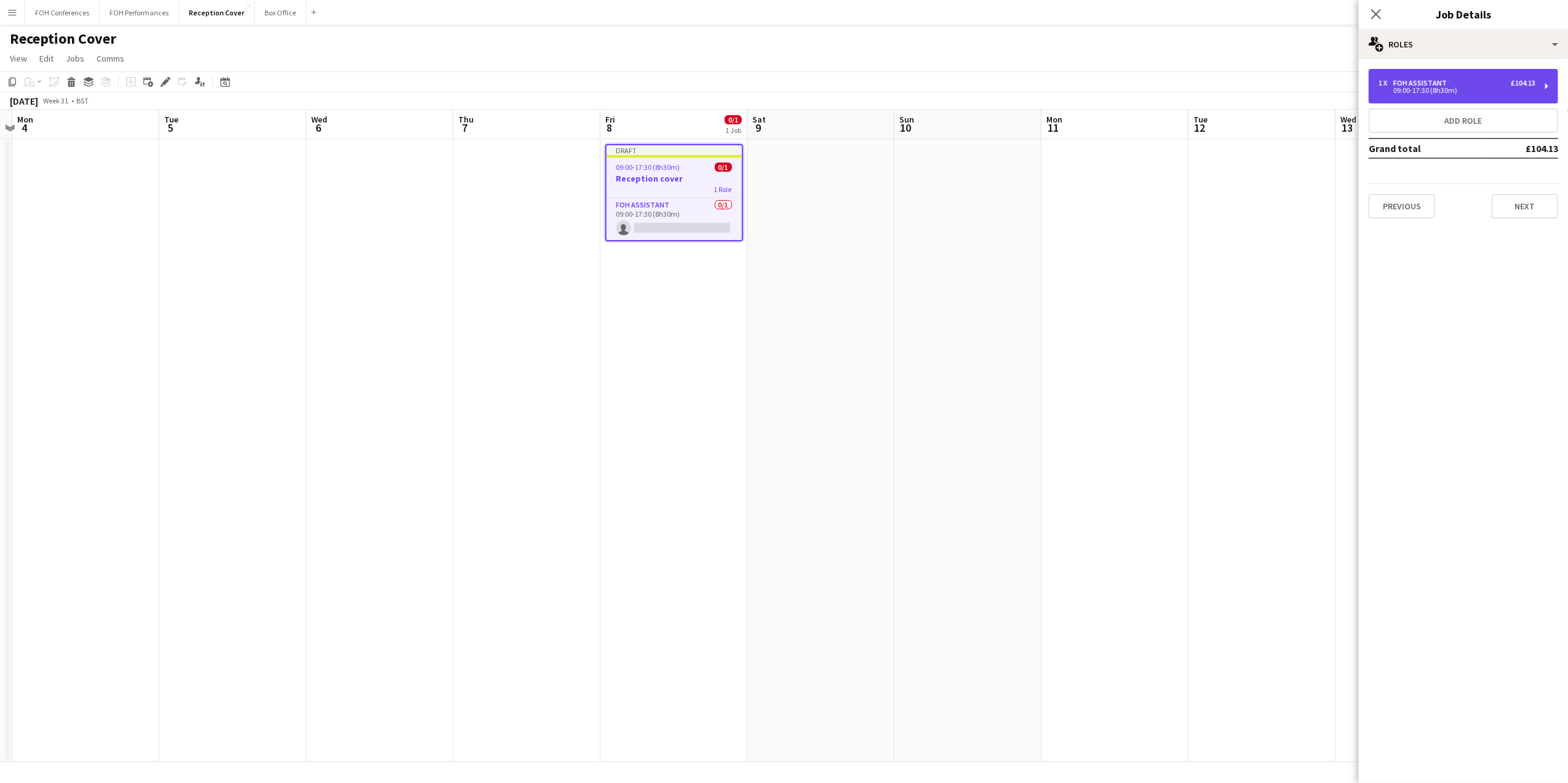
click at [1481, 93] on div "09:00-17:30 (8h30m)" at bounding box center [1457, 91] width 157 height 6
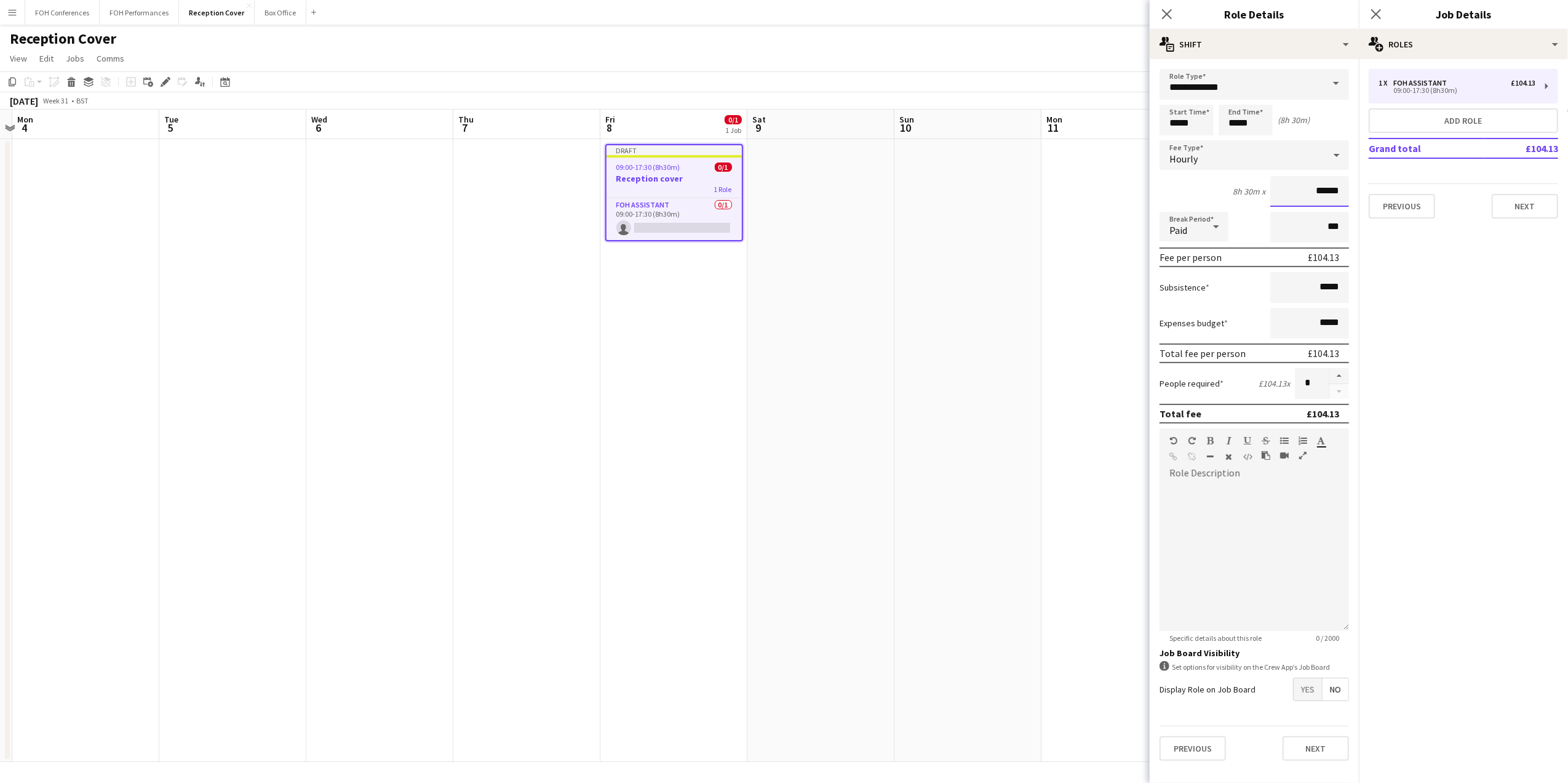
click at [1344, 182] on input "******" at bounding box center [1309, 192] width 78 height 31
type input "******"
click at [743, 59] on app-page-menu "View Day view expanded Day view collapsed Month view Date picker Jump to today …" at bounding box center [784, 59] width 1568 height 23
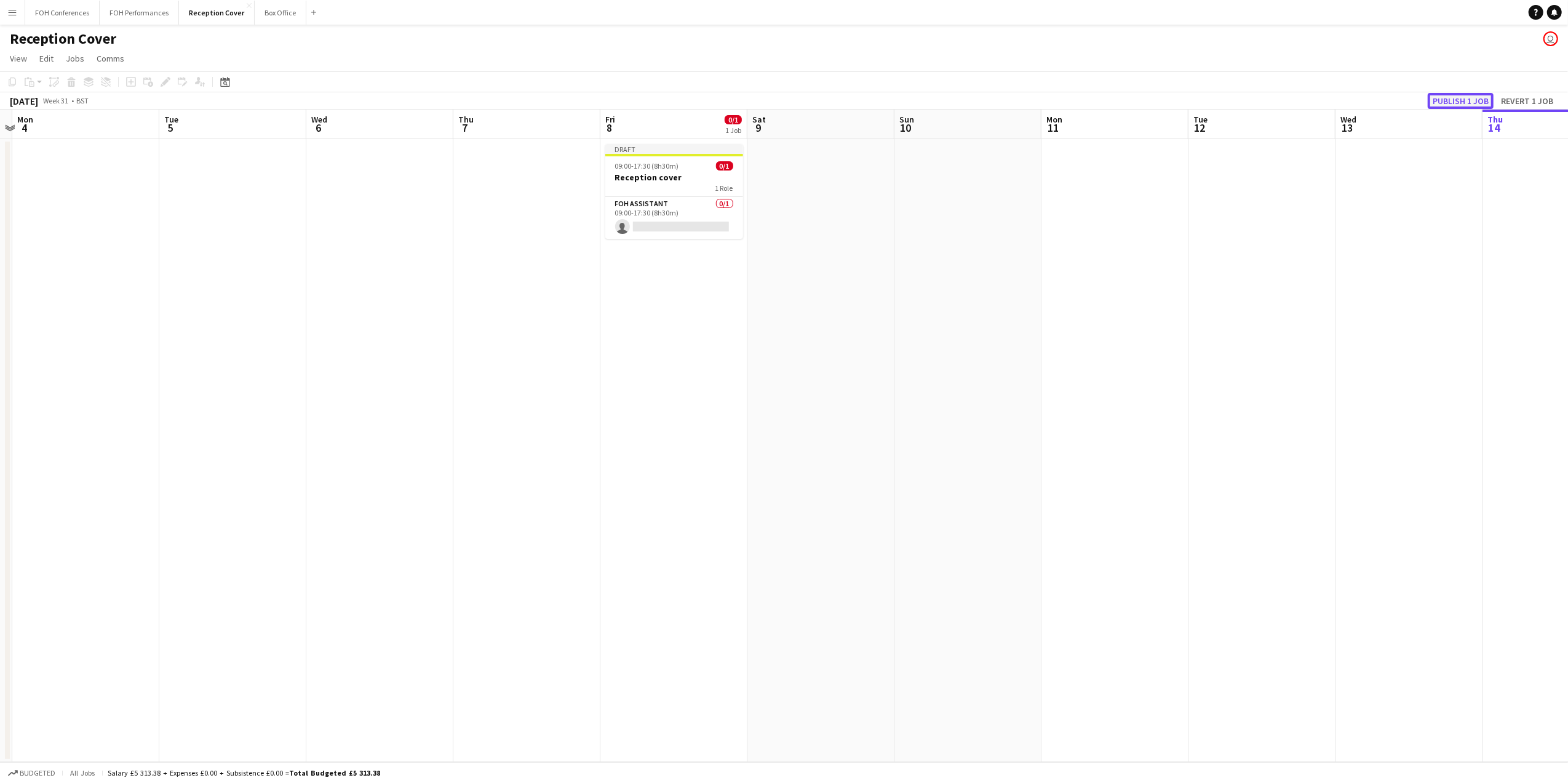
click at [1445, 104] on button "Publish 1 job" at bounding box center [1460, 100] width 66 height 16
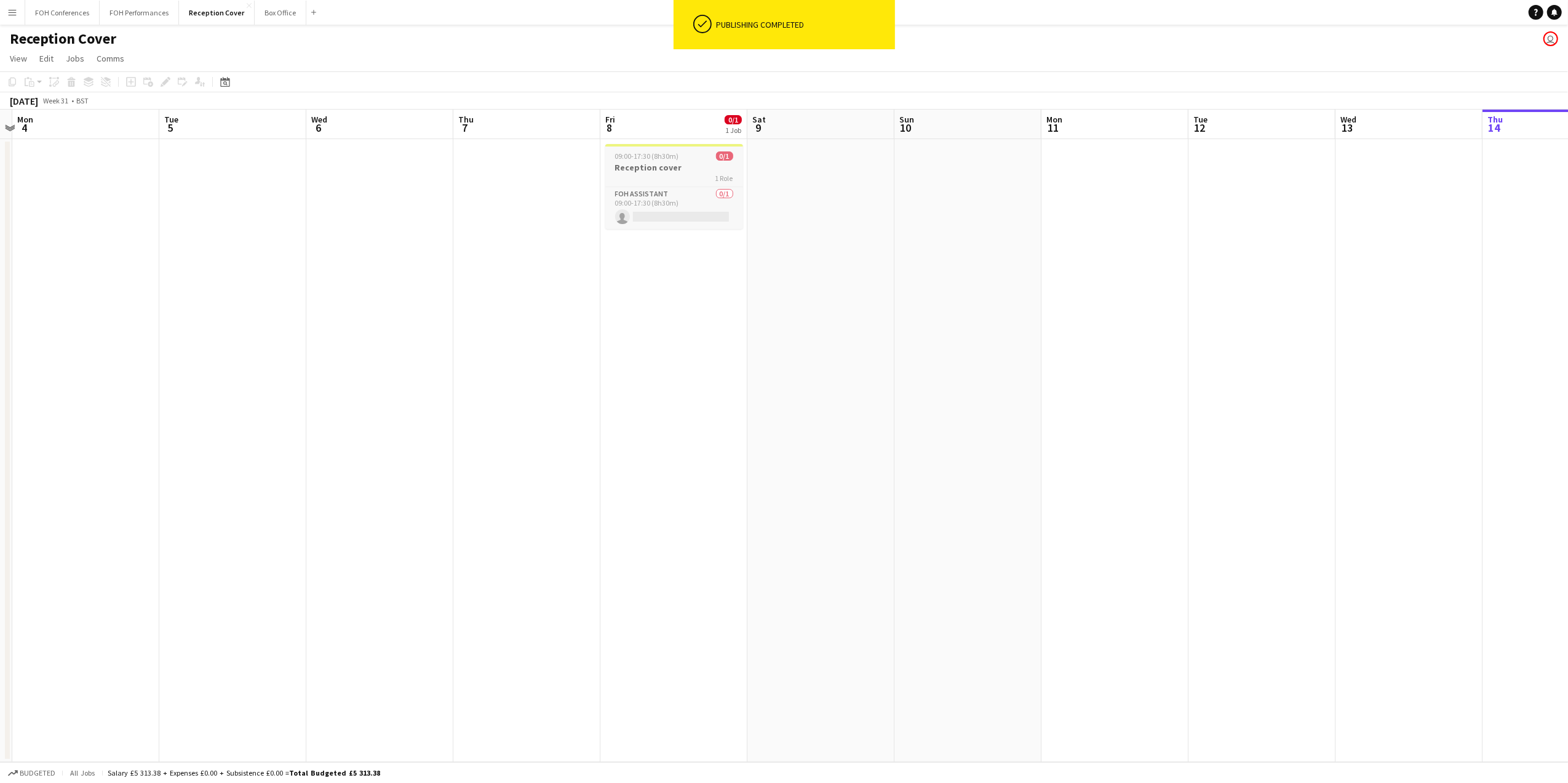
click at [678, 168] on h3 "Reception cover" at bounding box center [674, 168] width 138 height 11
click at [677, 224] on app-card-role "FOH Assistant 0/1 09:00-17:30 (8h30m) single-neutral-actions" at bounding box center [674, 209] width 135 height 42
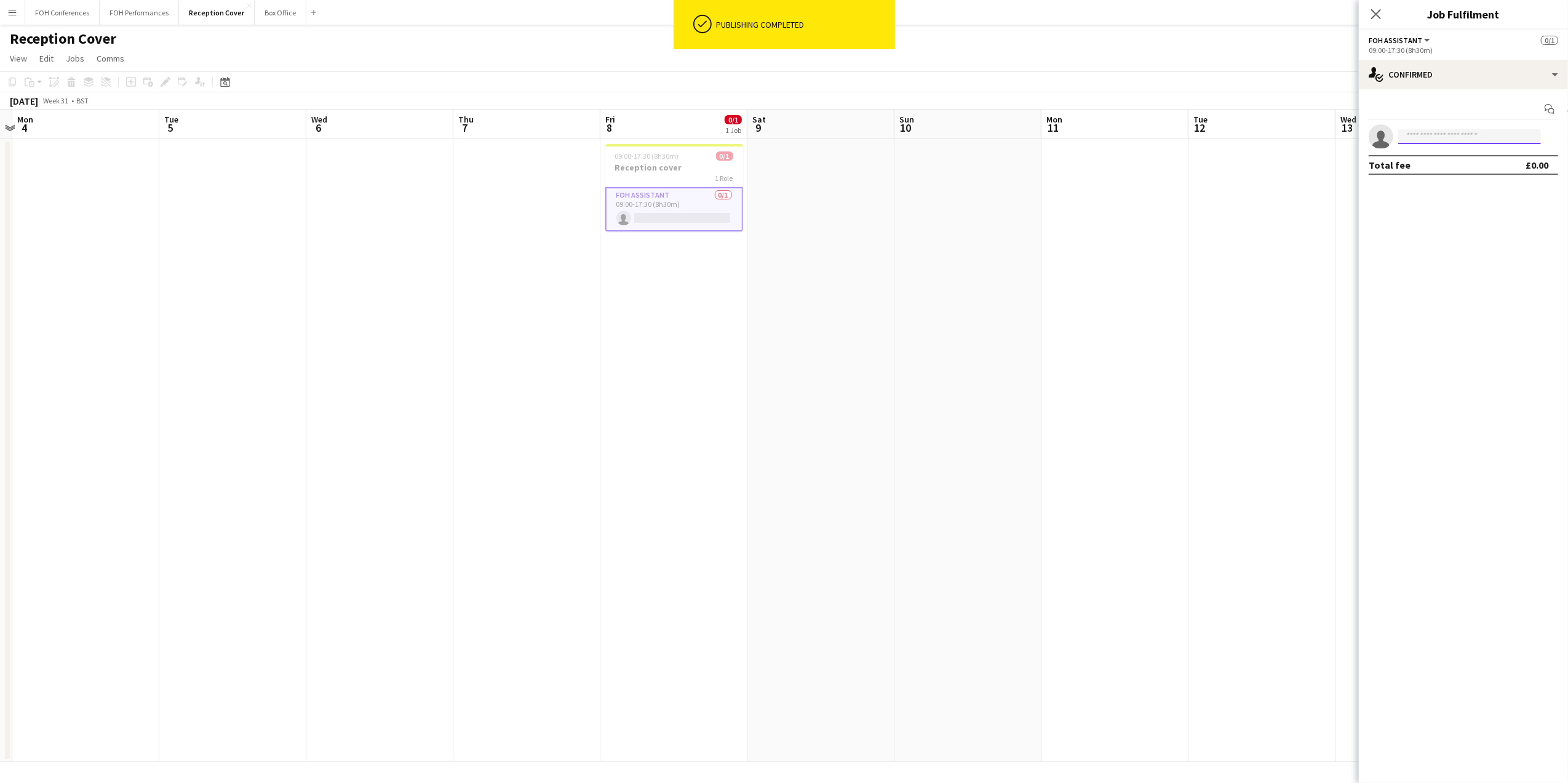
click at [1427, 129] on input at bounding box center [1470, 137] width 143 height 15
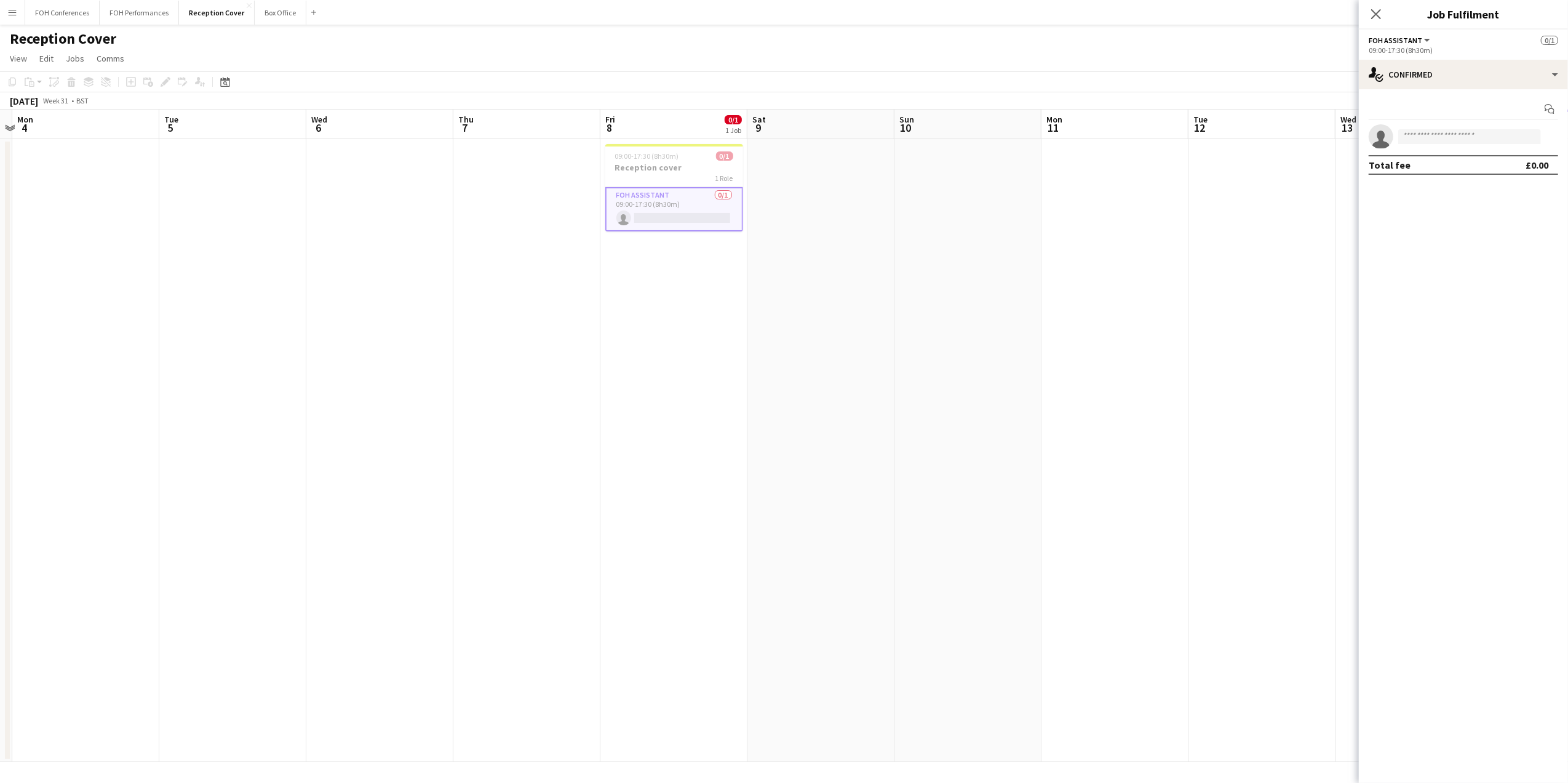
click at [1231, 38] on div "Reception Cover user" at bounding box center [784, 36] width 1568 height 23
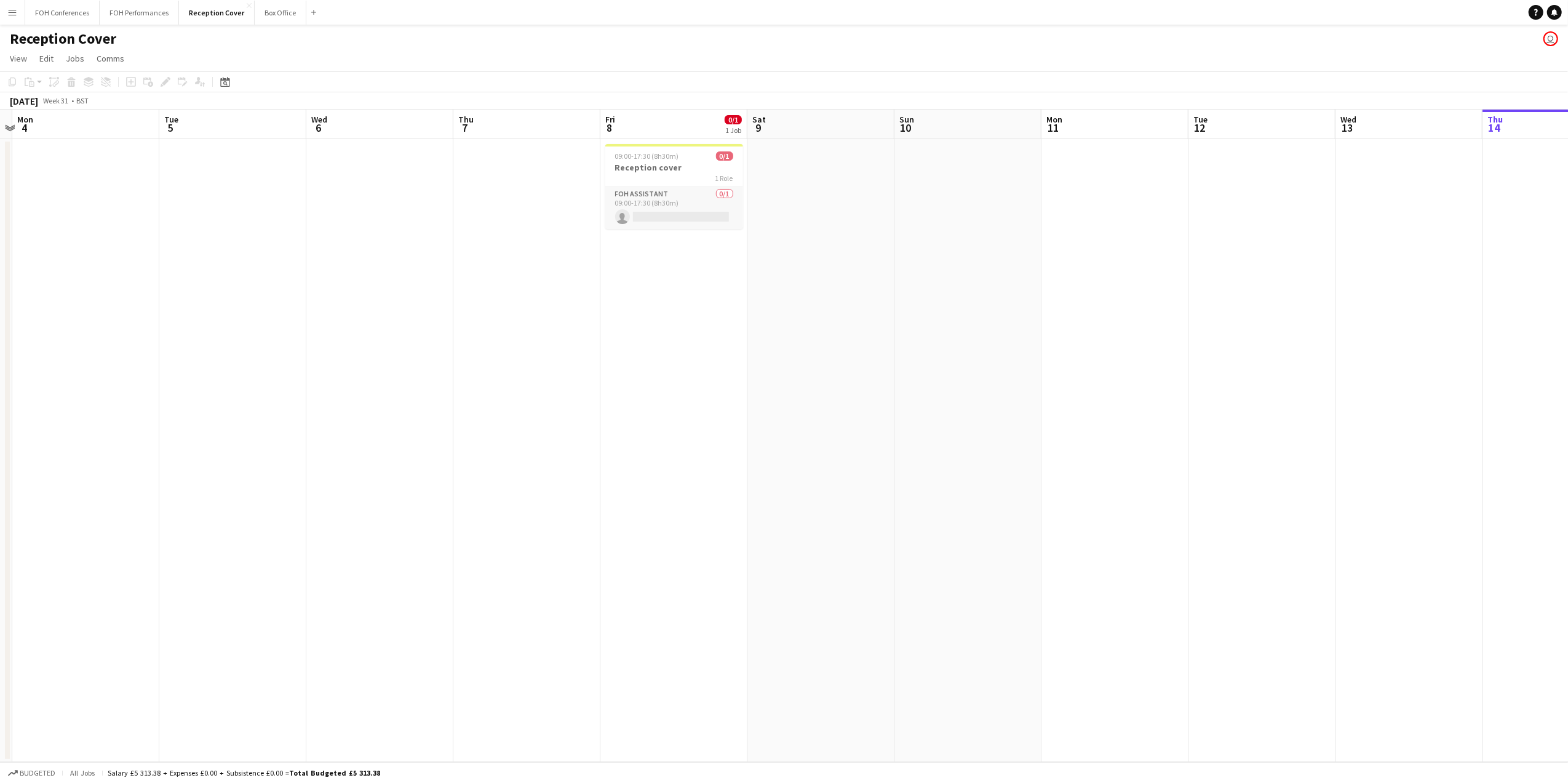
click at [674, 227] on app-card-role "FOH Assistant 0/1 09:00-17:30 (8h30m) single-neutral-actions" at bounding box center [674, 207] width 138 height 42
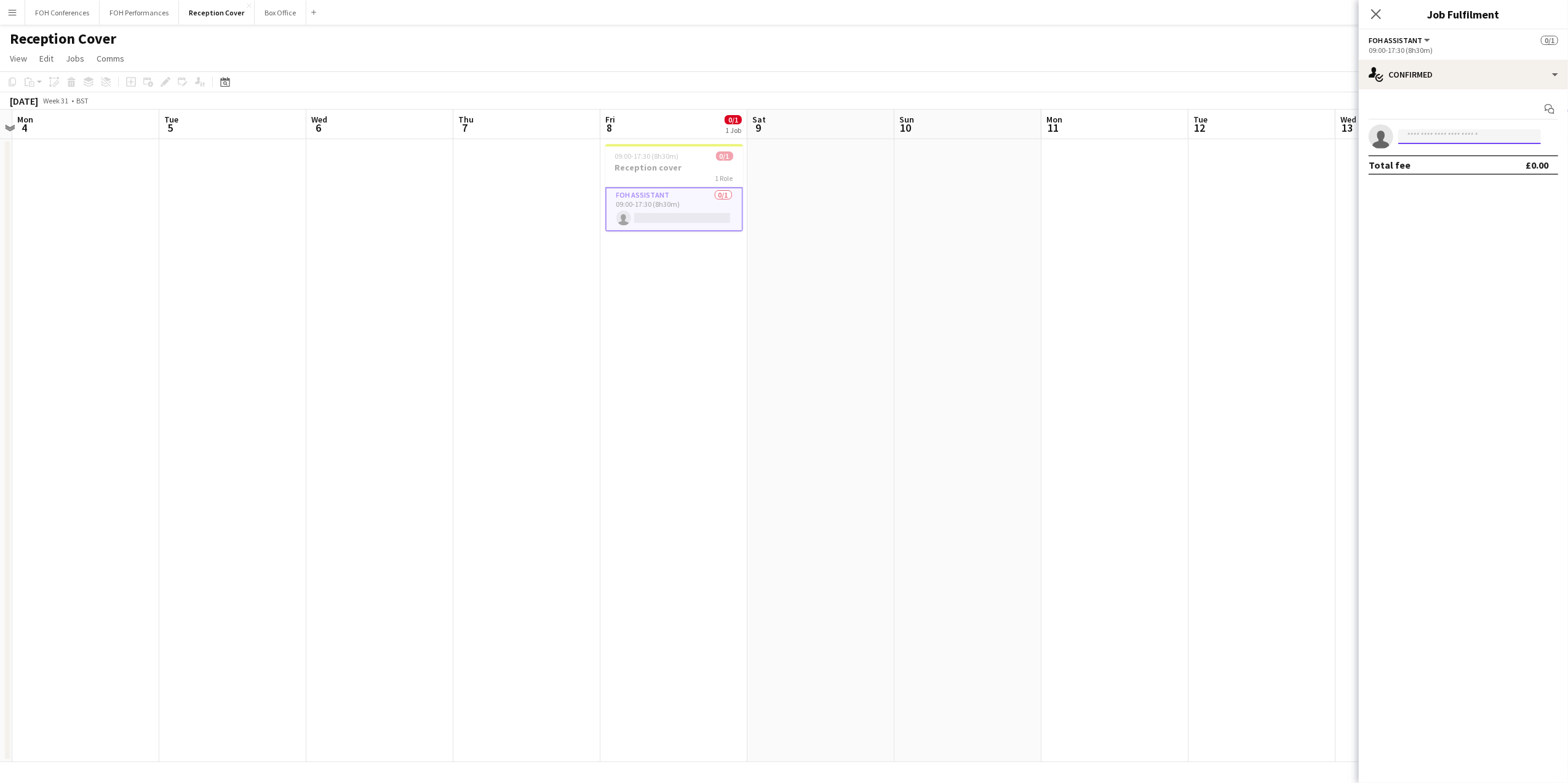
click at [1441, 140] on input at bounding box center [1470, 137] width 143 height 15
click at [626, 80] on app-toolbar "Copy Paste Paste Ctrl+V Paste with crew Ctrl+Shift+V Paste linked Job Delete Gr…" at bounding box center [784, 82] width 1568 height 21
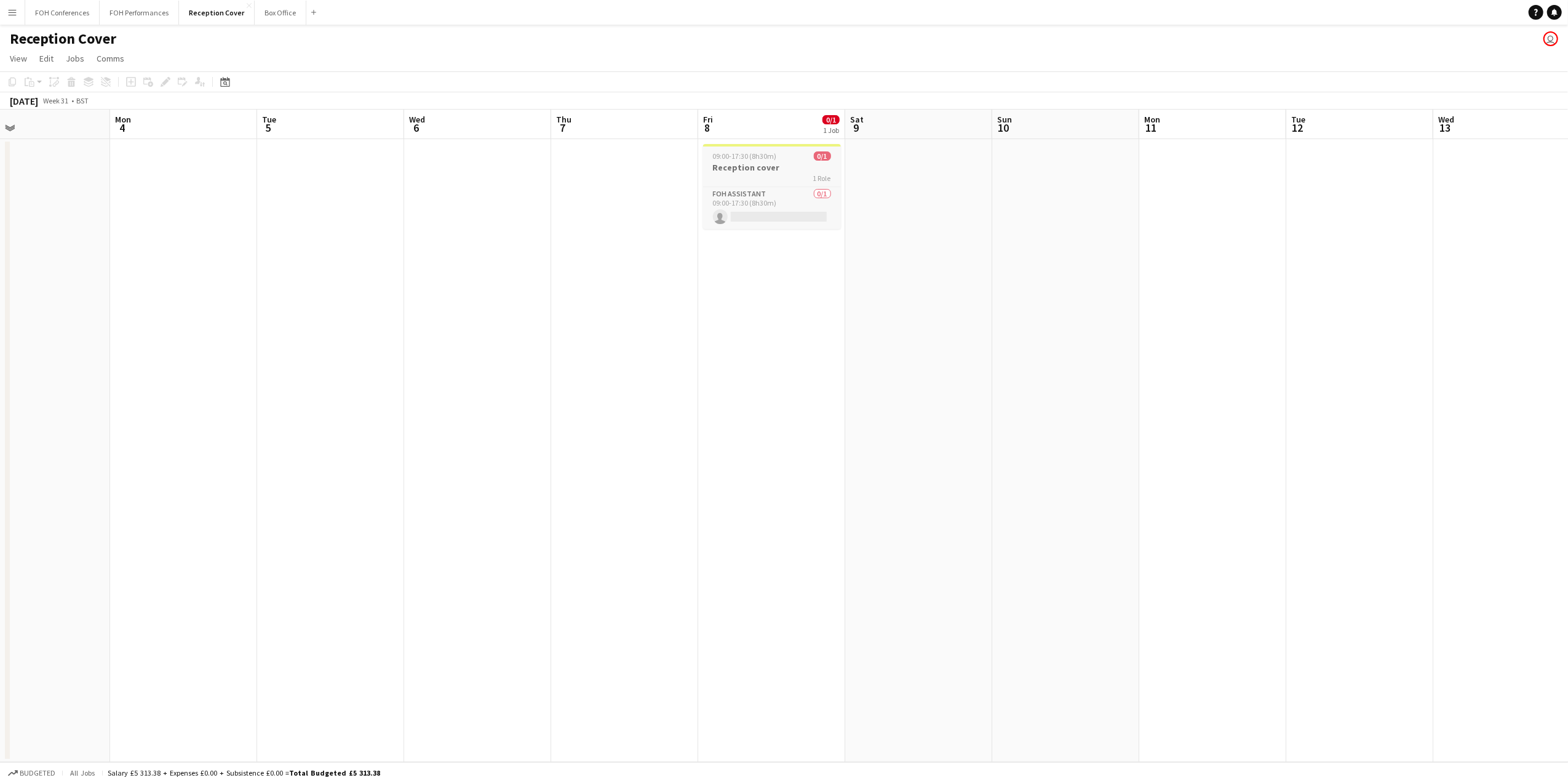
drag, startPoint x: 636, startPoint y: 166, endPoint x: 701, endPoint y: 178, distance: 66.1
click at [701, 178] on app-calendar-viewport "Thu 31 Fri 1 Sat 2 Sun 3 Mon 4 Tue 5 Wed 6 Thu 7 Fri 8 0/1 1 Job Sat 9 Sun 10 M…" at bounding box center [784, 436] width 1568 height 652
click at [741, 166] on h3 "Reception cover" at bounding box center [739, 168] width 138 height 11
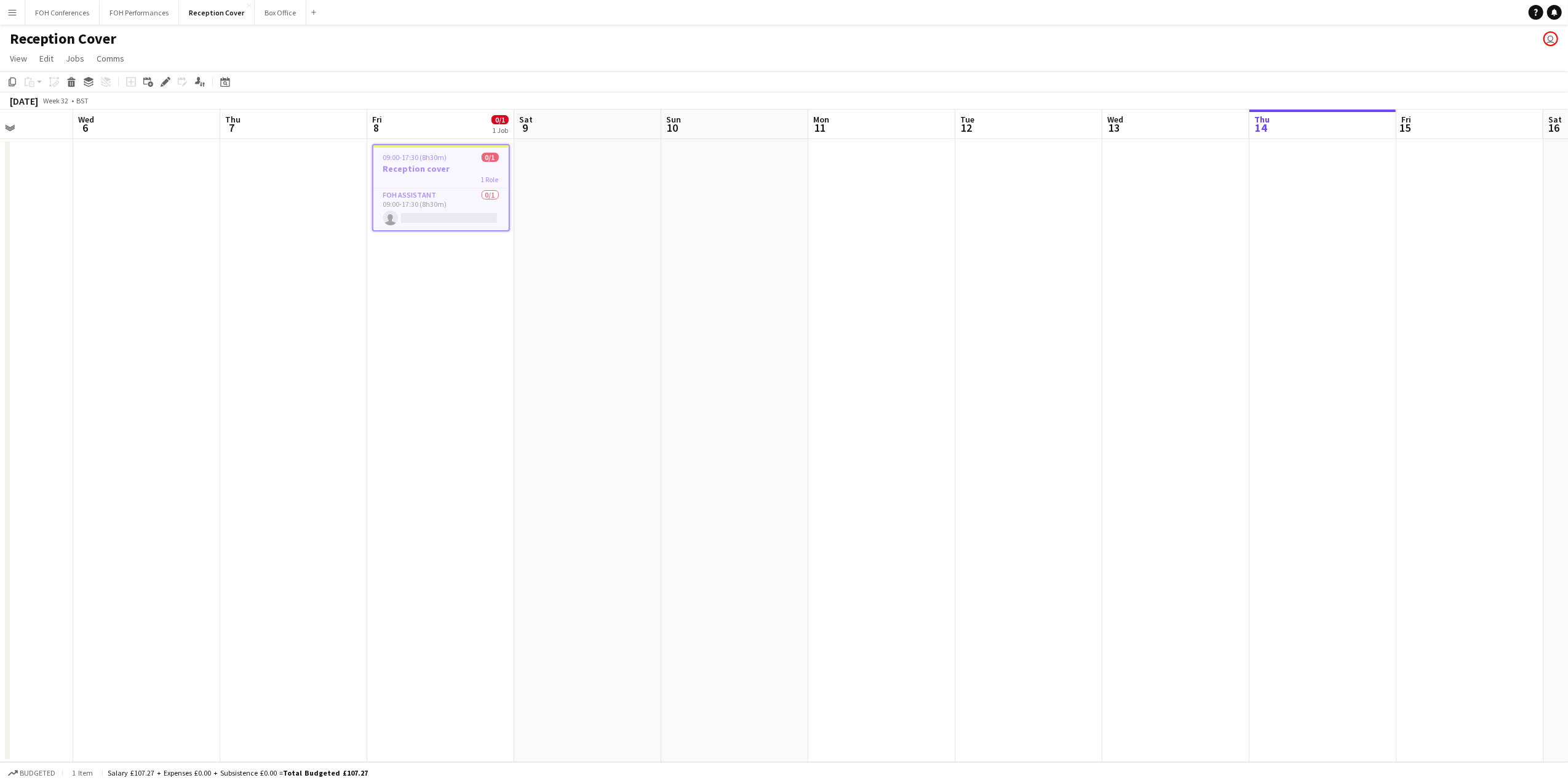
scroll to position [0, 522]
drag, startPoint x: 1280, startPoint y: 144, endPoint x: 973, endPoint y: 144, distance: 307.0
click at [973, 144] on app-calendar-viewport "Sat 2 Sun 3 Mon 4 Tue 5 Wed 6 Thu 7 Fri 8 0/1 1 Job Sat 9 Sun 10 Mon 11 Tue 12 …" at bounding box center [784, 436] width 1568 height 652
click at [1275, 163] on app-date-cell at bounding box center [1316, 451] width 147 height 622
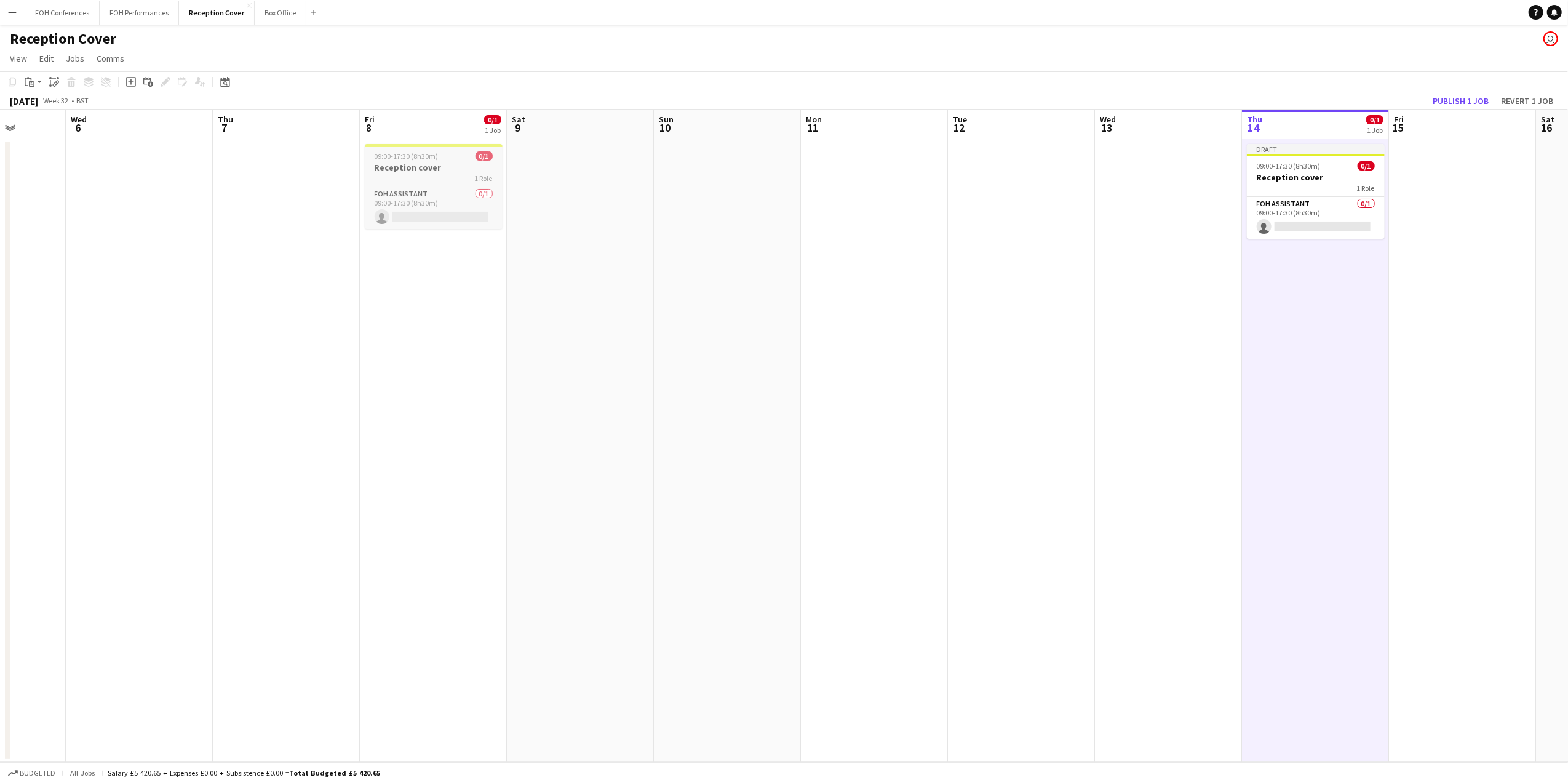
click at [448, 173] on div "1 Role" at bounding box center [433, 178] width 138 height 10
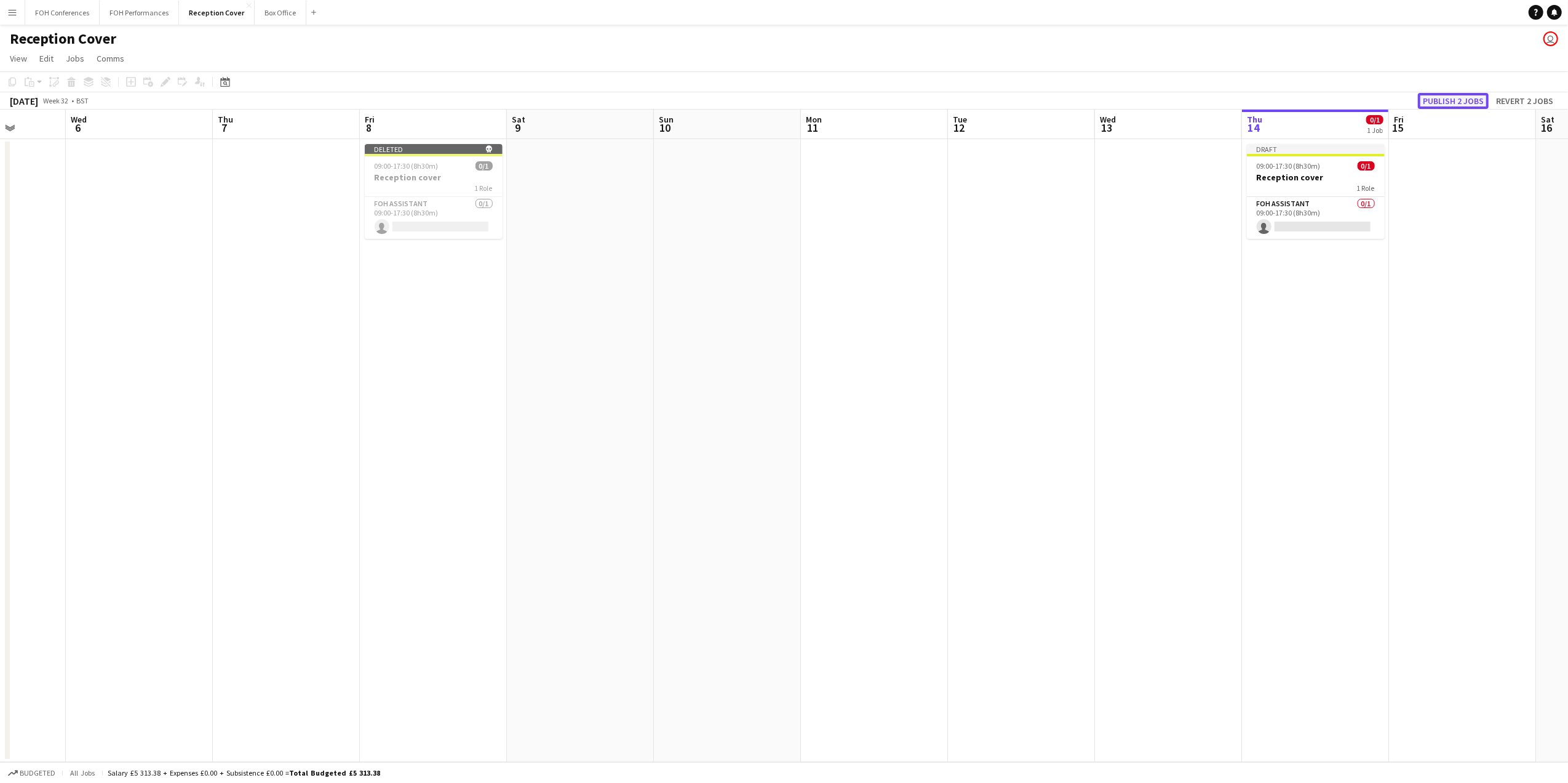
click at [1443, 96] on button "Publish 2 jobs" at bounding box center [1453, 100] width 71 height 16
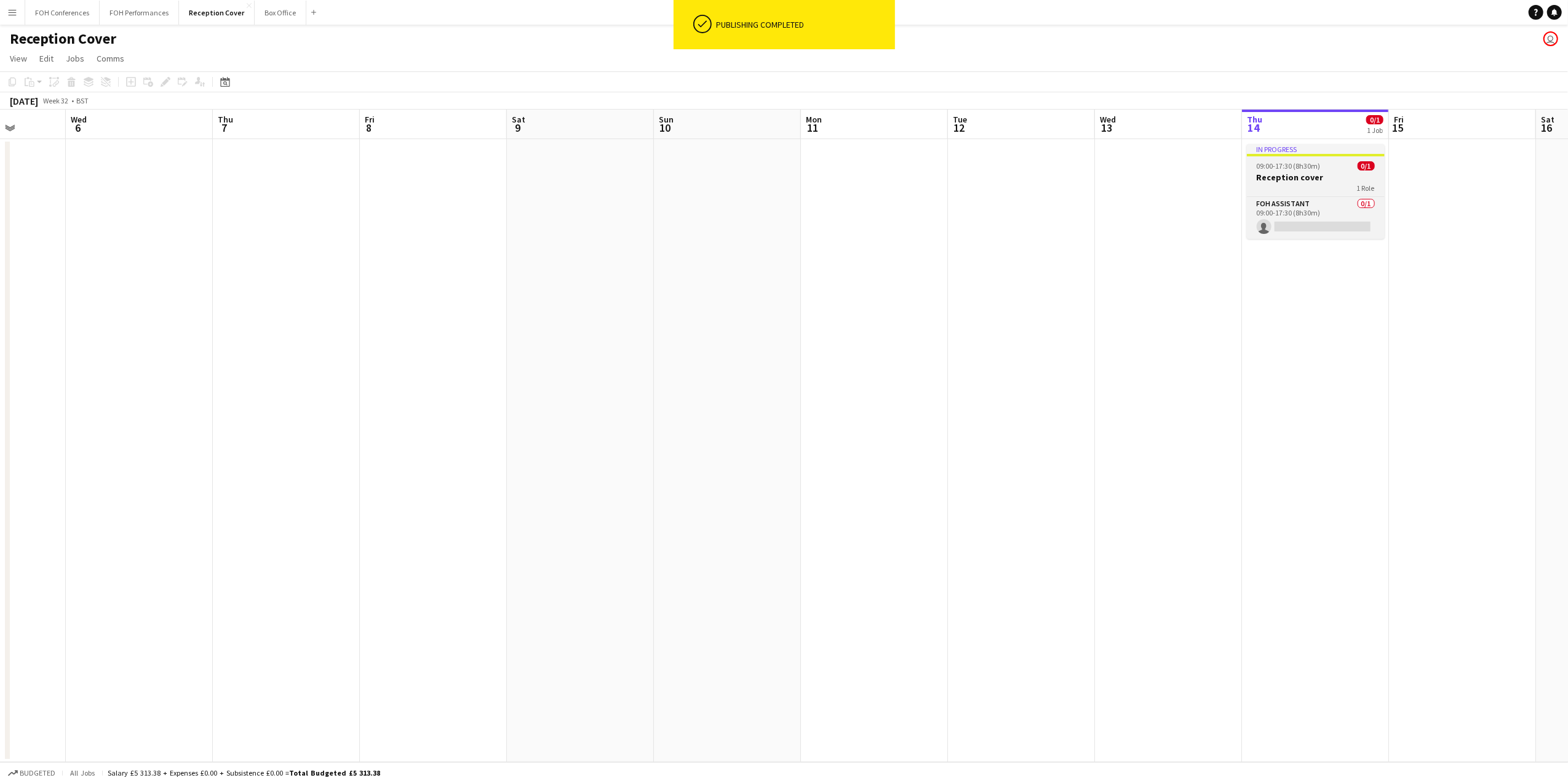
click at [1288, 168] on span "09:00-17:30 (8h30m)" at bounding box center [1289, 166] width 64 height 9
click at [163, 85] on icon at bounding box center [162, 85] width 3 height 3
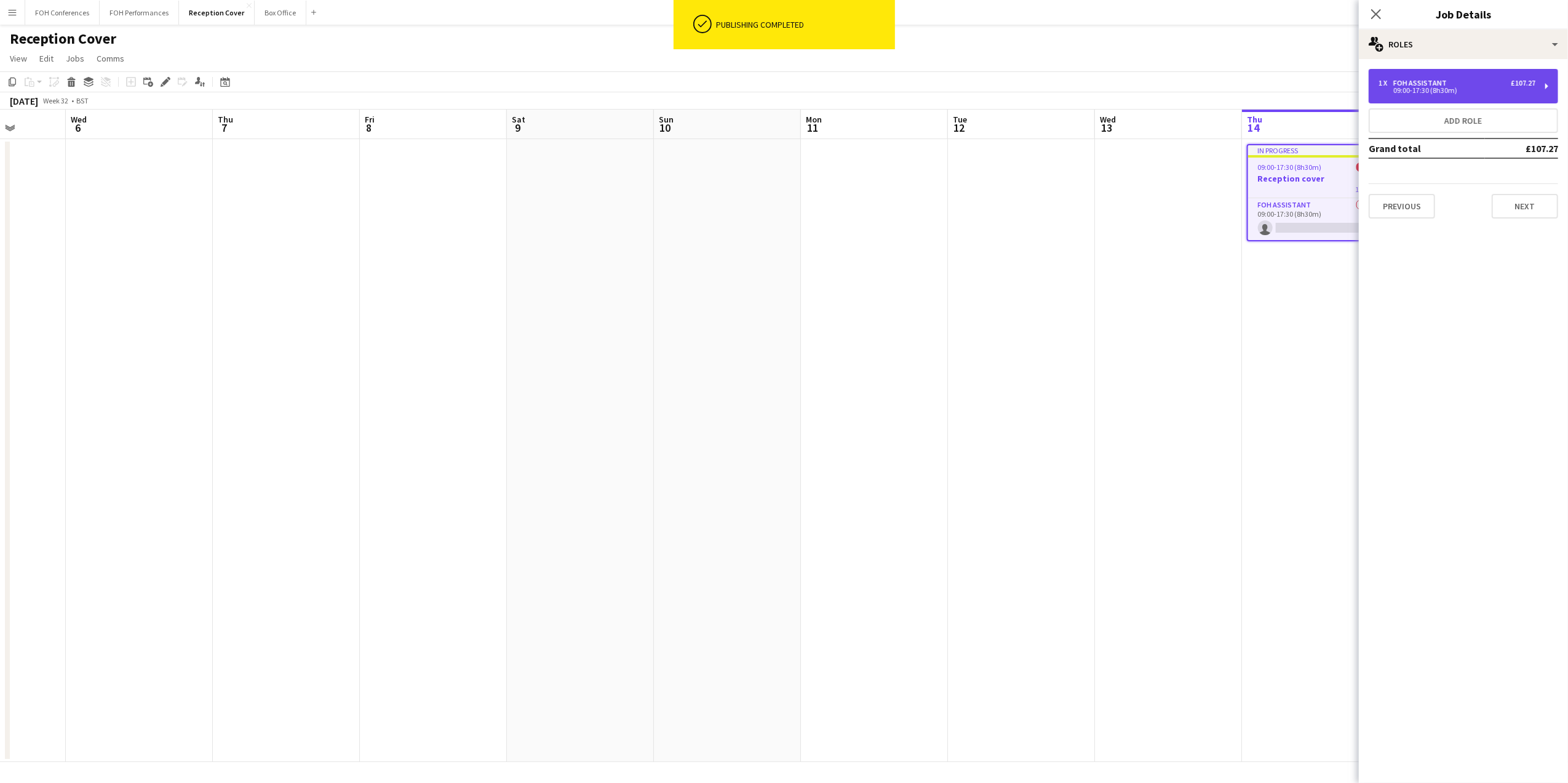
click at [1465, 94] on div "1 x FOH Assistant £107.27 09:00-17:30 (8h30m)" at bounding box center [1463, 86] width 189 height 35
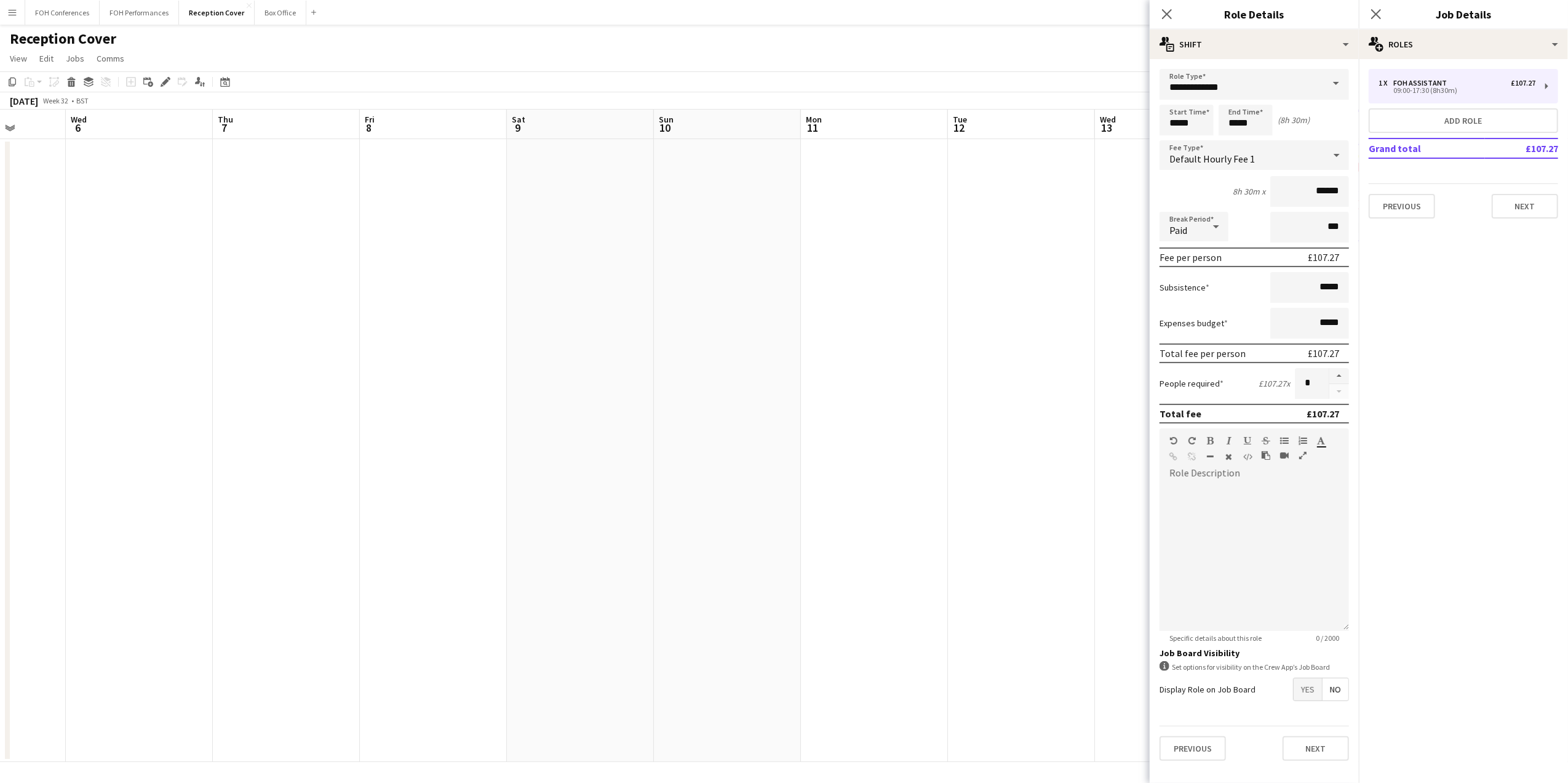
click at [1065, 52] on app-page-menu "View Day view expanded Day view collapsed Month view Date picker Jump to today …" at bounding box center [784, 59] width 1568 height 23
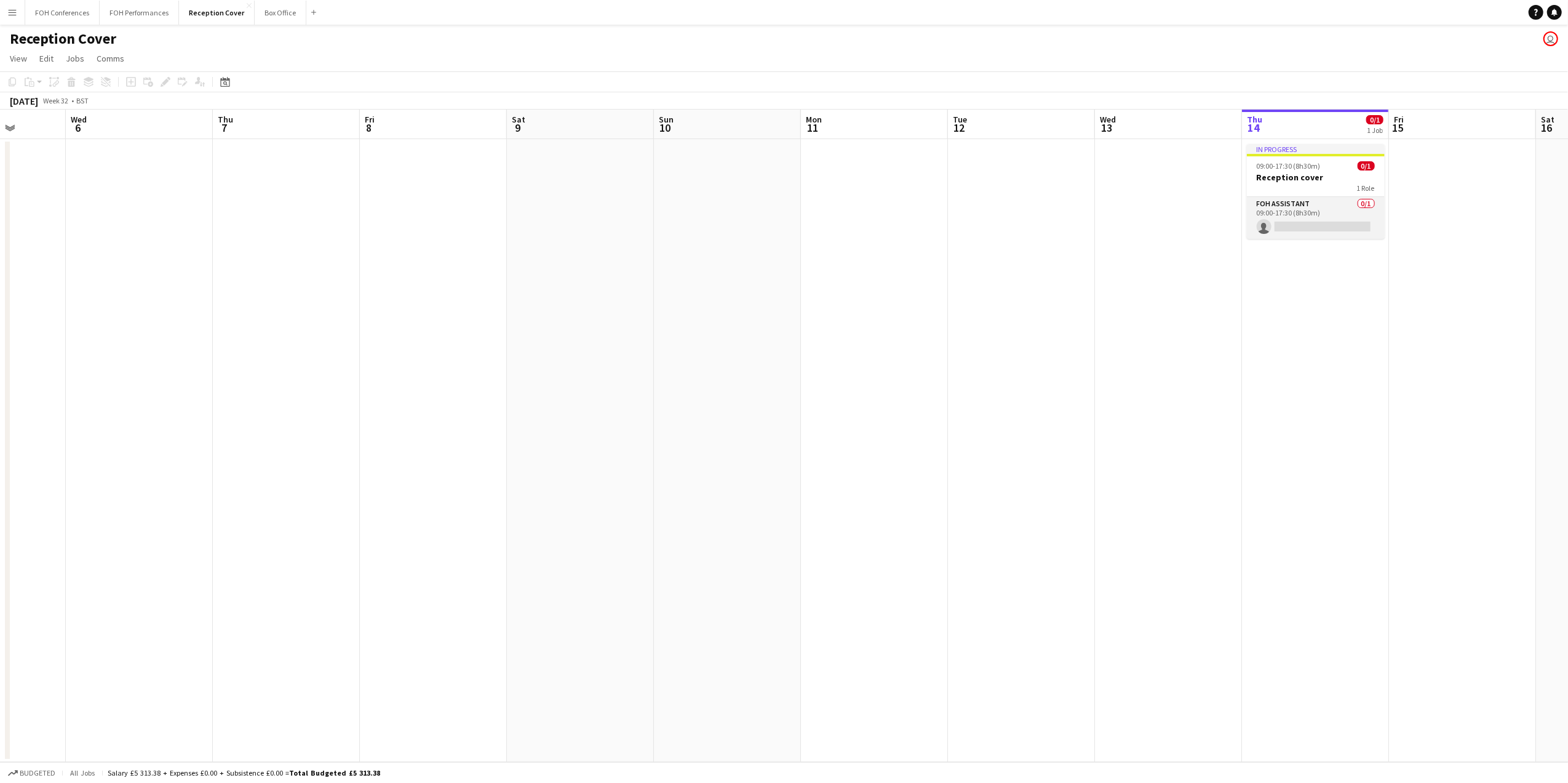
click at [1299, 221] on app-card-role "FOH Assistant 0/1 09:00-17:30 (8h30m) single-neutral-actions" at bounding box center [1316, 217] width 138 height 42
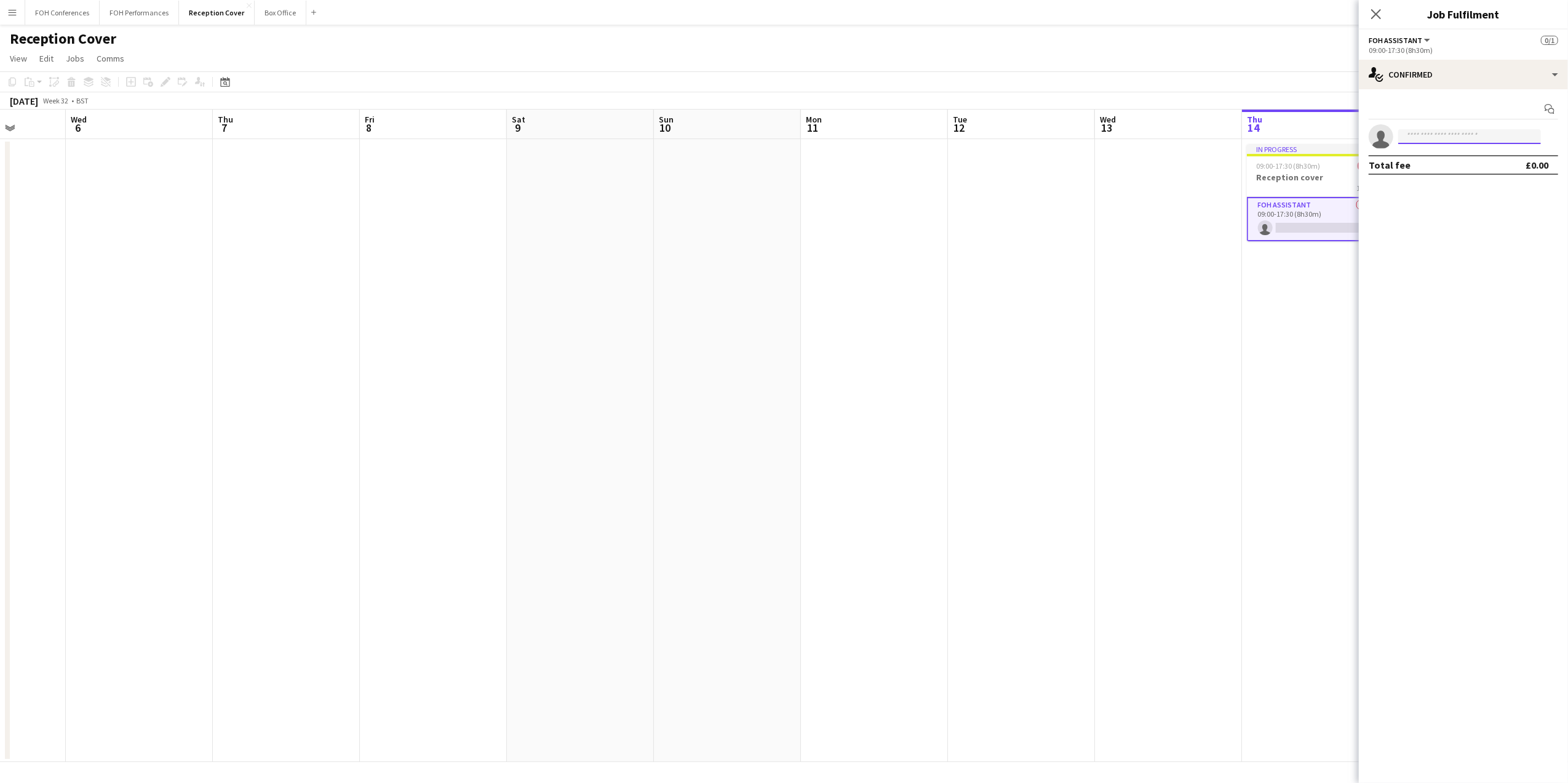
click at [1454, 135] on input at bounding box center [1470, 137] width 143 height 15
type input "***"
click at [1450, 158] on span "[PERSON_NAME]" at bounding box center [1444, 154] width 71 height 11
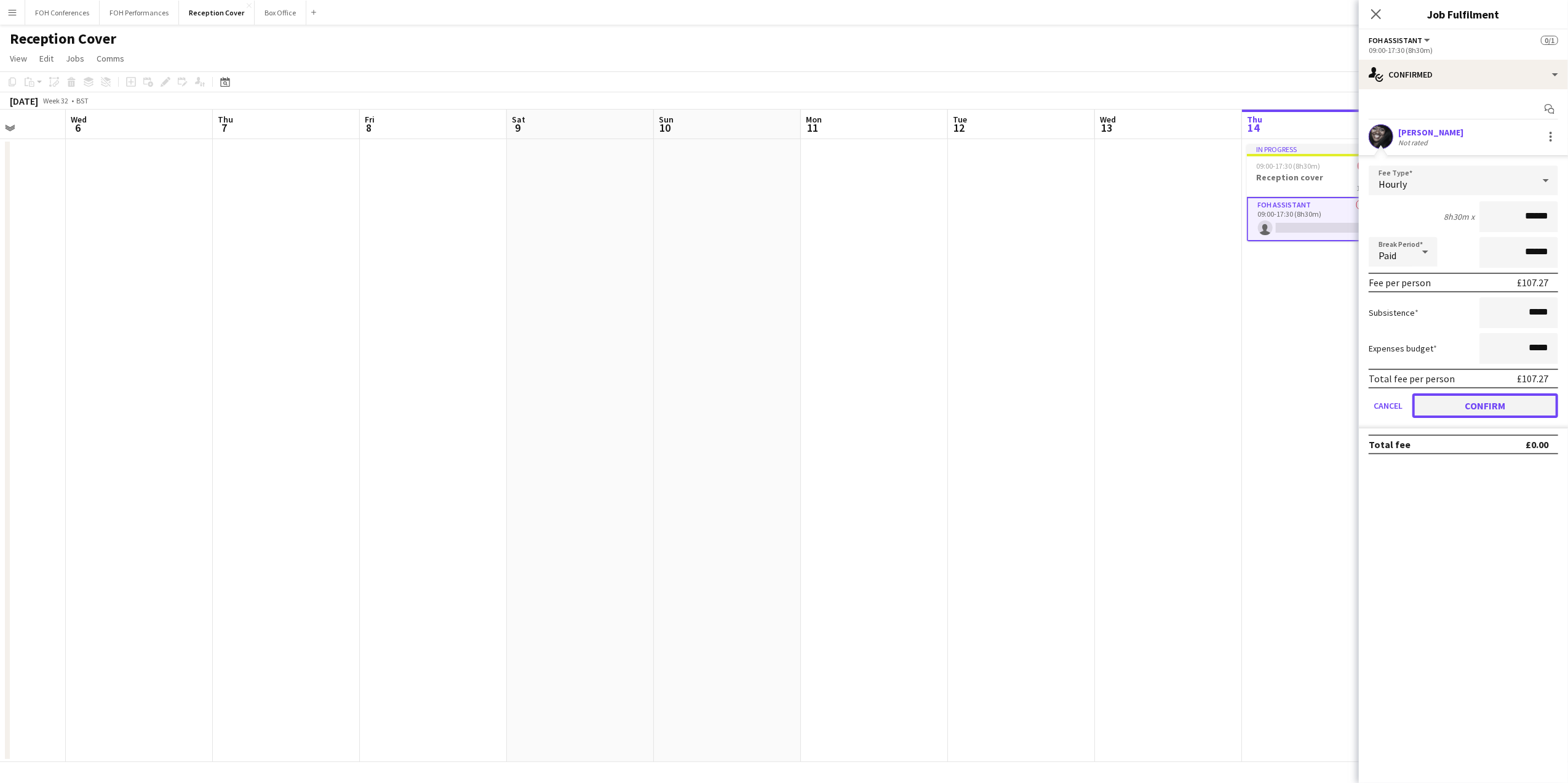
click at [1499, 404] on button "Confirm" at bounding box center [1485, 405] width 146 height 25
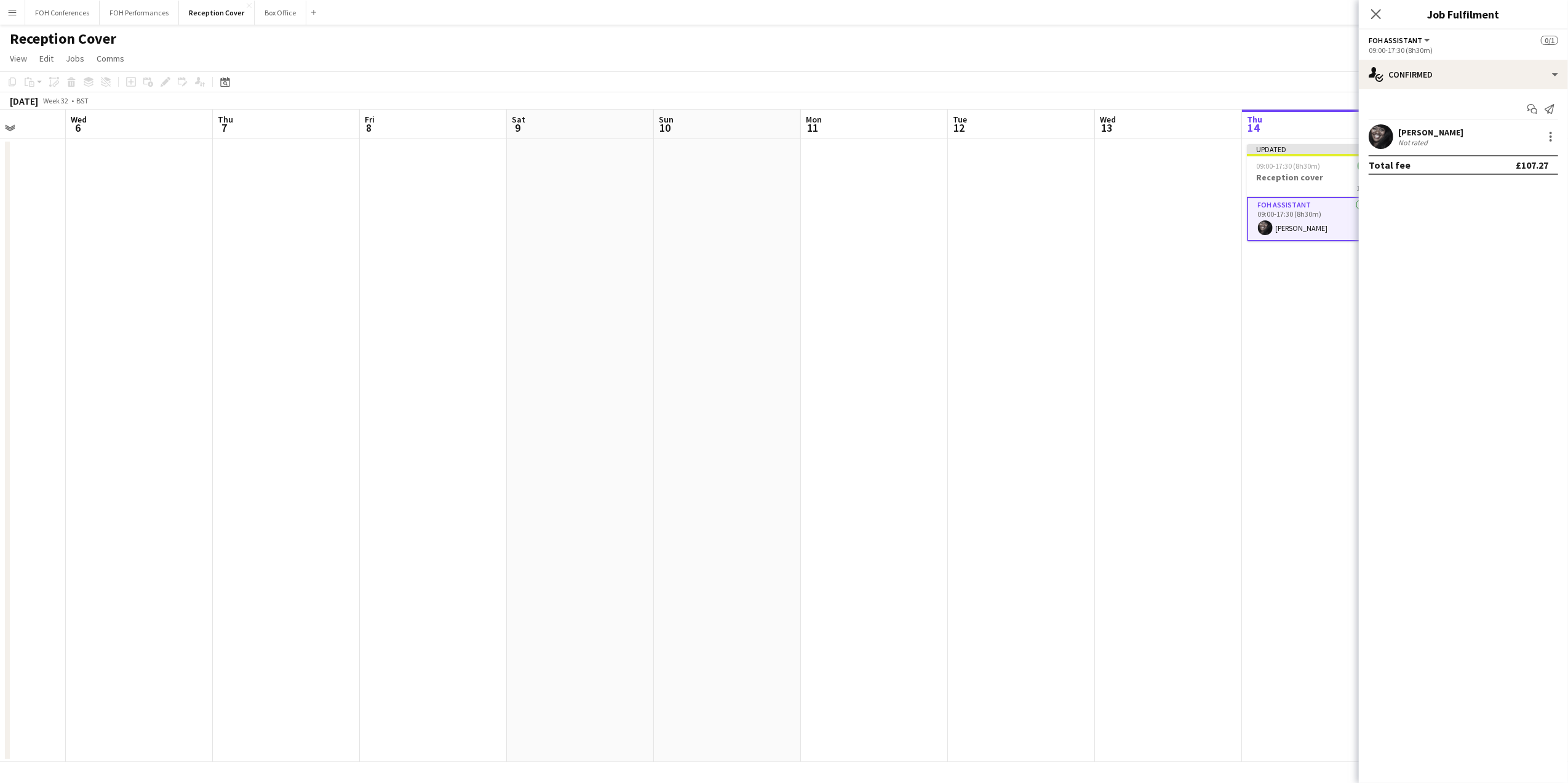
click at [1283, 47] on div "Reception Cover user" at bounding box center [784, 36] width 1568 height 23
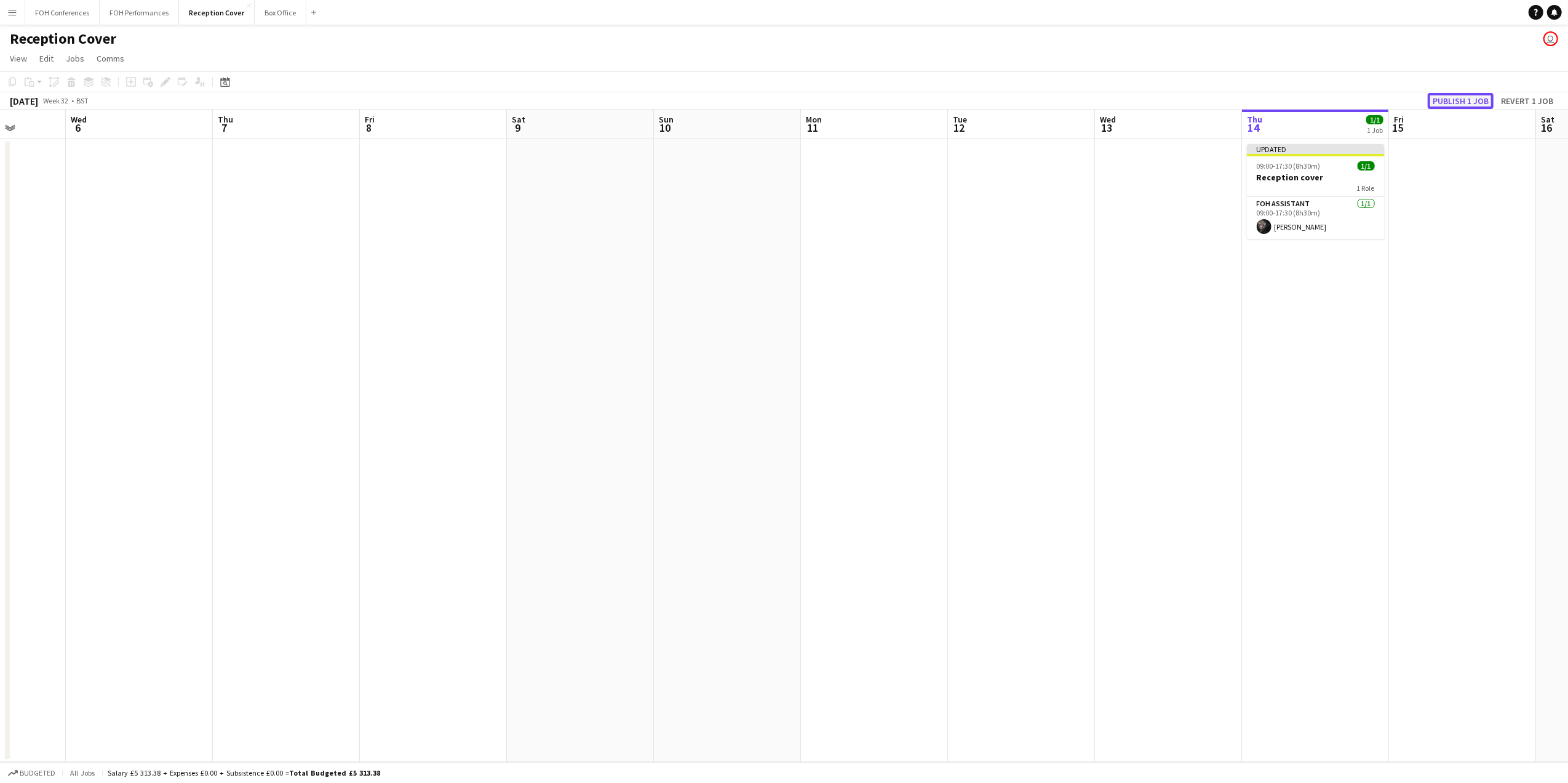
click at [1446, 100] on button "Publish 1 job" at bounding box center [1460, 100] width 66 height 16
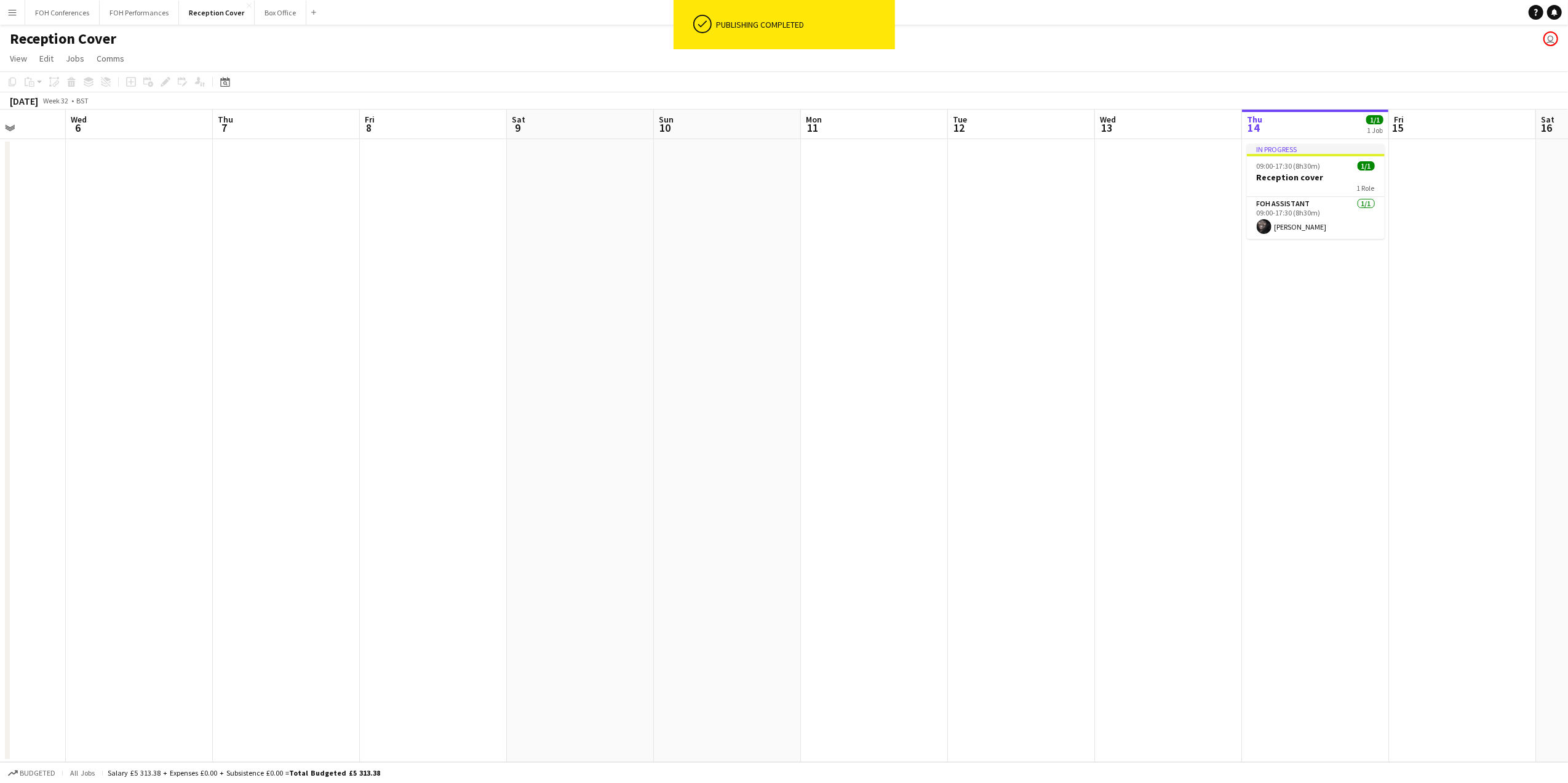
click at [1265, 37] on div "Reception Cover user" at bounding box center [784, 36] width 1568 height 23
click at [1398, 48] on app-page-menu "View Day view expanded Day view collapsed Month view Date picker Jump to today …" at bounding box center [784, 59] width 1568 height 23
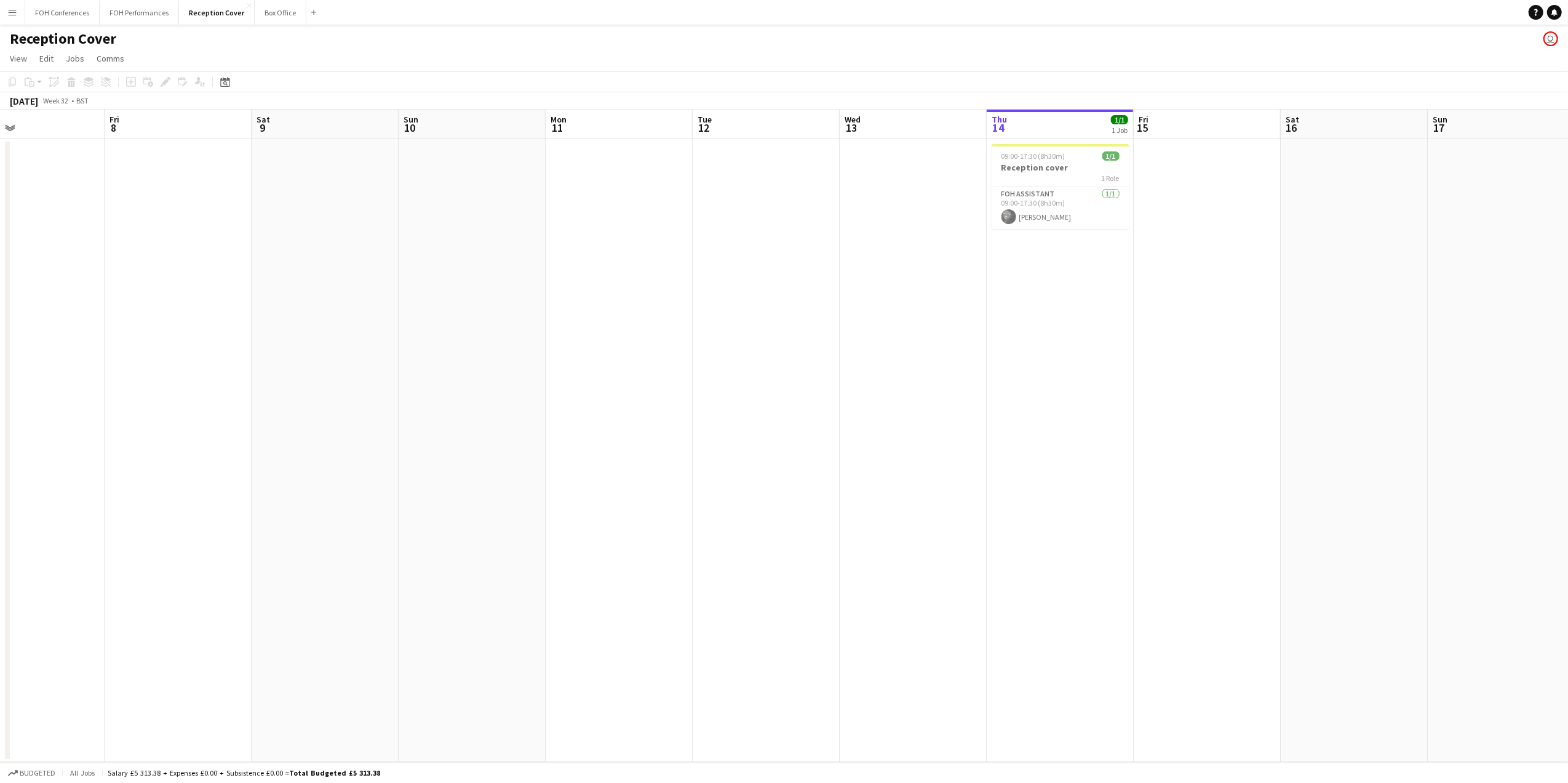
scroll to position [0, 518]
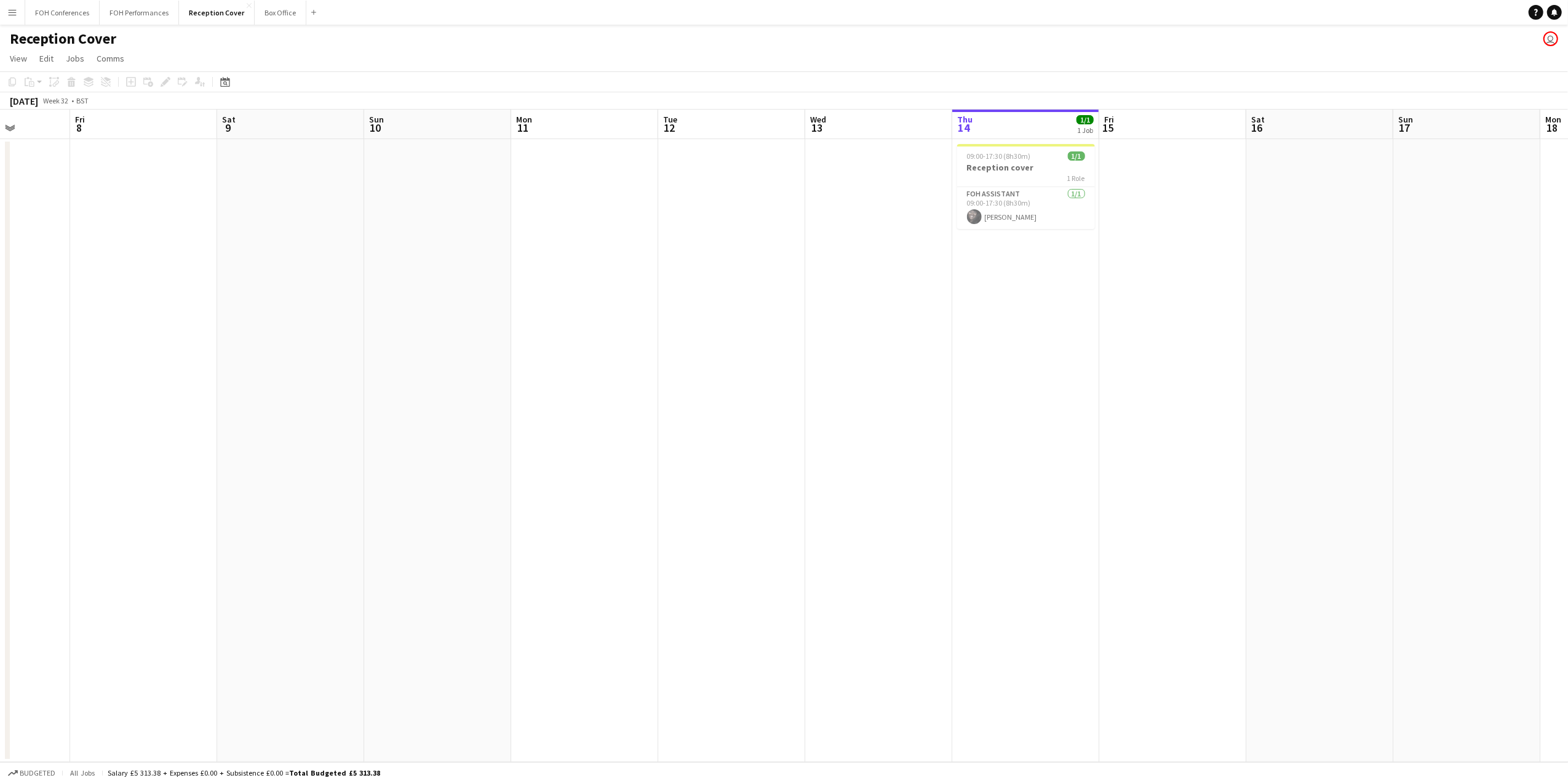
drag, startPoint x: 1183, startPoint y: 124, endPoint x: 897, endPoint y: 128, distance: 286.0
click at [894, 128] on app-calendar-viewport "Mon 4 Tue 5 Wed 6 Thu 7 Fri 8 Sat 9 Sun 10 Mon 11 Tue 12 Wed 13 Thu 14 1/1 1 Jo…" at bounding box center [784, 436] width 1568 height 652
click at [1000, 166] on h3 "Reception cover" at bounding box center [1026, 168] width 138 height 11
click at [160, 77] on icon "Edit" at bounding box center [165, 82] width 10 height 10
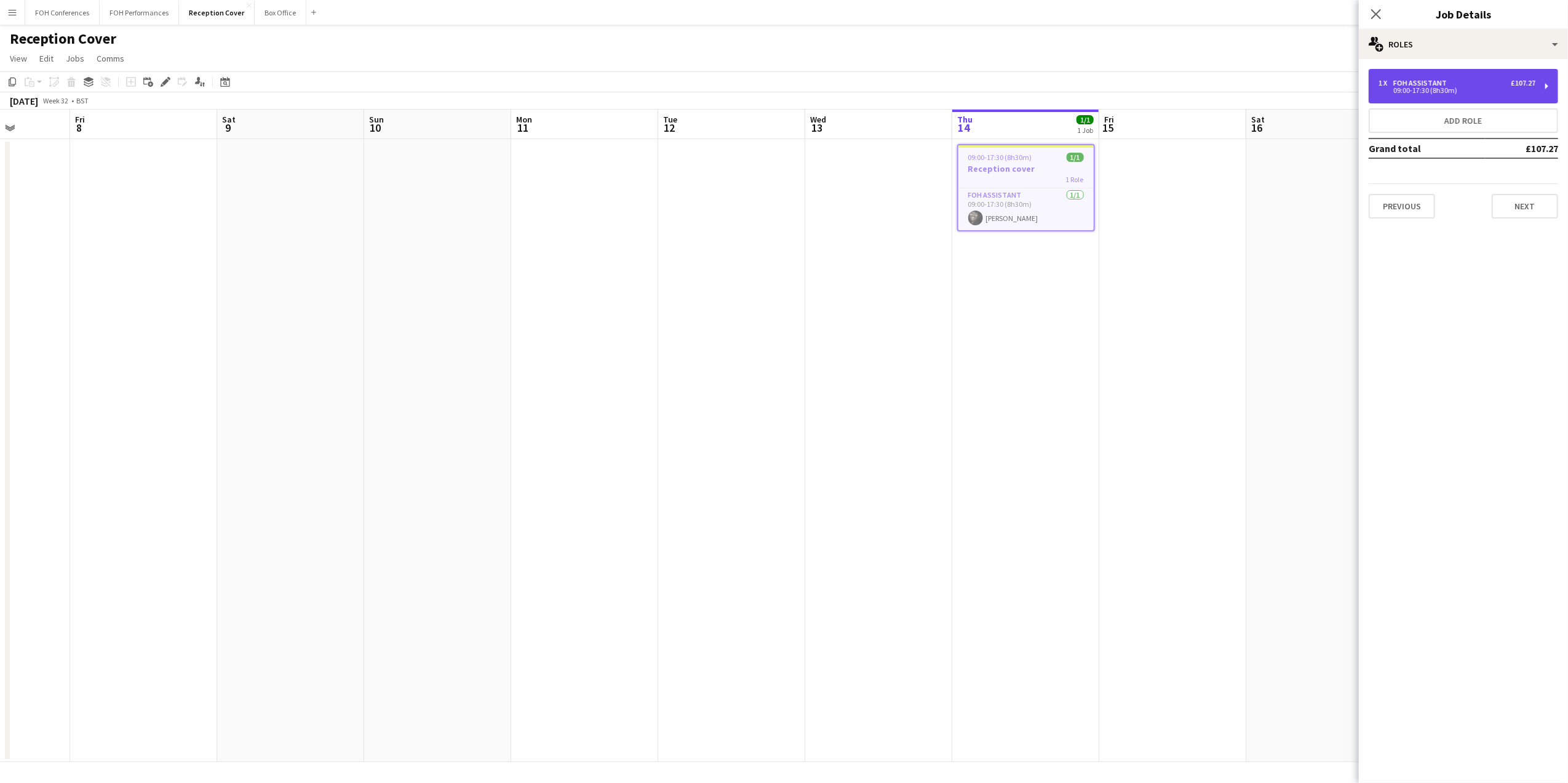
click at [1396, 85] on div "FOH Assistant" at bounding box center [1422, 83] width 59 height 8
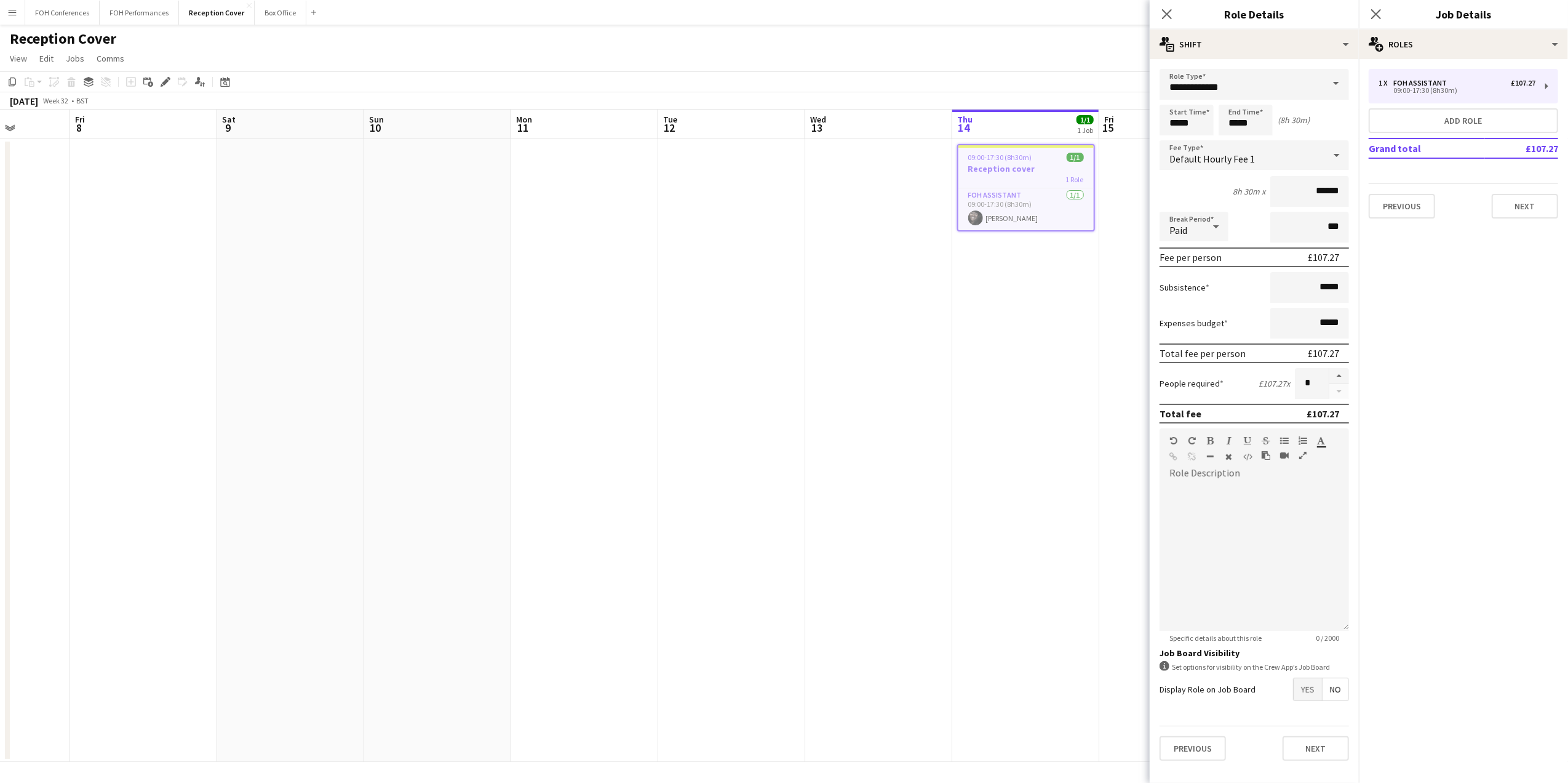
click at [1068, 47] on div "Reception Cover user" at bounding box center [784, 36] width 1568 height 23
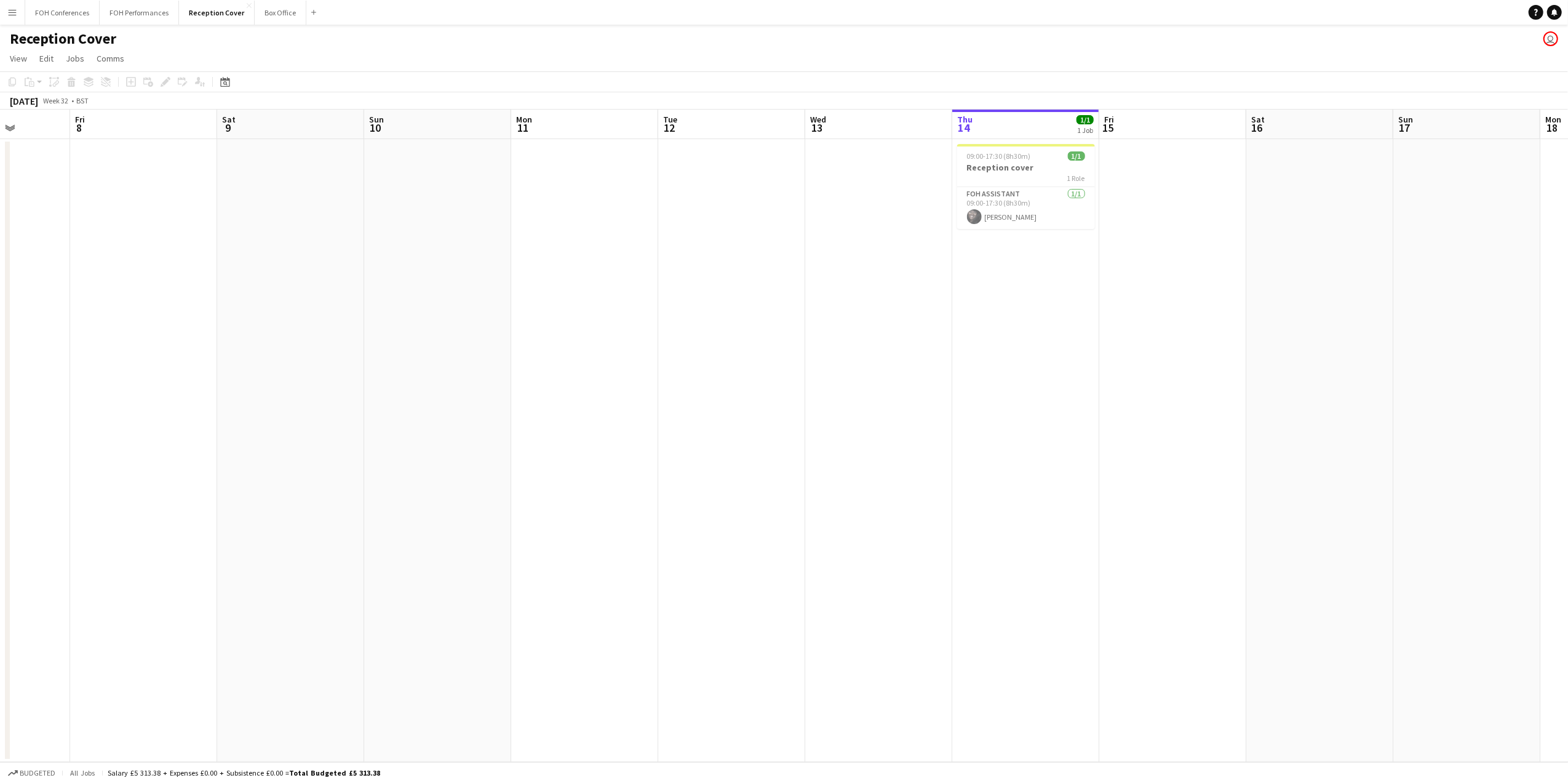
scroll to position [0, 491]
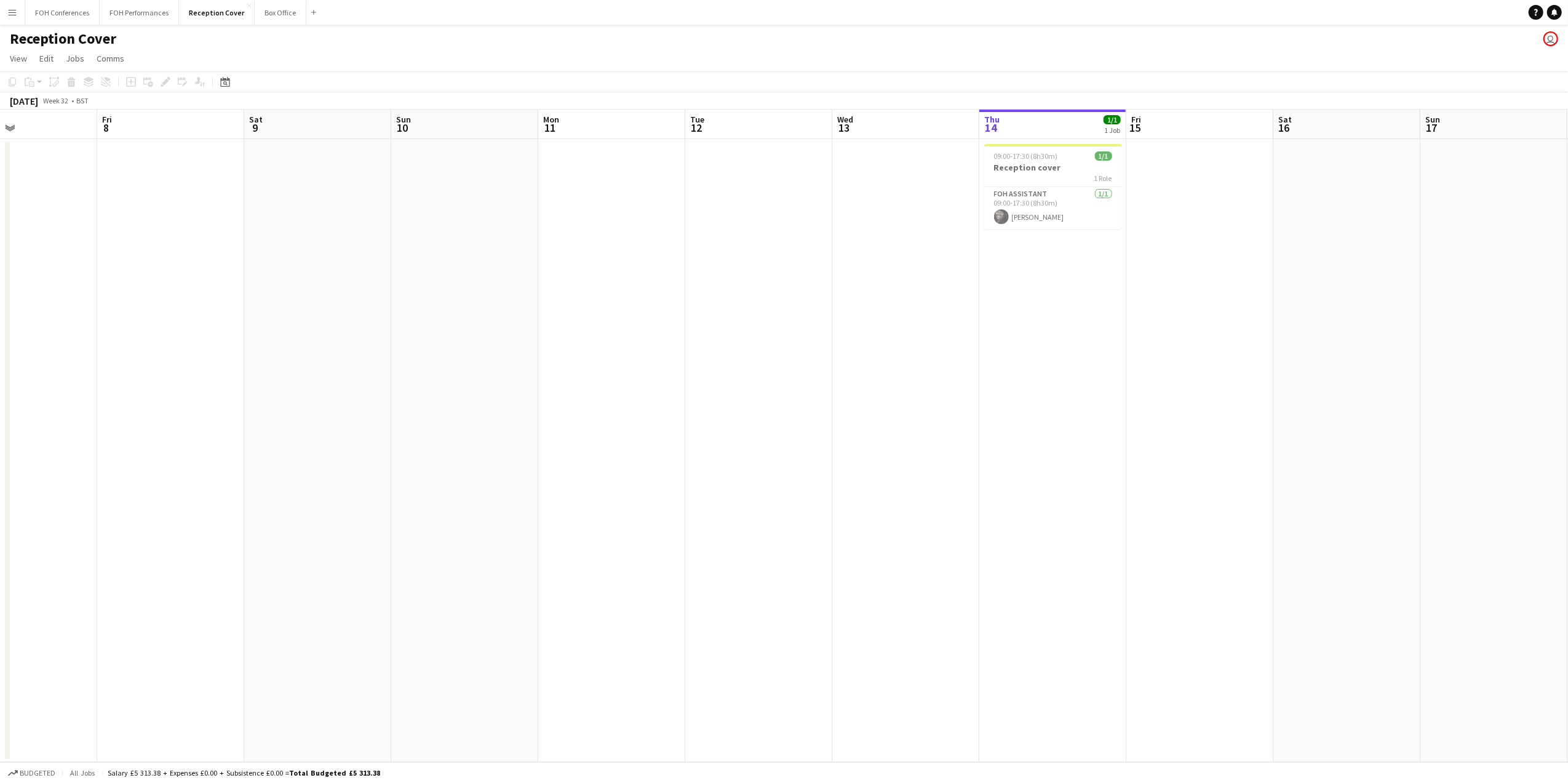
drag, startPoint x: 254, startPoint y: 121, endPoint x: 977, endPoint y: 103, distance: 723.2
click at [978, 103] on app-calendar "Copy Paste Paste Ctrl+V Paste with crew Ctrl+Shift+V Paste linked Job Delete Gr…" at bounding box center [784, 417] width 1568 height 690
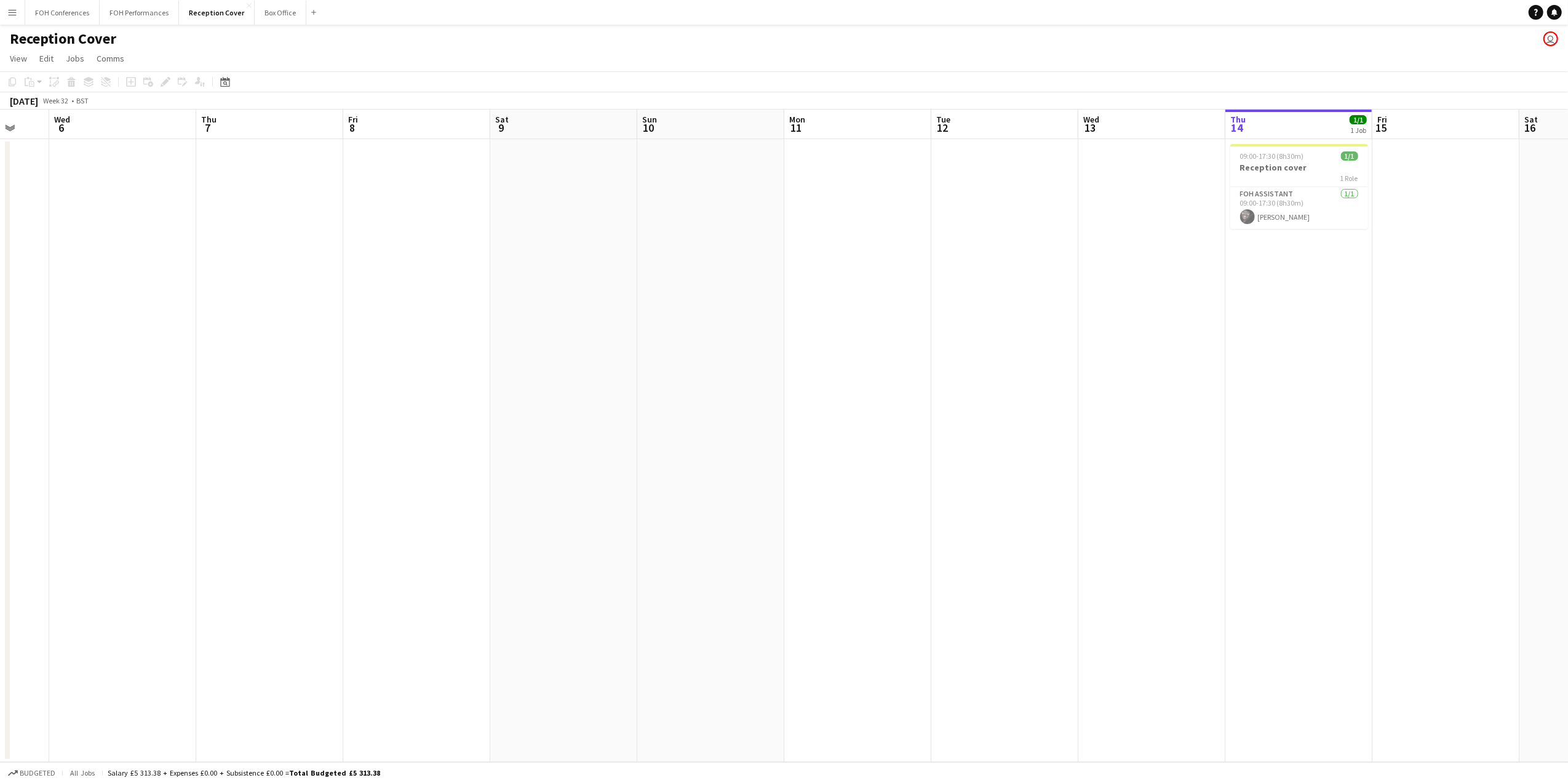
scroll to position [0, 298]
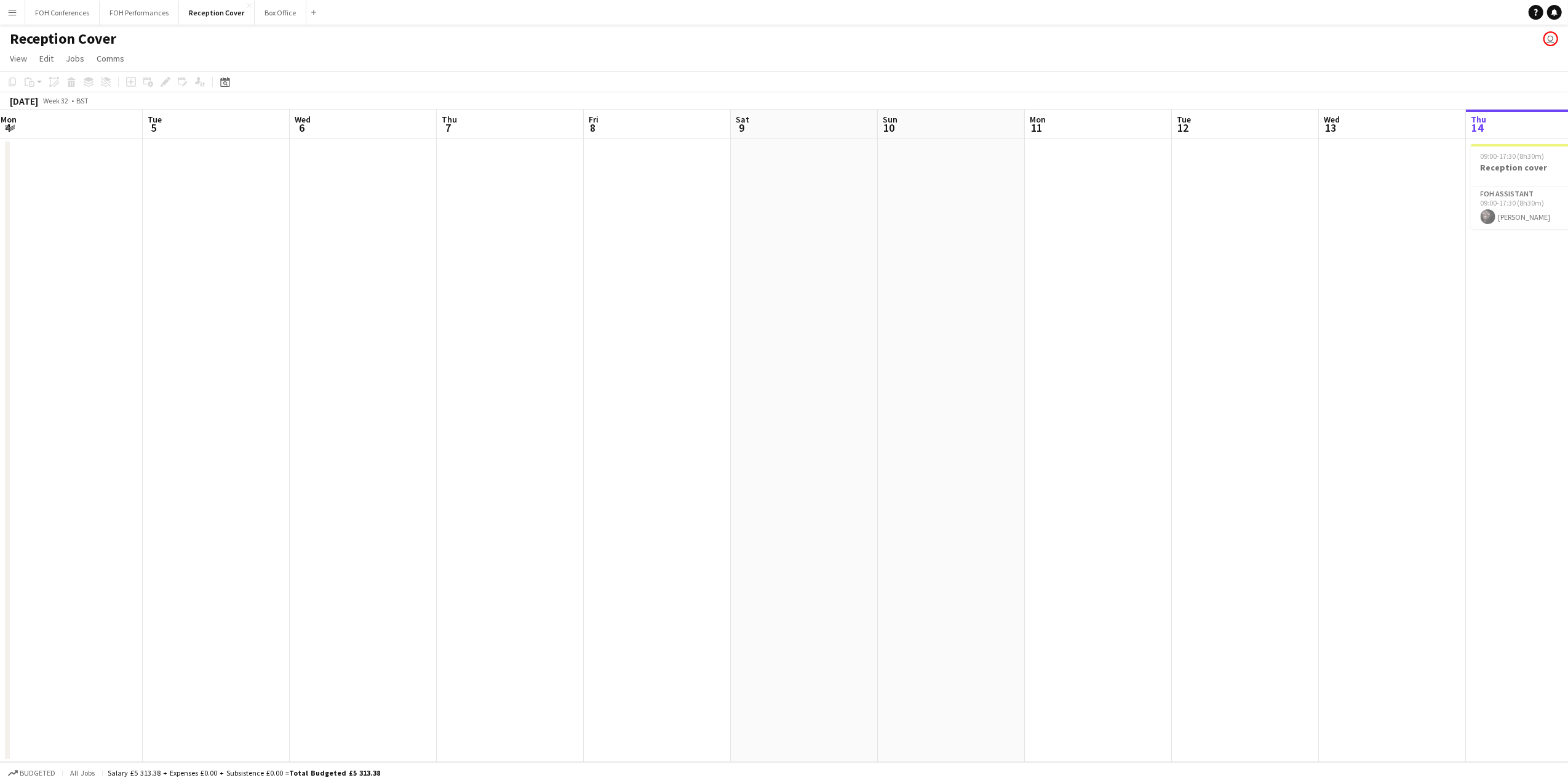
drag, startPoint x: 205, startPoint y: 131, endPoint x: 1051, endPoint y: 108, distance: 846.3
click at [1051, 108] on app-calendar "Copy Paste Paste Ctrl+V Paste with crew Ctrl+Shift+V Paste linked Job Delete Gr…" at bounding box center [784, 417] width 1568 height 690
drag, startPoint x: 278, startPoint y: 138, endPoint x: 1334, endPoint y: 129, distance: 1056.0
click at [1334, 129] on app-calendar-viewport "Fri 25 Sat 26 Sun 27 Mon 28 Tue 29 Wed 30 Thu 31 Fri 1 Sat 2 Sun 3 Mon 4 Tue 5 …" at bounding box center [784, 436] width 1568 height 652
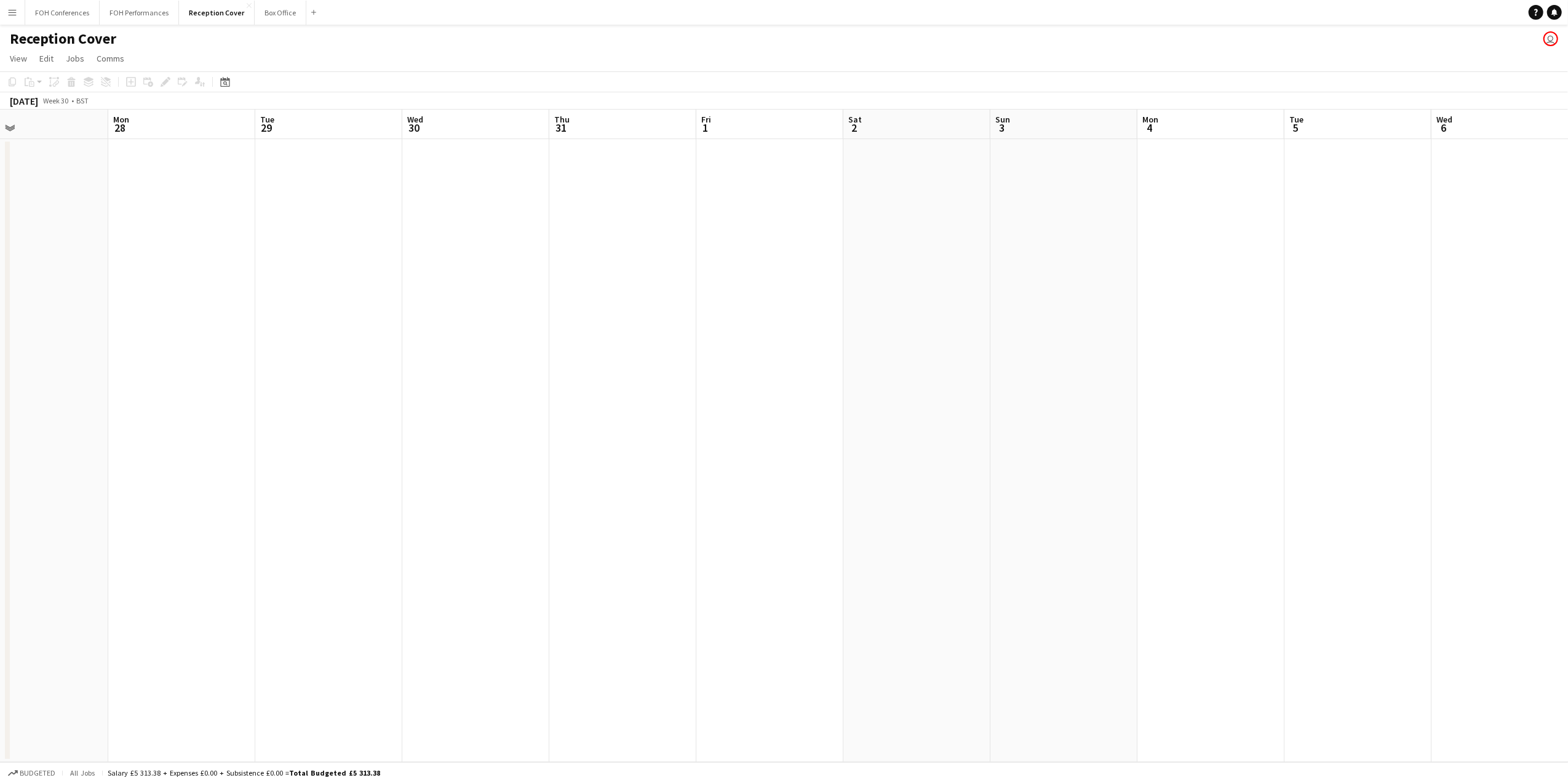
drag, startPoint x: 140, startPoint y: 130, endPoint x: 168, endPoint y: 66, distance: 69.9
click at [73, 257] on app-calendar-viewport "Thu 24 Fri 25 Sat 26 Sun 27 Mon 28 Tue 29 Wed 30 Thu 31 Fri 1 Sat 2 Sun 3 Mon 4…" at bounding box center [784, 436] width 1568 height 652
click at [131, 4] on button "FOH Performances Close" at bounding box center [139, 13] width 79 height 24
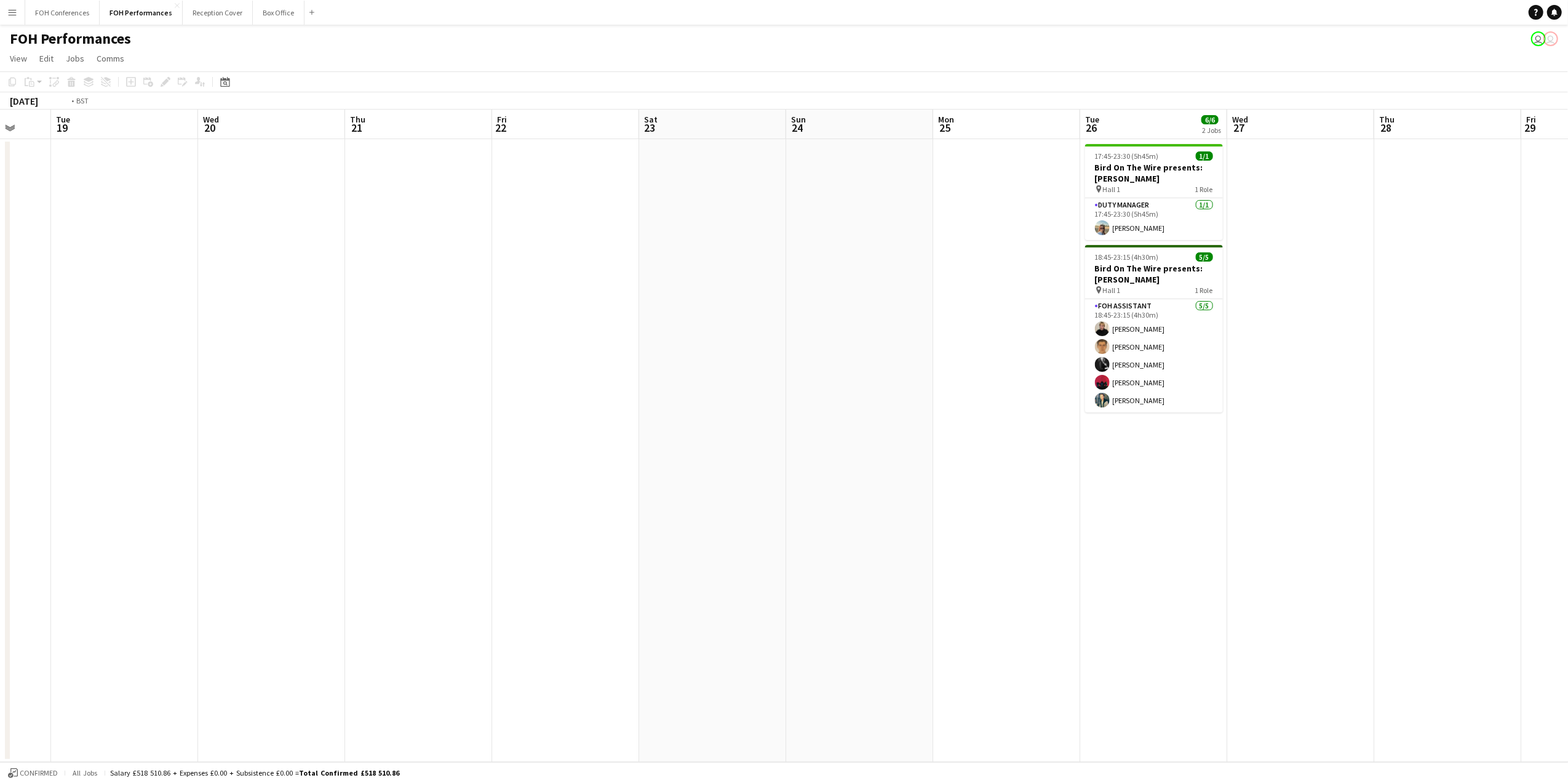
scroll to position [0, 391]
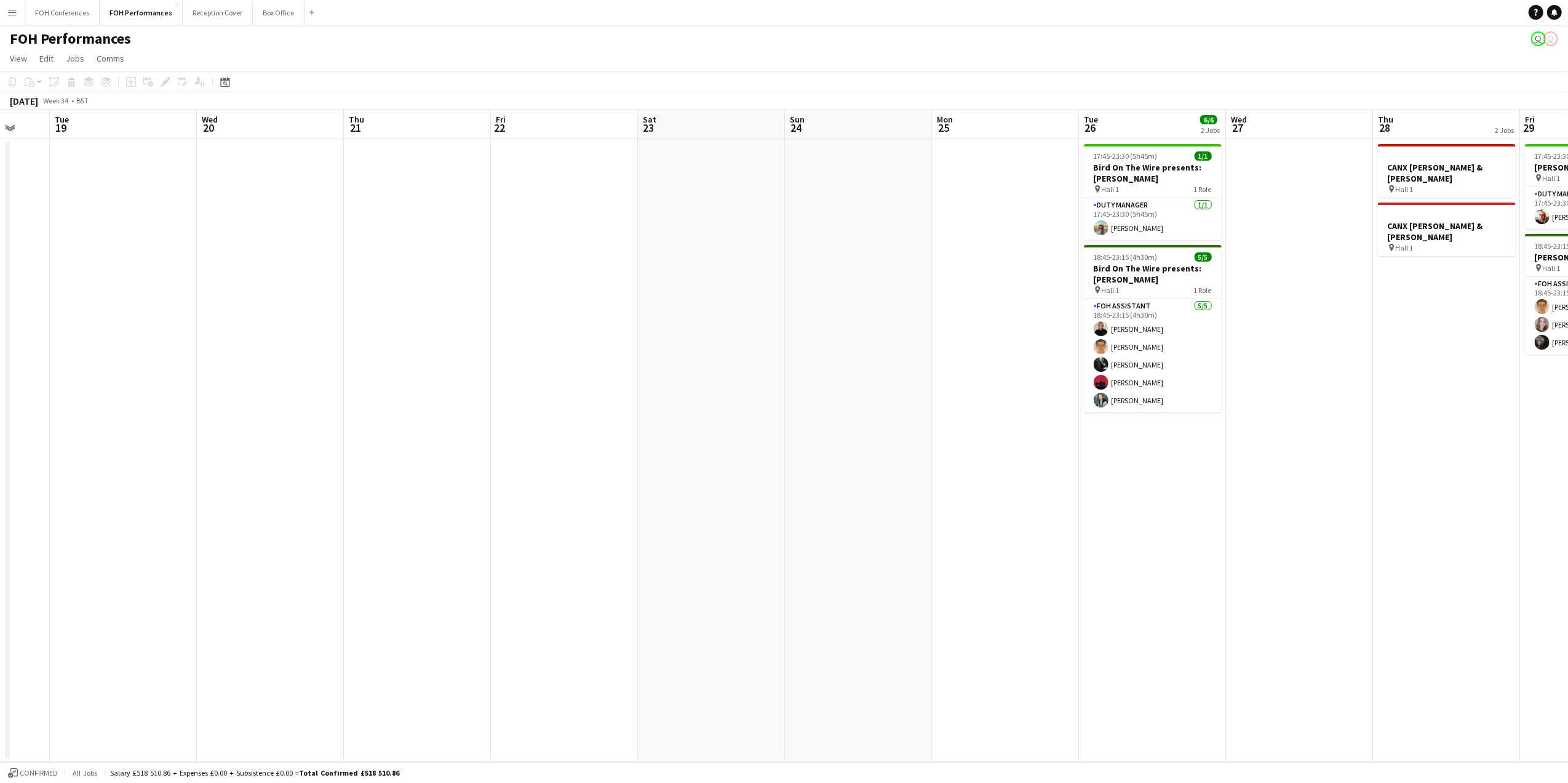
drag, startPoint x: 1099, startPoint y: 127, endPoint x: 267, endPoint y: 187, distance: 834.2
click at [267, 187] on app-calendar-viewport "Sat 16 Sun 17 Mon 18 Tue 19 Wed 20 Thu 21 Fri 22 Sat 23 Sun 24 Mon 25 Tue 26 6/…" at bounding box center [784, 436] width 1568 height 652
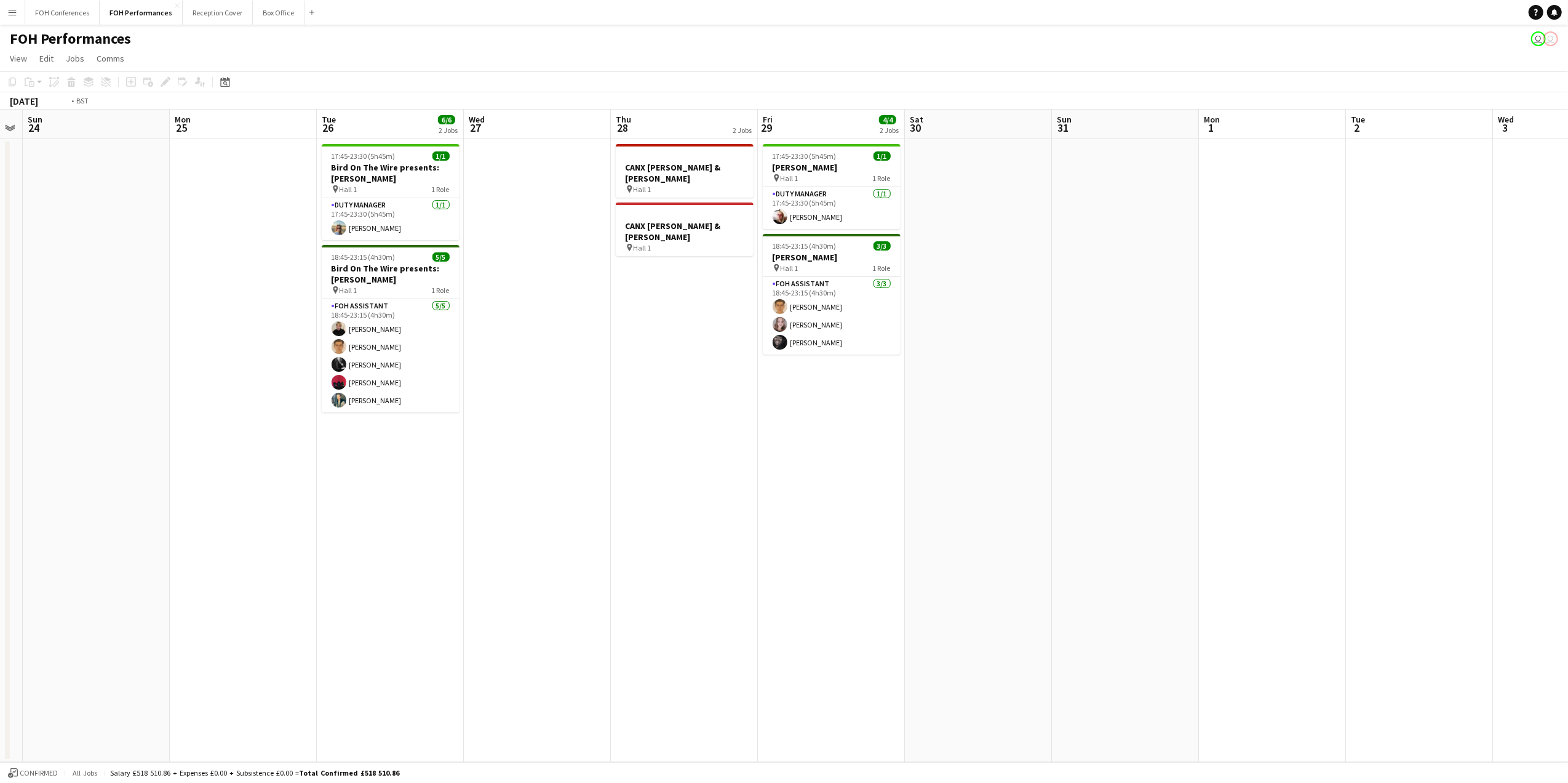
drag, startPoint x: 1390, startPoint y: 127, endPoint x: 47, endPoint y: 185, distance: 1344.3
click at [47, 185] on app-calendar-viewport "Thu 21 Fri 22 Sat 23 Sun 24 Mon 25 Tue 26 6/6 2 Jobs Wed 27 Thu 28 2 Jobs Fri 2…" at bounding box center [784, 436] width 1568 height 652
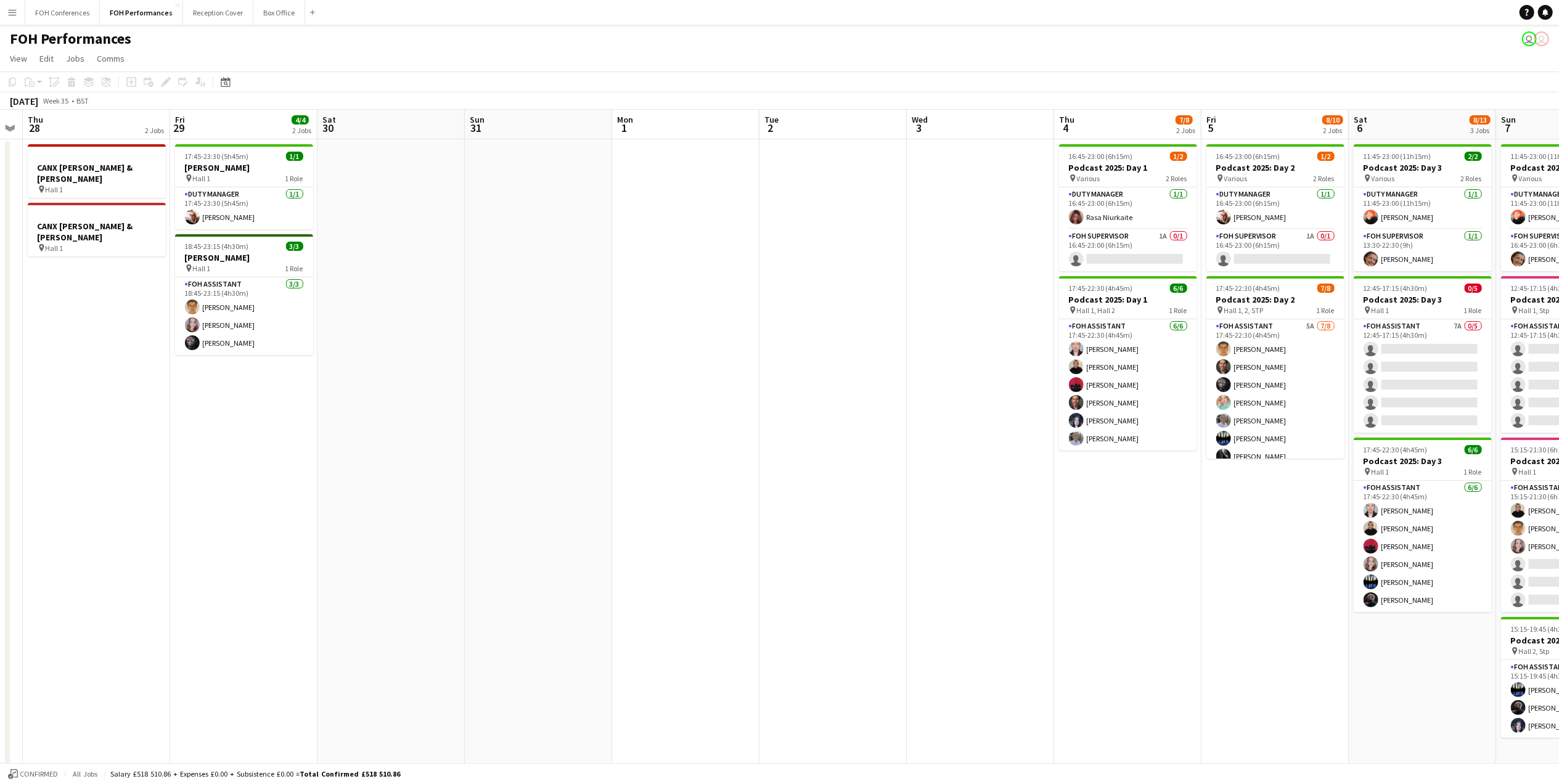
scroll to position [0, 442]
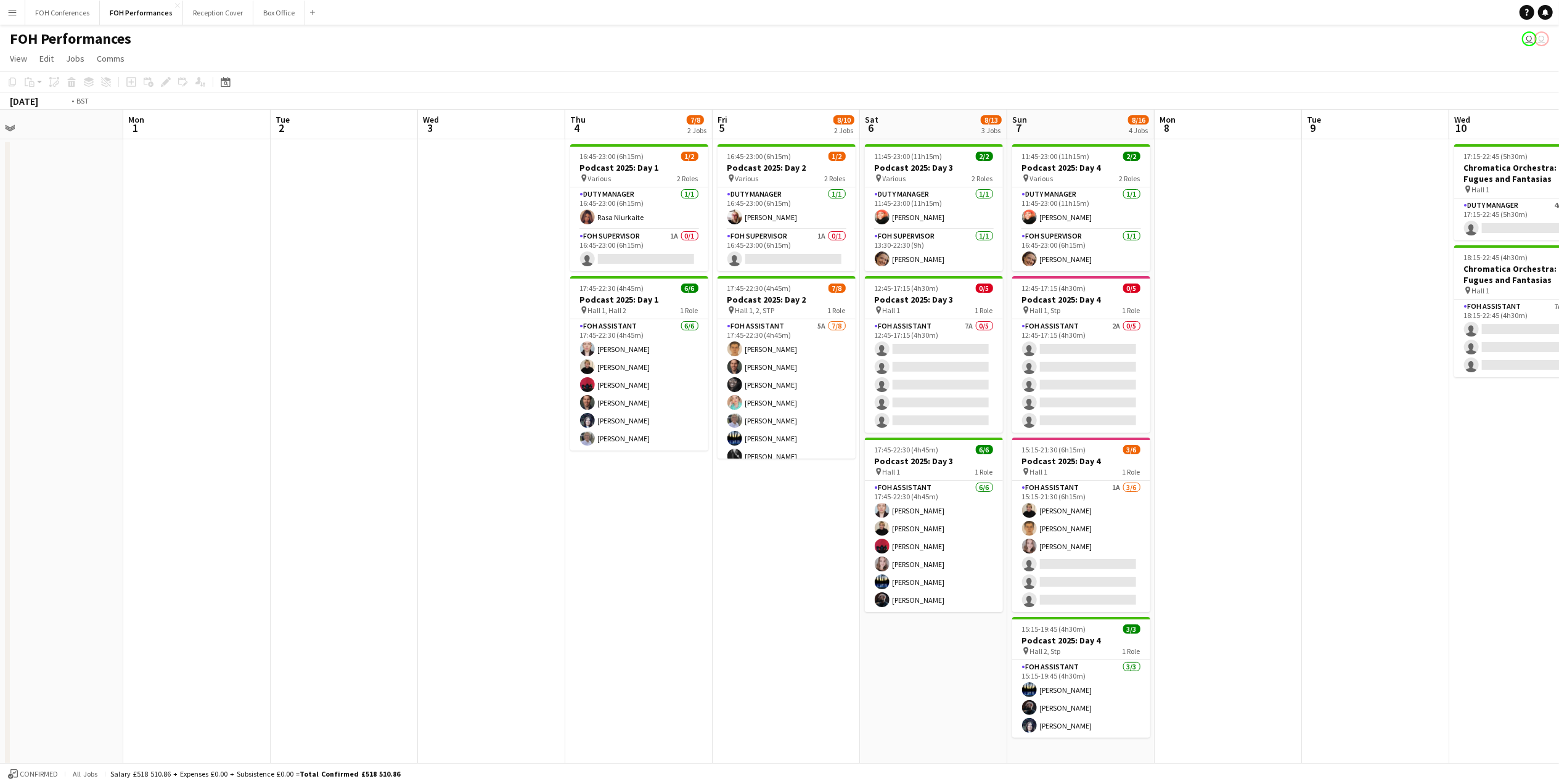
drag, startPoint x: 1300, startPoint y: 130, endPoint x: 699, endPoint y: 183, distance: 603.3
click at [699, 183] on app-calendar-viewport "Thu 28 2 Jobs Fri 29 4/4 2 Jobs Sat 30 Sun 31 Mon 1 Tue 2 Wed 3 Thu 4 7/8 2 Job…" at bounding box center [780, 438] width 1559 height 657
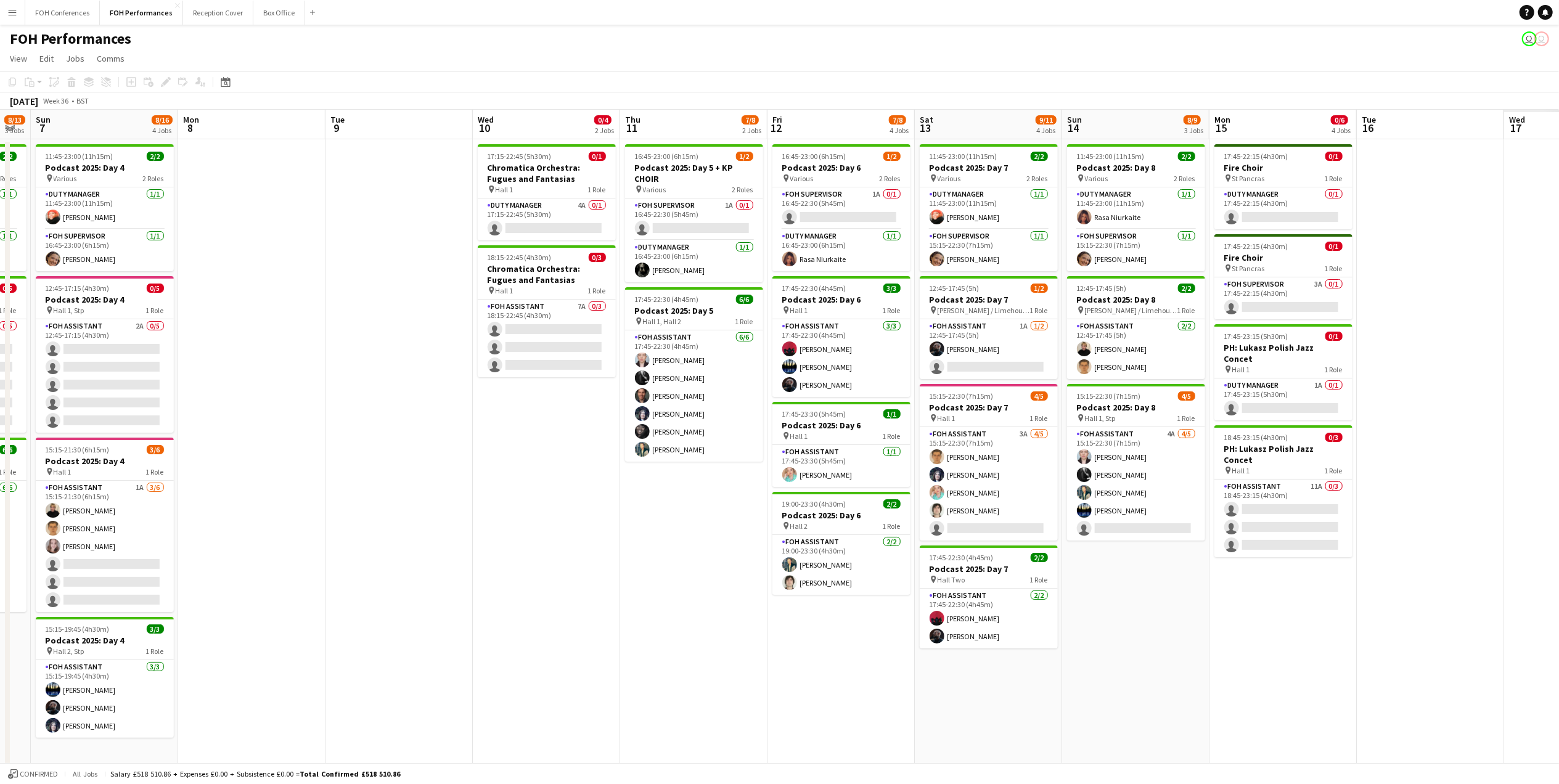
scroll to position [0, 368]
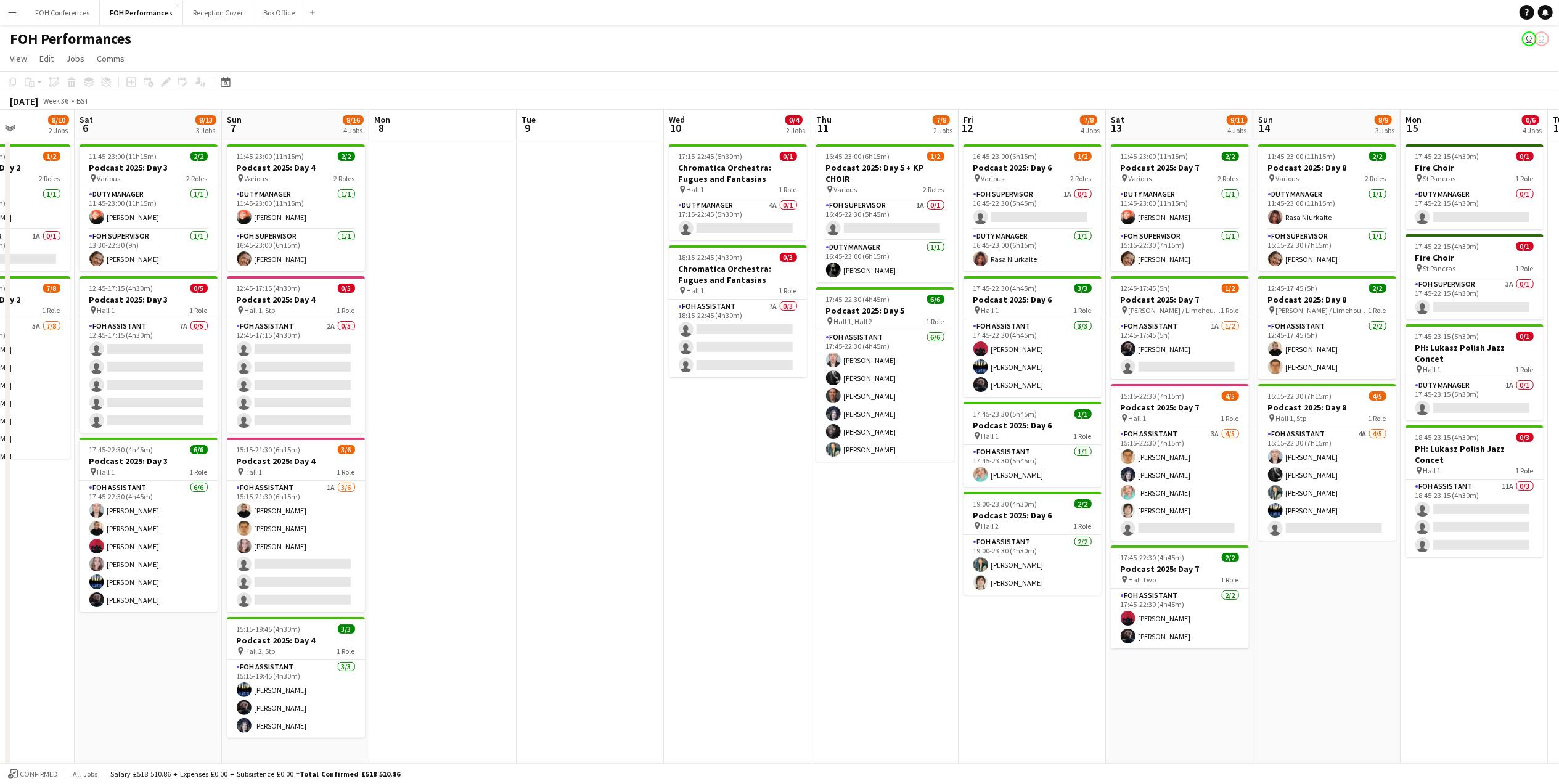
drag, startPoint x: 1313, startPoint y: 121, endPoint x: 664, endPoint y: 225, distance: 657.3
click at [664, 225] on app-calendar-viewport "Wed 3 Thu 4 7/8 2 Jobs Fri 5 8/10 2 Jobs Sat 6 8/13 3 Jobs Sun 7 8/16 4 Jobs Mo…" at bounding box center [780, 438] width 1559 height 657
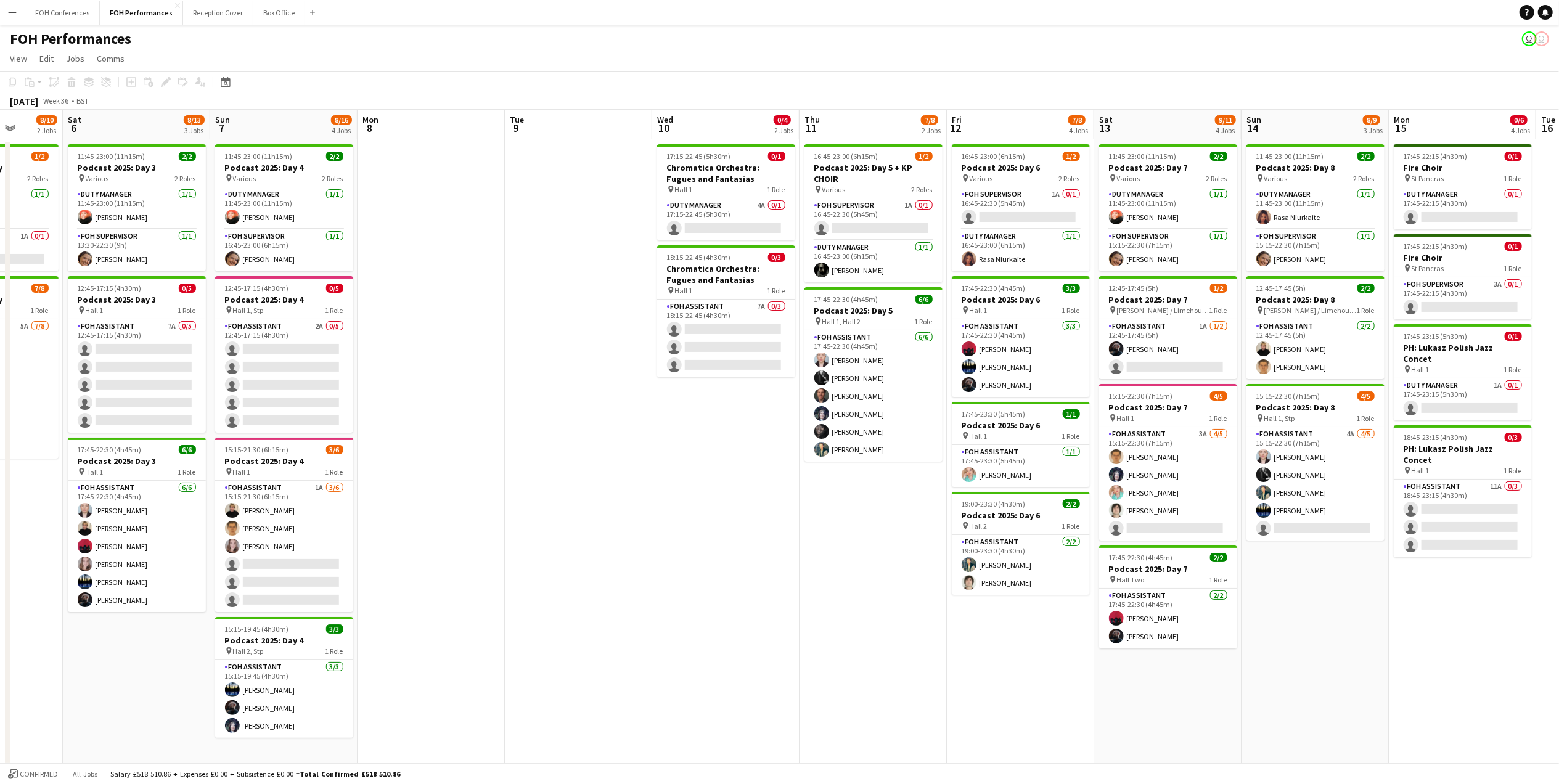
scroll to position [0, 544]
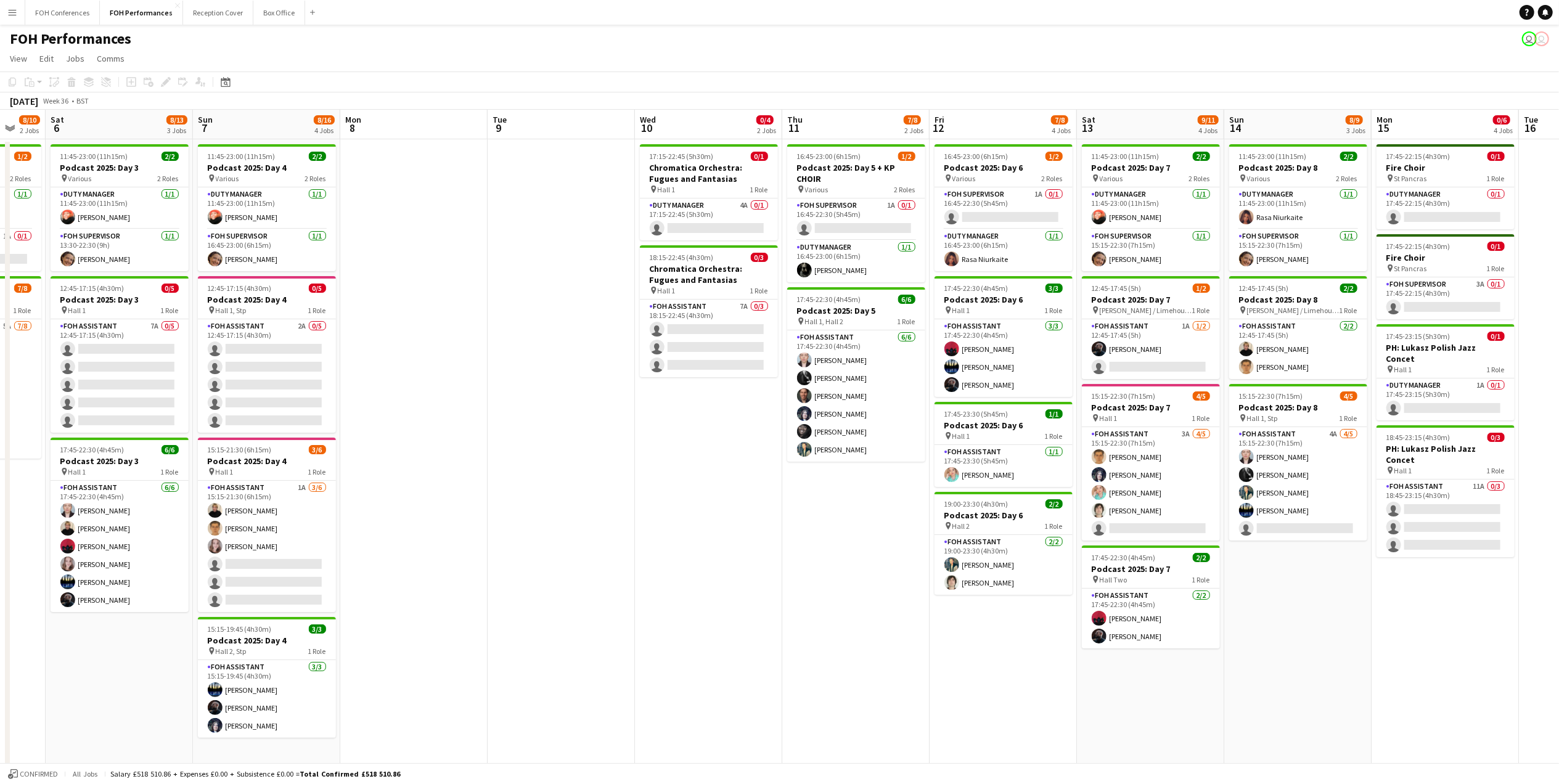
drag, startPoint x: 740, startPoint y: 130, endPoint x: 711, endPoint y: 174, distance: 52.7
click at [711, 174] on app-calendar-viewport "Tue 2 Wed 3 Thu 4 7/8 2 Jobs Fri 5 8/10 2 Jobs Sat 6 8/13 3 Jobs Sun 7 8/16 4 J…" at bounding box center [780, 438] width 1559 height 657
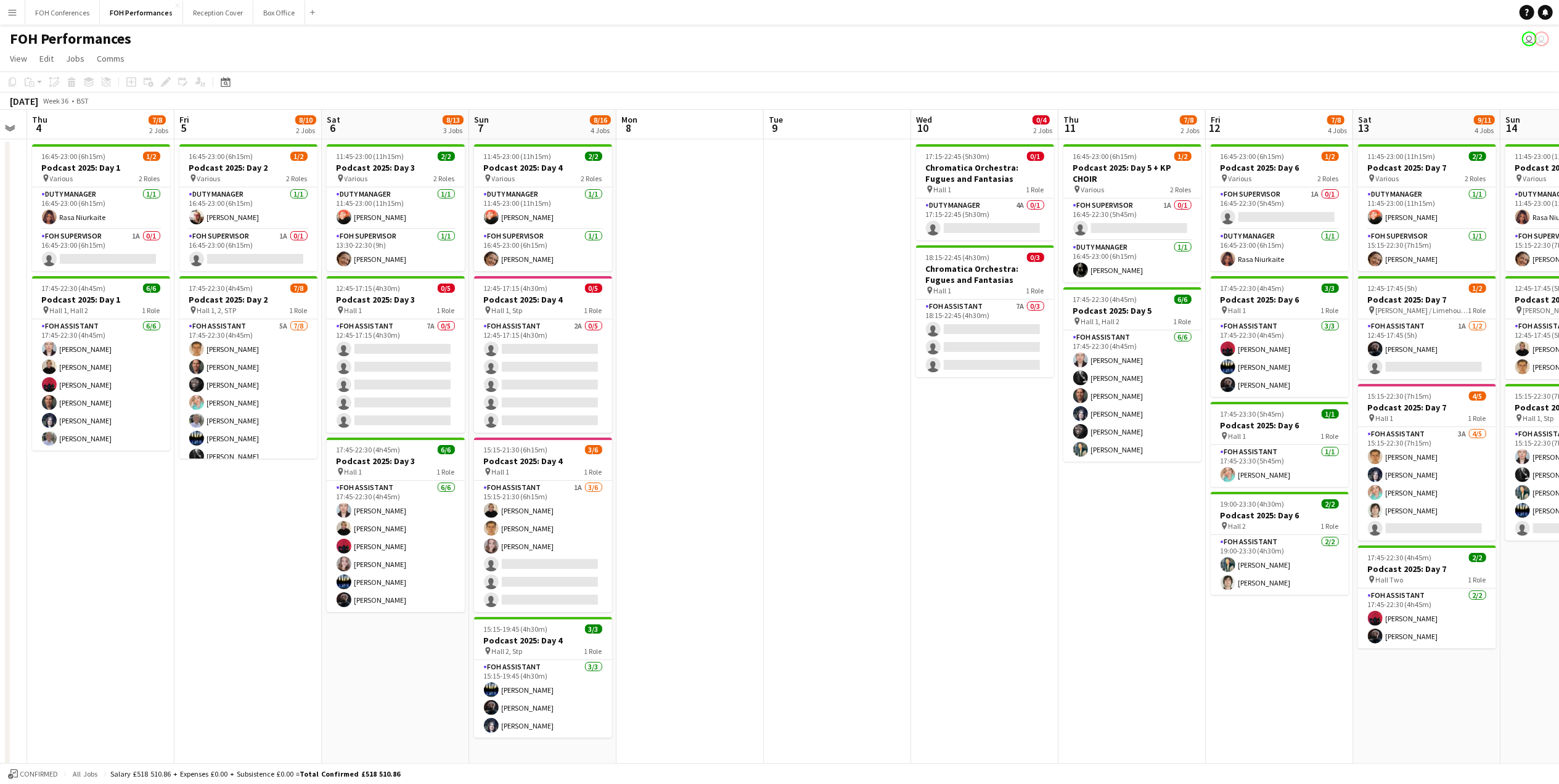
scroll to position [0, 263]
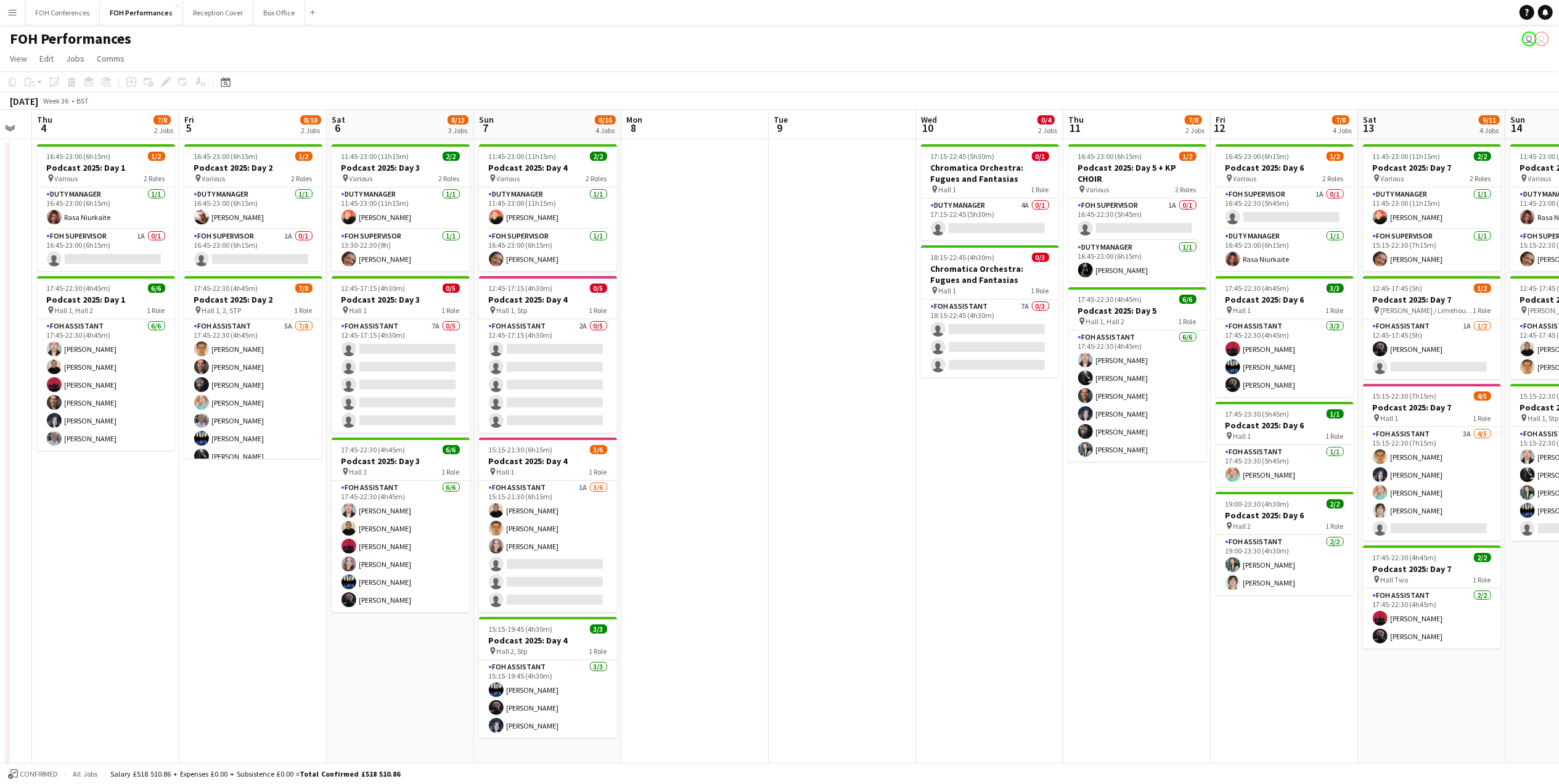
drag, startPoint x: 72, startPoint y: 126, endPoint x: 354, endPoint y: 153, distance: 283.3
click at [354, 153] on app-calendar-viewport "Tue 2 Wed 3 Thu 4 7/8 2 Jobs Fri 5 8/10 2 Jobs Sat 6 8/13 3 Jobs Sun 7 8/16 4 J…" at bounding box center [780, 438] width 1559 height 657
click at [371, 351] on app-card-role "FOH Assistant 7A 0/5 12:45-17:15 (4h30m) single-neutral-actions single-neutral-…" at bounding box center [400, 376] width 138 height 113
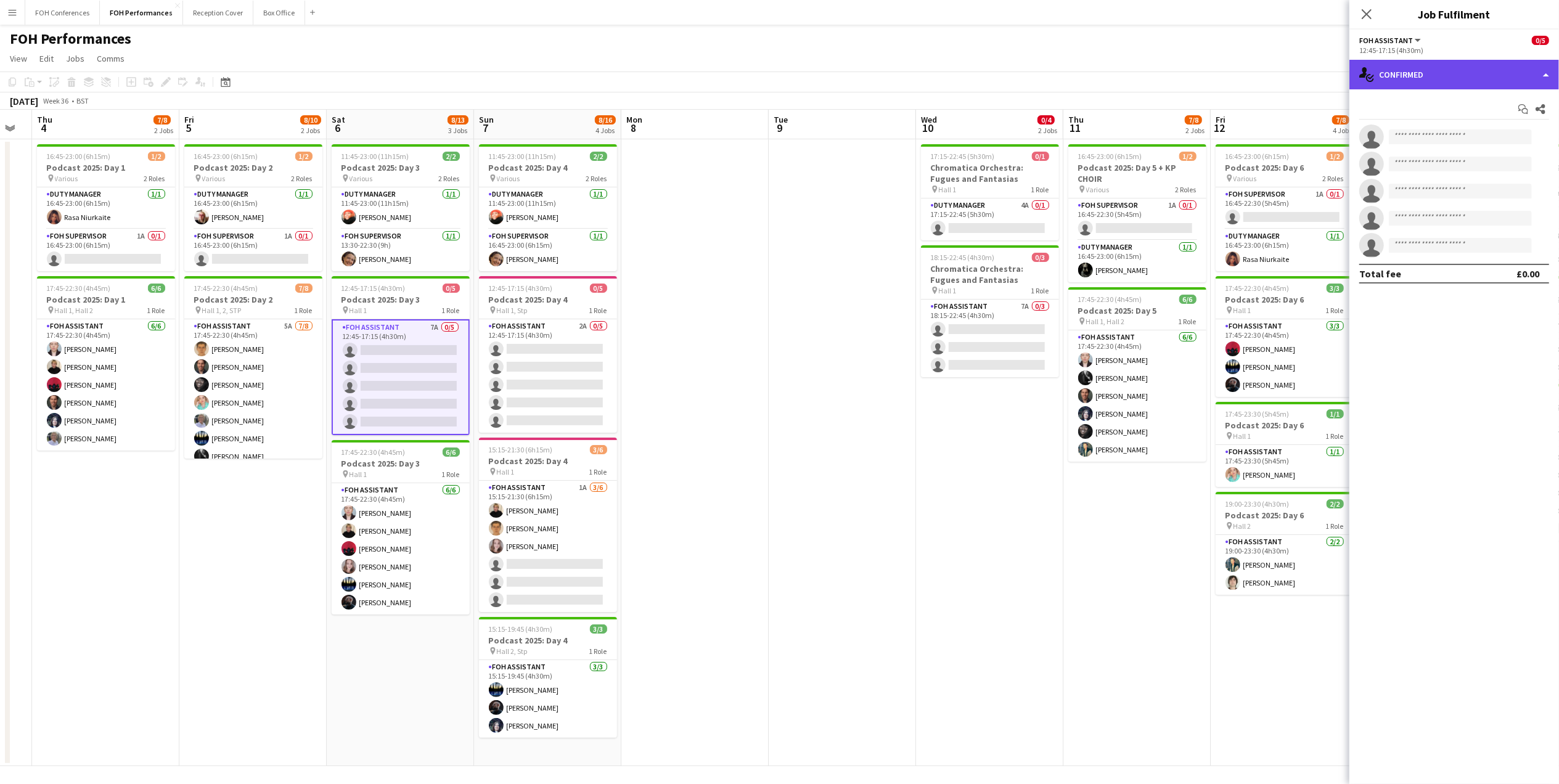
click at [1388, 86] on div "single-neutral-actions-check-2 Confirmed" at bounding box center [1455, 74] width 210 height 30
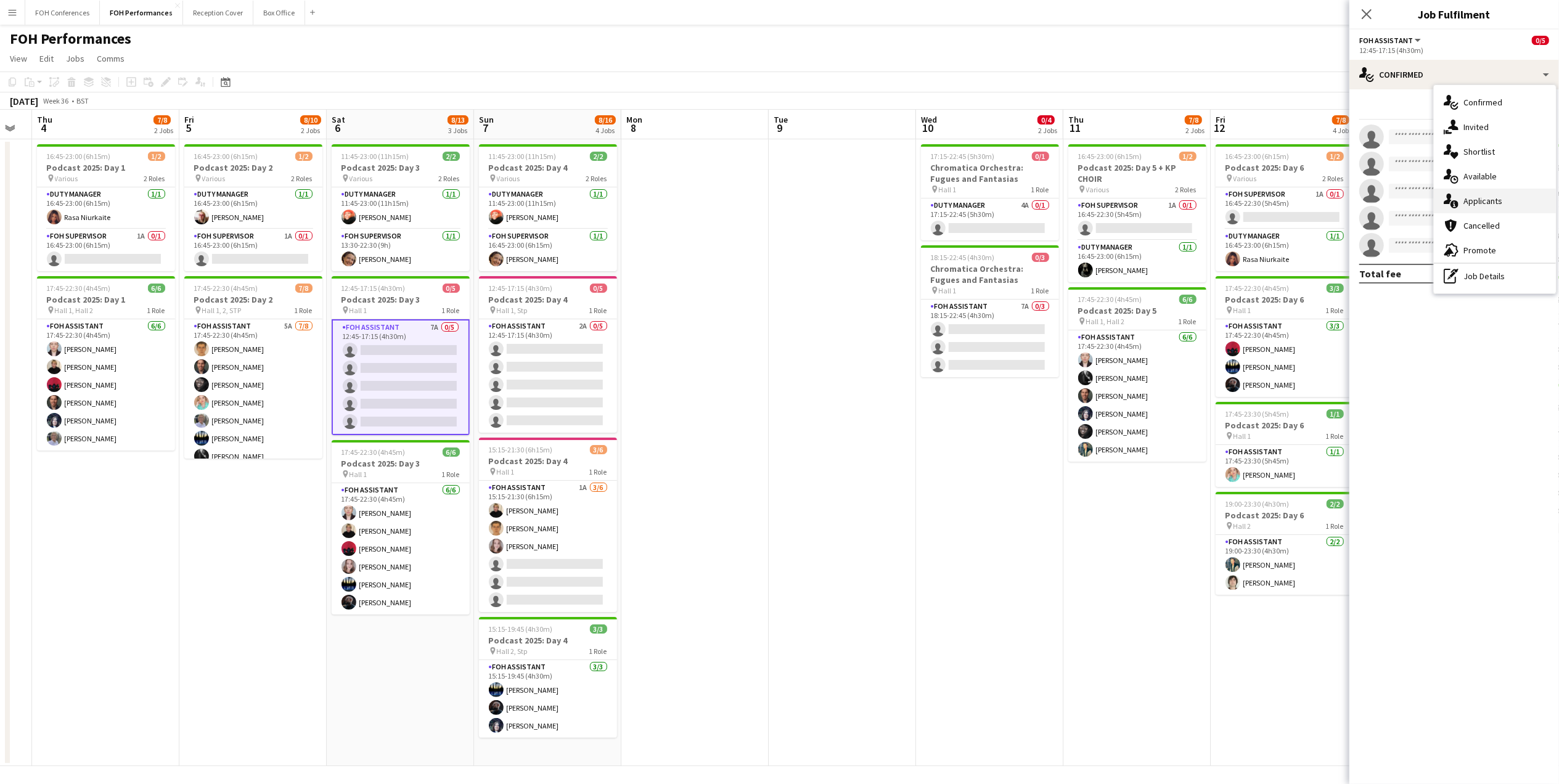
click at [1475, 202] on div "single-neutral-actions-information Applicants" at bounding box center [1495, 200] width 122 height 25
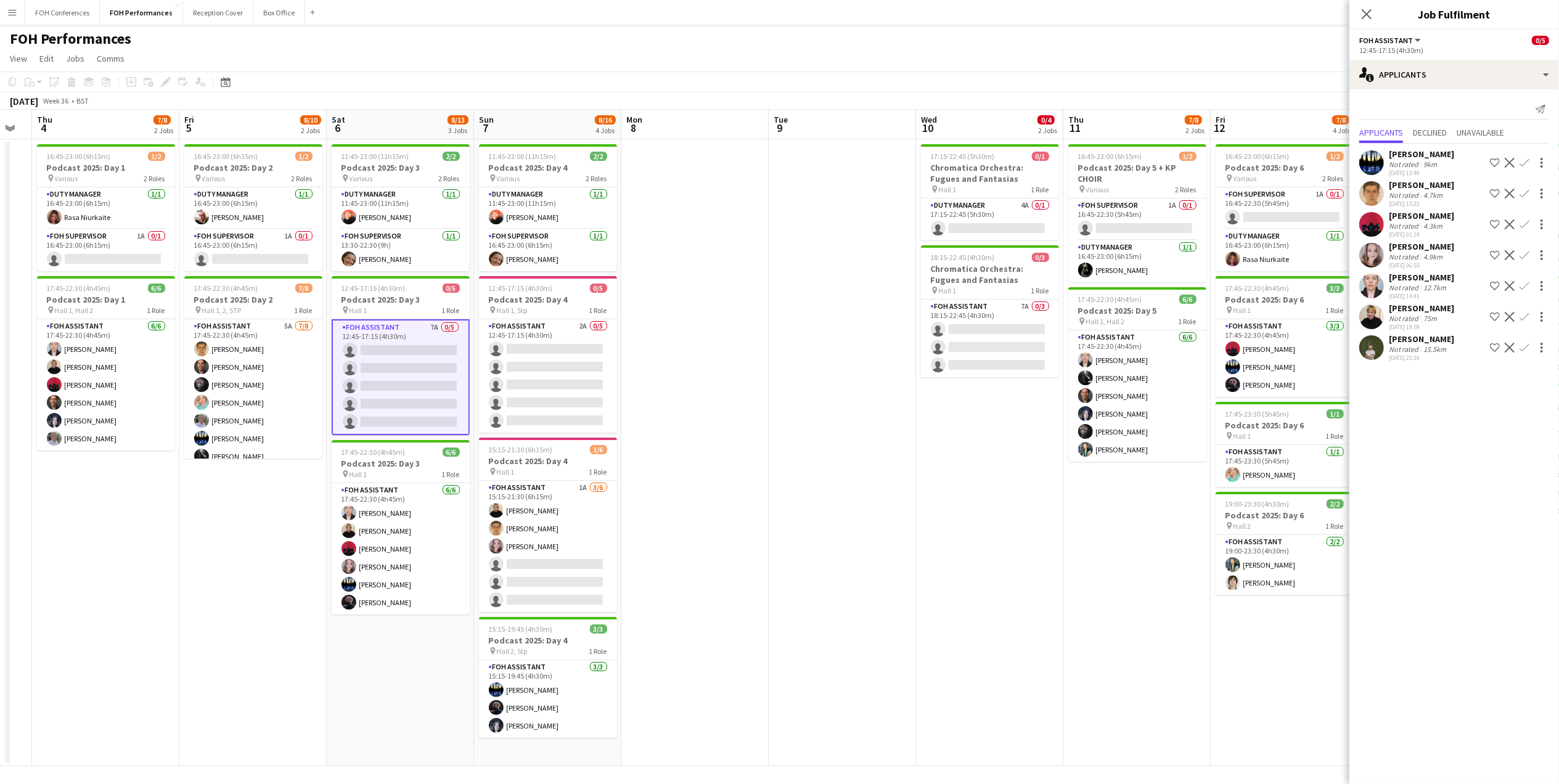
click at [1069, 43] on div "FOH Performances user user" at bounding box center [780, 36] width 1559 height 23
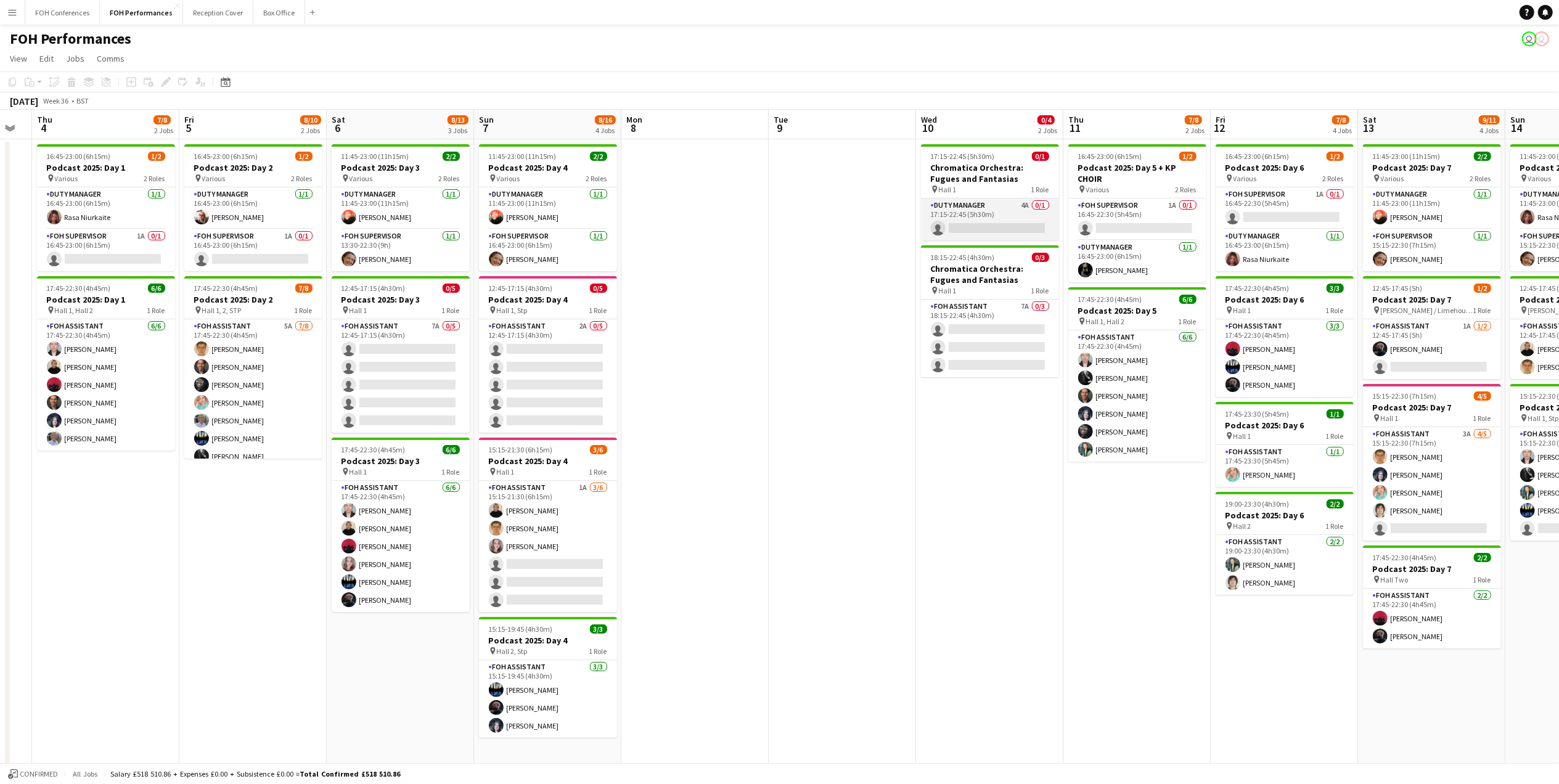
click at [996, 225] on app-card-role "Duty Manager 4A 0/1 17:15-22:45 (5h30m) single-neutral-actions" at bounding box center [990, 219] width 138 height 42
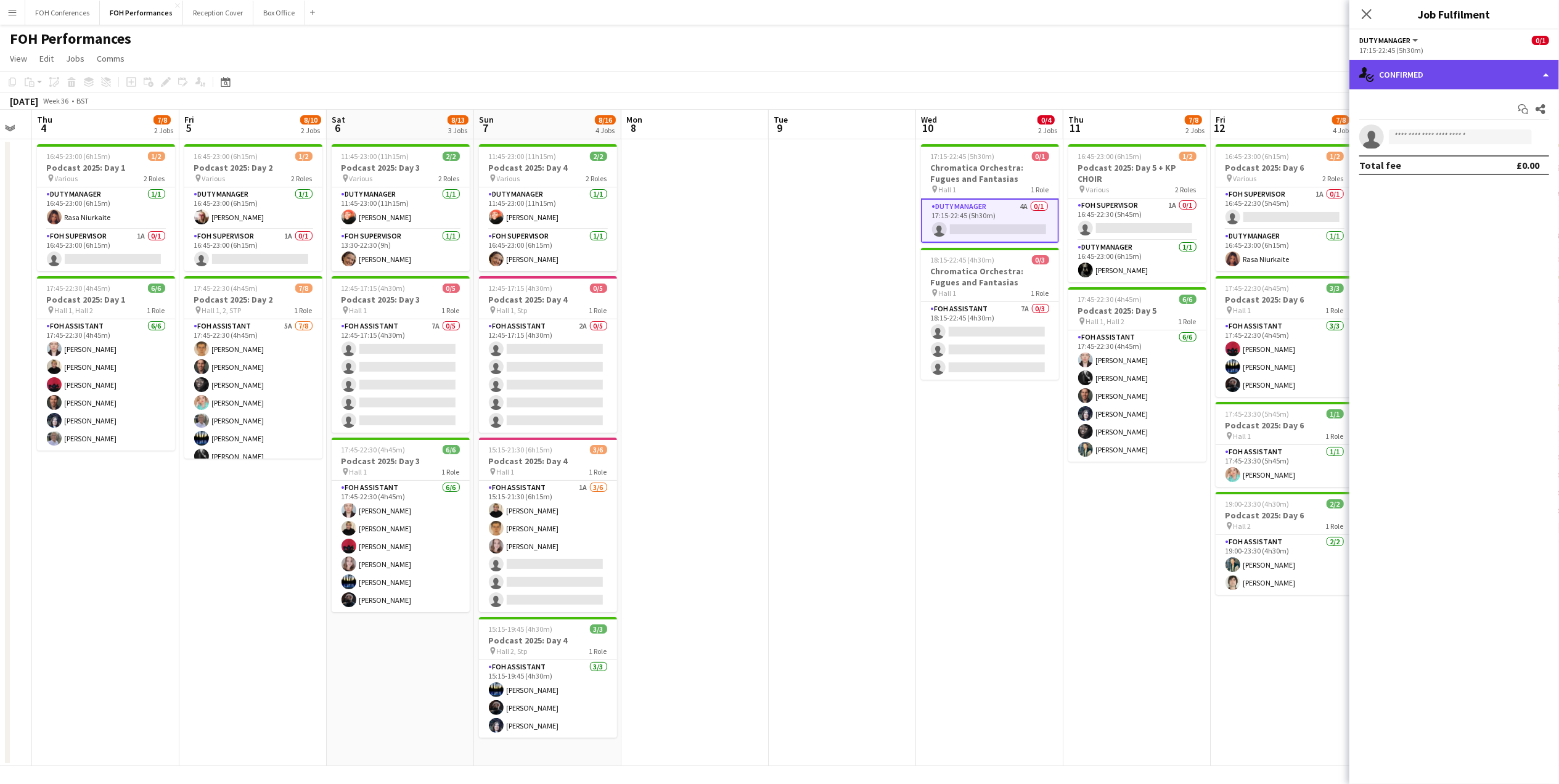
click at [1392, 81] on div "single-neutral-actions-check-2 Confirmed" at bounding box center [1455, 74] width 210 height 30
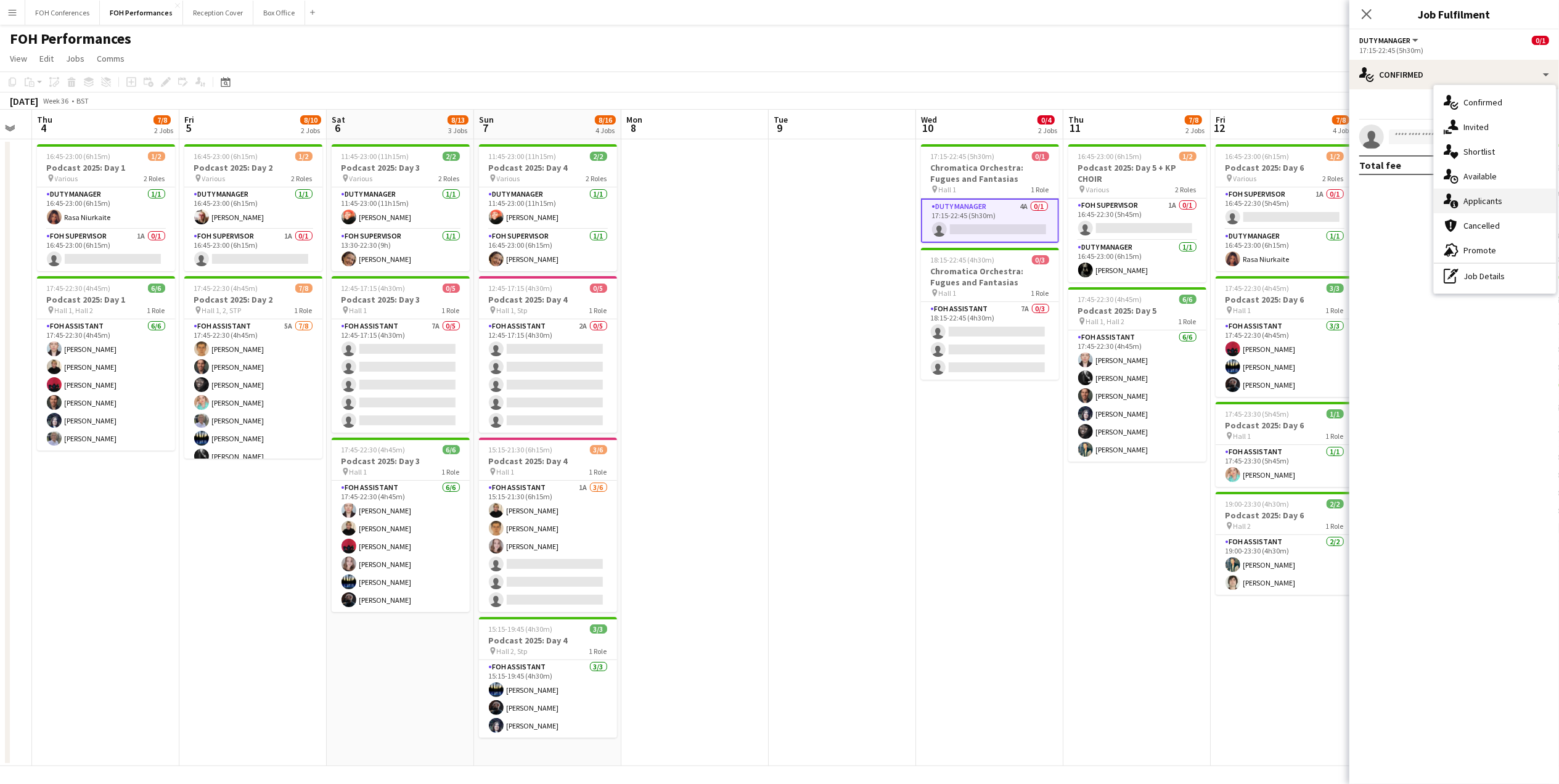
click at [1483, 208] on div "single-neutral-actions-information Applicants" at bounding box center [1495, 200] width 122 height 25
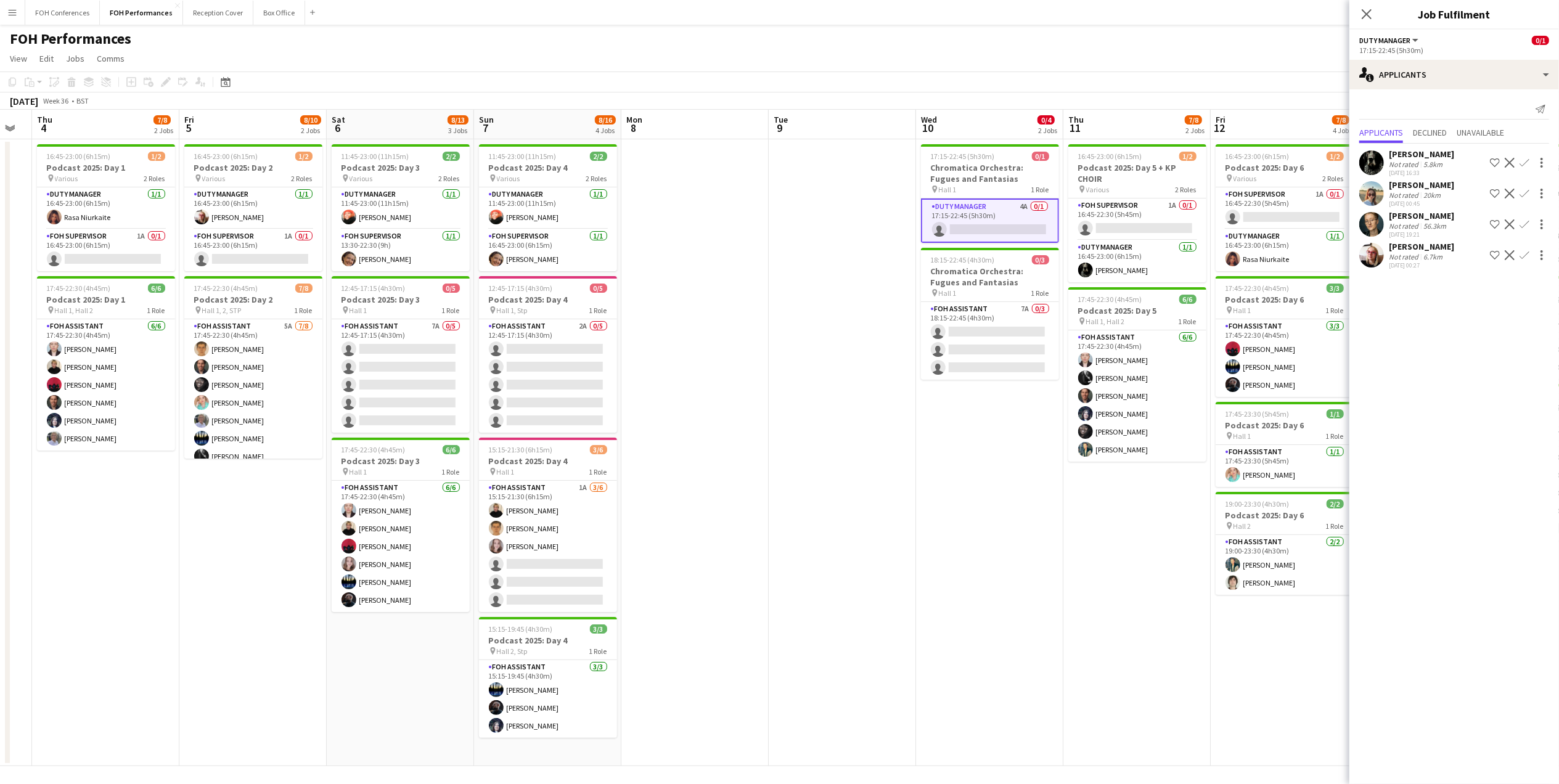
click at [1084, 72] on app-toolbar "Copy Paste Paste Ctrl+V Paste with crew Ctrl+Shift+V Paste linked Job Delete Gr…" at bounding box center [780, 82] width 1559 height 21
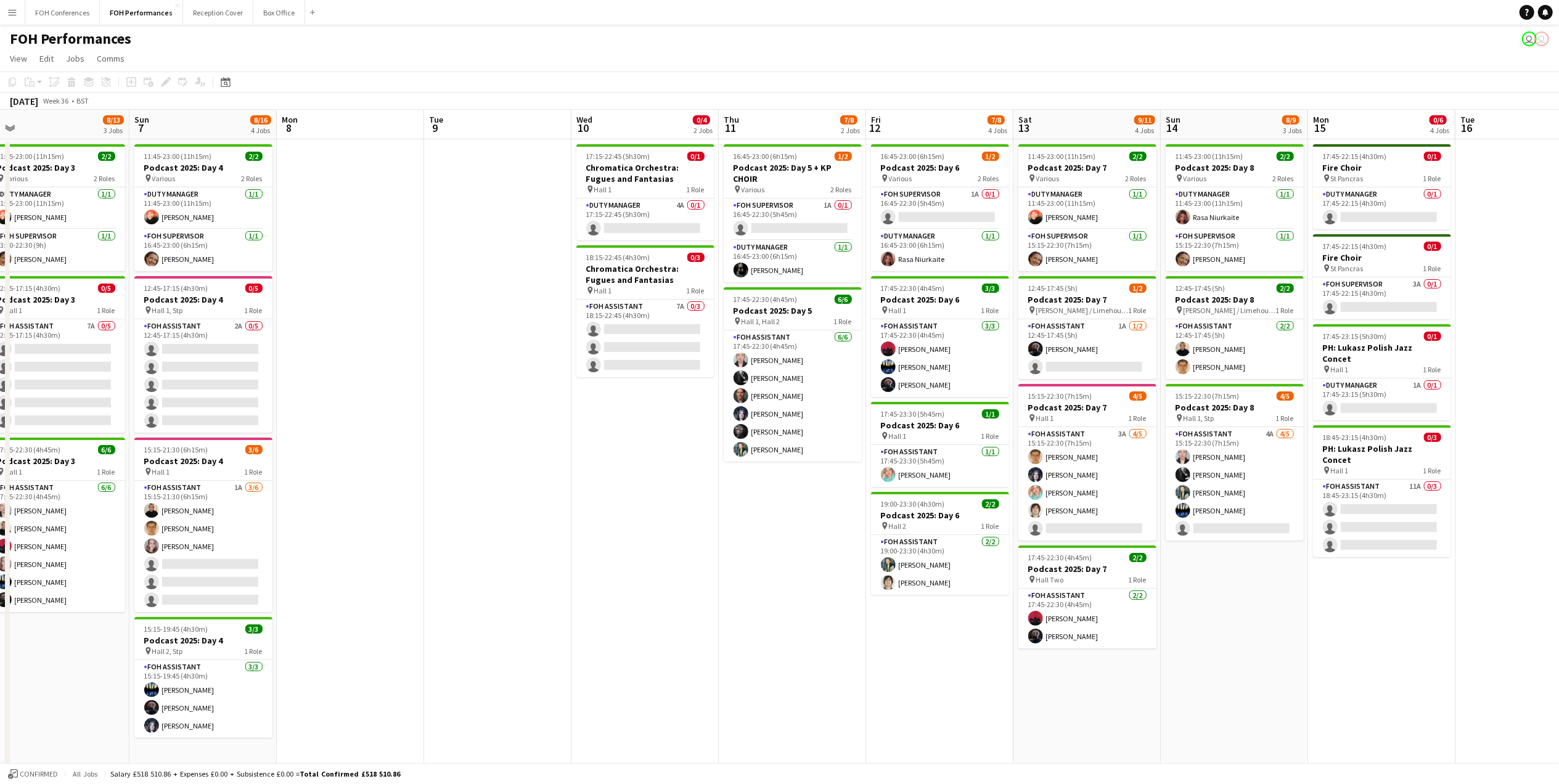
drag, startPoint x: 1249, startPoint y: 121, endPoint x: 899, endPoint y: 142, distance: 350.6
click at [903, 142] on app-calendar-viewport "Wed 3 Thu 4 7/8 2 Jobs Fri 5 8/10 2 Jobs Sat 6 8/13 3 Jobs Sun 7 8/16 4 Jobs Mo…" at bounding box center [780, 438] width 1559 height 657
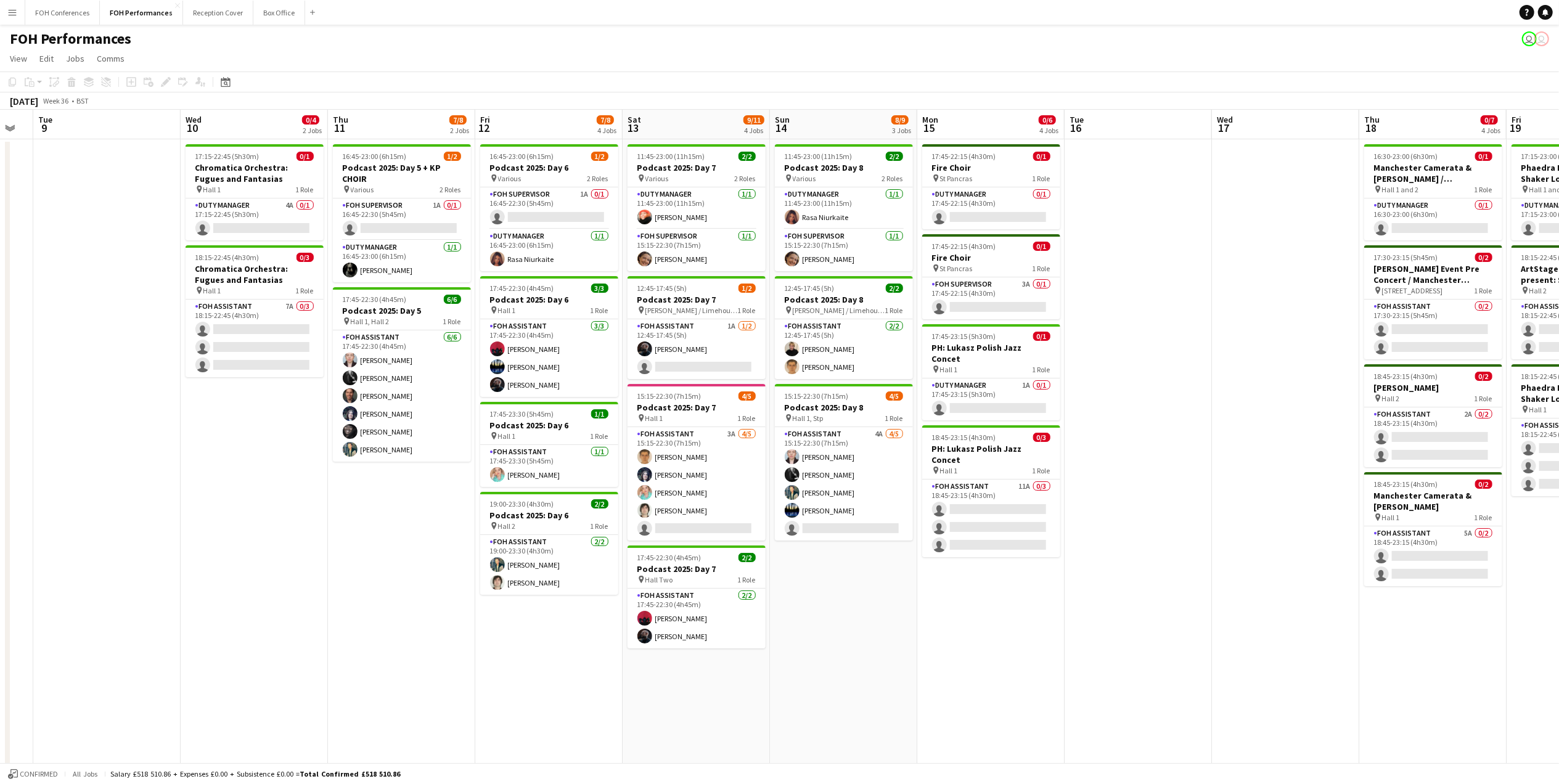
scroll to position [0, 412]
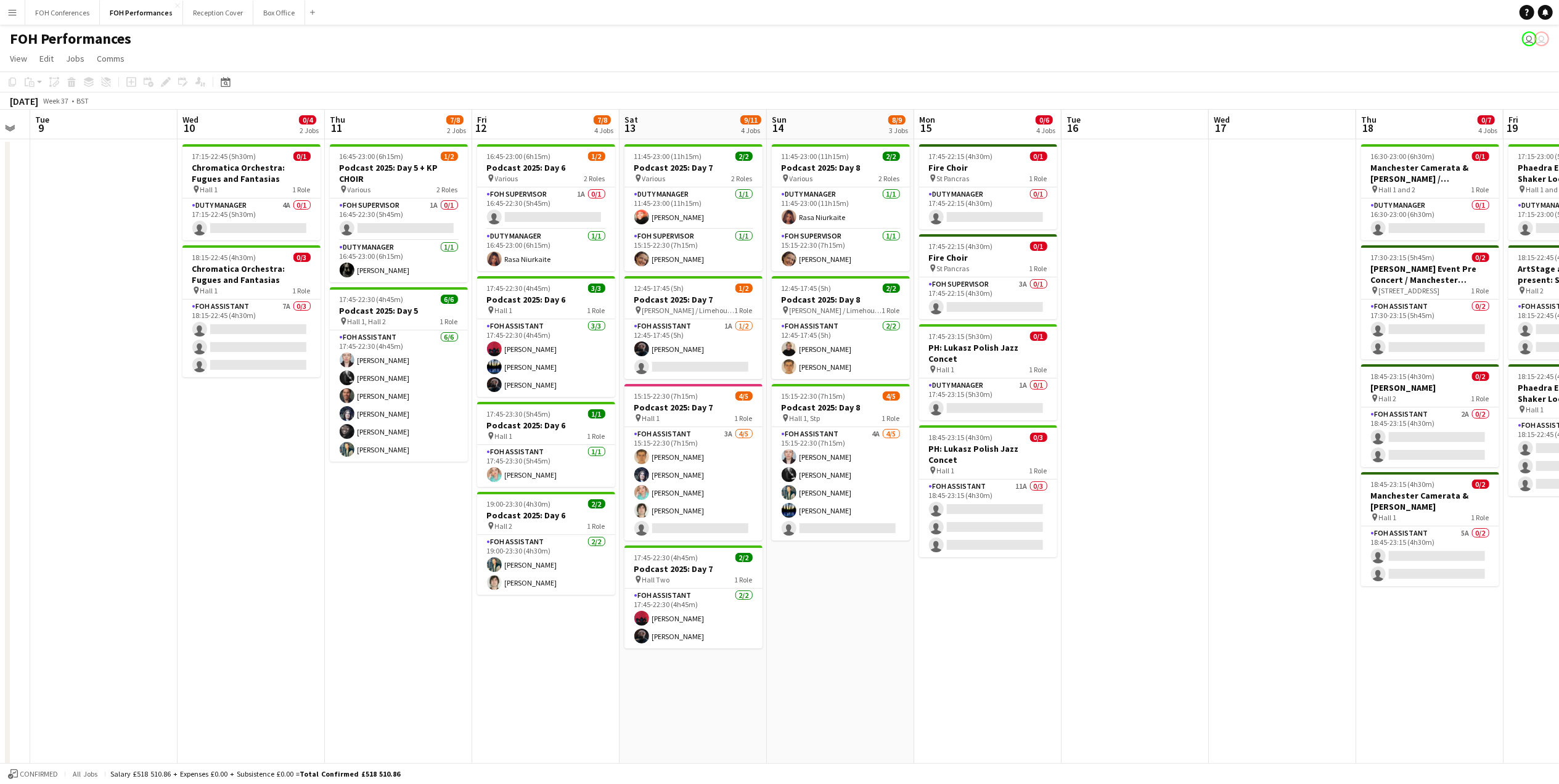
drag, startPoint x: 1125, startPoint y: 129, endPoint x: 812, endPoint y: 128, distance: 313.0
click at [812, 128] on app-calendar-viewport "Sat 6 8/13 3 Jobs Sun 7 8/16 4 Jobs Mon 8 Tue 9 Wed 10 0/4 2 Jobs Thu 11 7/8 2 …" at bounding box center [780, 438] width 1559 height 657
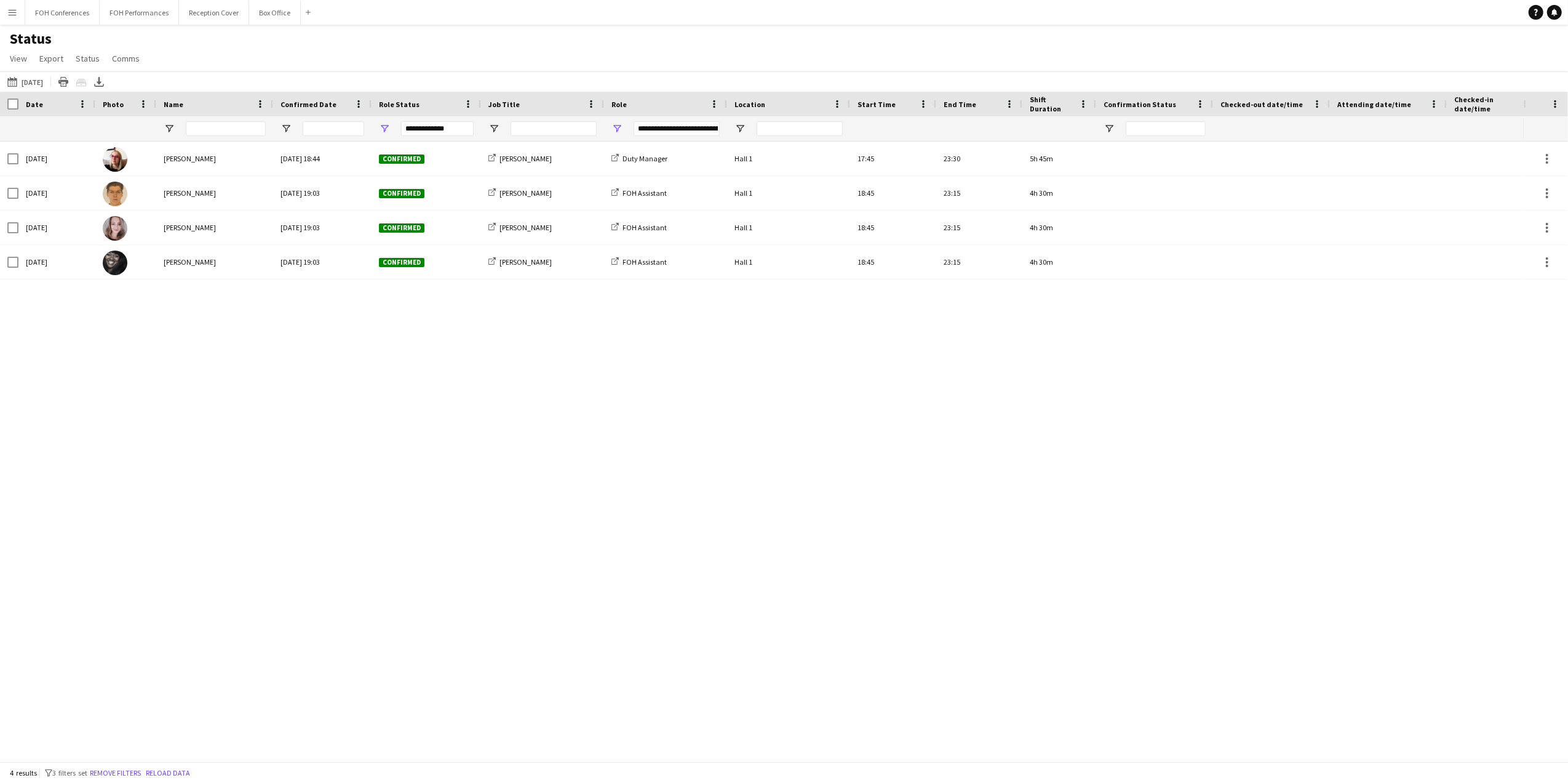
click at [551, 393] on div "[DATE] [PERSON_NAME] [DATE] 18:44 Confirmed 523 [PERSON_NAME] Duty Manager Hall…" at bounding box center [761, 445] width 1523 height 608
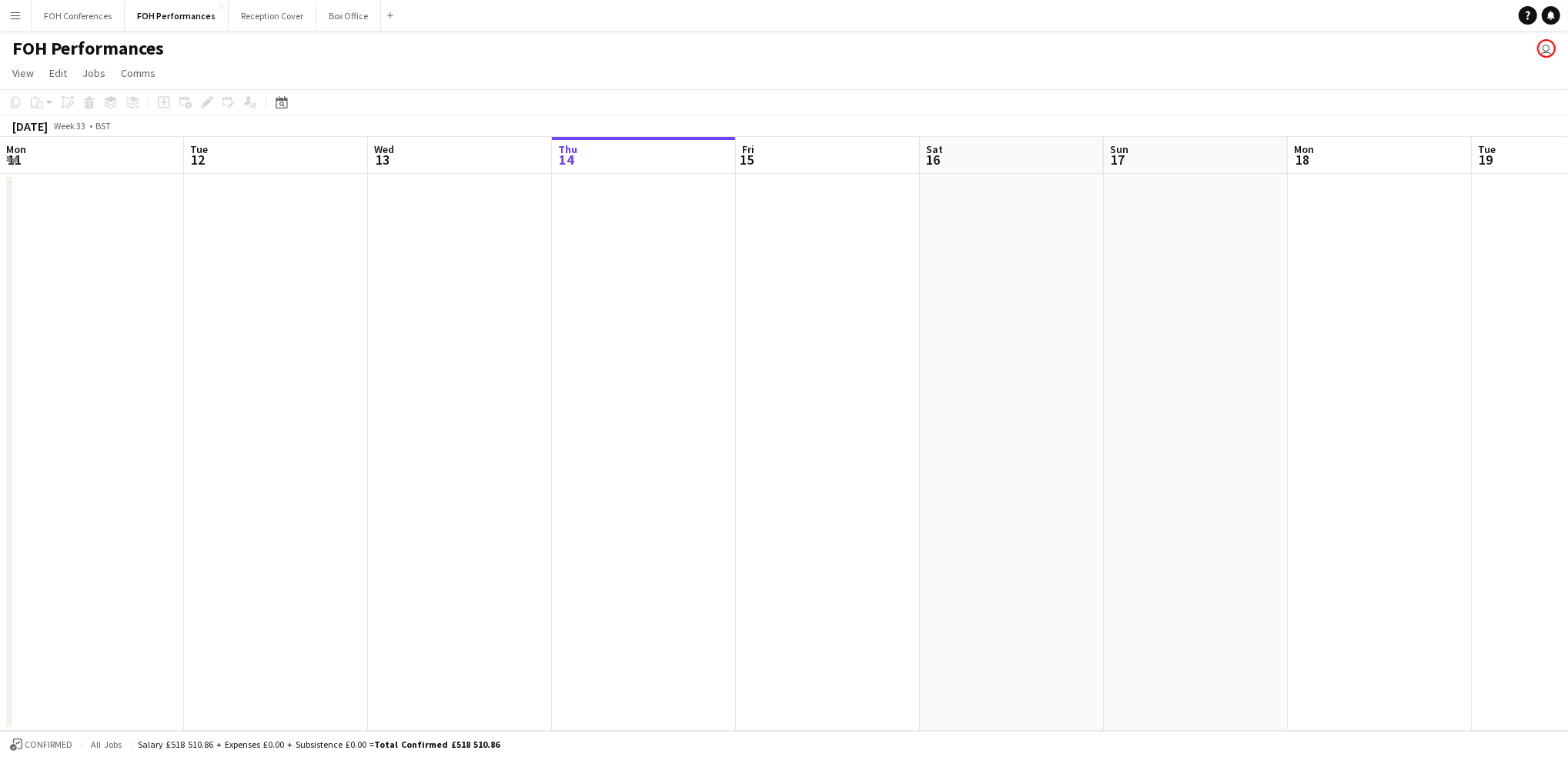
scroll to position [0, 367]
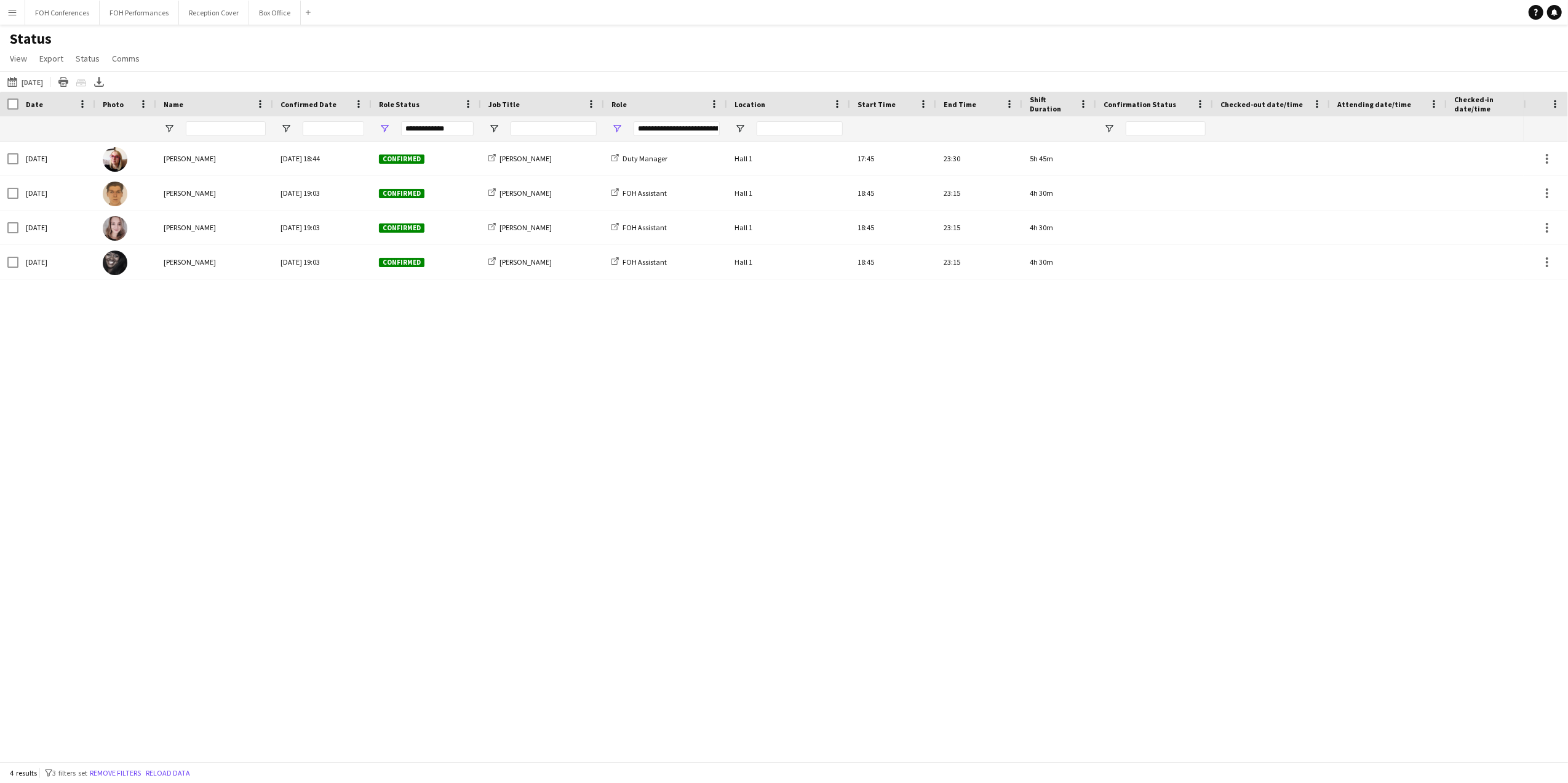
click at [527, 414] on div "[DATE] [PERSON_NAME] [DATE] 18:44 Confirmed 523 [PERSON_NAME] Duty Manager Hall…" at bounding box center [761, 445] width 1523 height 608
